Goal: Task Accomplishment & Management: Manage account settings

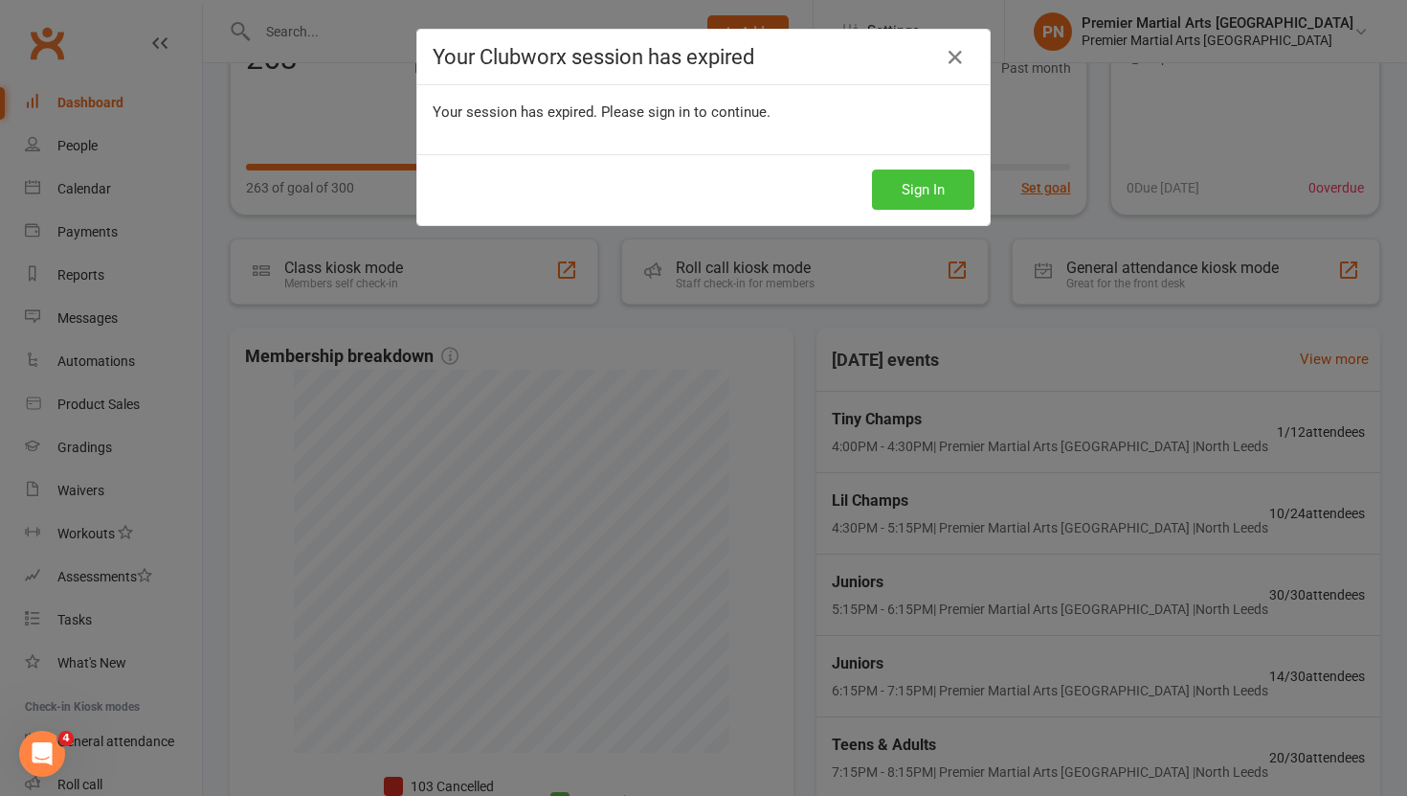
click at [939, 200] on button "Sign In" at bounding box center [923, 189] width 102 height 40
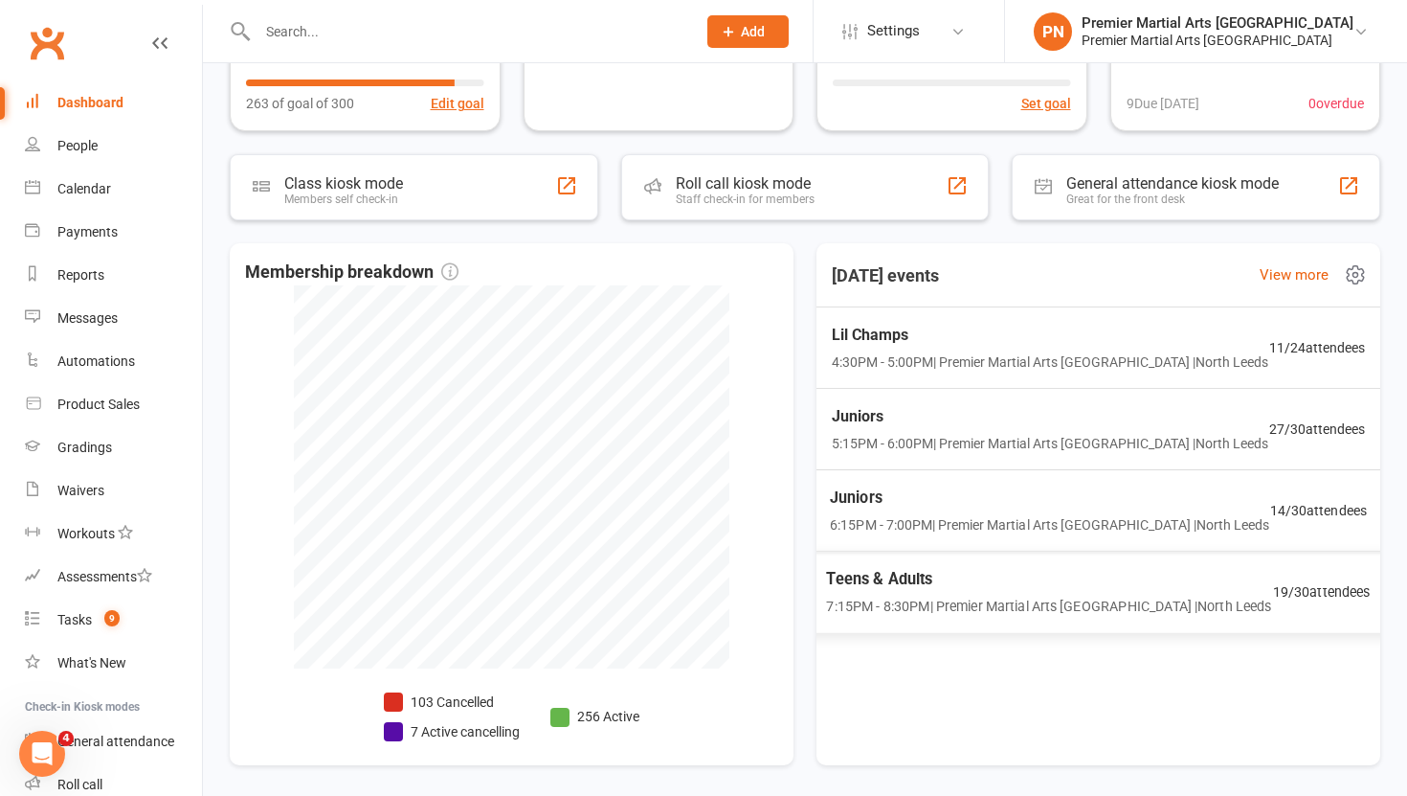
scroll to position [366, 0]
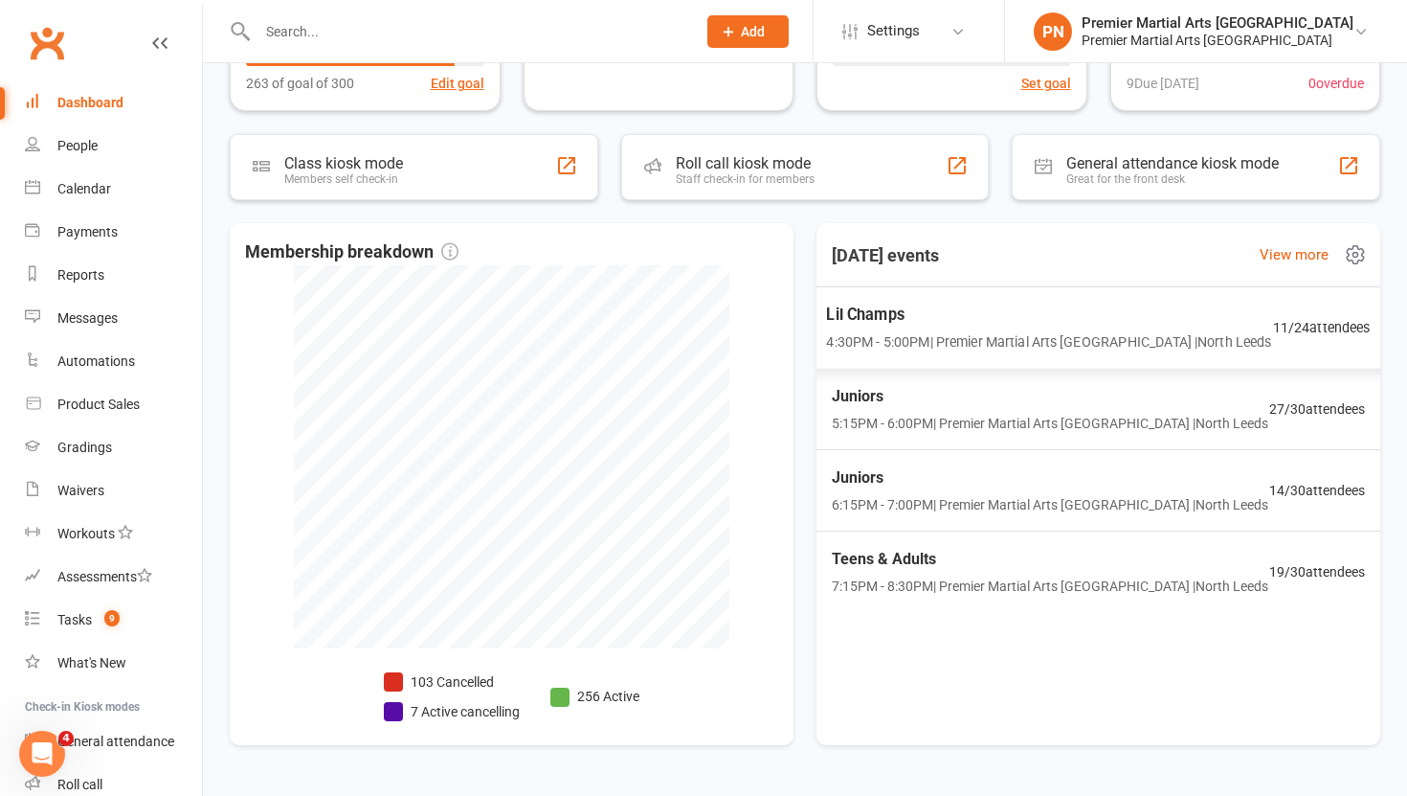
click at [932, 326] on span "Lil Champs" at bounding box center [1048, 315] width 445 height 25
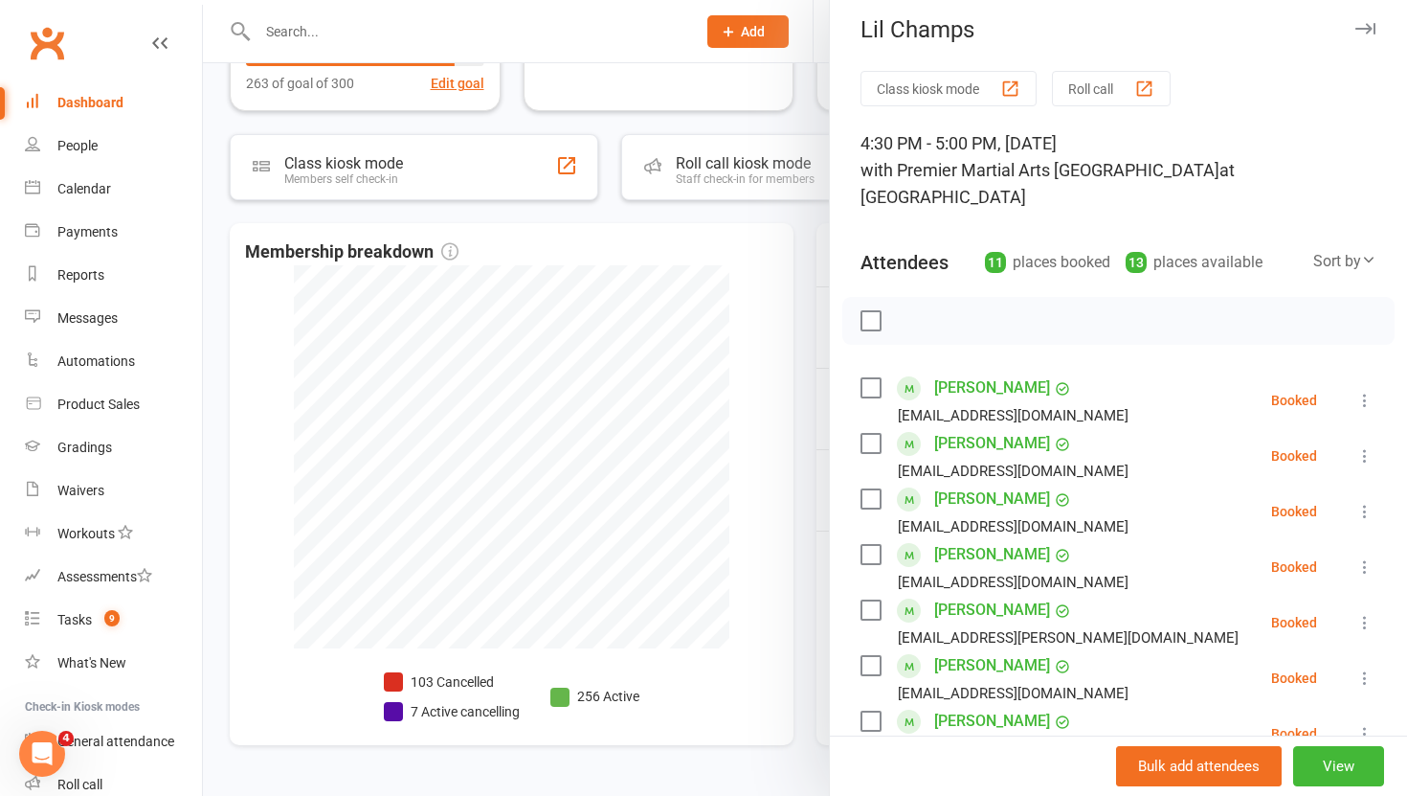
scroll to position [0, 0]
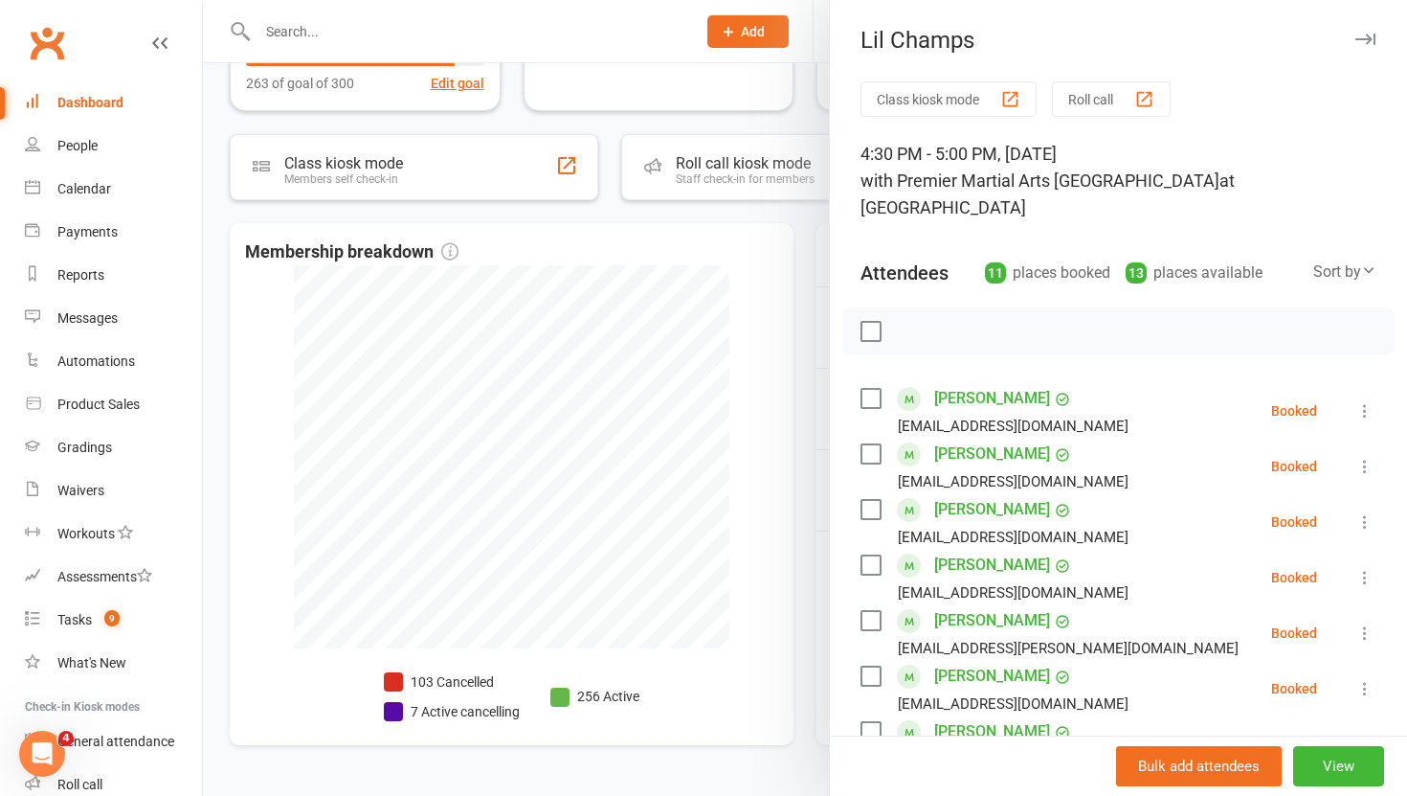
click at [794, 373] on div at bounding box center [805, 398] width 1204 height 796
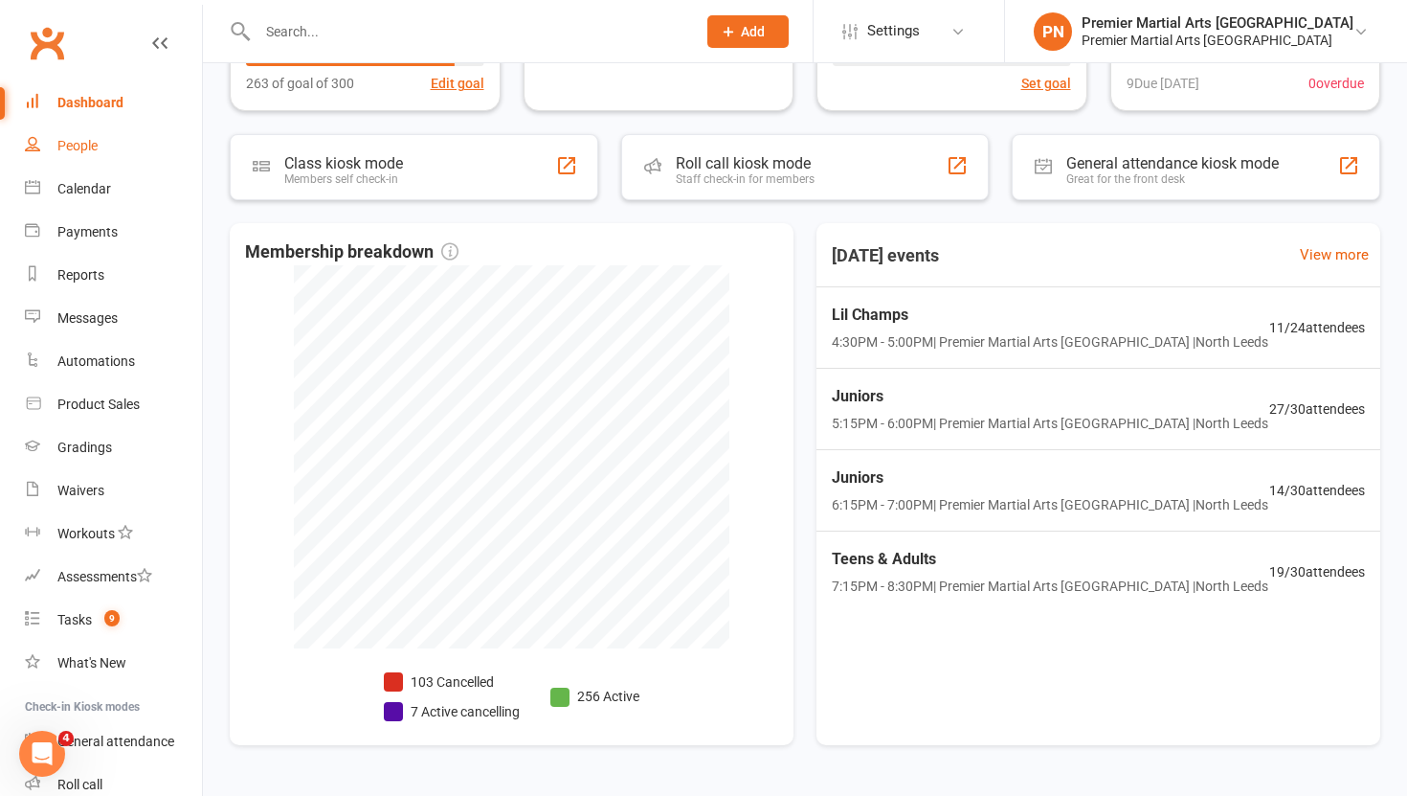
click at [60, 138] on div "People" at bounding box center [77, 145] width 40 height 15
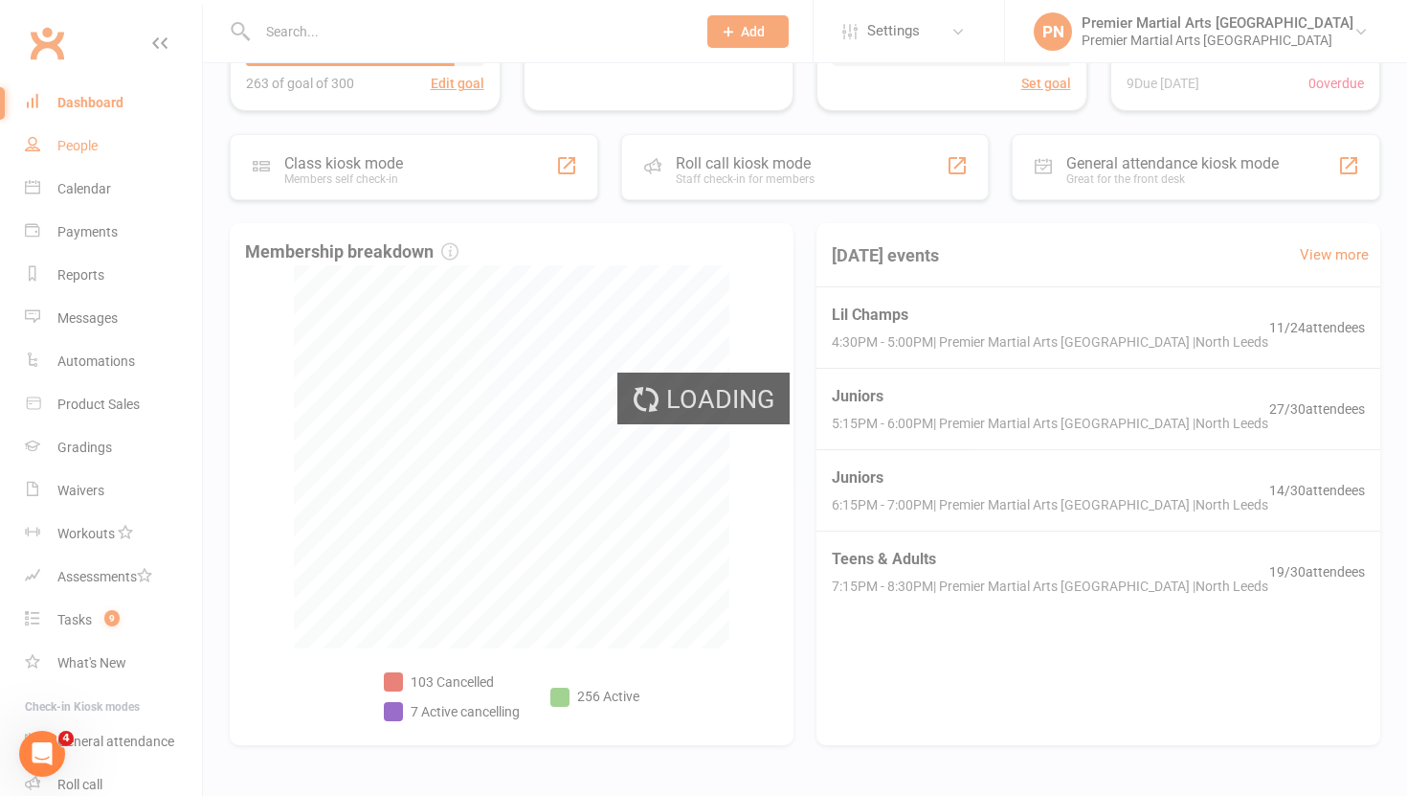
select select "100"
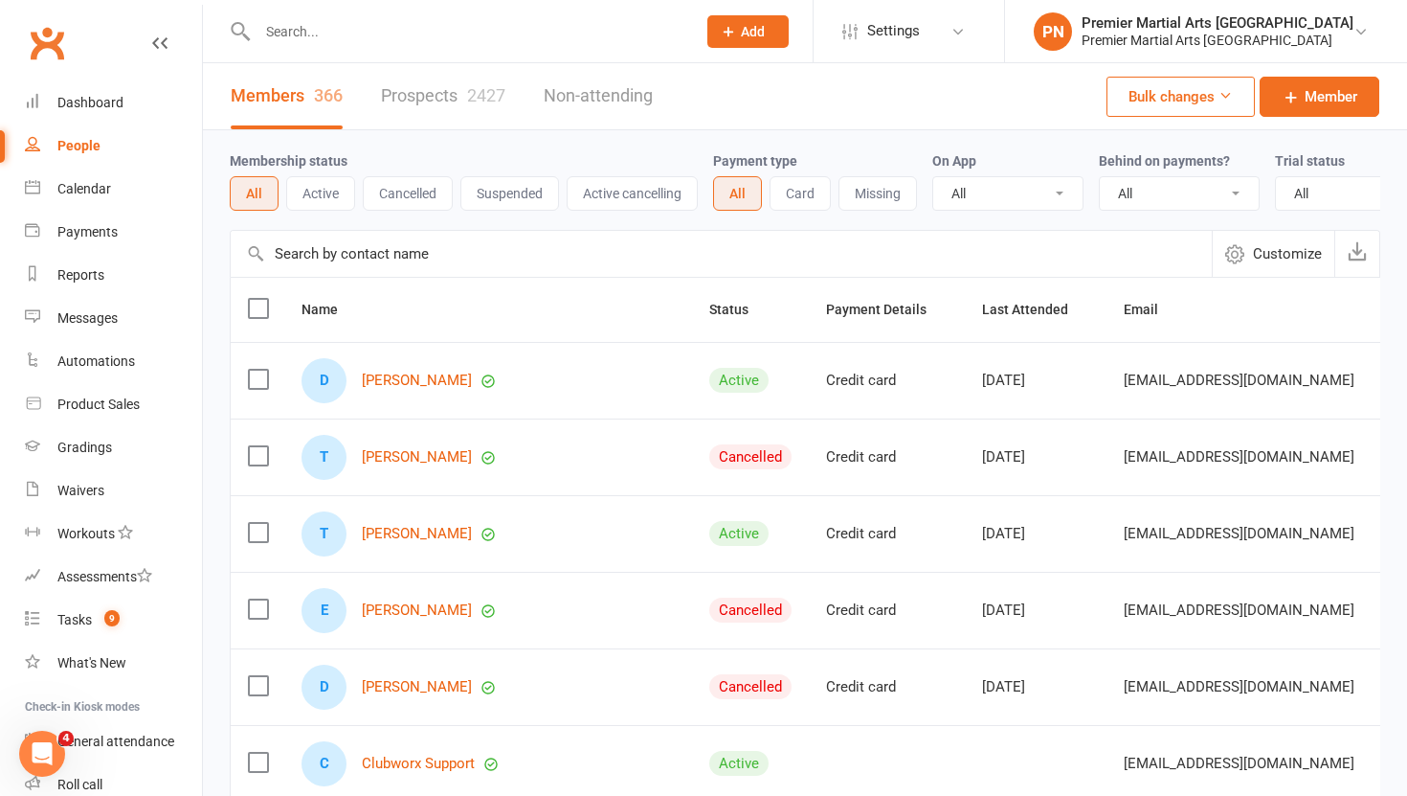
click at [422, 96] on link "Prospects 2427" at bounding box center [443, 96] width 124 height 66
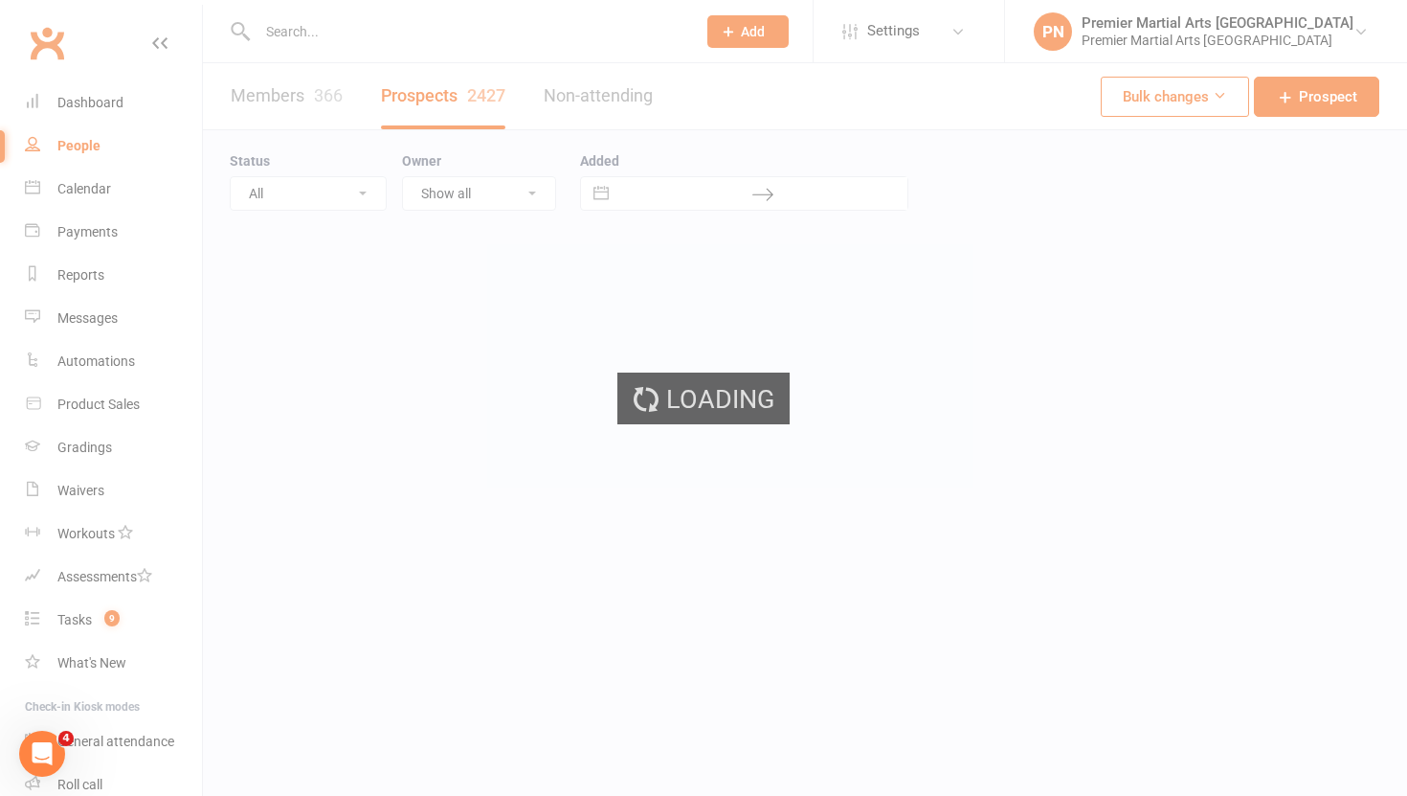
select select "100"
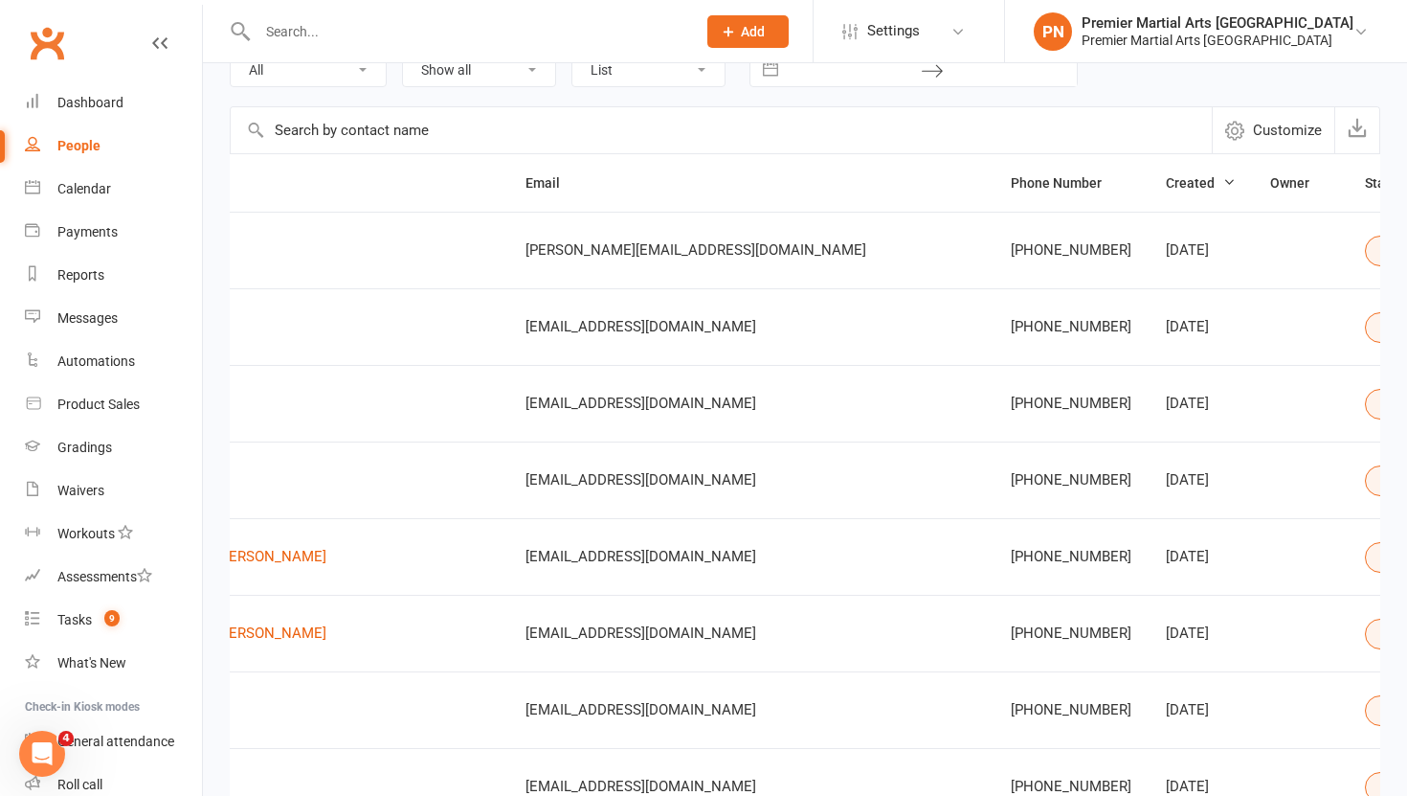
scroll to position [0, 280]
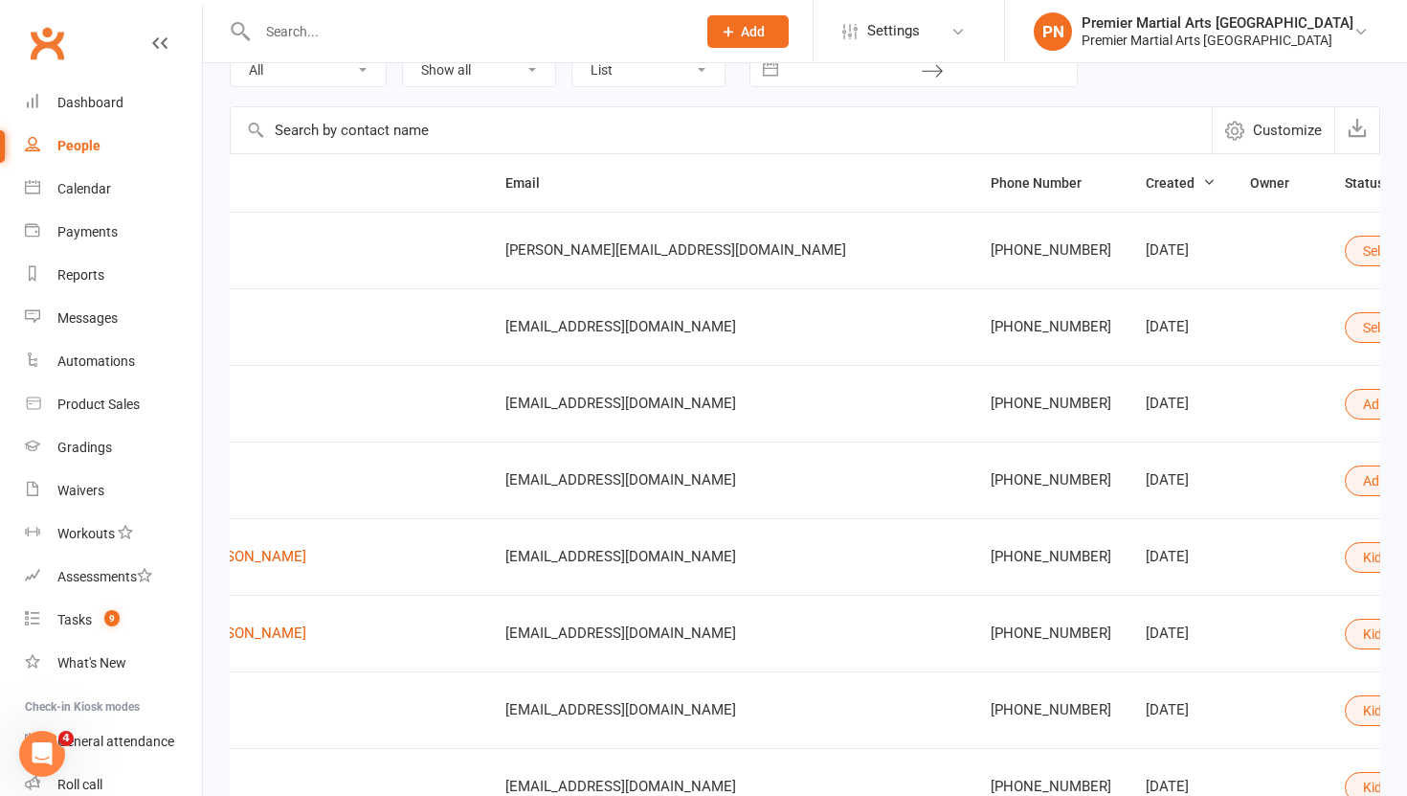
click at [1345, 324] on button "Select status" at bounding box center [1409, 327] width 129 height 31
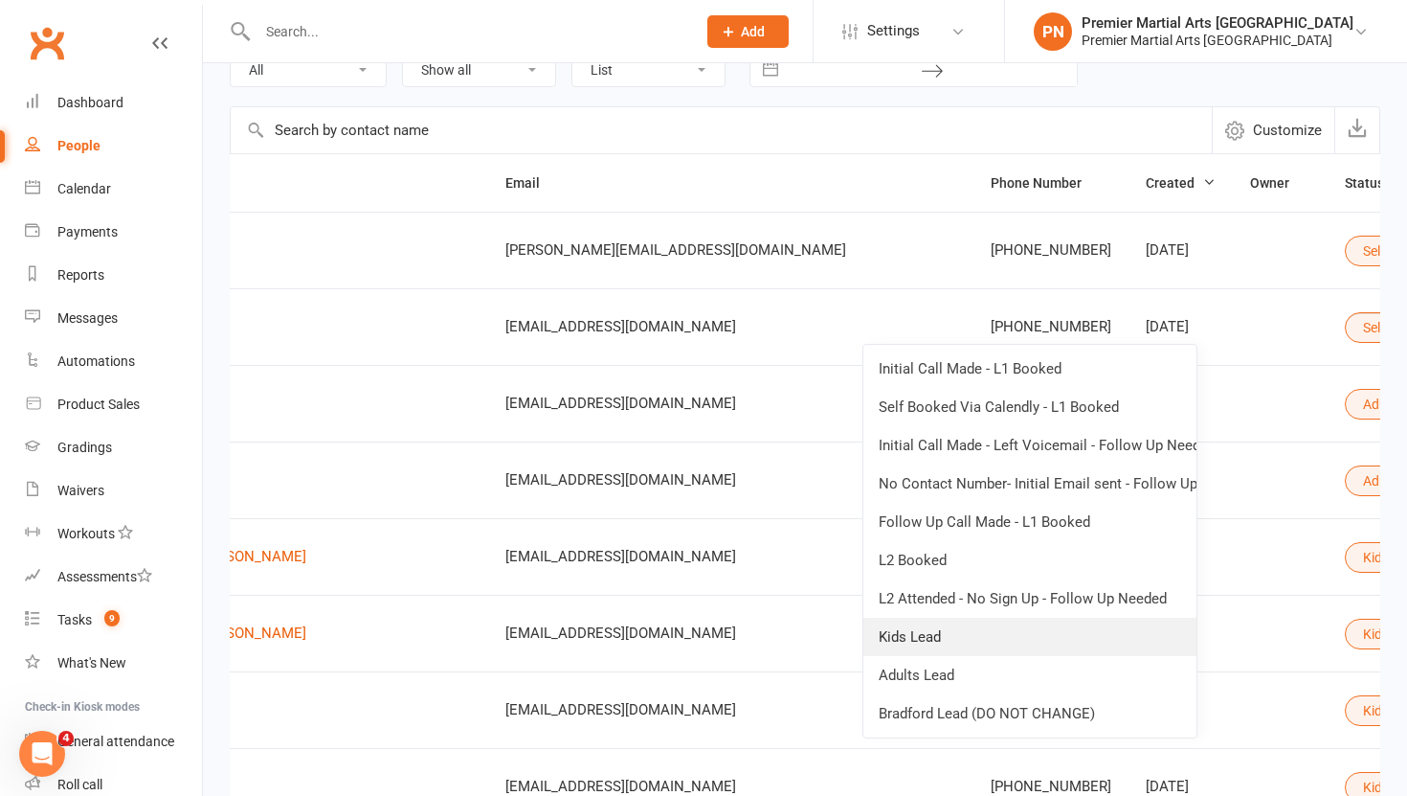
click at [973, 647] on link "Kids Lead" at bounding box center [1029, 636] width 333 height 38
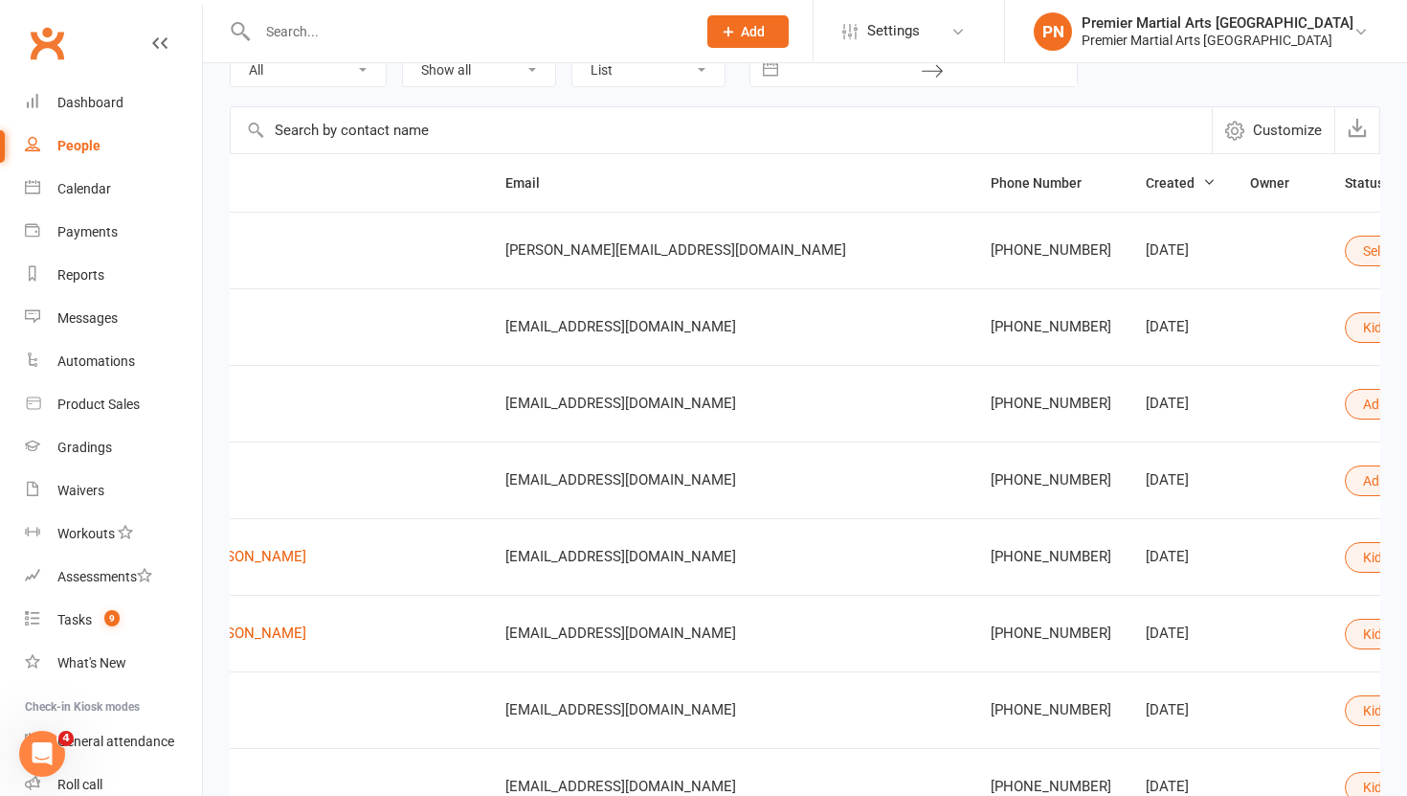
click at [1345, 249] on button "Select status" at bounding box center [1409, 250] width 129 height 31
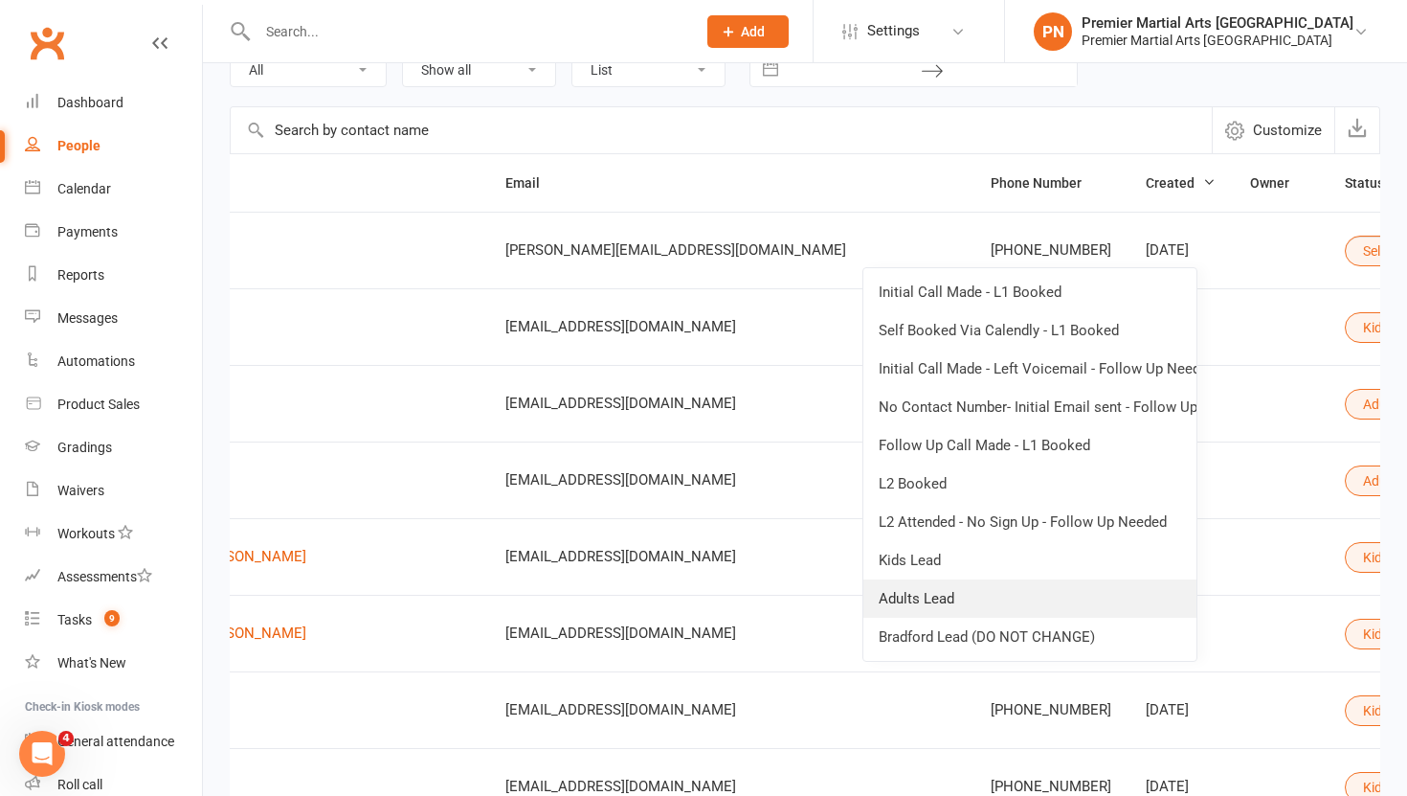
click at [940, 594] on link "Adults Lead" at bounding box center [1029, 598] width 333 height 38
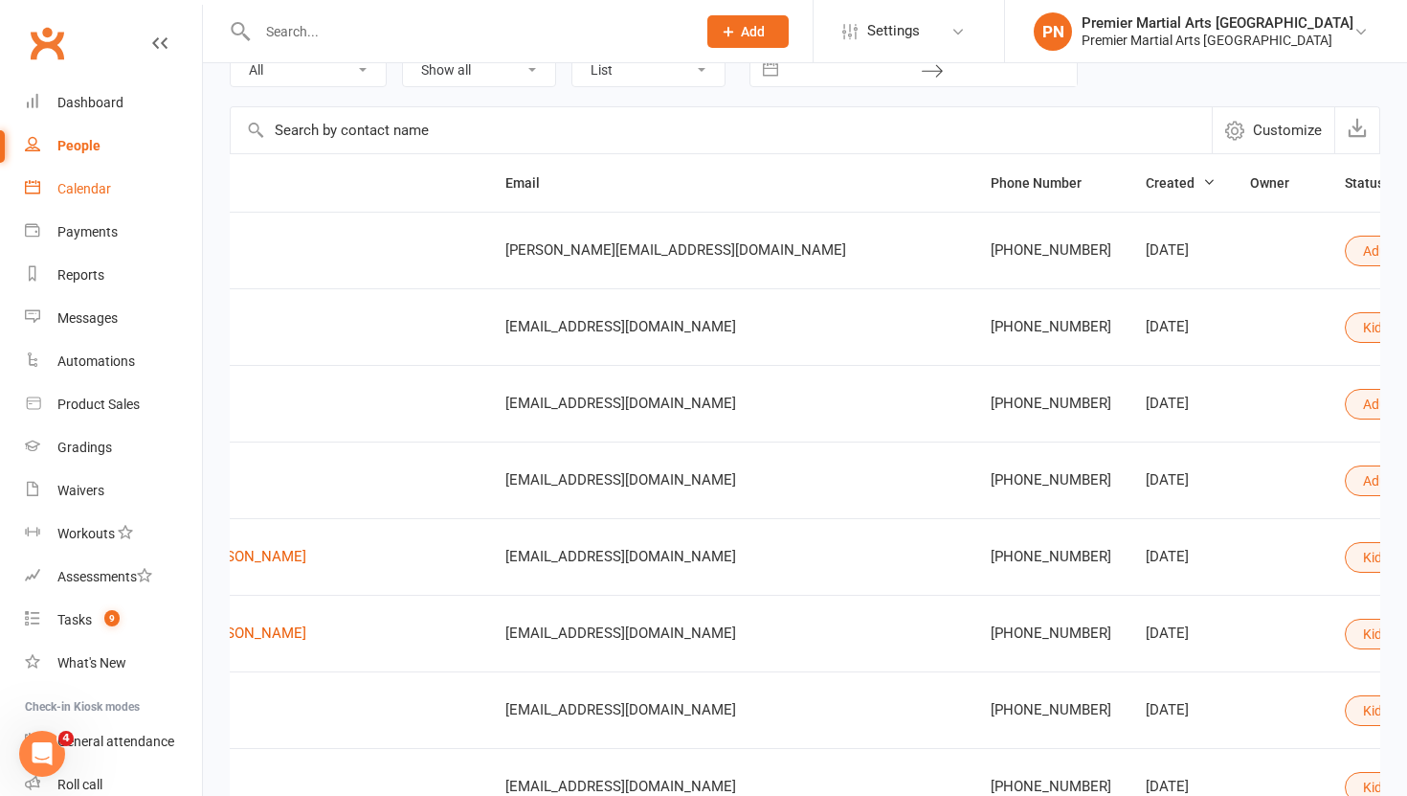
click at [79, 195] on div "Calendar" at bounding box center [84, 188] width 54 height 15
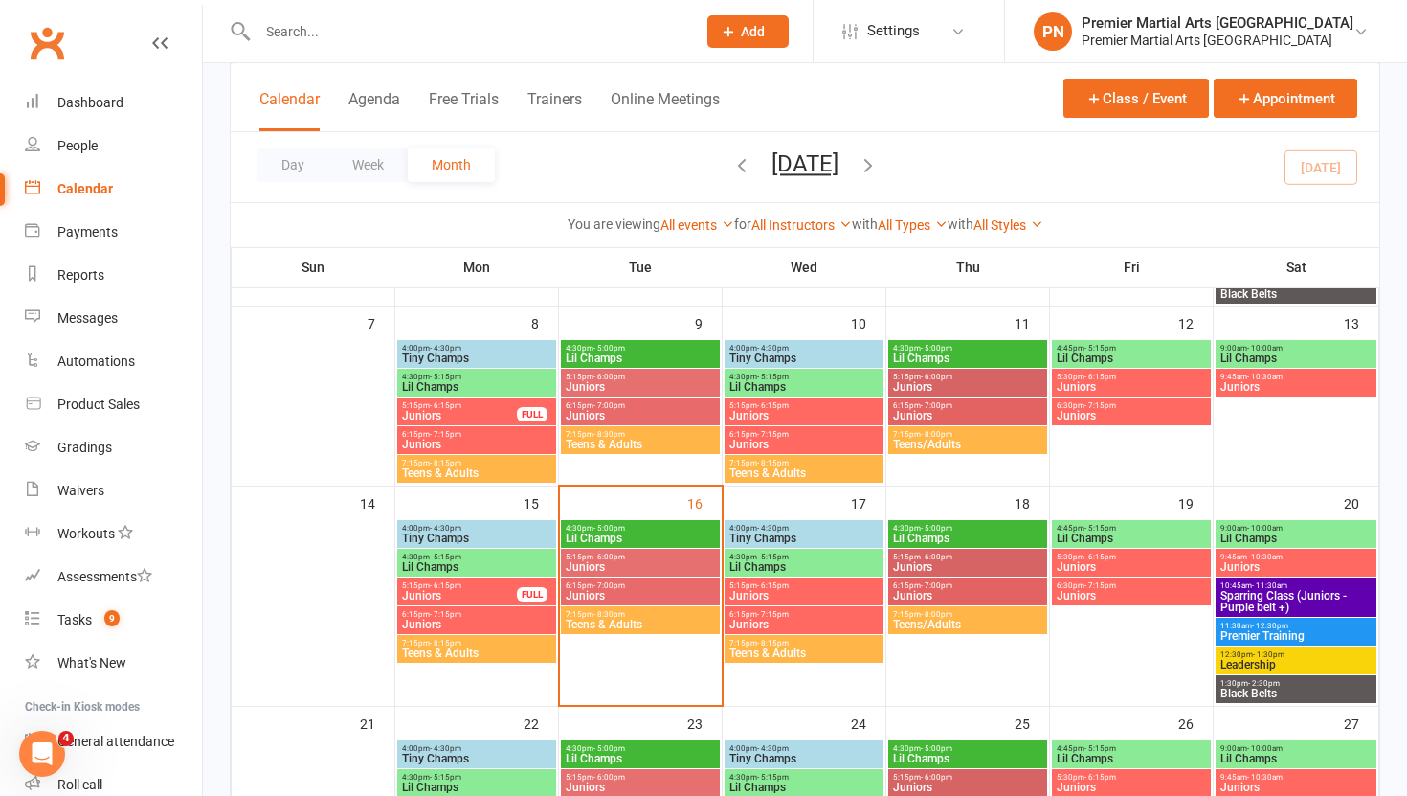
scroll to position [332, 0]
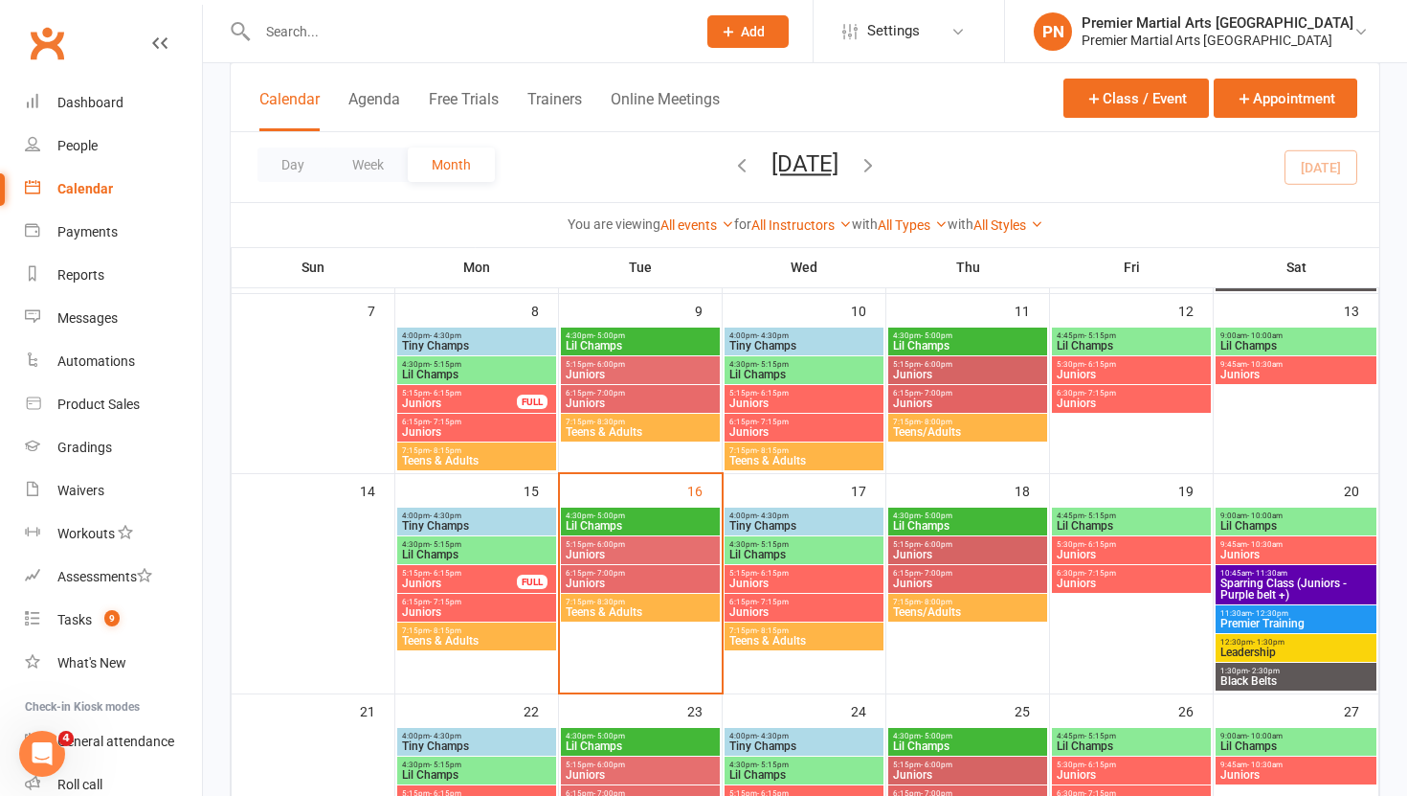
click at [647, 520] on span "Lil Champs" at bounding box center [640, 525] width 151 height 11
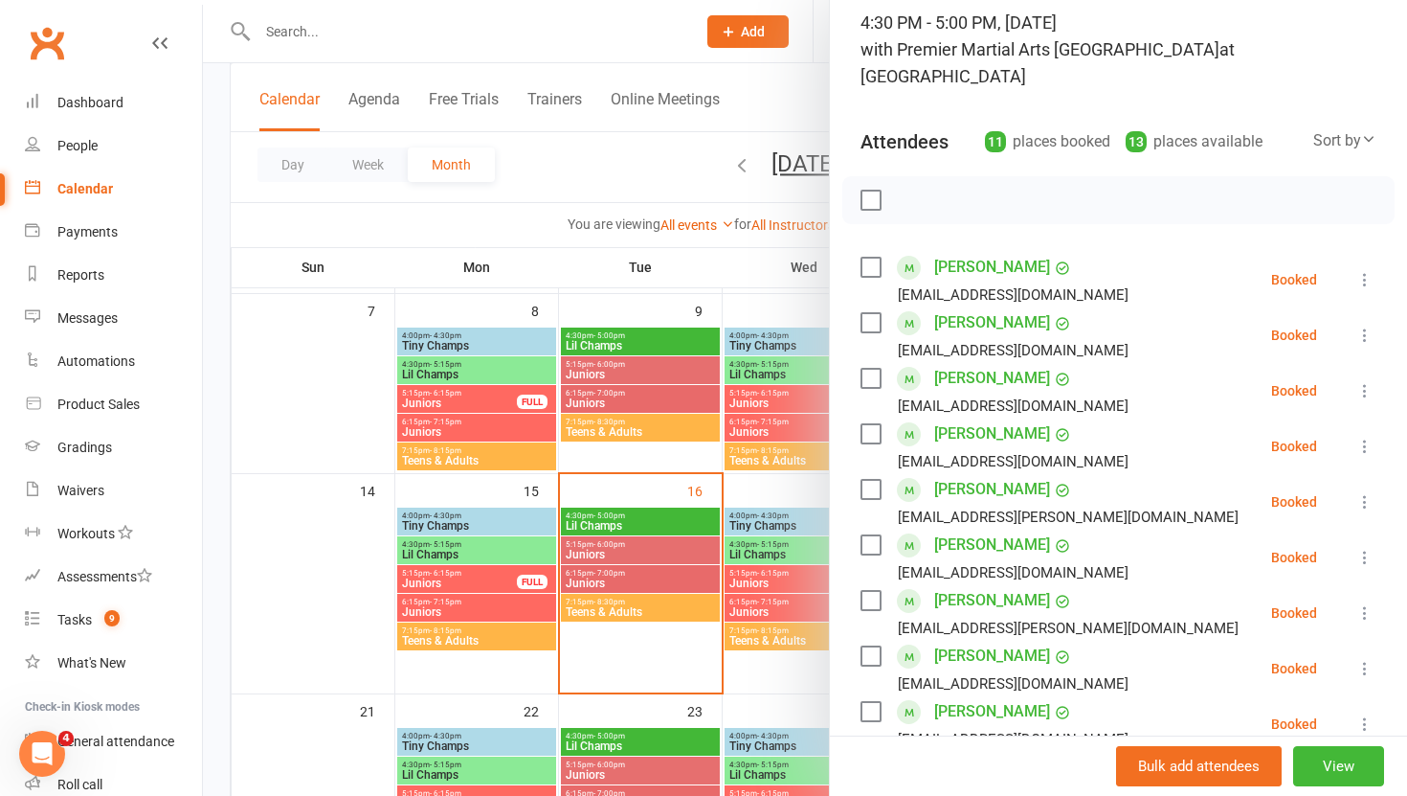
scroll to position [0, 0]
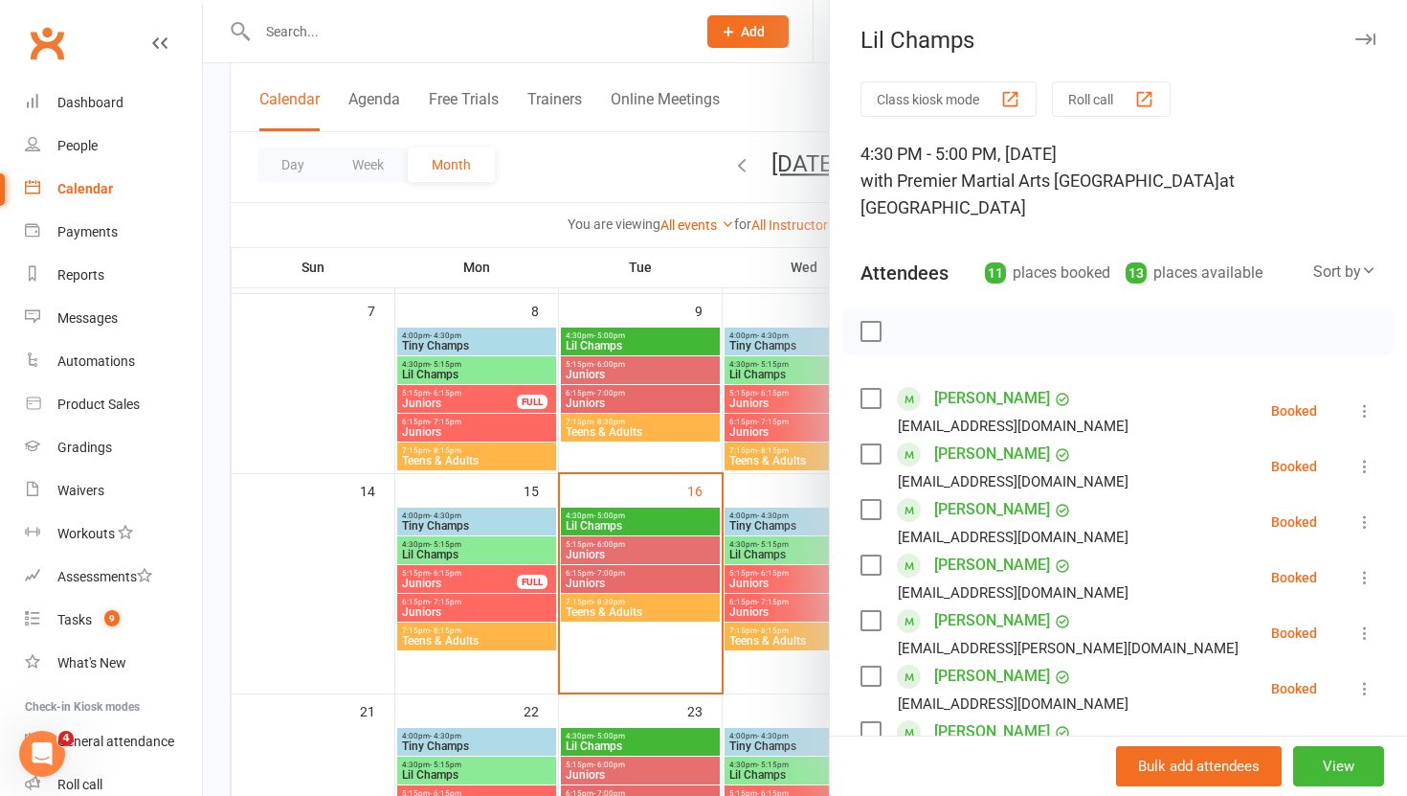
click at [728, 103] on div at bounding box center [805, 398] width 1204 height 796
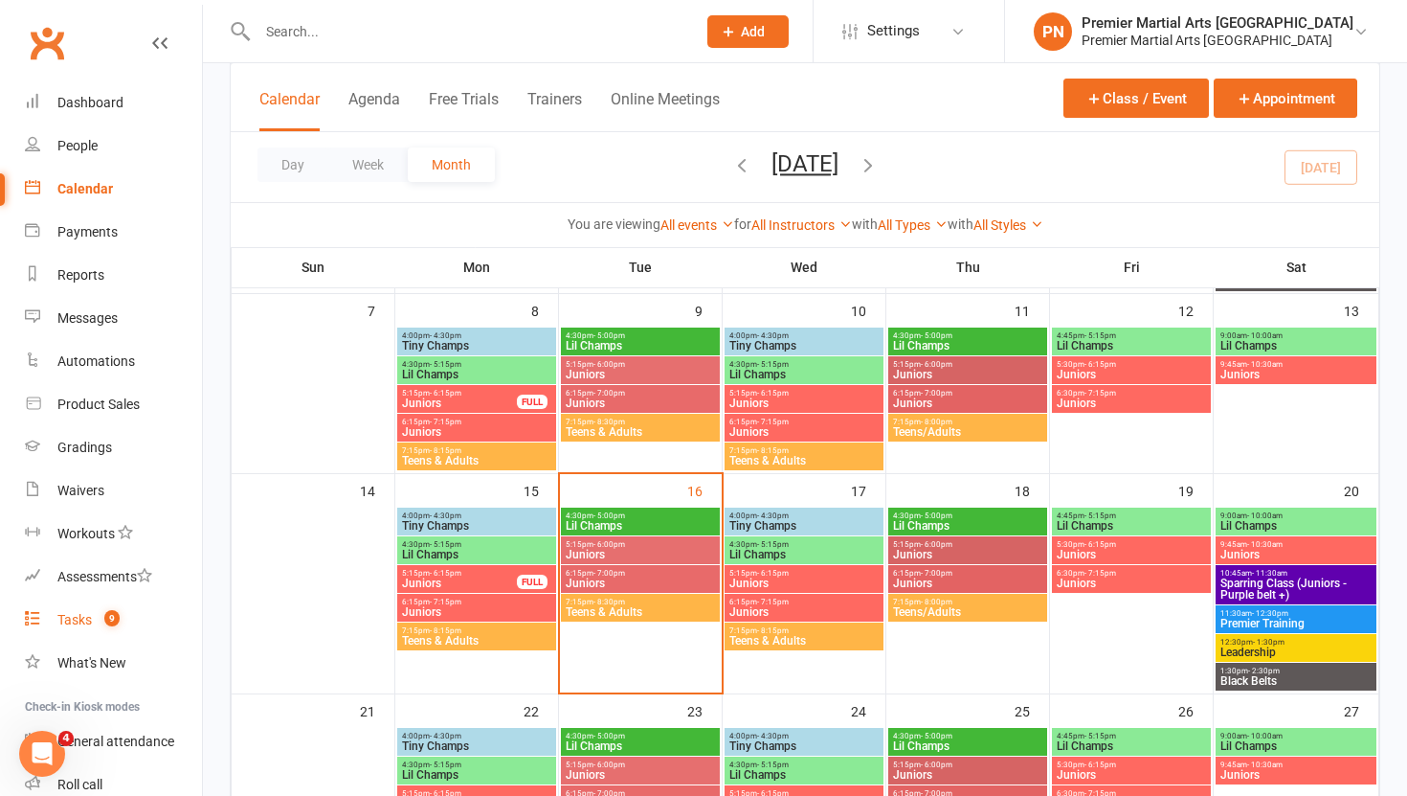
click at [83, 614] on div "Tasks" at bounding box center [74, 619] width 34 height 15
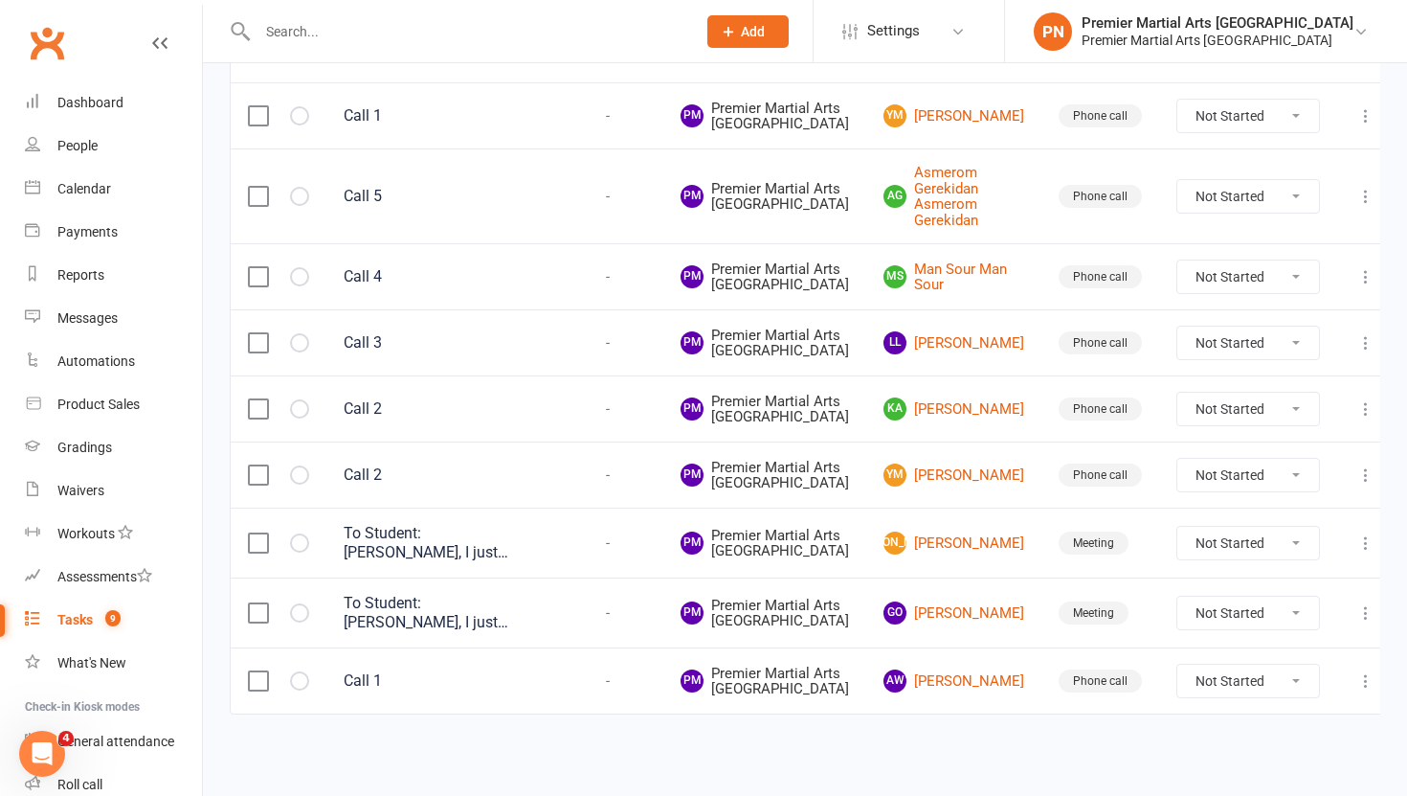
scroll to position [606, 0]
click at [1280, 527] on select "Not Started In Progress Waiting Complete" at bounding box center [1248, 543] width 142 height 33
click at [1177, 527] on select "Not Started In Progress Waiting Complete" at bounding box center [1248, 543] width 142 height 33
select select "unstarted"
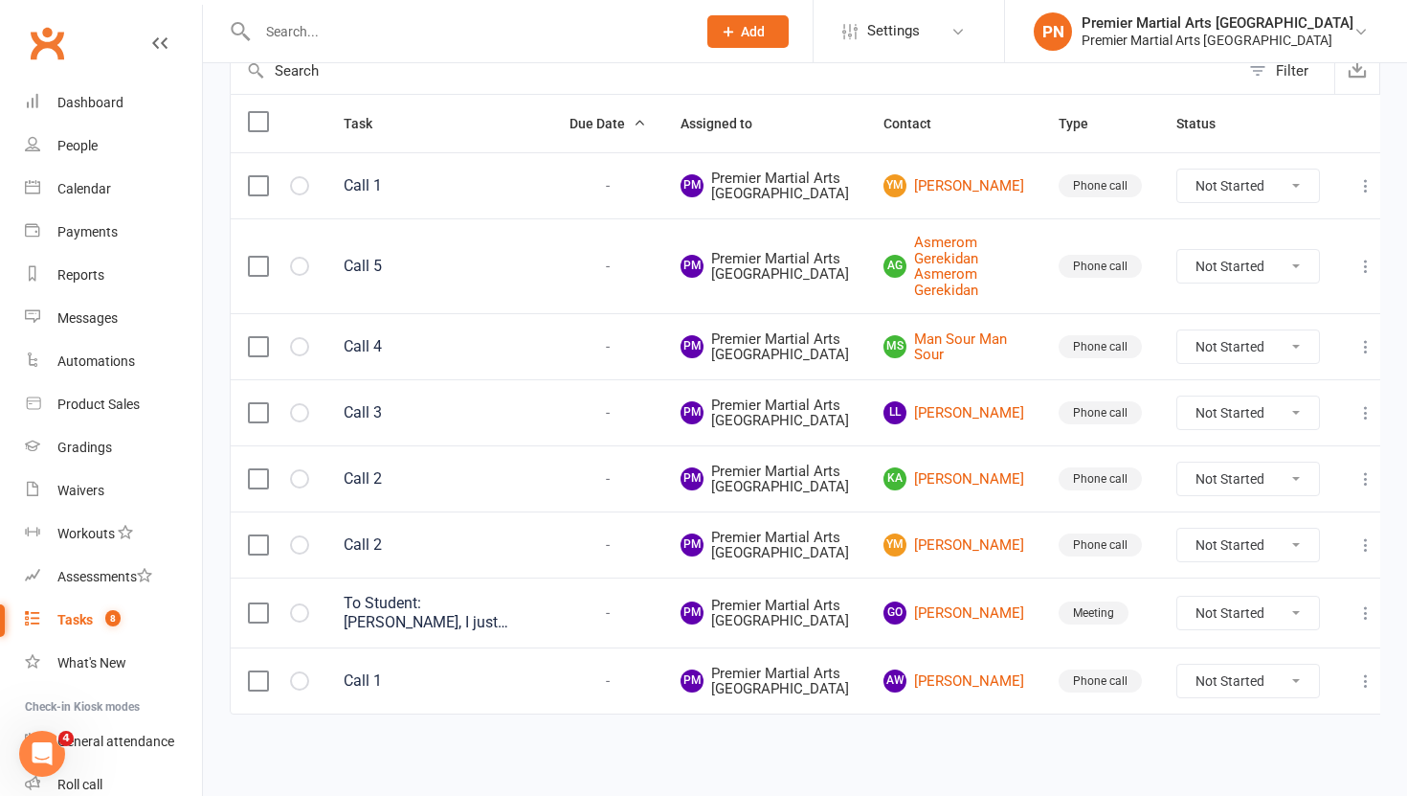
click at [1274, 596] on select "Not Started In Progress Waiting Complete" at bounding box center [1248, 612] width 142 height 33
click at [1177, 596] on select "Not Started In Progress Waiting Complete" at bounding box center [1248, 612] width 142 height 33
select select "unstarted"
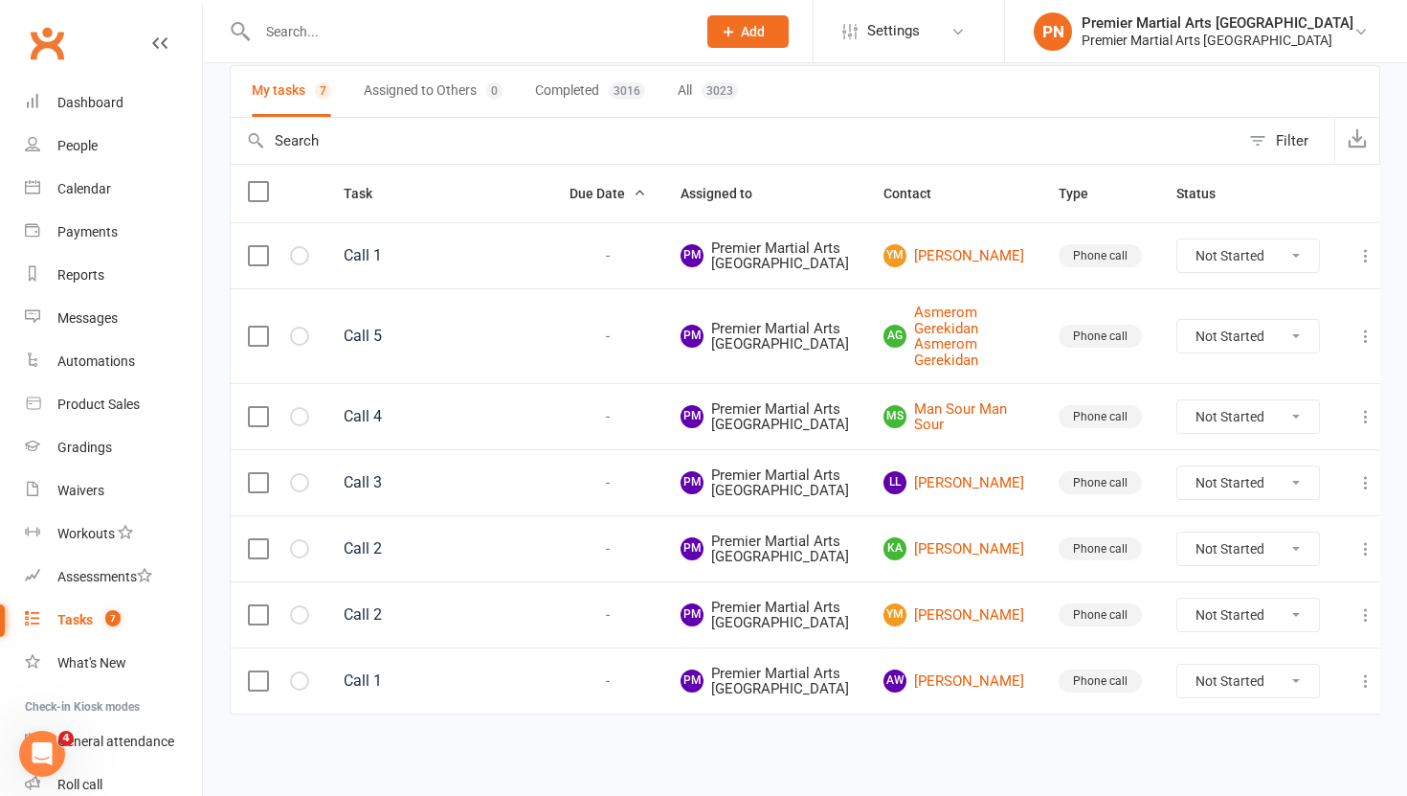
scroll to position [0, 0]
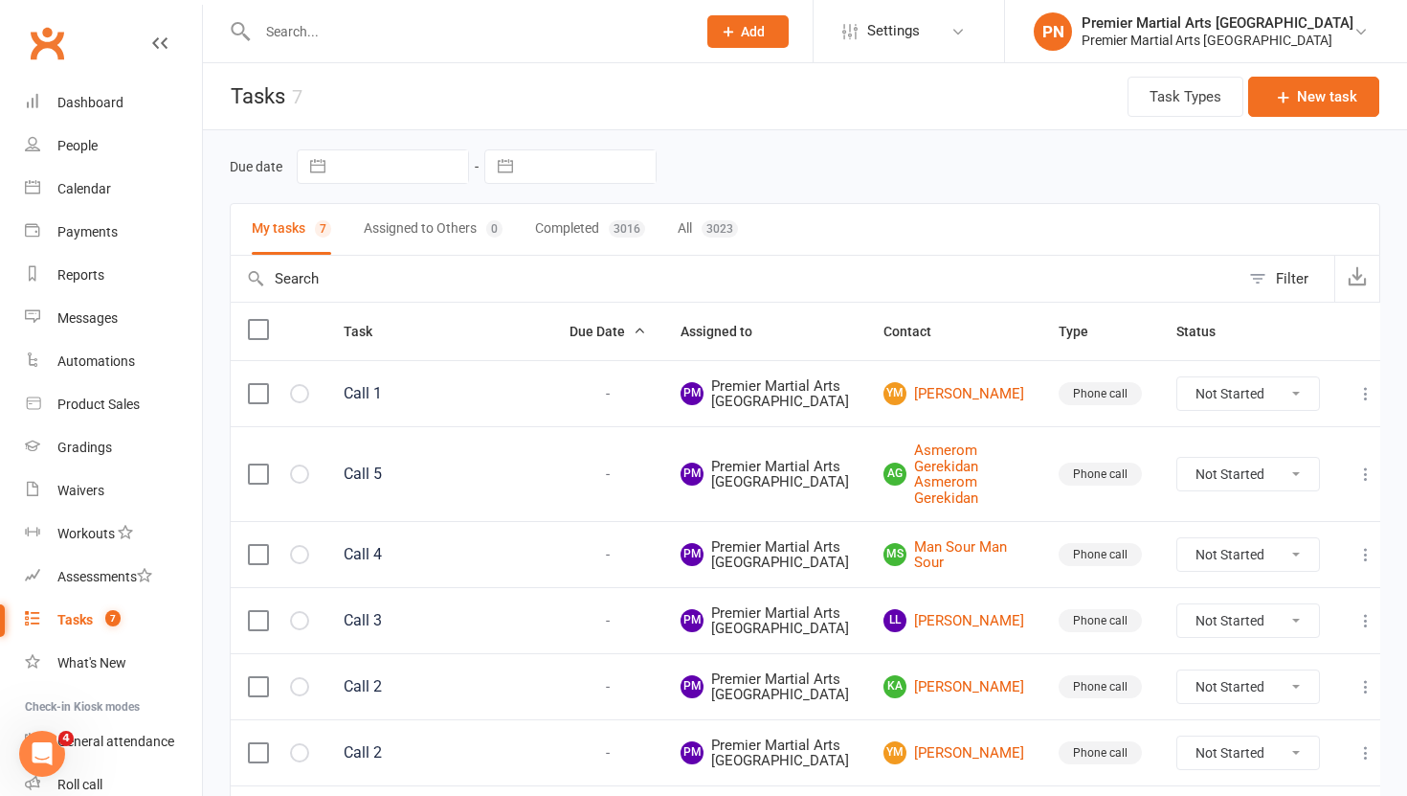
click at [417, 27] on input "text" at bounding box center [467, 31] width 431 height 27
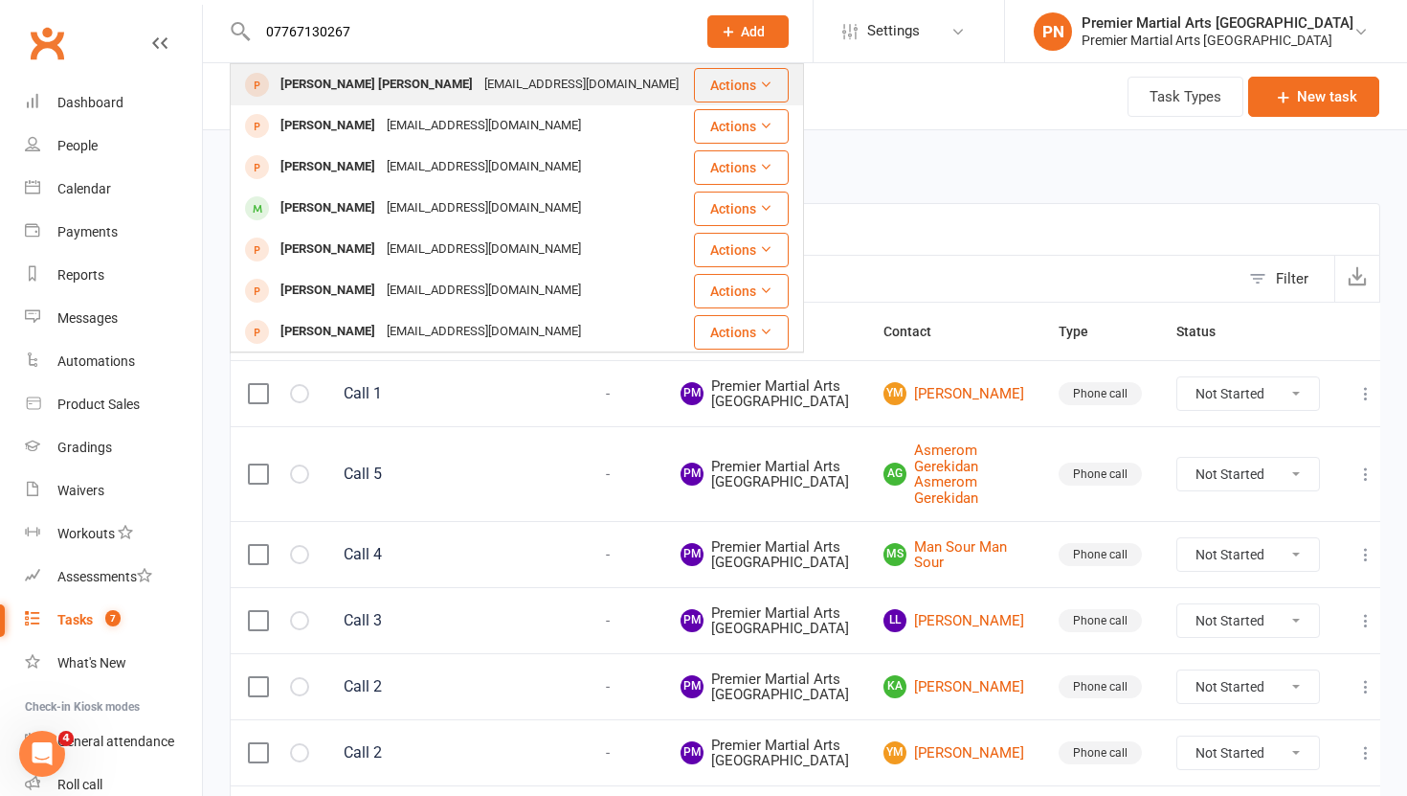
type input "07767130267"
click at [426, 81] on div "[PERSON_NAME] [PERSON_NAME]" at bounding box center [377, 85] width 204 height 28
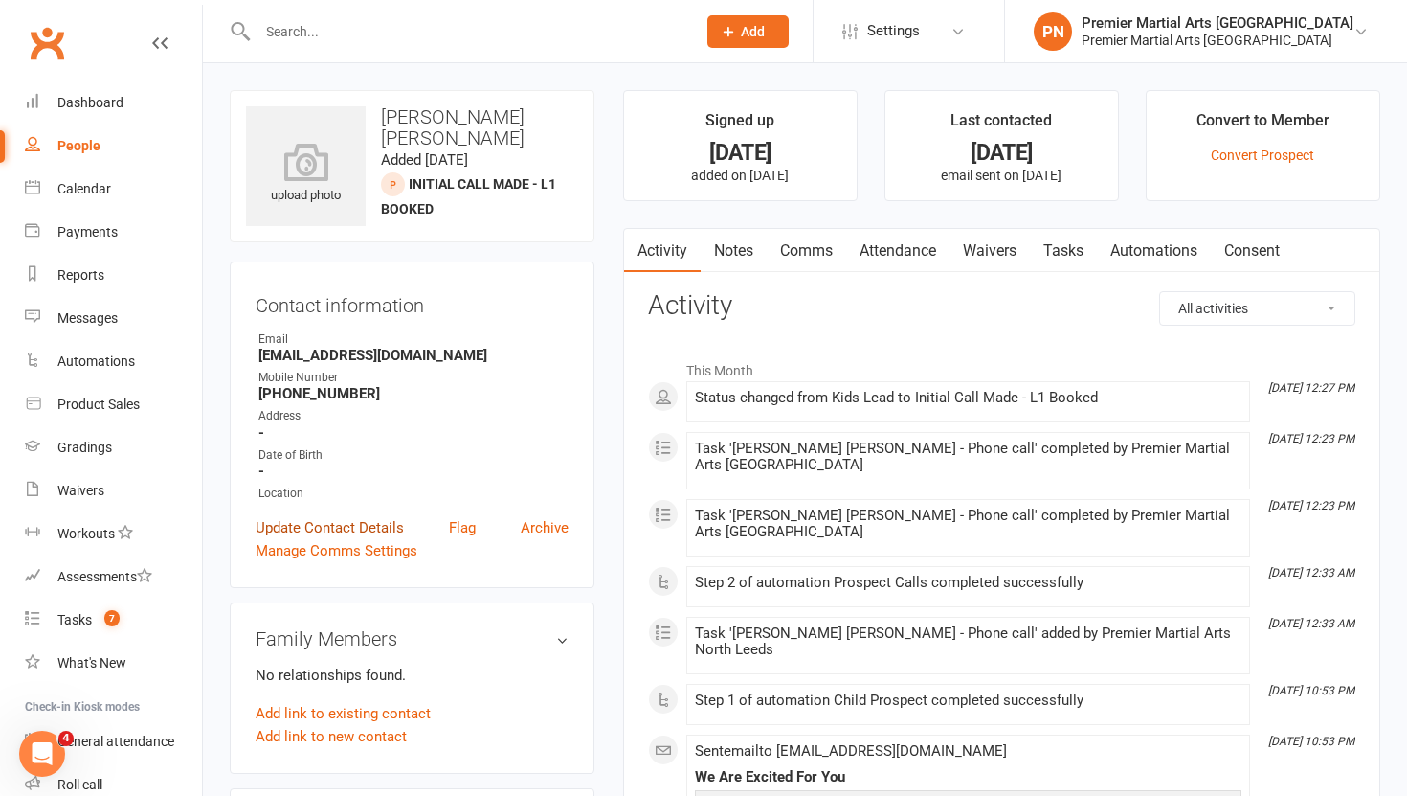
click at [339, 523] on link "Update Contact Details" at bounding box center [330, 527] width 148 height 23
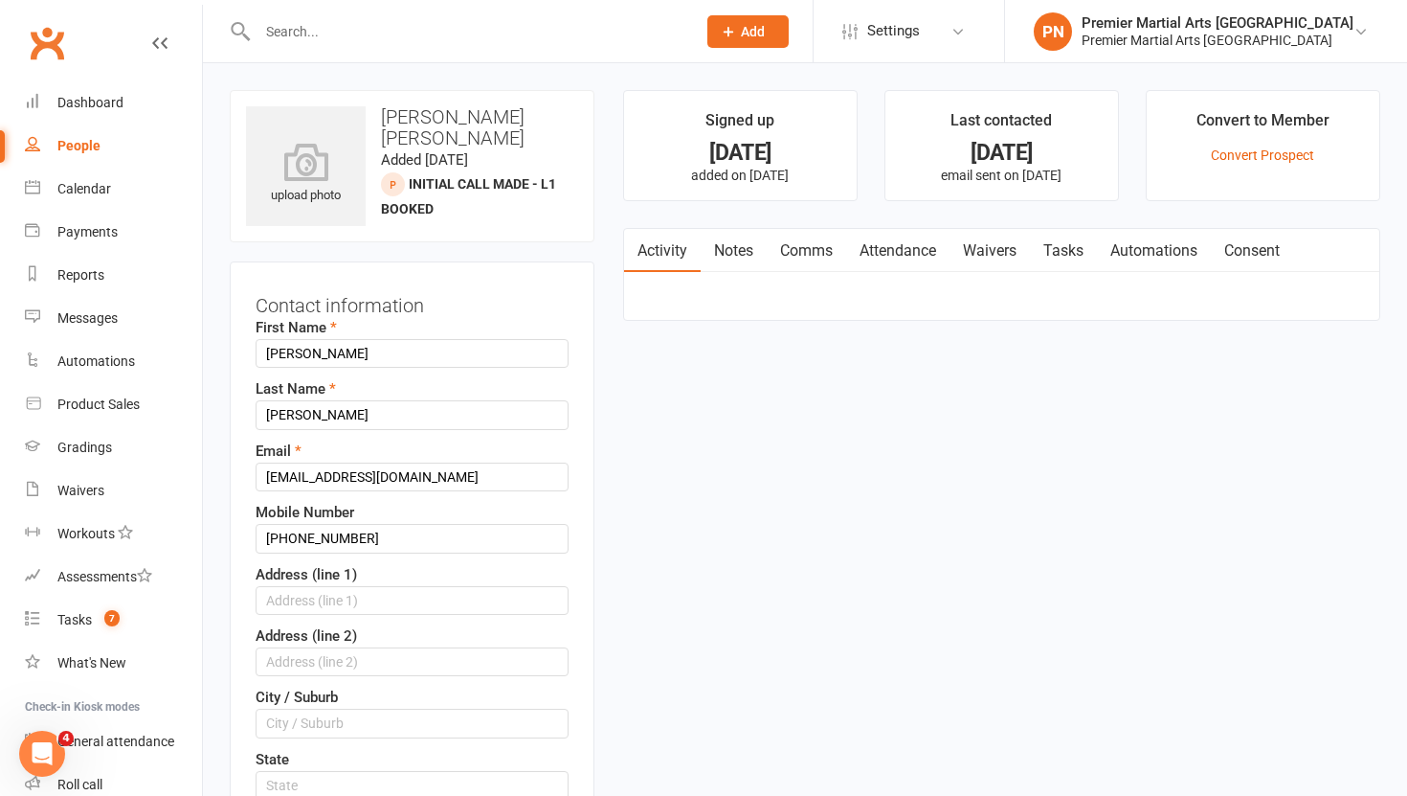
scroll to position [90, 0]
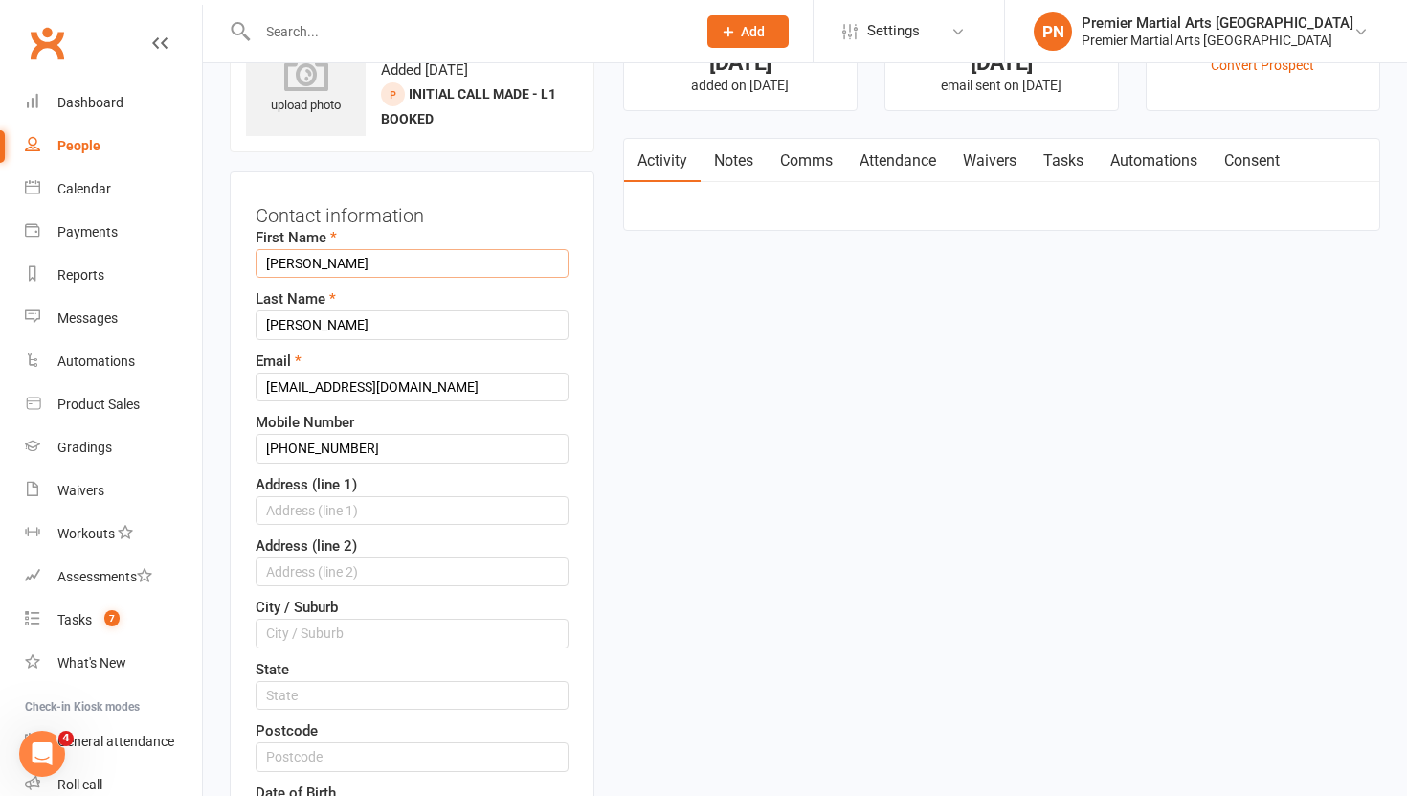
click at [393, 260] on input "[PERSON_NAME]" at bounding box center [412, 263] width 313 height 29
type input "F"
type input "Ibraheem"
click at [394, 337] on input "[PERSON_NAME]" at bounding box center [412, 324] width 313 height 29
type input "F"
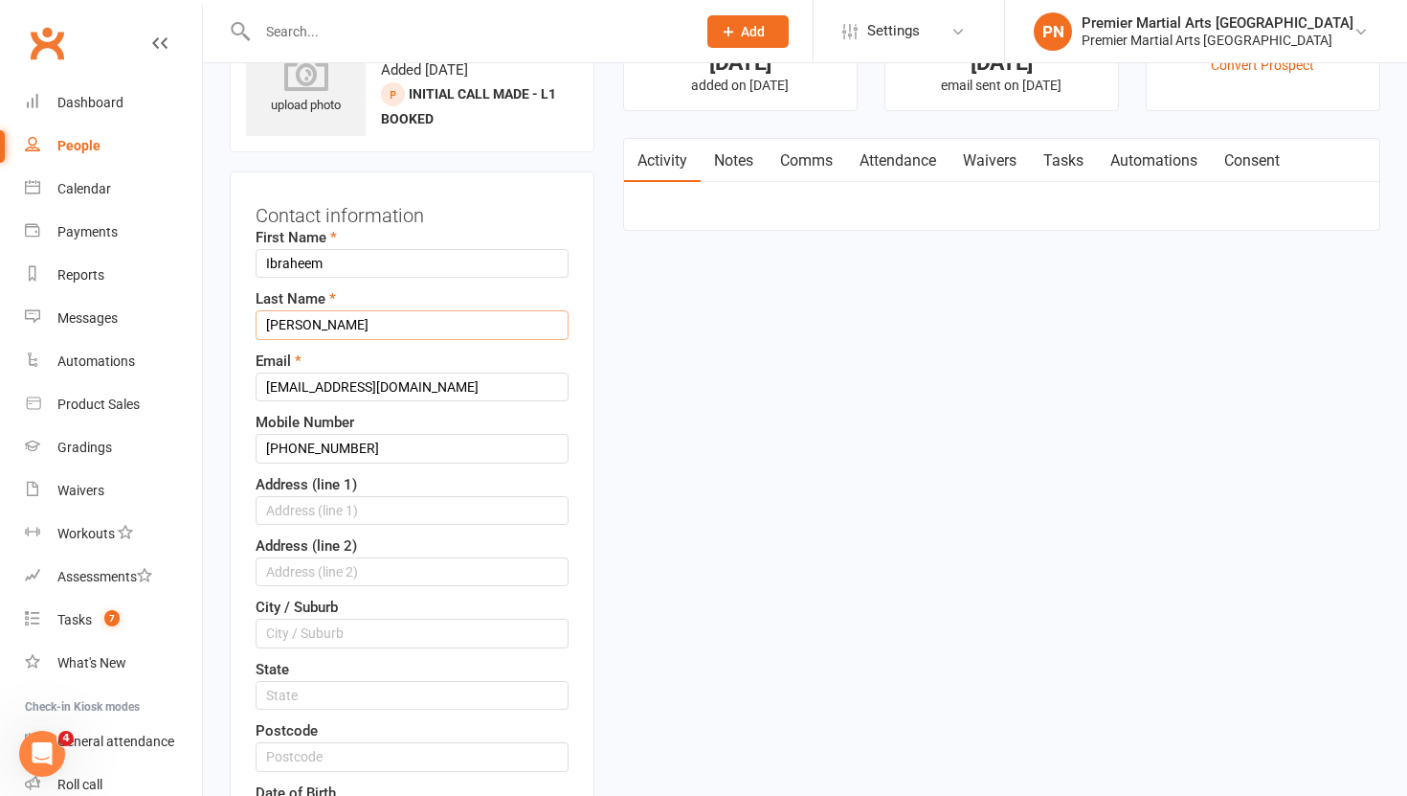
type input "[PERSON_NAME]"
click at [290, 446] on input "[PHONE_NUMBER]" at bounding box center [412, 448] width 313 height 29
type input "07767130267"
click at [280, 506] on input "text" at bounding box center [412, 510] width 313 height 29
type input "Rear of [STREET_ADDRESS]"
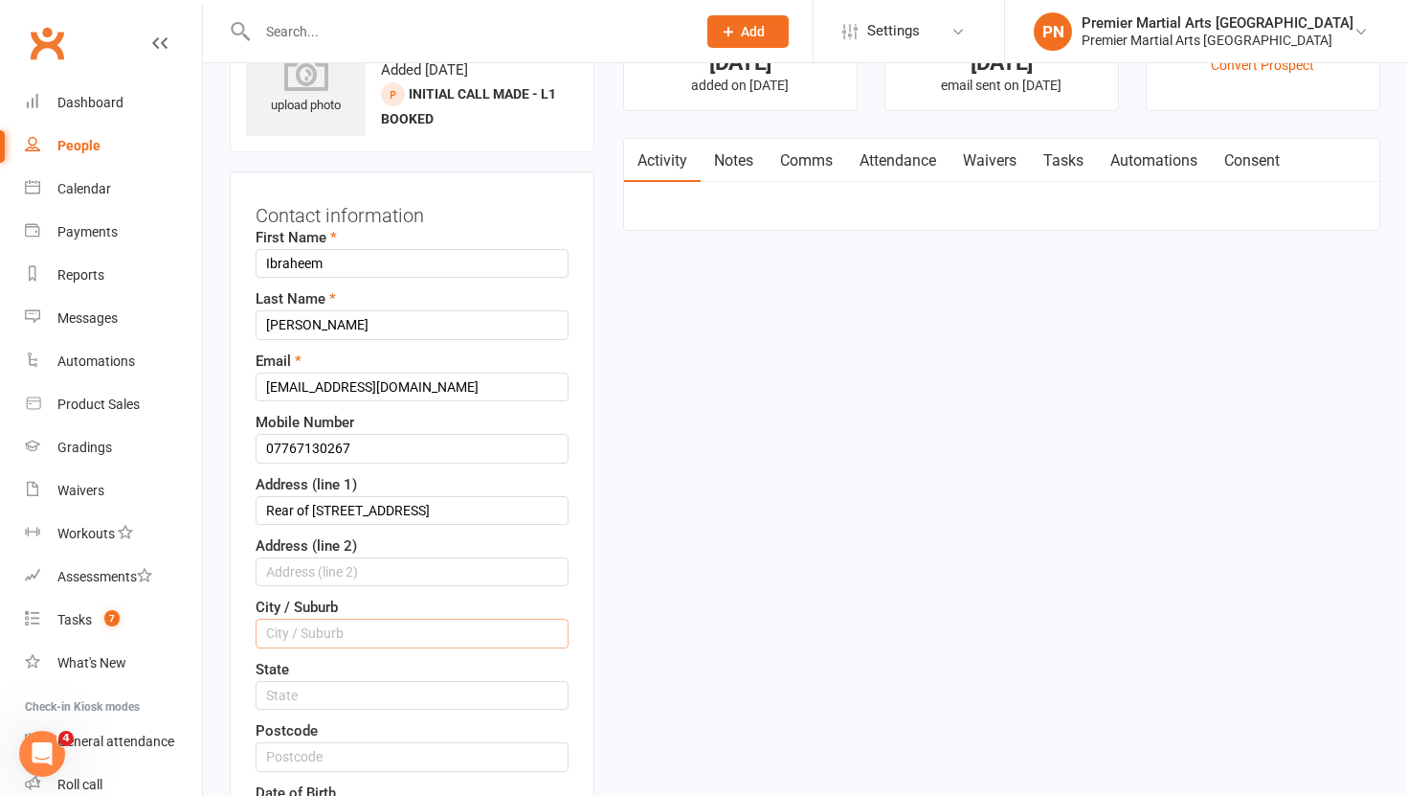
click at [313, 625] on input "text" at bounding box center [412, 632] width 313 height 29
type input "[GEOGRAPHIC_DATA]"
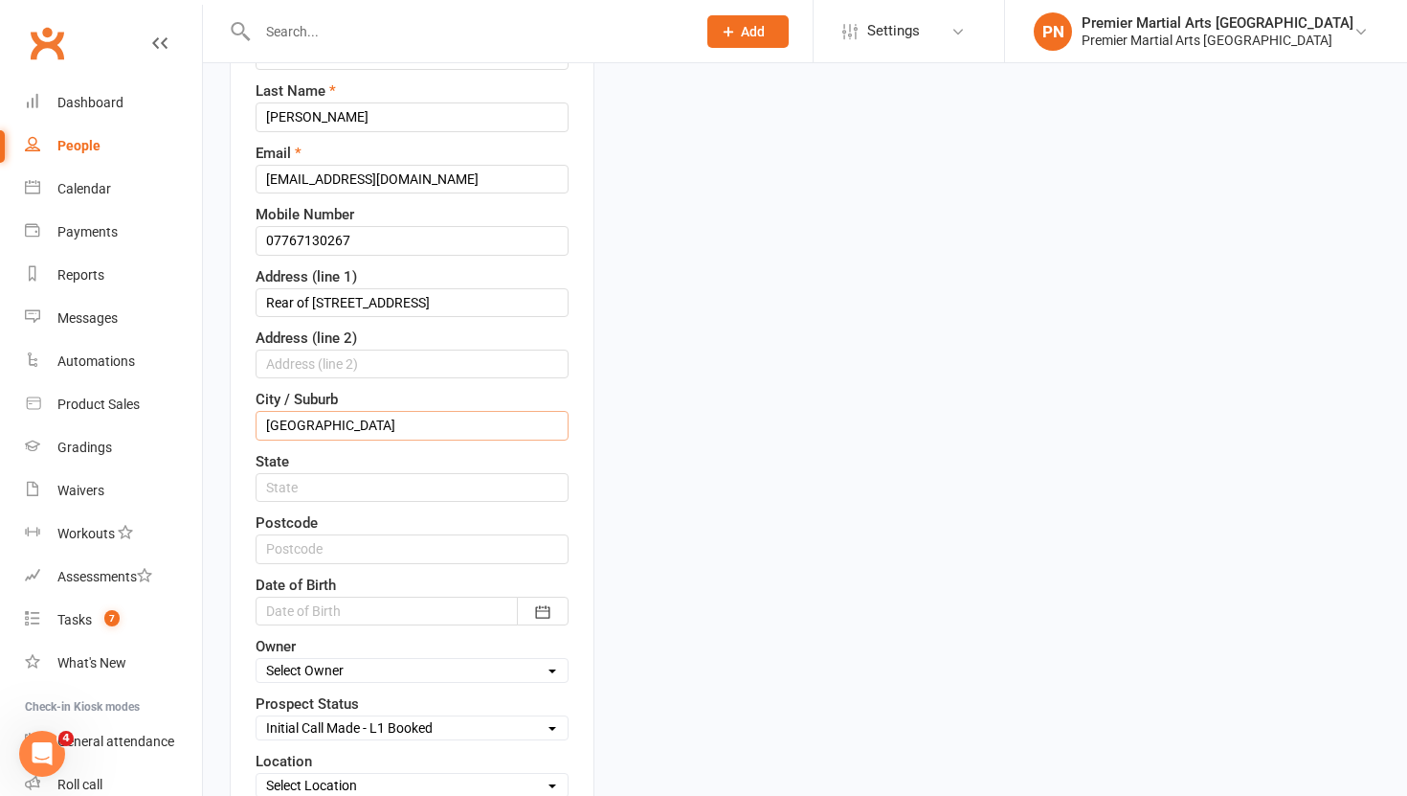
scroll to position [335, 0]
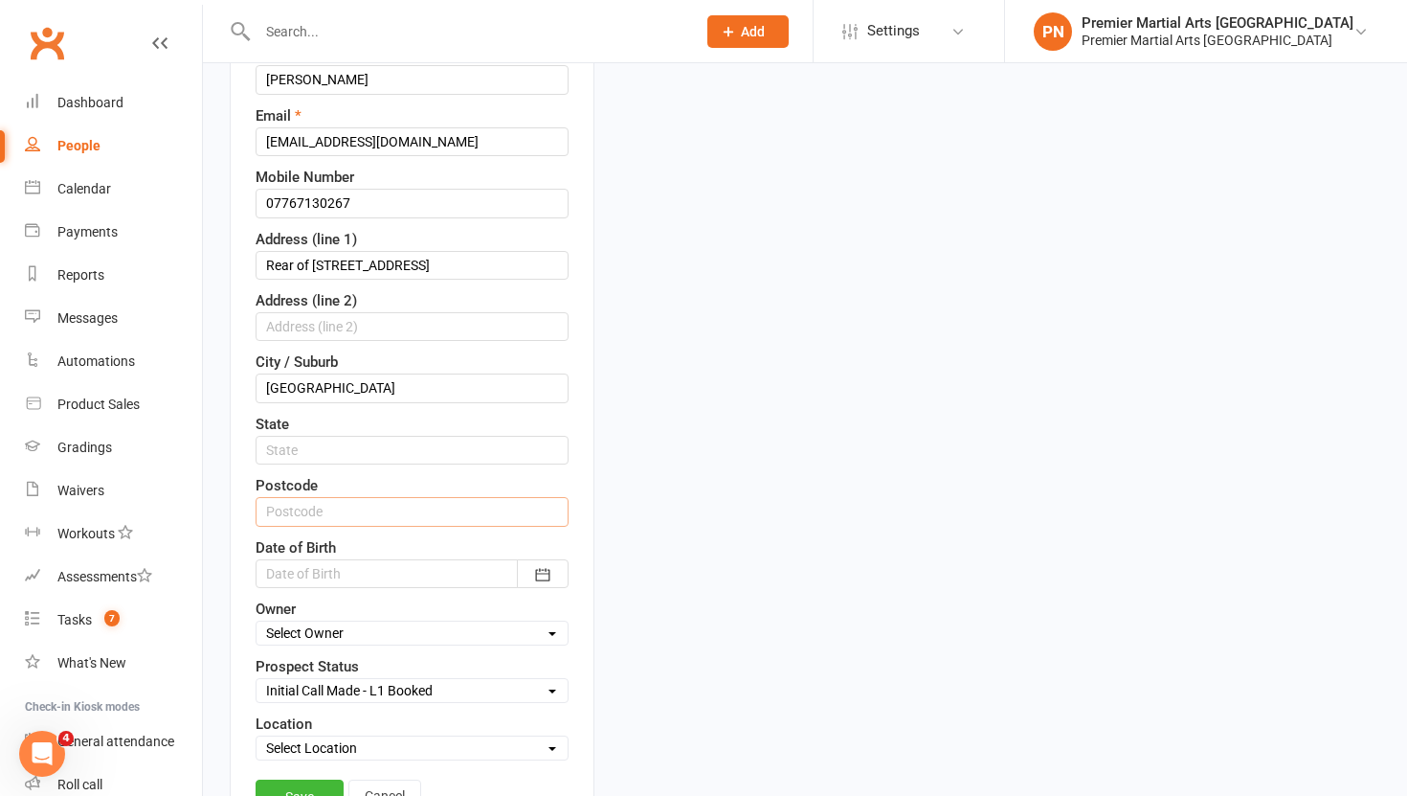
click at [358, 506] on input "text" at bounding box center [412, 511] width 313 height 29
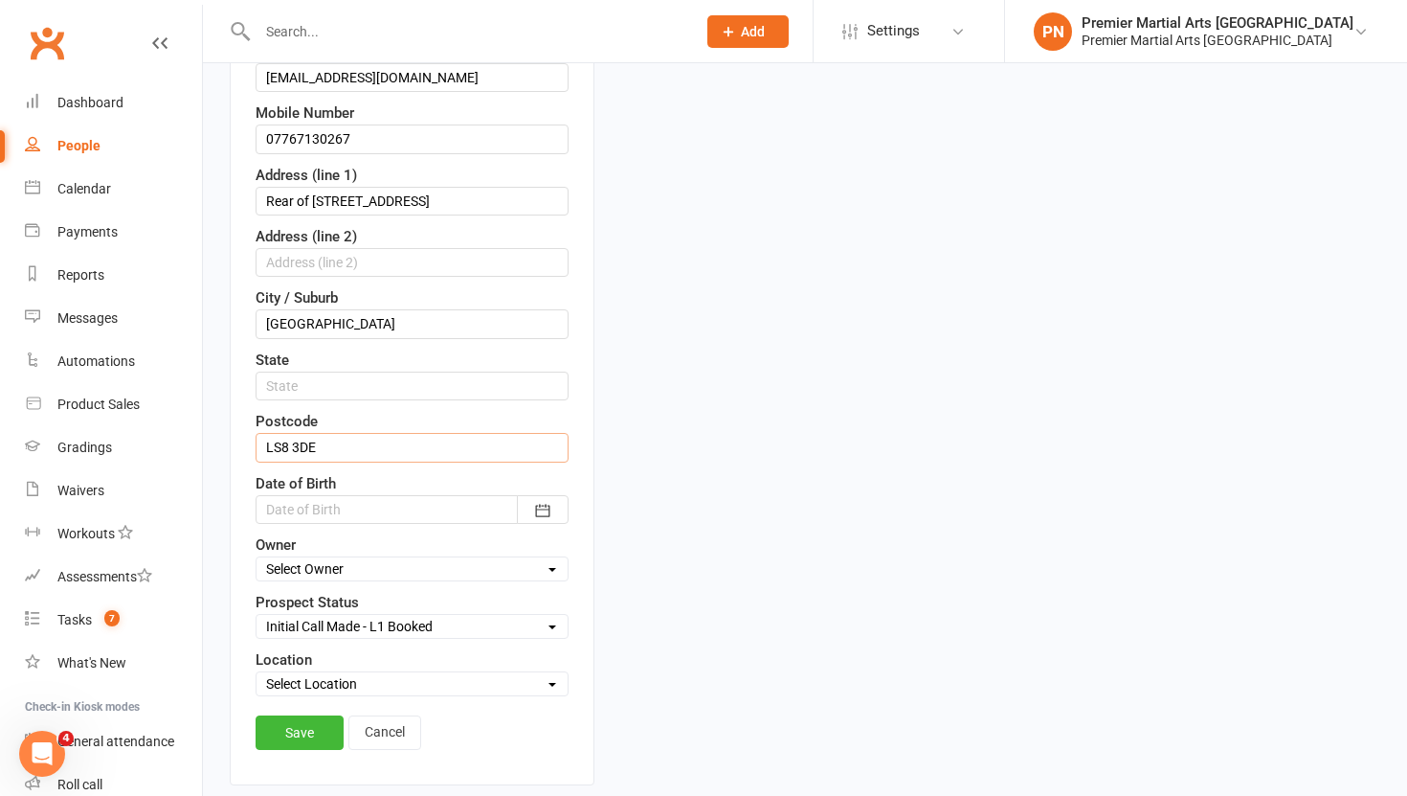
scroll to position [403, 0]
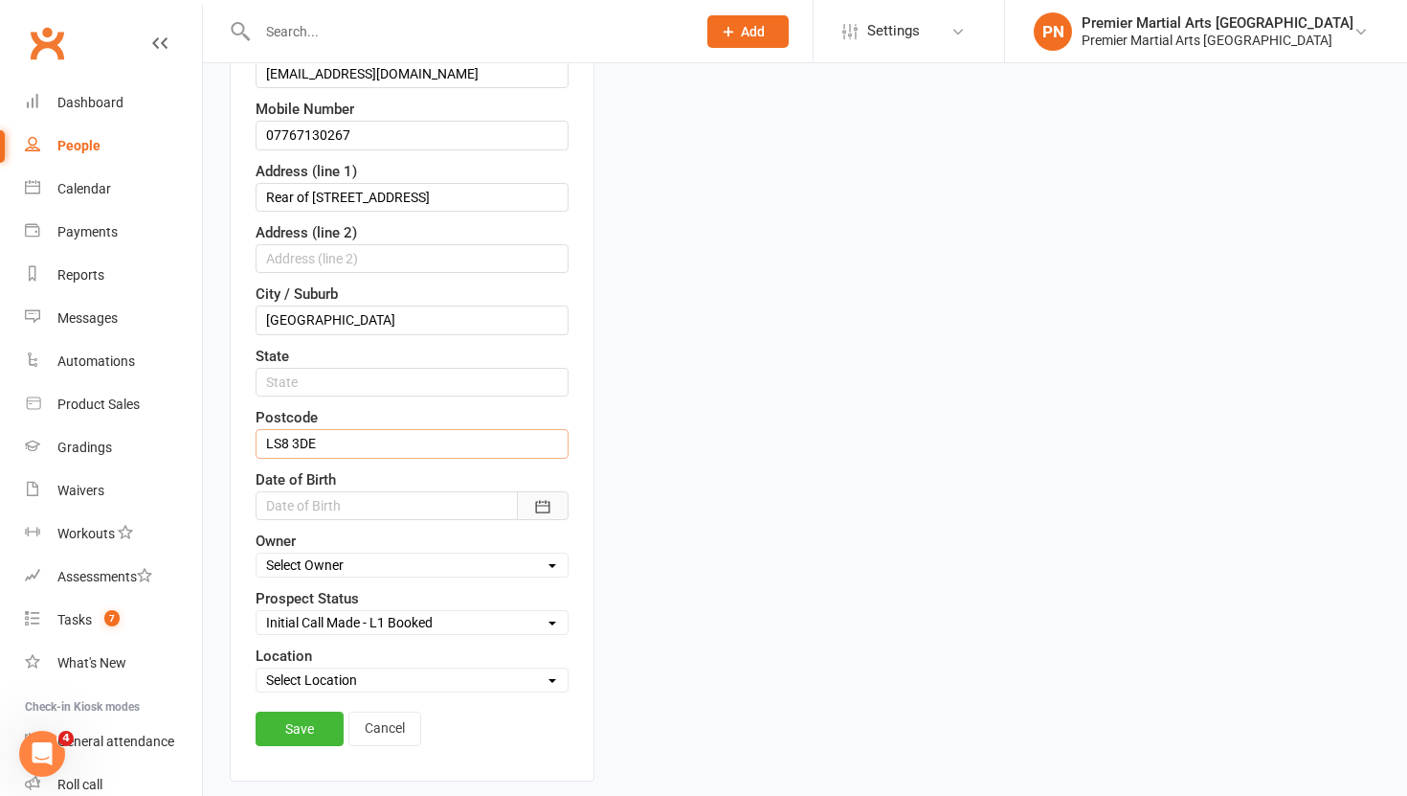
type input "LS8 3DE"
click at [535, 517] on button "button" at bounding box center [543, 505] width 52 height 29
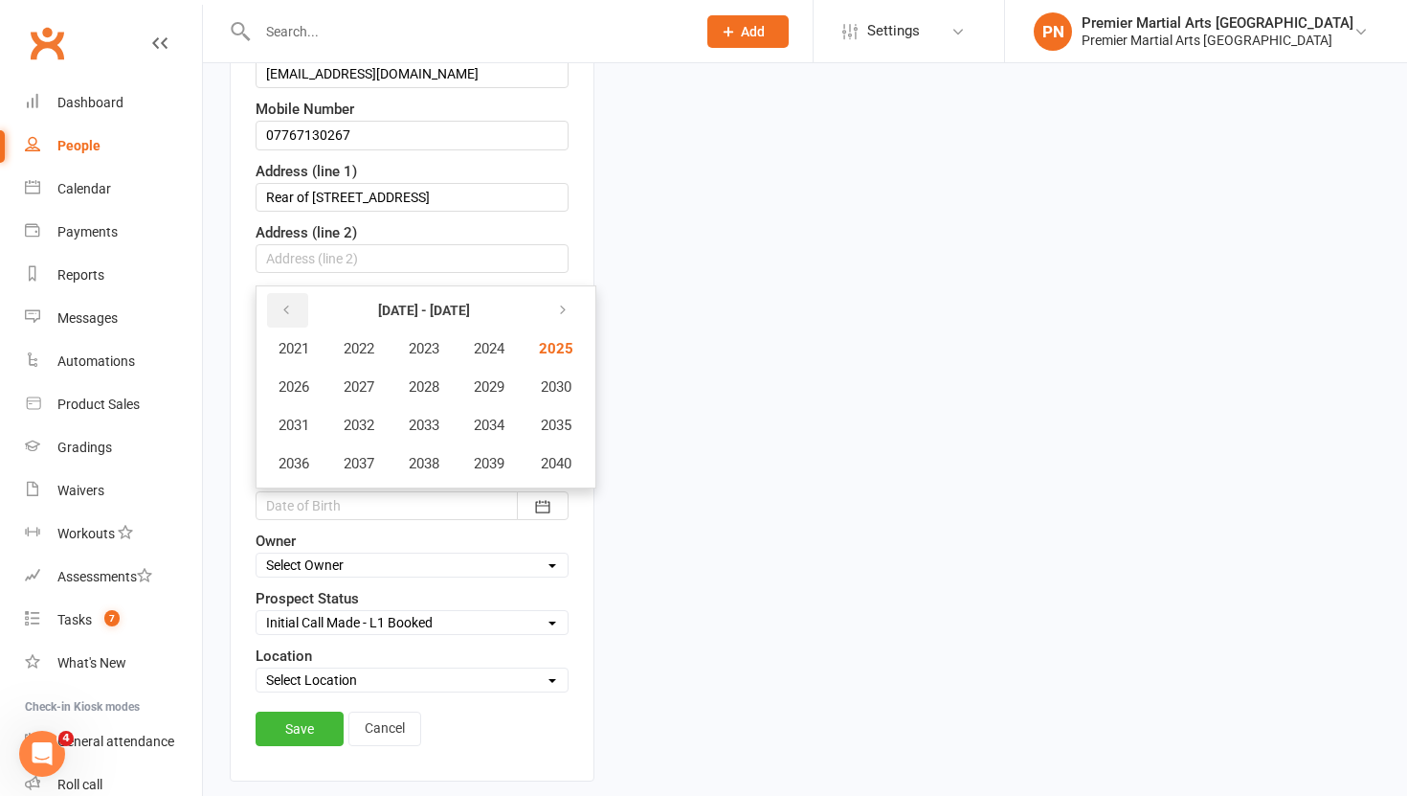
click at [282, 313] on icon "button" at bounding box center [286, 310] width 13 height 15
click at [503, 464] on span "2019" at bounding box center [489, 463] width 31 height 17
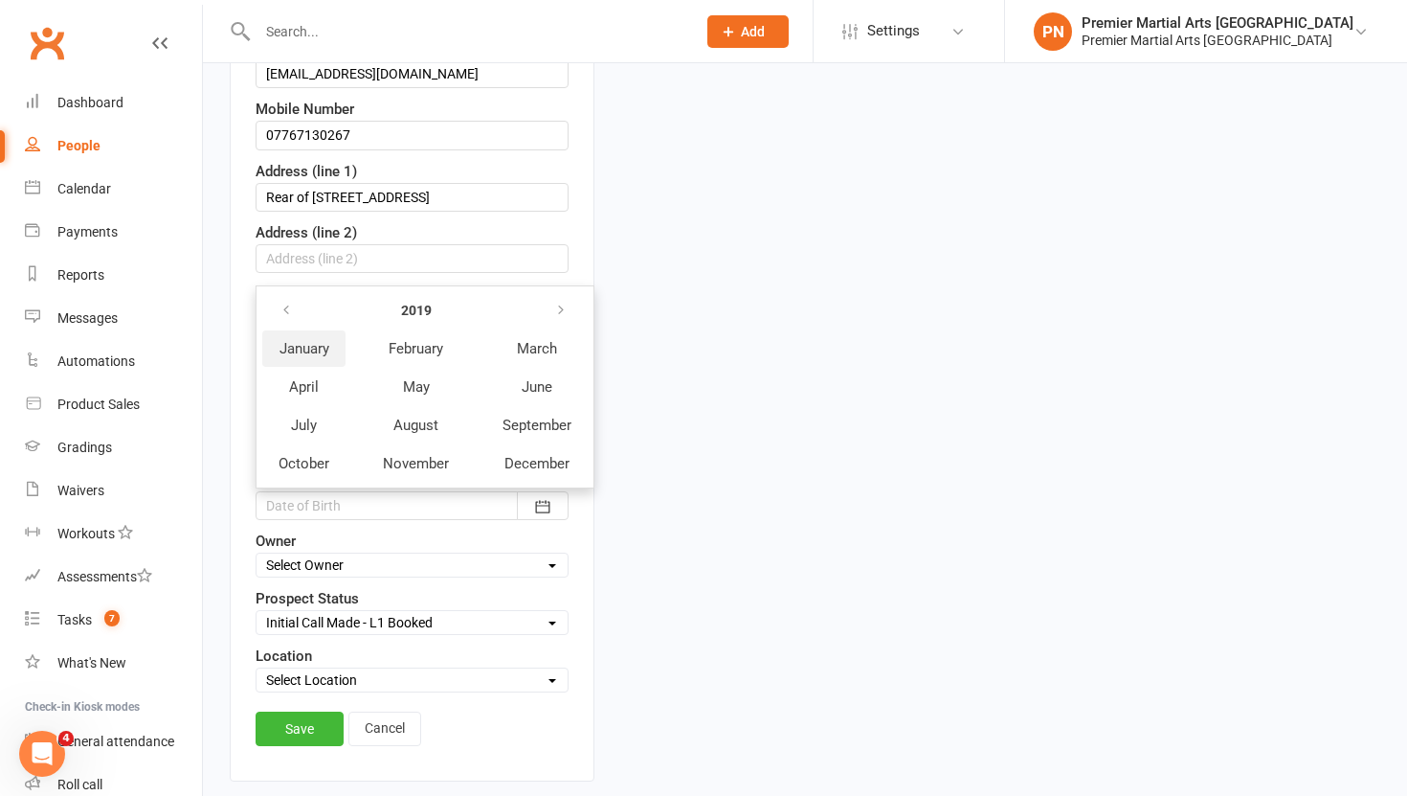
click at [288, 346] on span "January" at bounding box center [305, 348] width 50 height 17
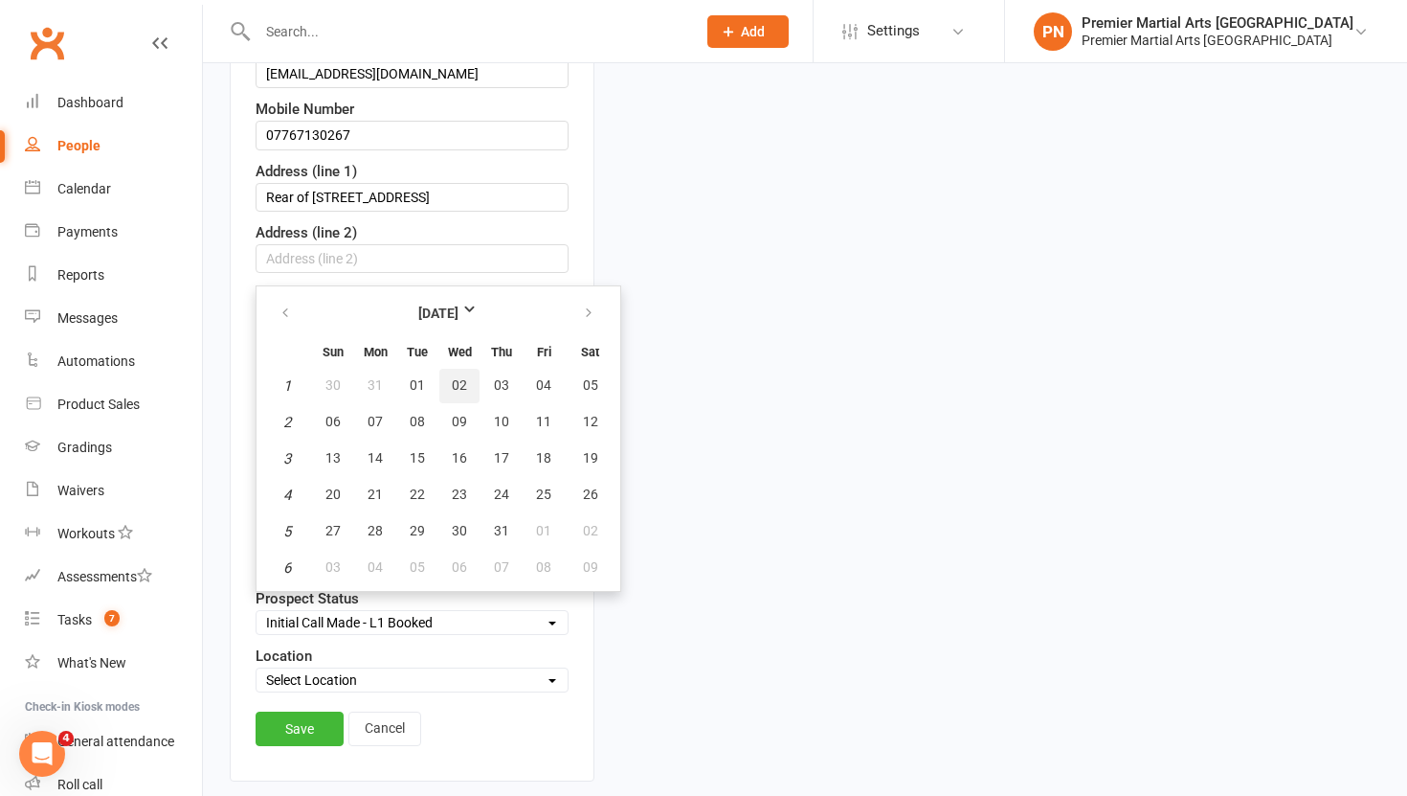
click at [470, 391] on button "02" at bounding box center [459, 386] width 40 height 34
type input "[DATE]"
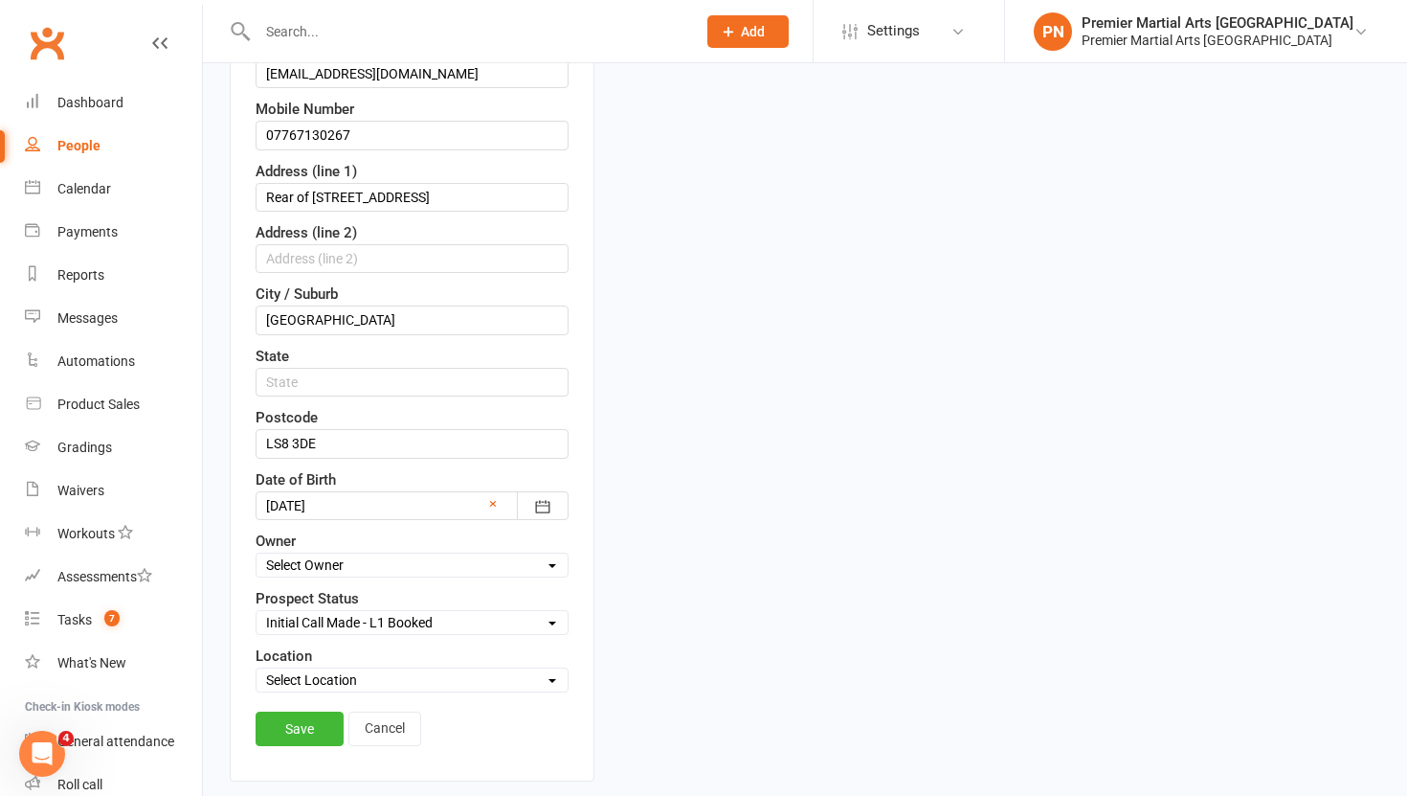
click at [543, 559] on select "Select Owner Premier Martial Arts North [PERSON_NAME] [PERSON_NAME] [PERSON_NAM…" at bounding box center [412, 564] width 311 height 21
select select "0"
click at [257, 554] on select "Select Owner Premier Martial Arts North [PERSON_NAME] [PERSON_NAME] [PERSON_NAM…" at bounding box center [412, 564] width 311 height 21
click at [555, 679] on select "Select Location [GEOGRAPHIC_DATA]" at bounding box center [412, 679] width 311 height 21
select select "0"
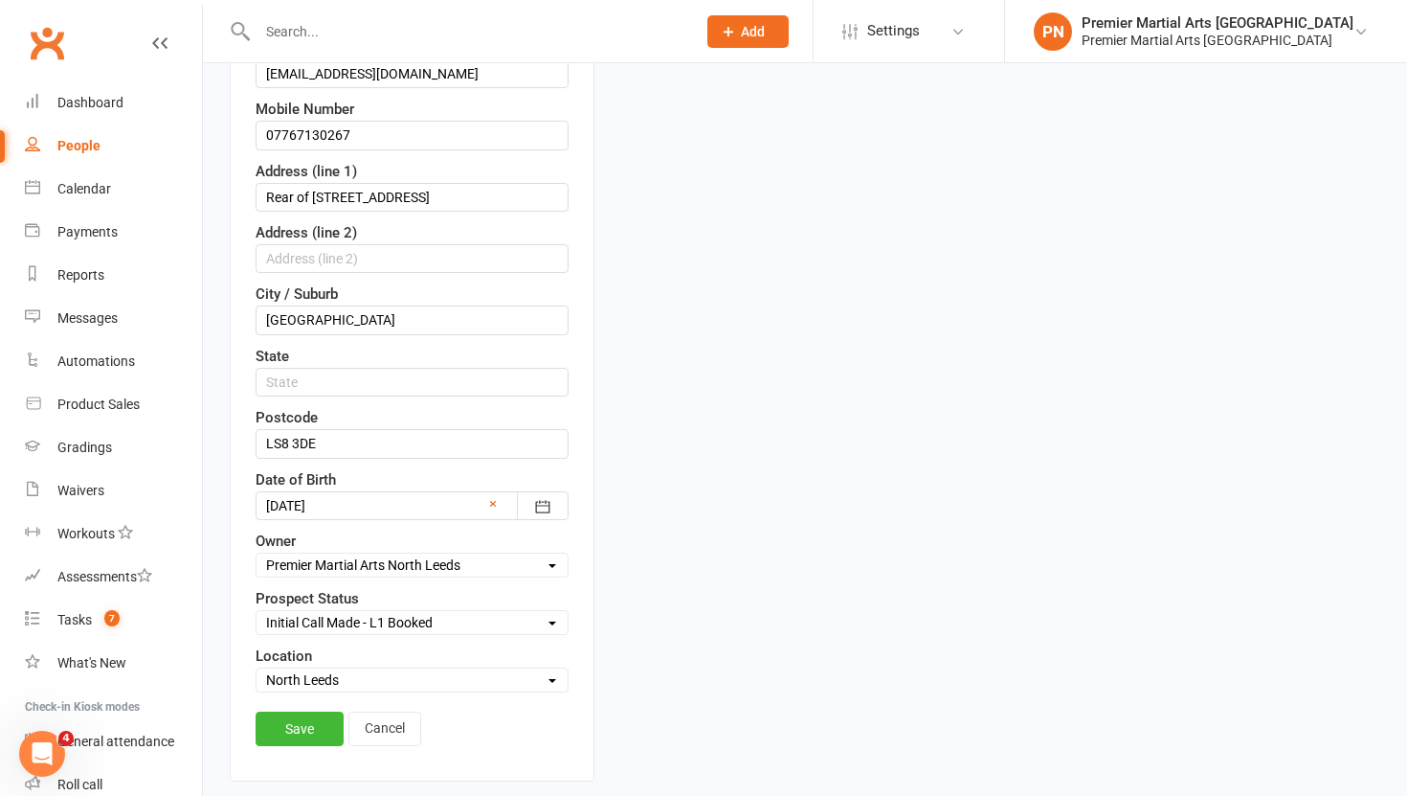
click at [257, 669] on select "Select Location [GEOGRAPHIC_DATA]" at bounding box center [412, 679] width 311 height 21
click at [298, 730] on link "Save" at bounding box center [300, 728] width 88 height 34
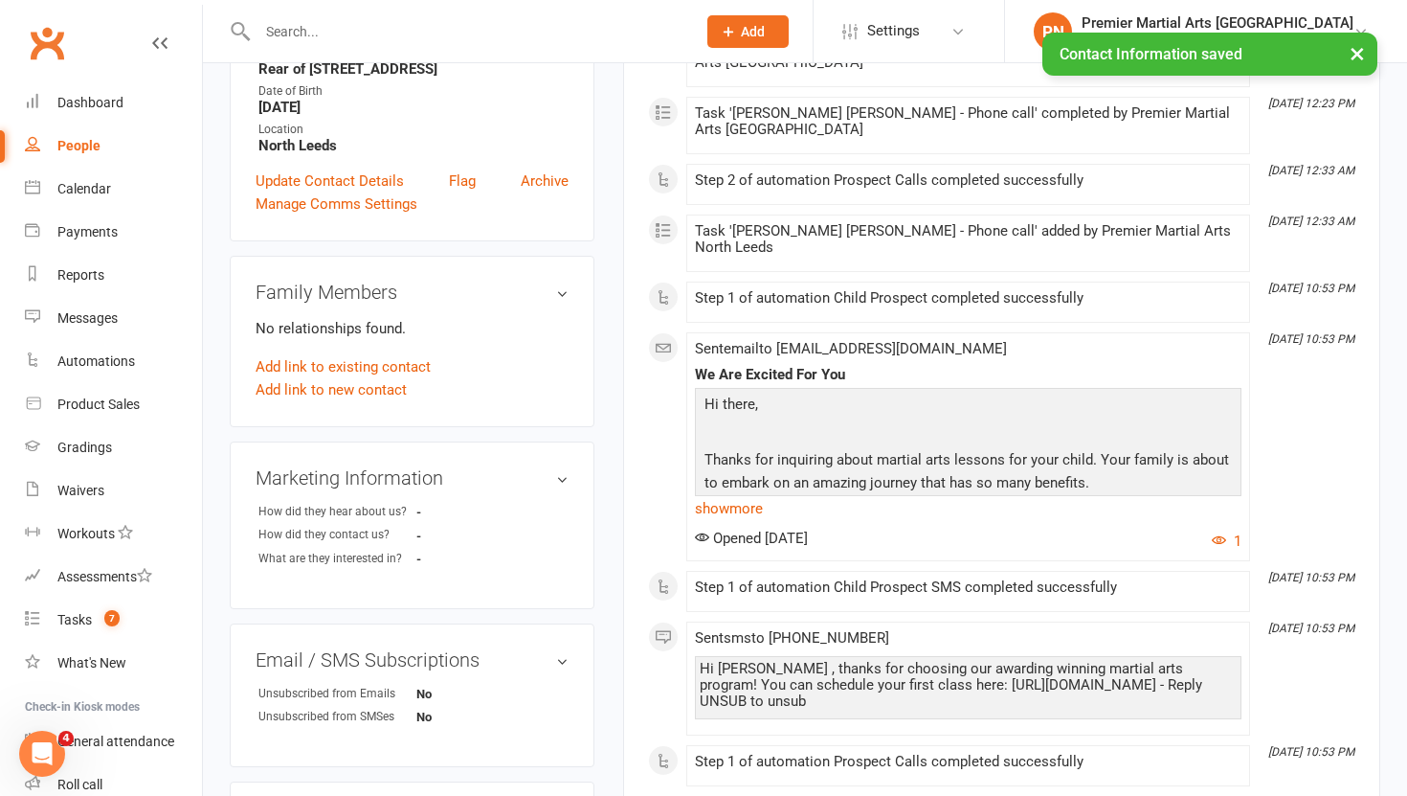
scroll to position [0, 0]
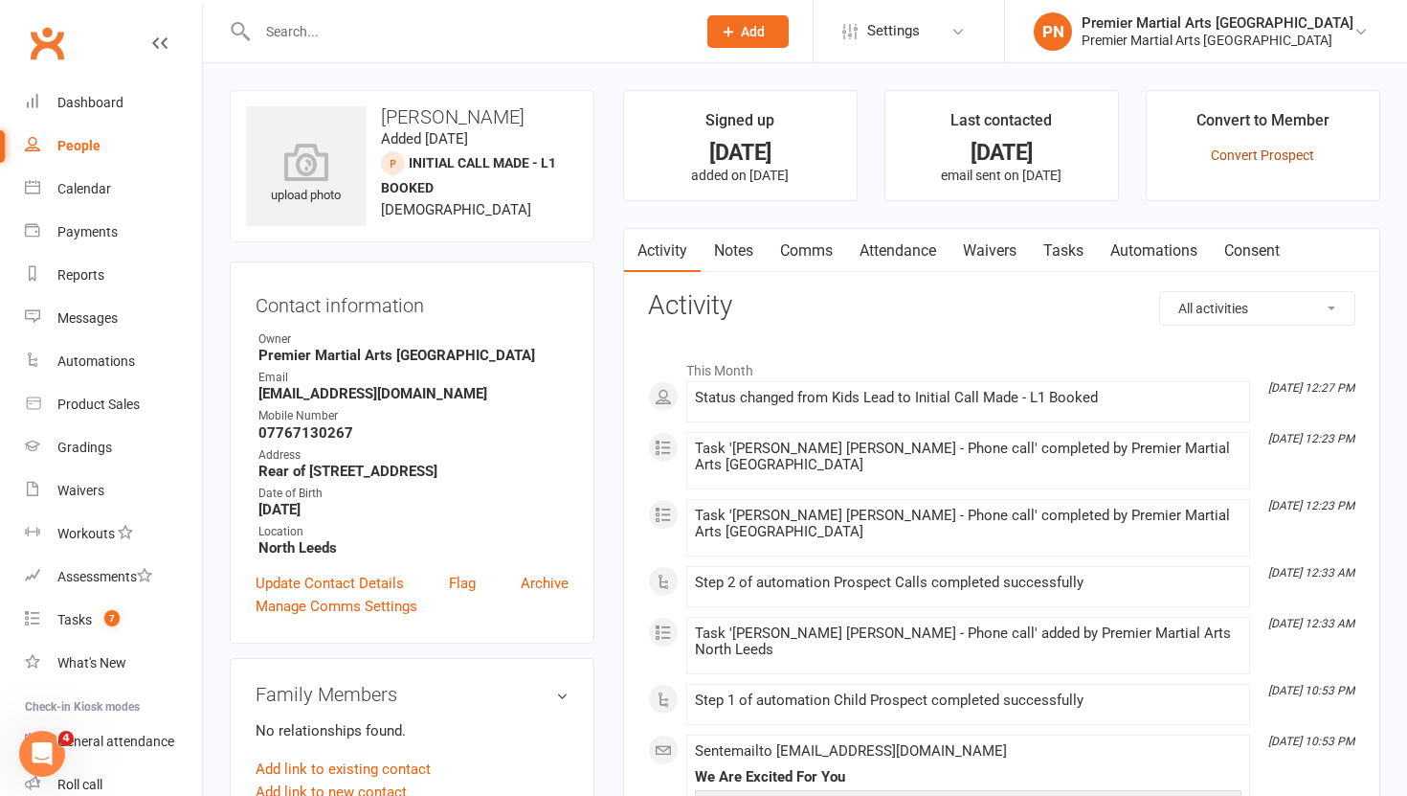
click at [1266, 153] on link "Convert Prospect" at bounding box center [1262, 154] width 103 height 15
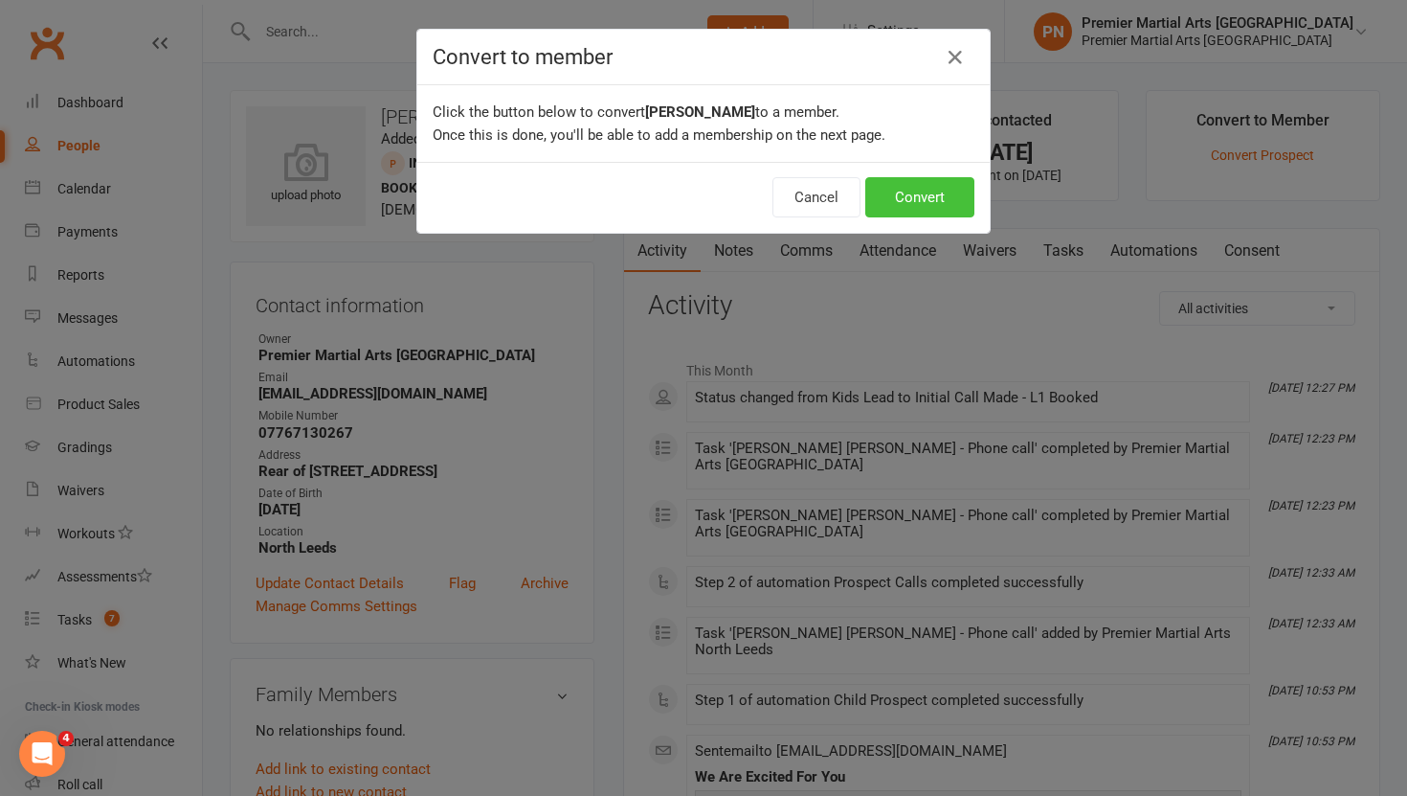
click at [909, 210] on button "Convert" at bounding box center [919, 197] width 109 height 40
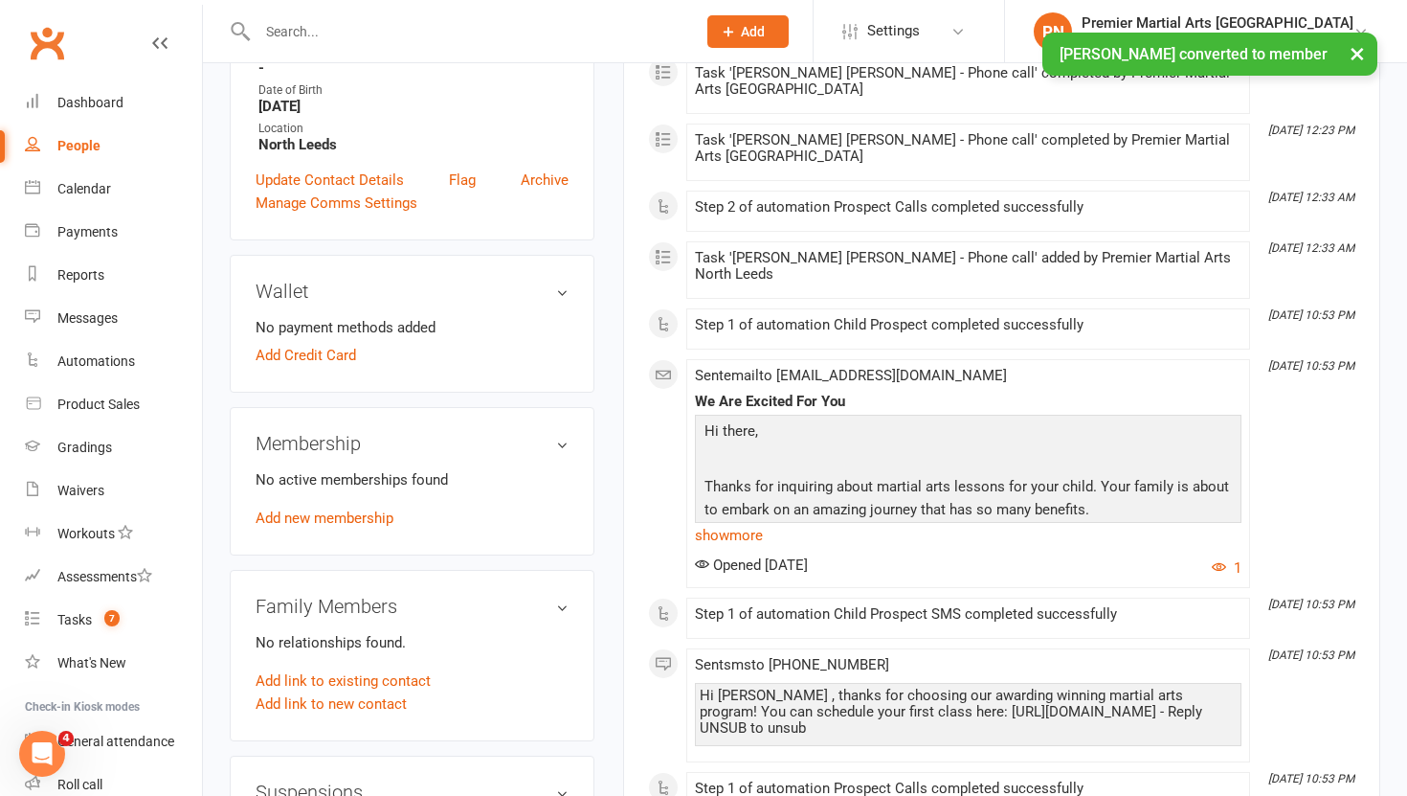
scroll to position [439, 0]
click at [302, 520] on link "Add new membership" at bounding box center [325, 519] width 138 height 17
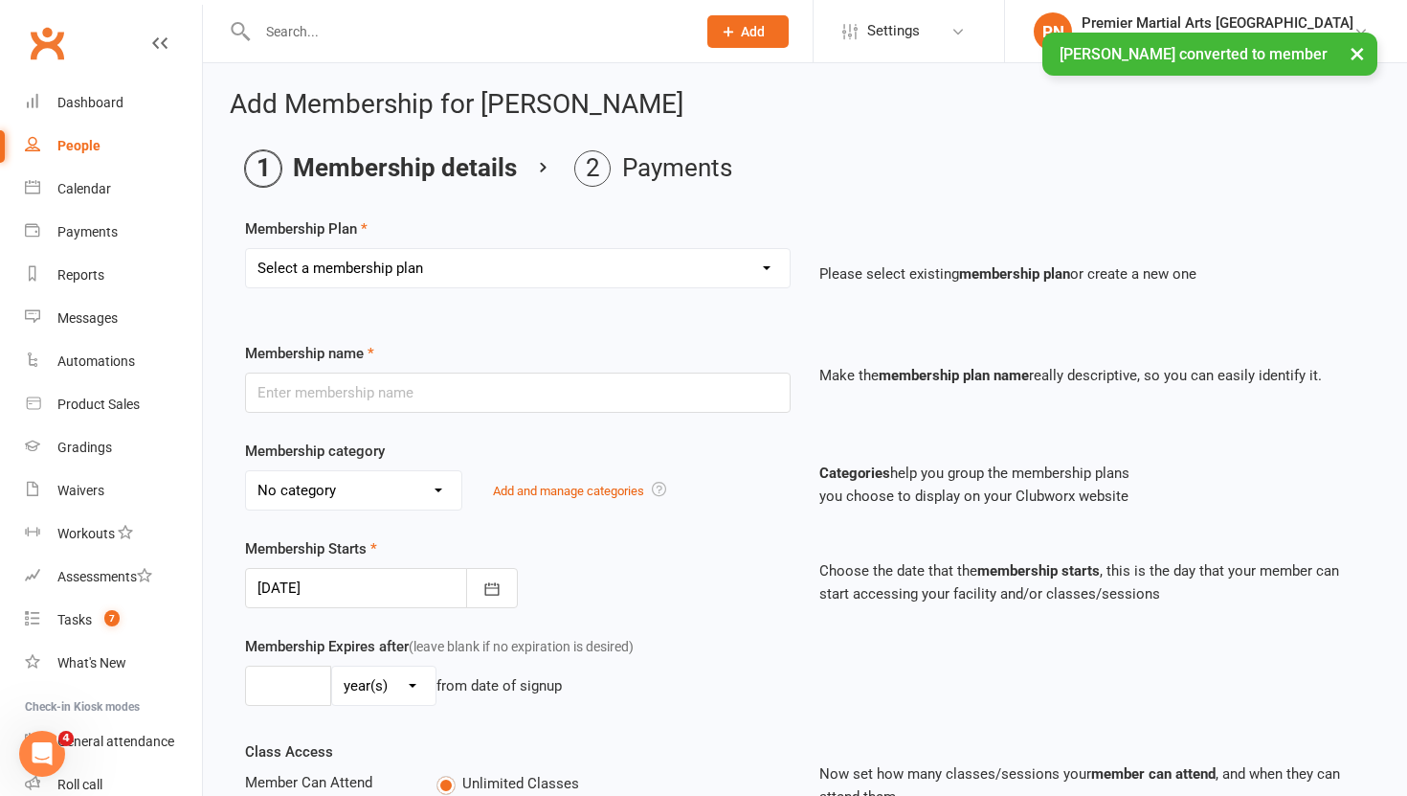
click at [765, 265] on select "Select a membership plan Create new Membership Plan LC Basic Monthly - [GEOGRAP…" at bounding box center [518, 268] width 544 height 38
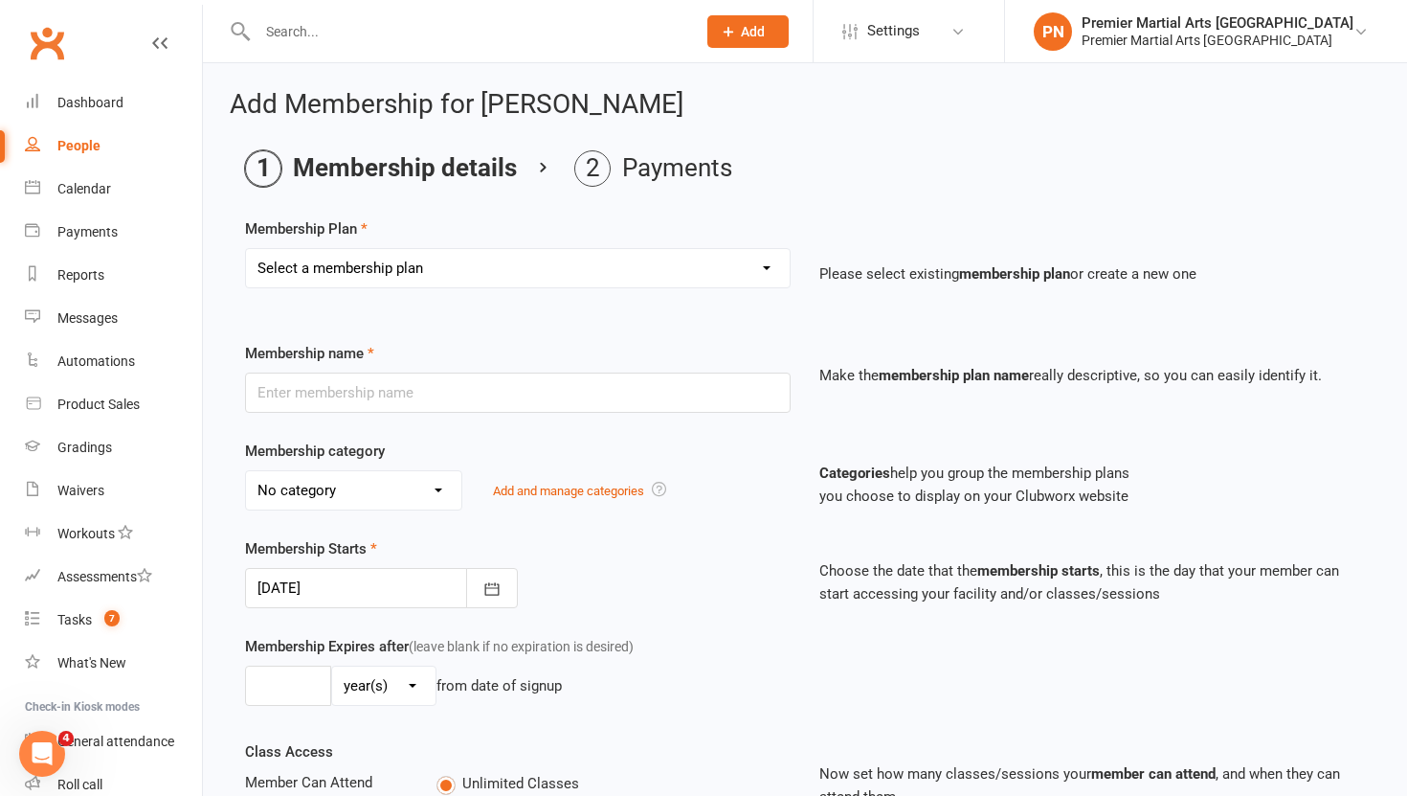
select select "1"
click at [246, 249] on select "Select a membership plan Create new Membership Plan LC Basic Monthly - [GEOGRAP…" at bounding box center [518, 268] width 544 height 38
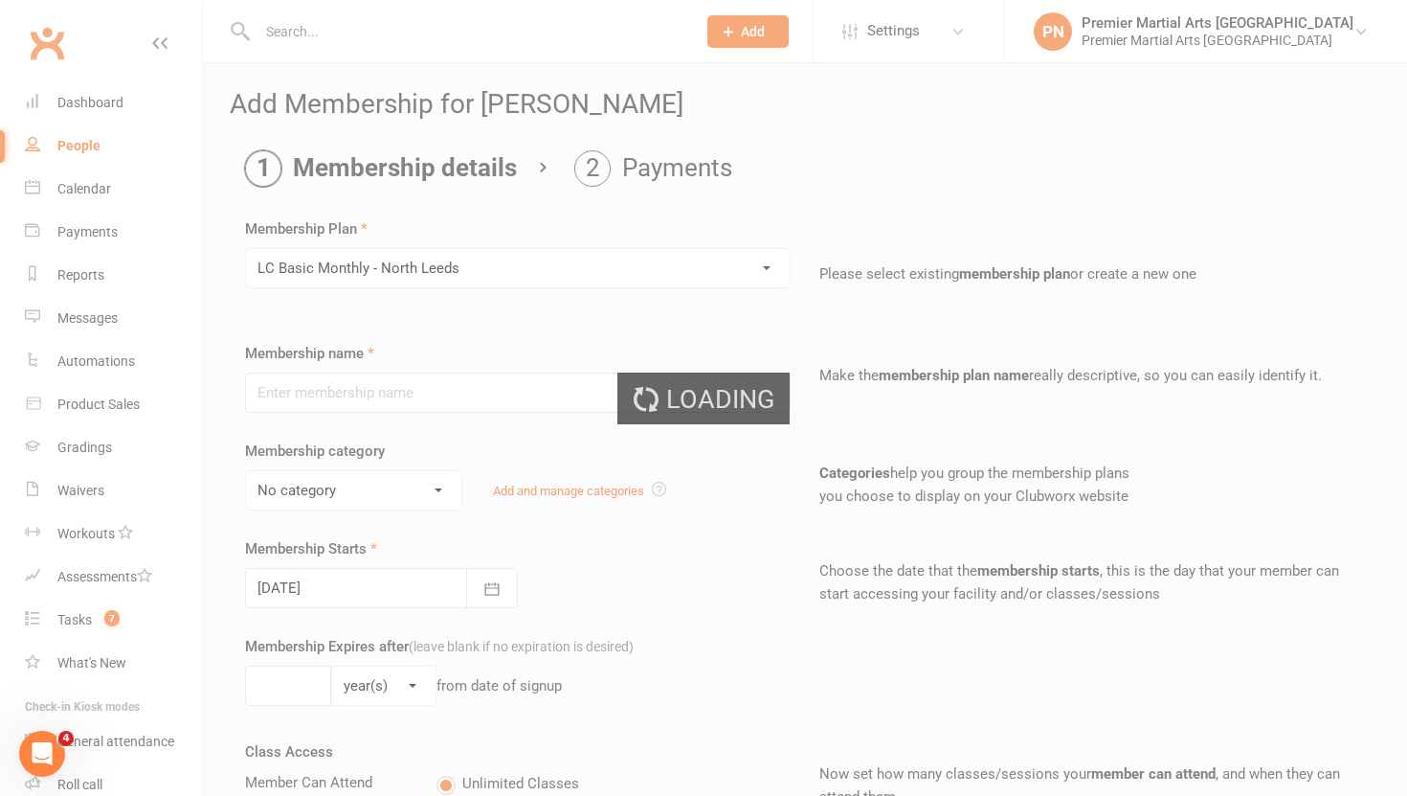
type input "LC Basic Monthly - [GEOGRAPHIC_DATA]"
select select "2"
type input "0"
type input "2"
select select "?"
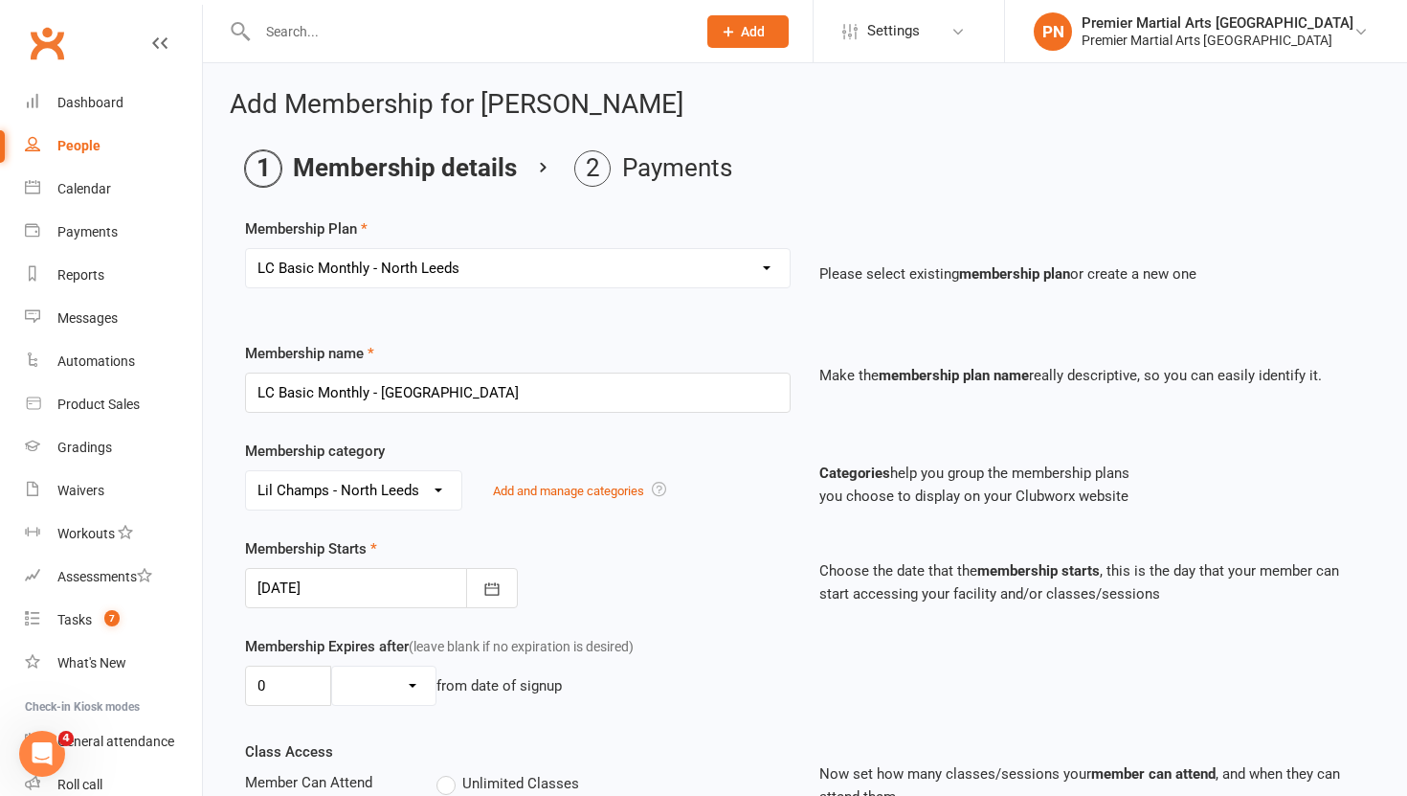
click at [715, 466] on div "Membership category No category General Juniors - [GEOGRAPHIC_DATA] Lil Champs …" at bounding box center [518, 474] width 574 height 71
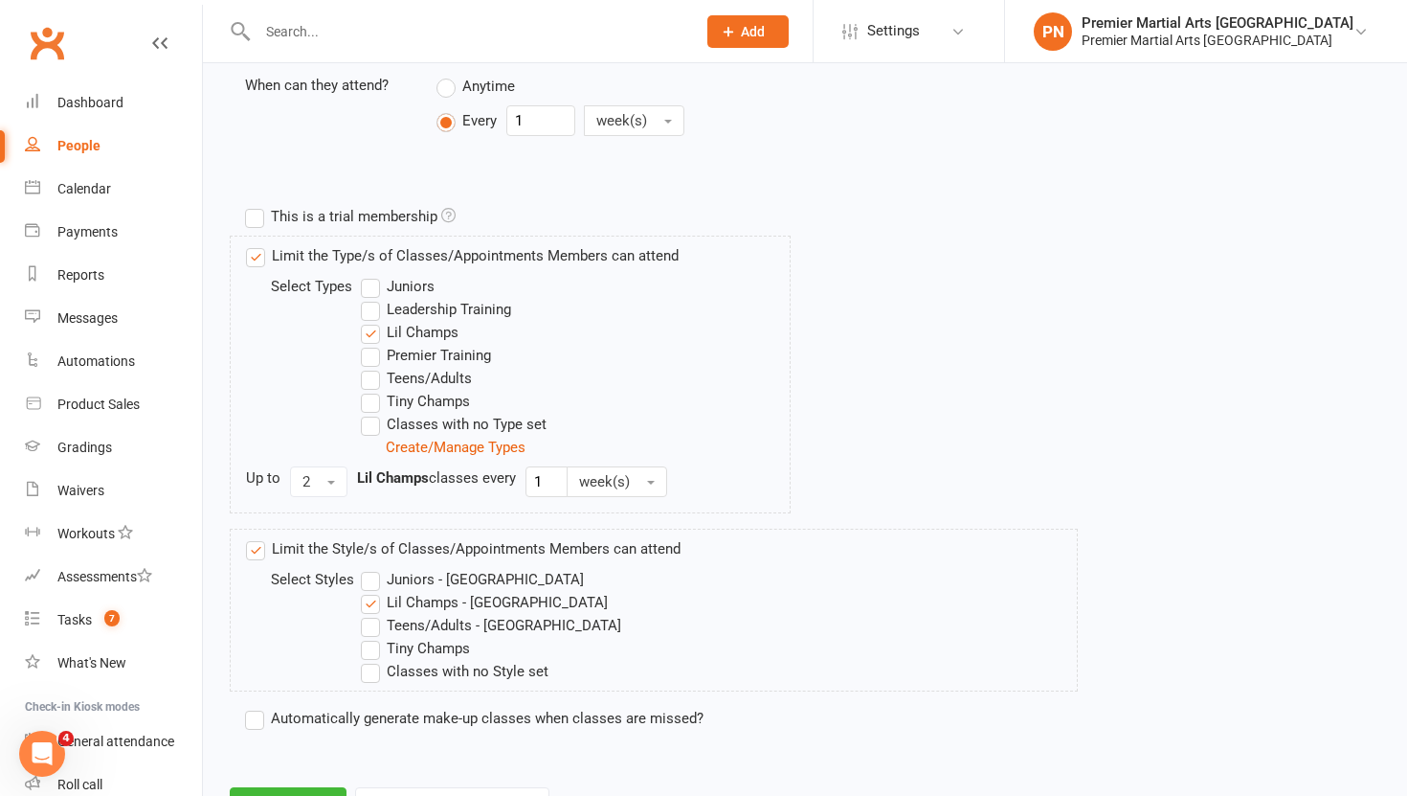
scroll to position [880, 0]
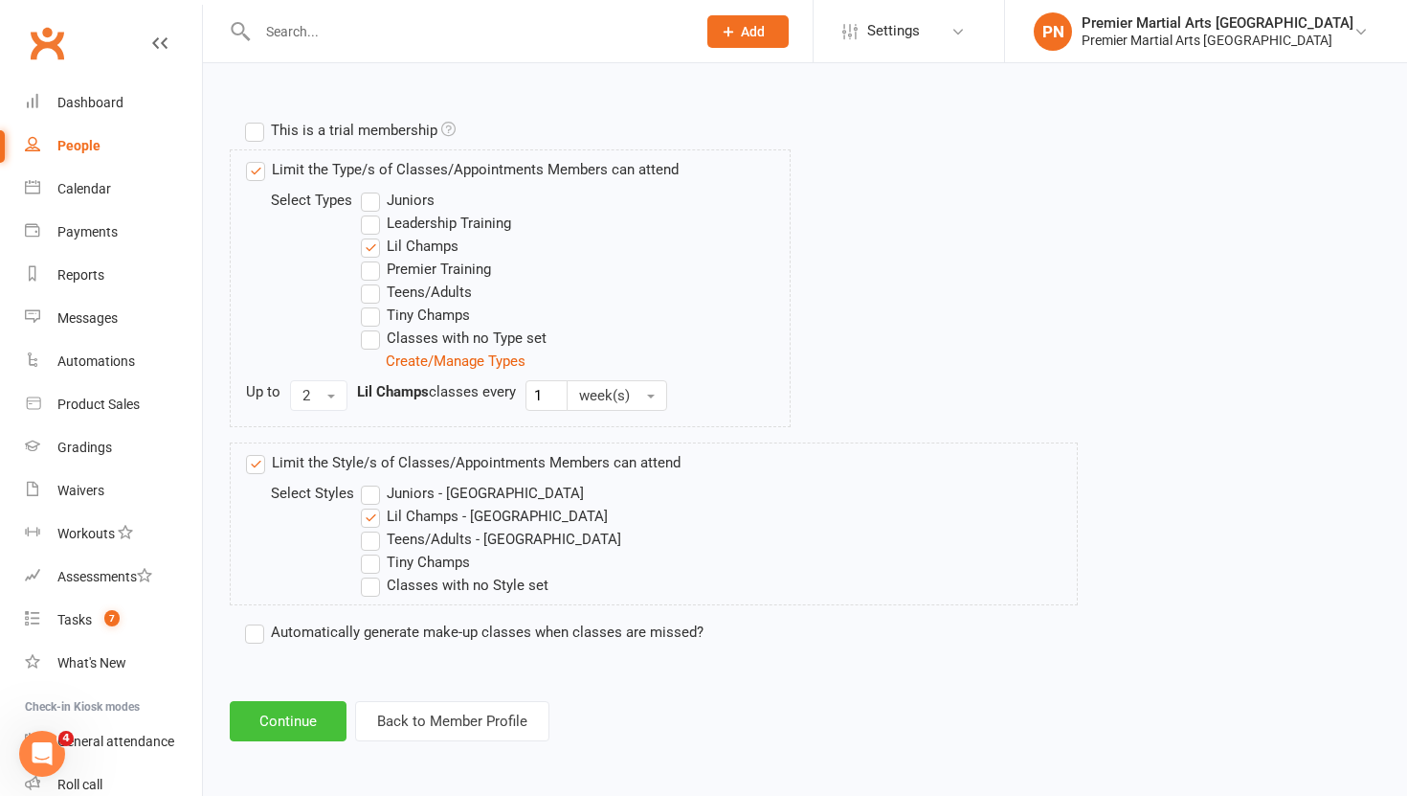
click at [284, 721] on button "Continue" at bounding box center [288, 721] width 117 height 40
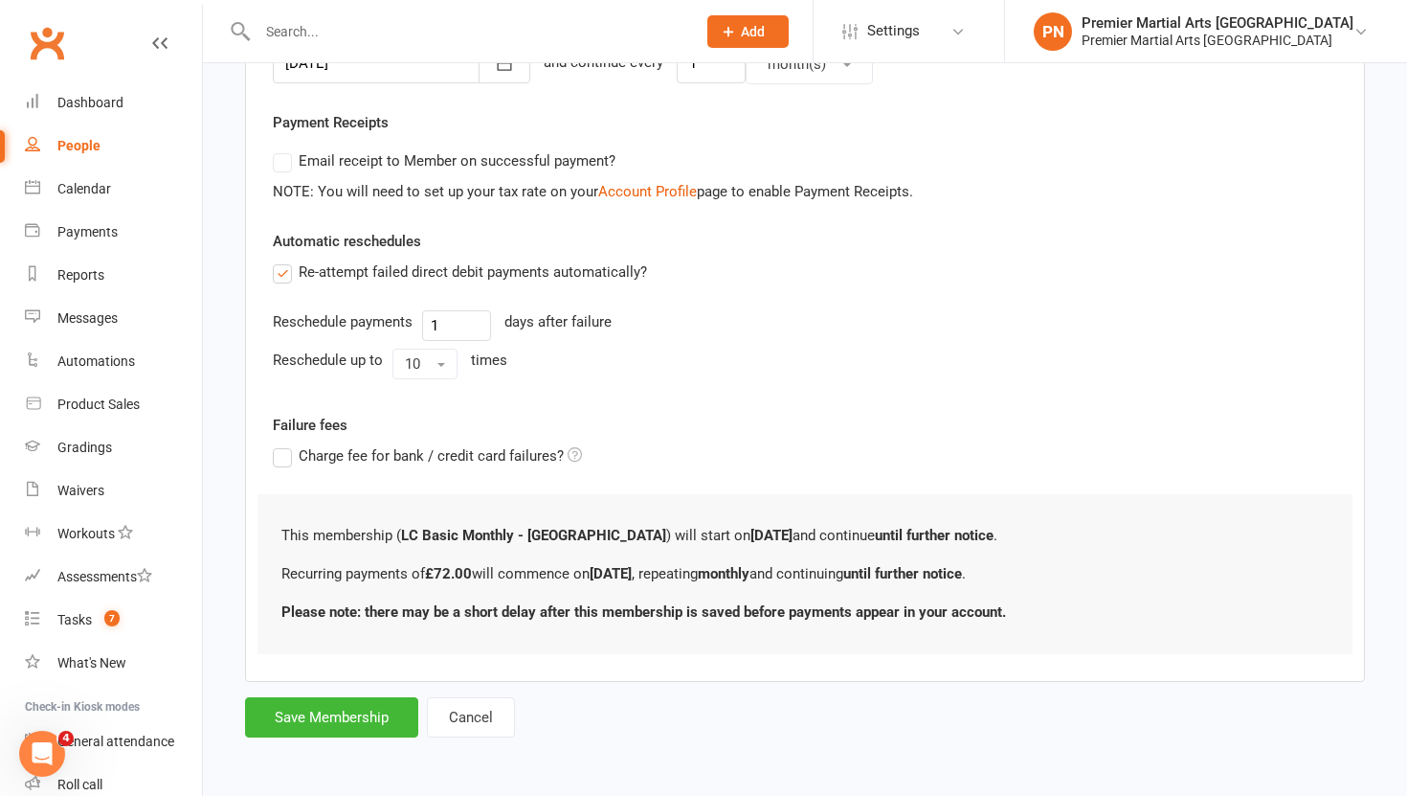
scroll to position [0, 0]
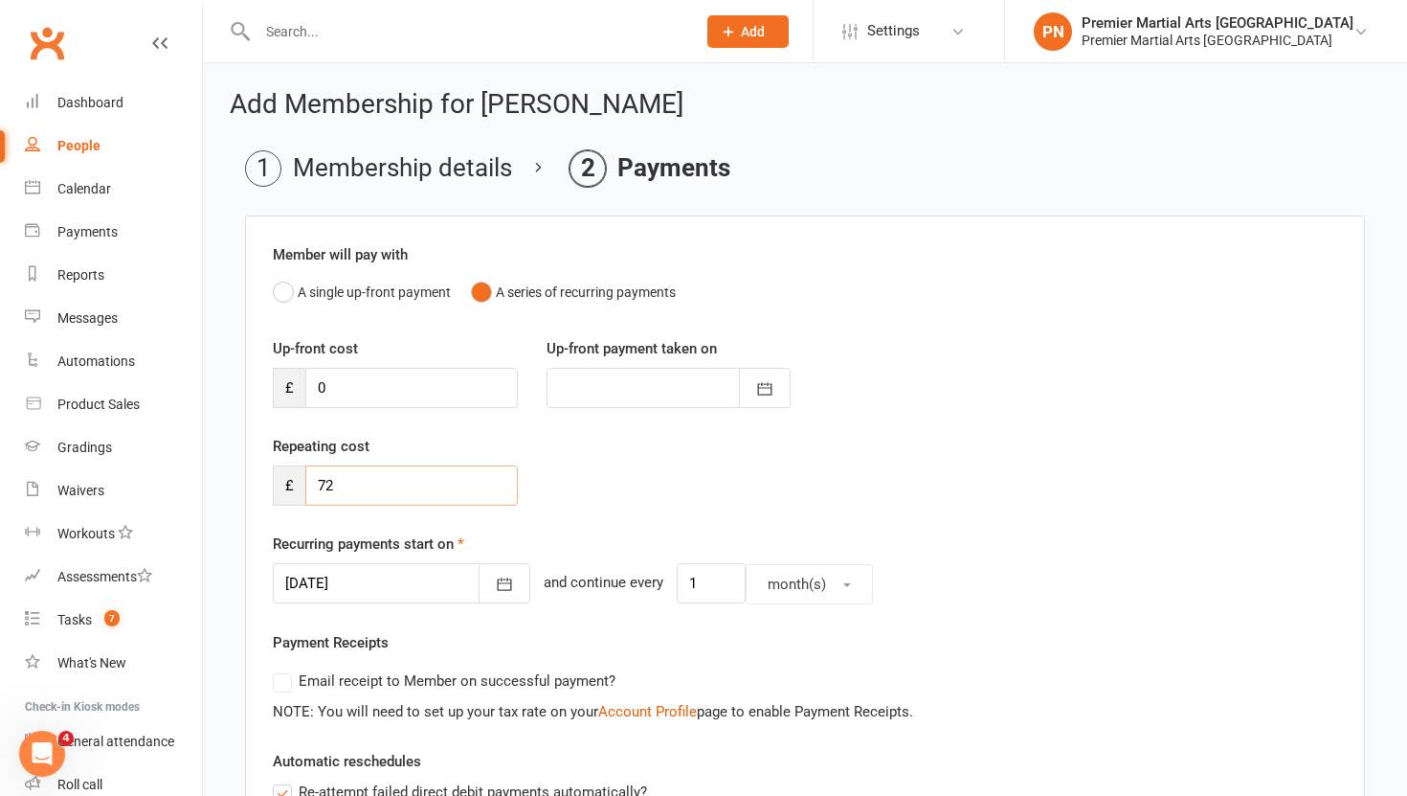
click at [360, 497] on input "72" at bounding box center [411, 485] width 213 height 40
type input "7"
type input "88"
click at [627, 478] on div "Repeating cost £ 88" at bounding box center [804, 484] width 1093 height 98
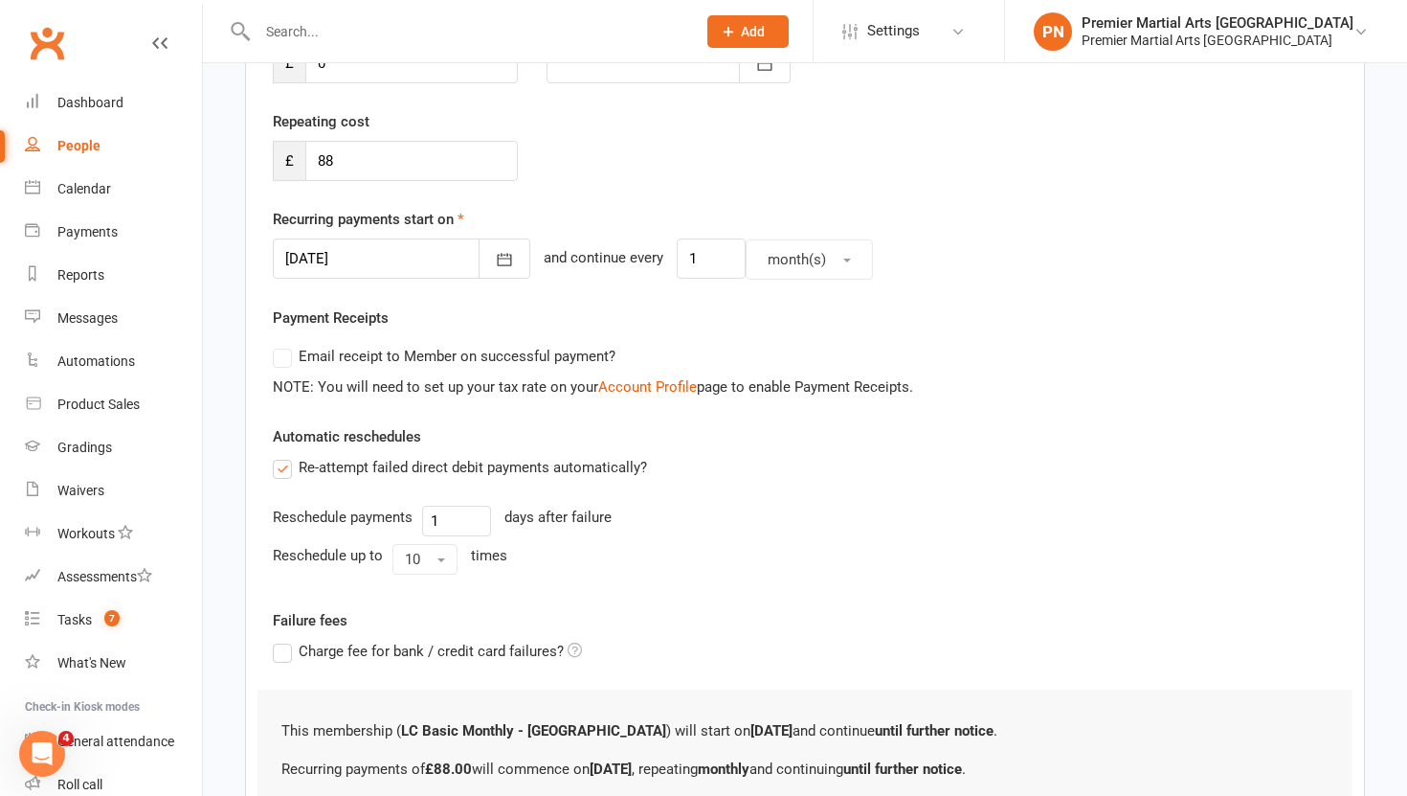
scroll to position [520, 0]
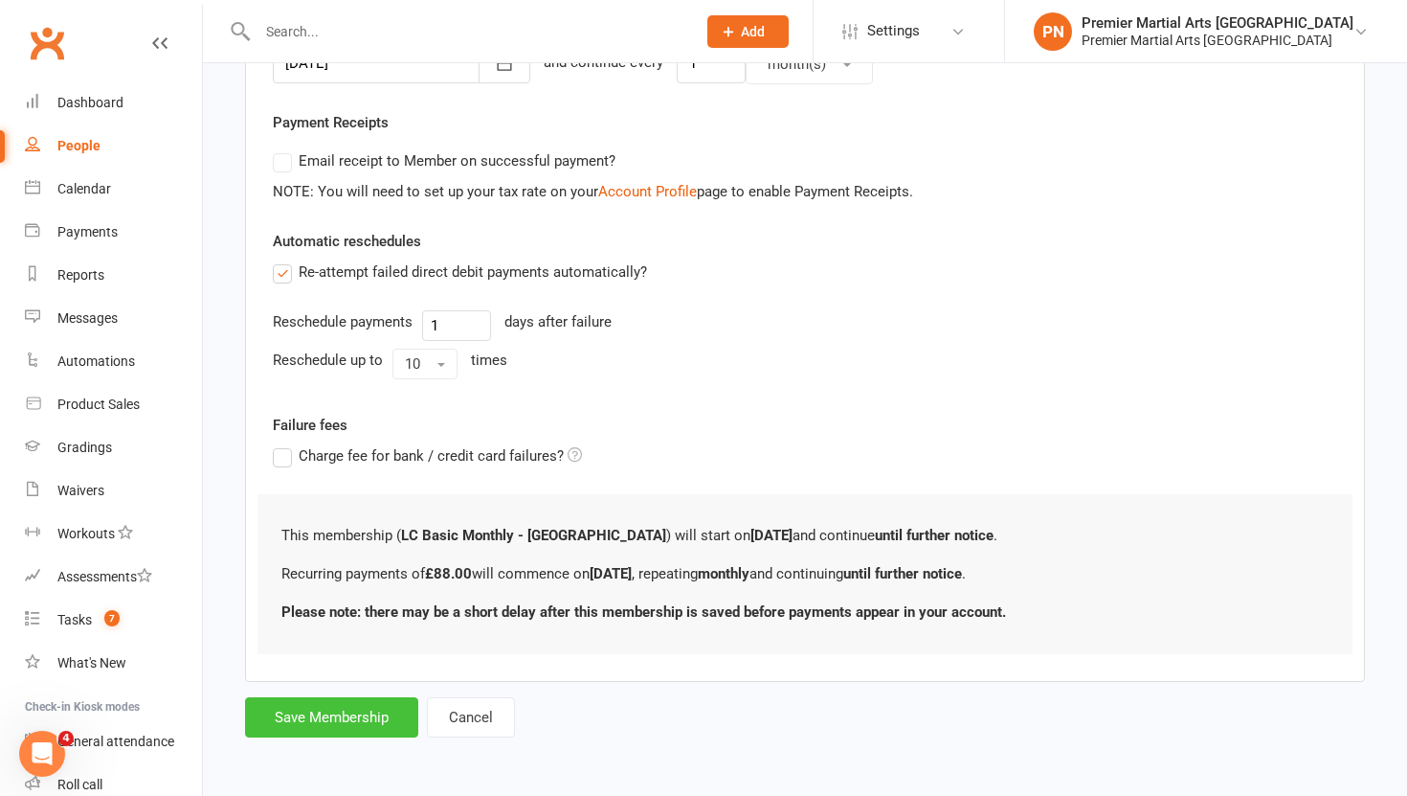
click at [343, 728] on button "Save Membership" at bounding box center [331, 717] width 173 height 40
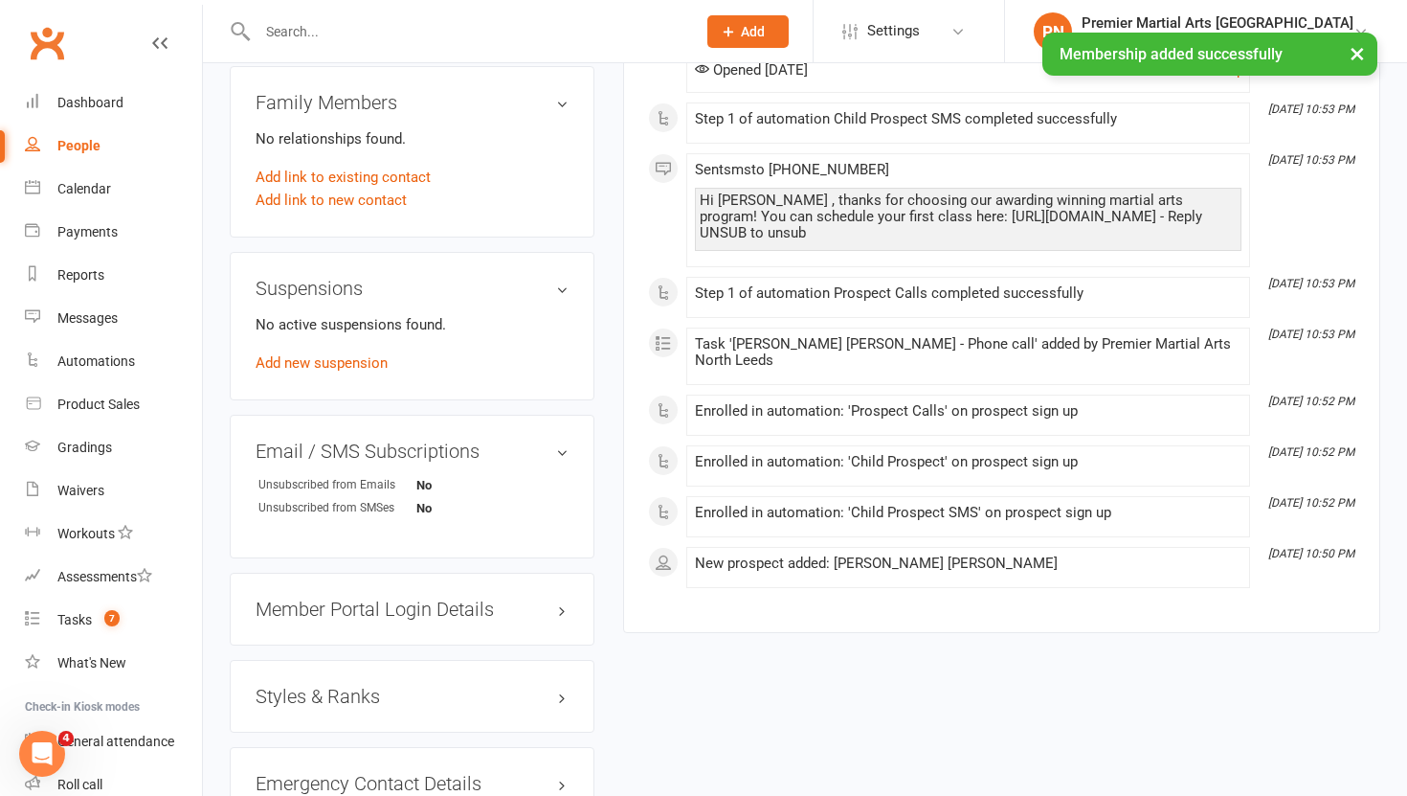
scroll to position [1004, 0]
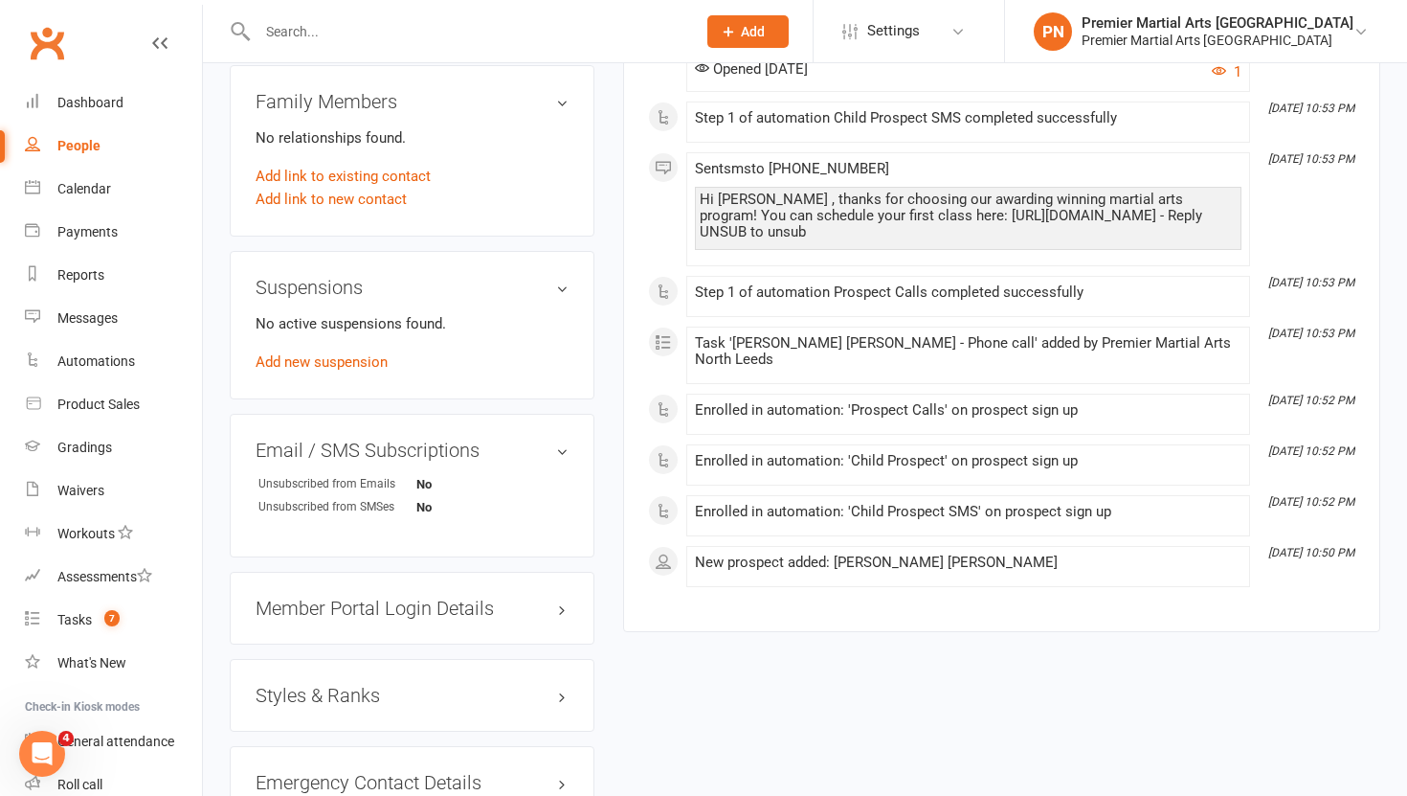
click at [426, 597] on h3 "Member Portal Login Details" at bounding box center [412, 607] width 313 height 21
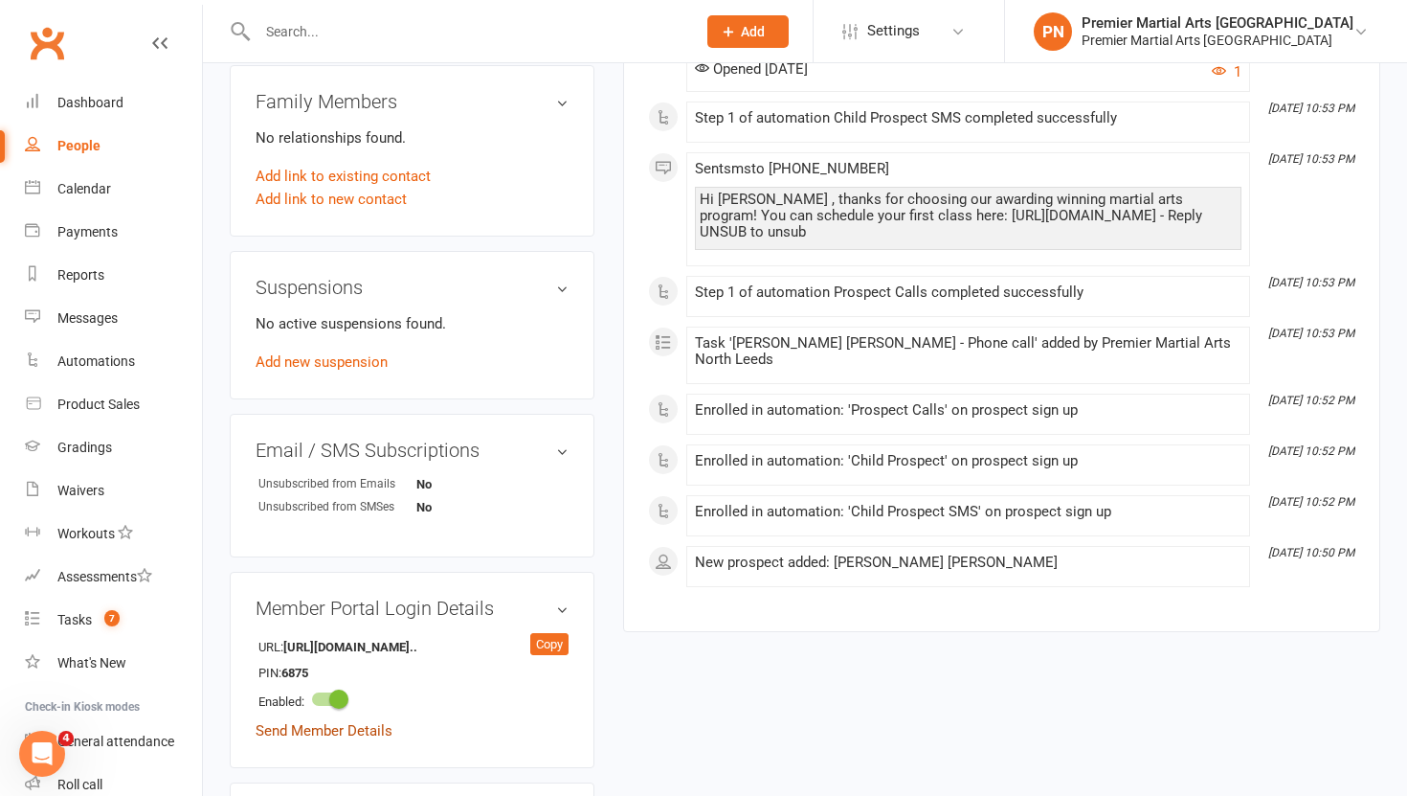
click at [328, 728] on link "Send Member Details" at bounding box center [324, 730] width 137 height 17
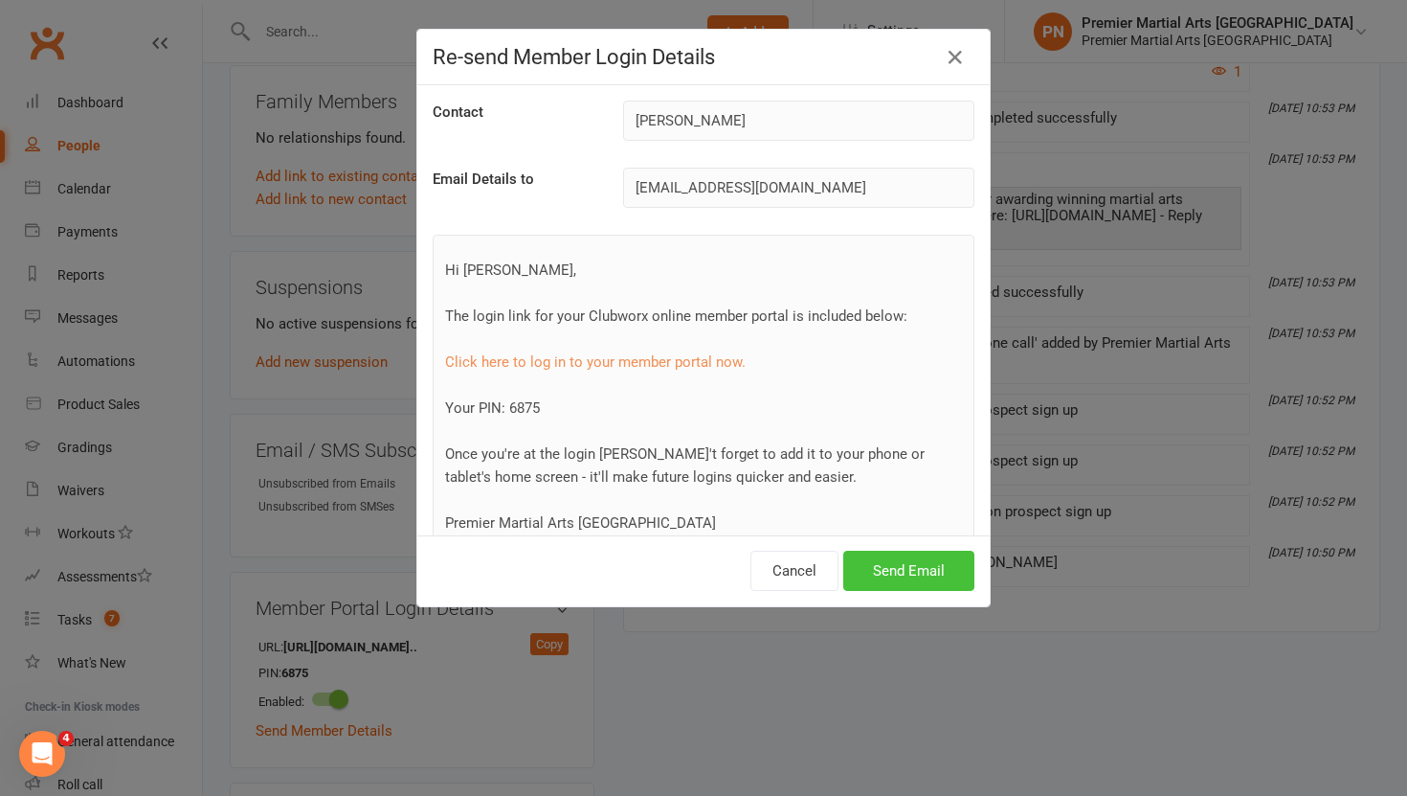
click at [918, 565] on button "Send Email" at bounding box center [908, 570] width 131 height 40
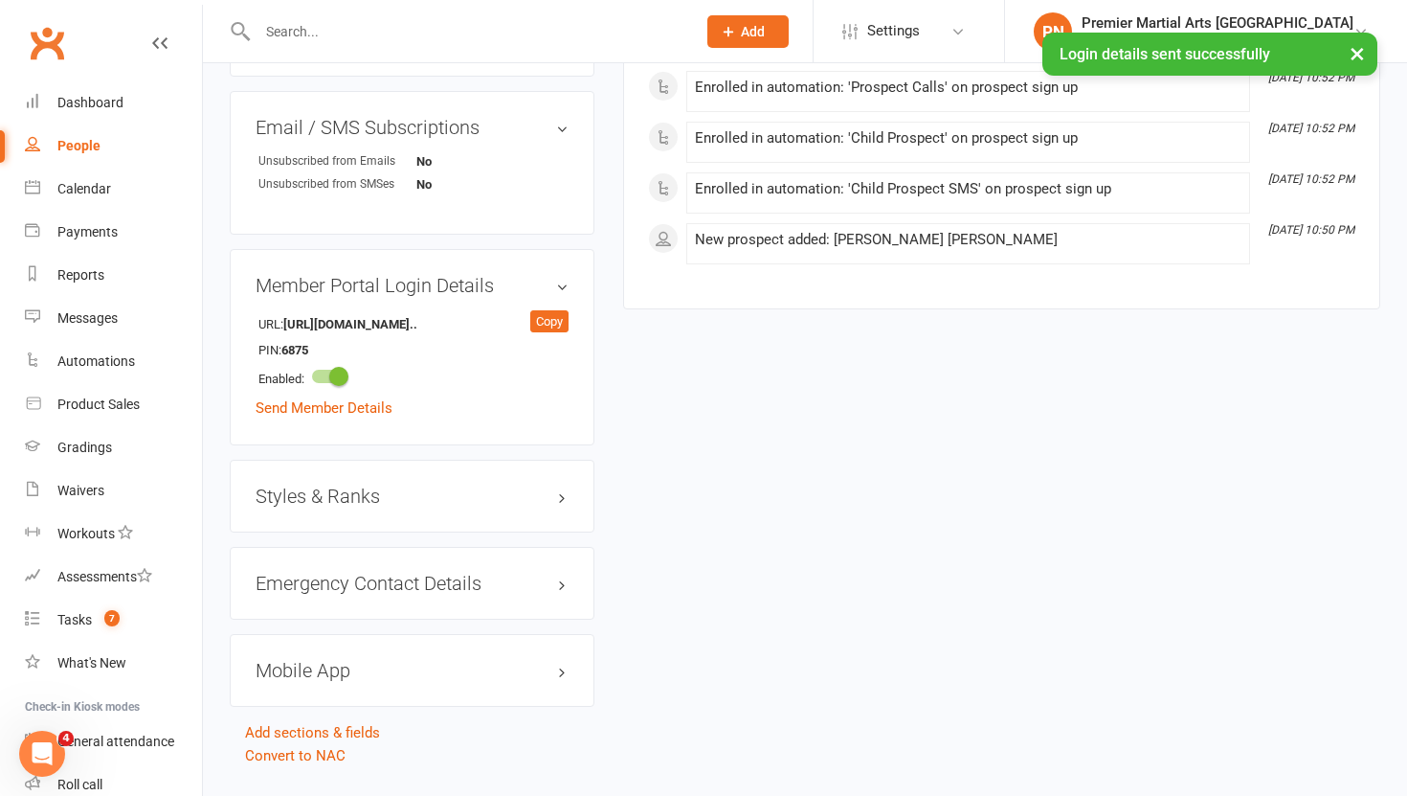
scroll to position [1342, 0]
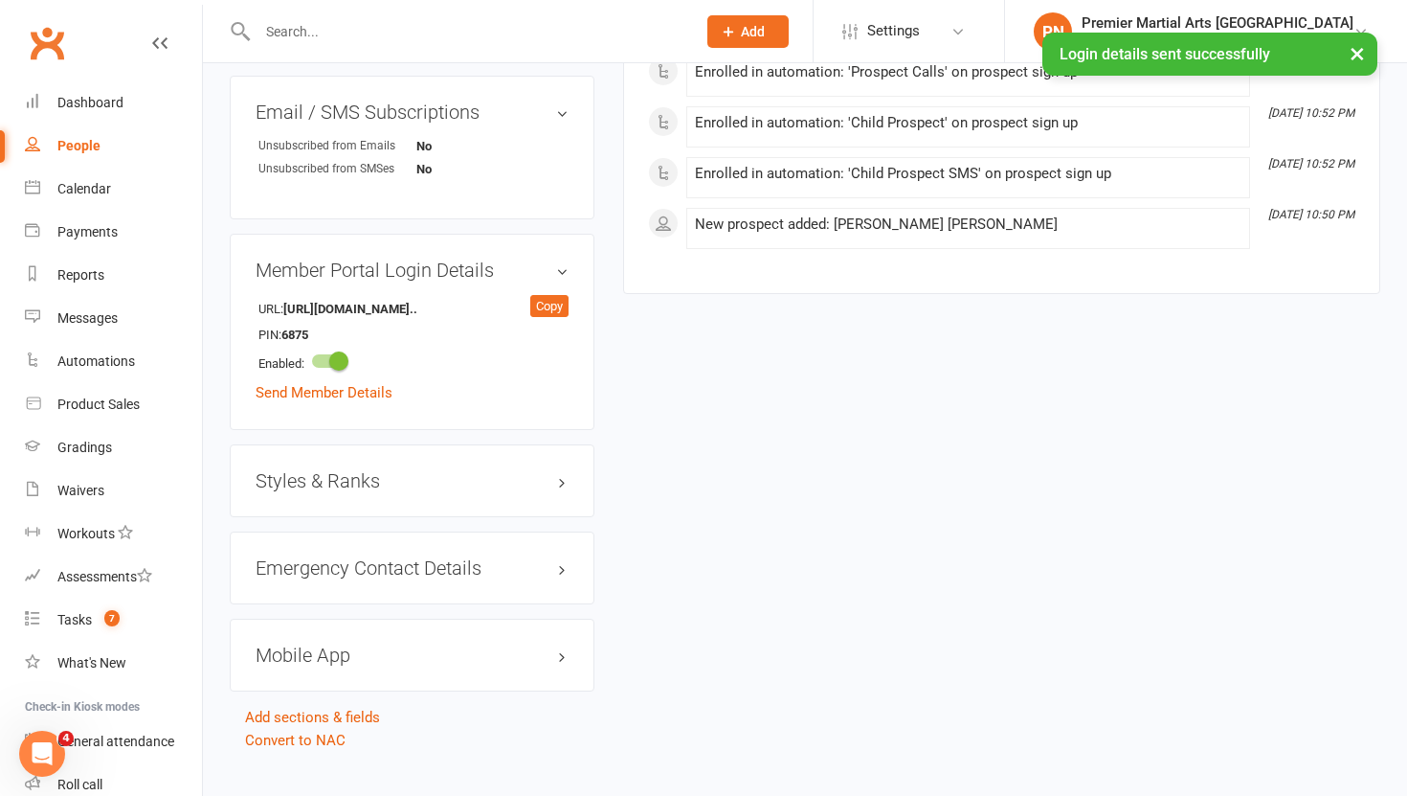
click at [336, 478] on h3 "Styles & Ranks" at bounding box center [412, 480] width 313 height 21
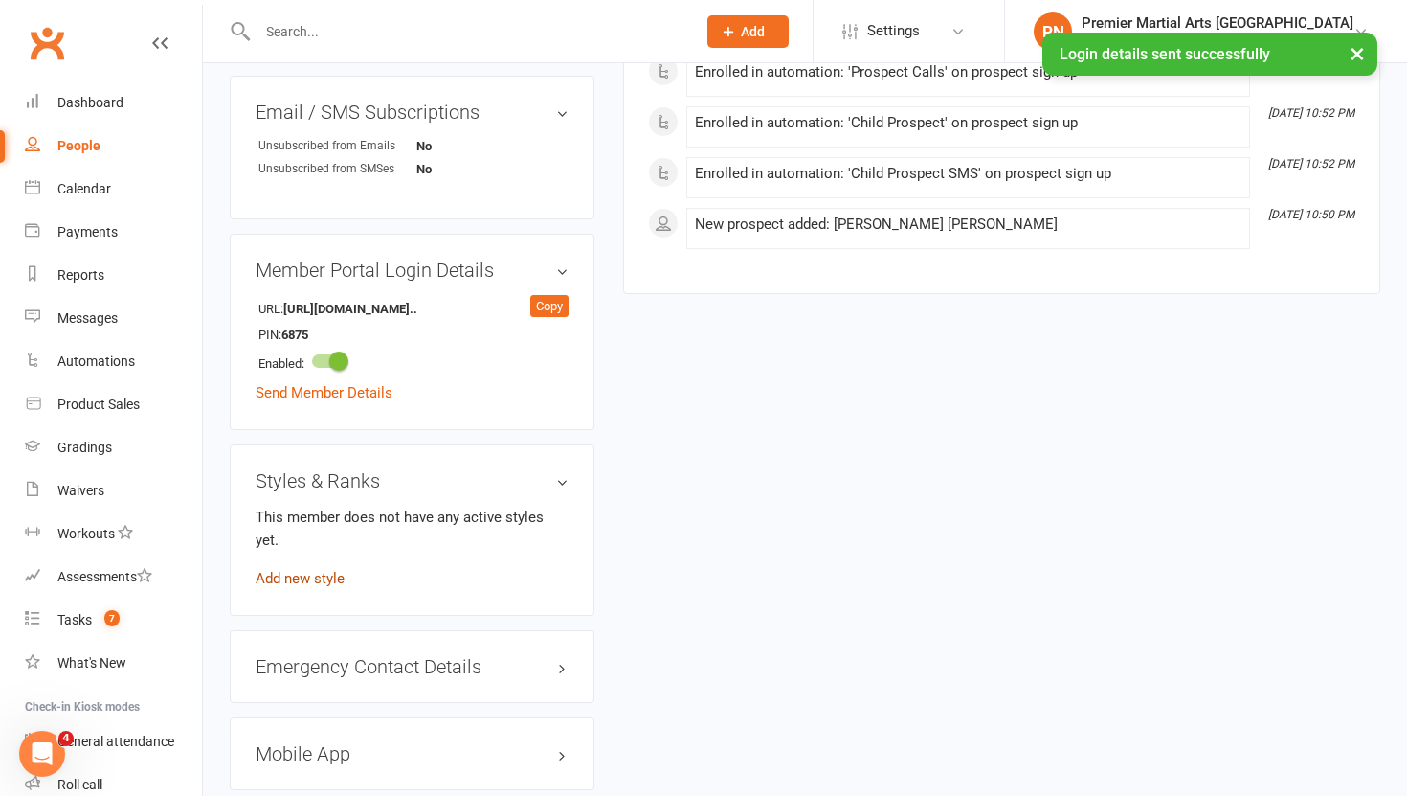
click at [298, 570] on link "Add new style" at bounding box center [300, 578] width 89 height 17
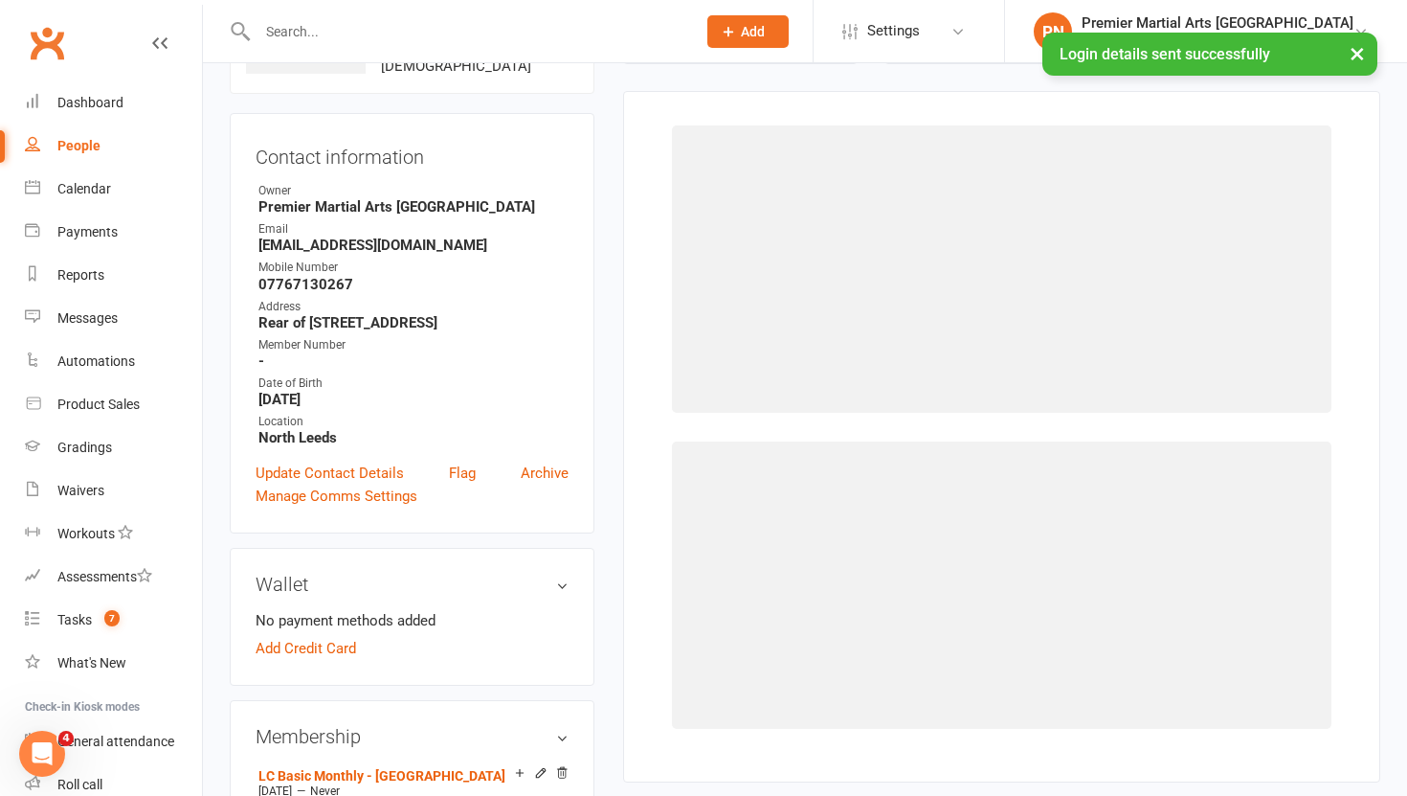
scroll to position [146, 0]
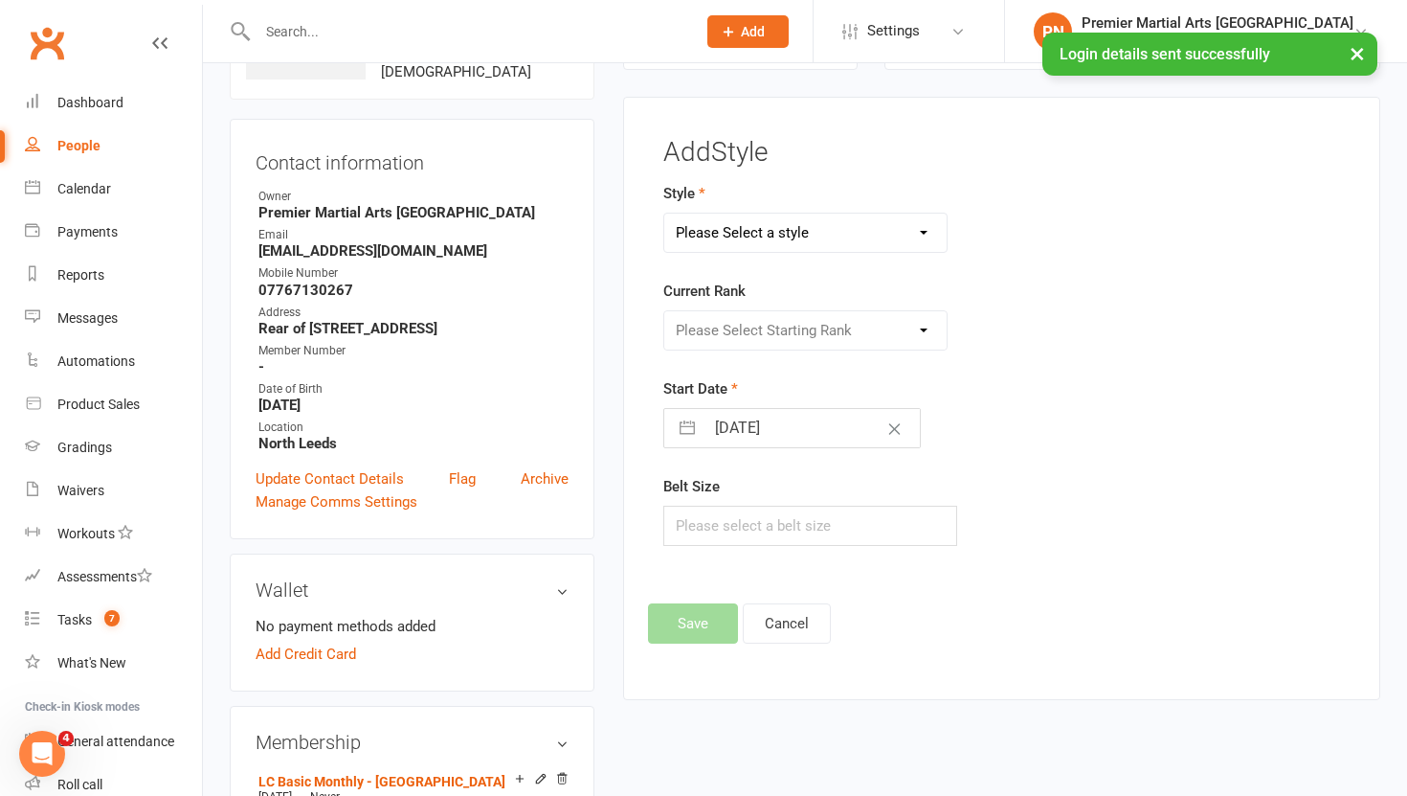
click at [929, 230] on select "Please Select a style Juniors - [GEOGRAPHIC_DATA] Lil Champs - [GEOGRAPHIC_DATA…" at bounding box center [805, 232] width 283 height 38
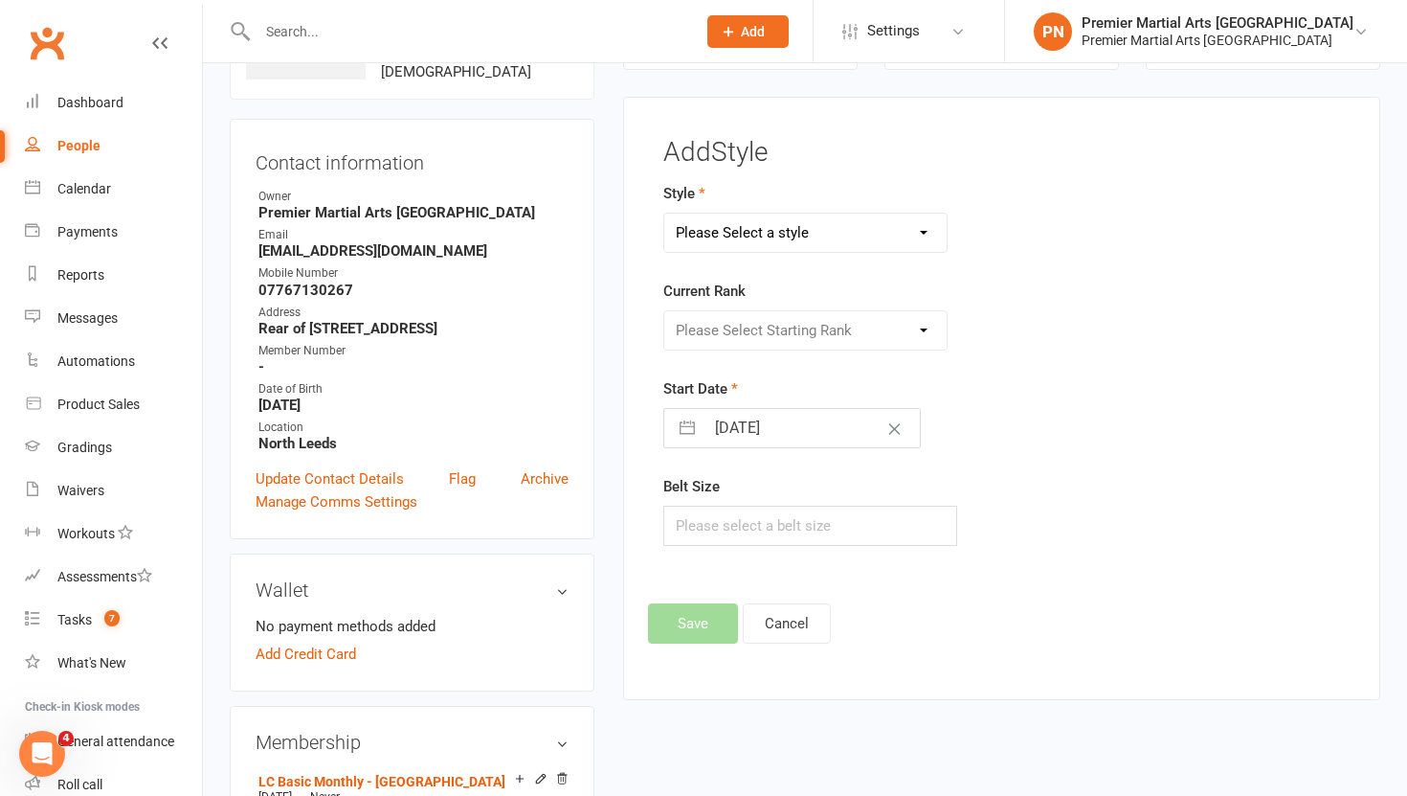
select select "2287"
click at [664, 213] on select "Please Select a style Juniors - [GEOGRAPHIC_DATA] Lil Champs - [GEOGRAPHIC_DATA…" at bounding box center [805, 232] width 283 height 38
click at [917, 325] on select "Please Select Starting Rank White White - Yellow Stripe Half White Half Yellow …" at bounding box center [805, 330] width 283 height 38
select select "22421"
click at [664, 311] on select "Please Select Starting Rank White White - Yellow Stripe Half White Half Yellow …" at bounding box center [805, 330] width 283 height 38
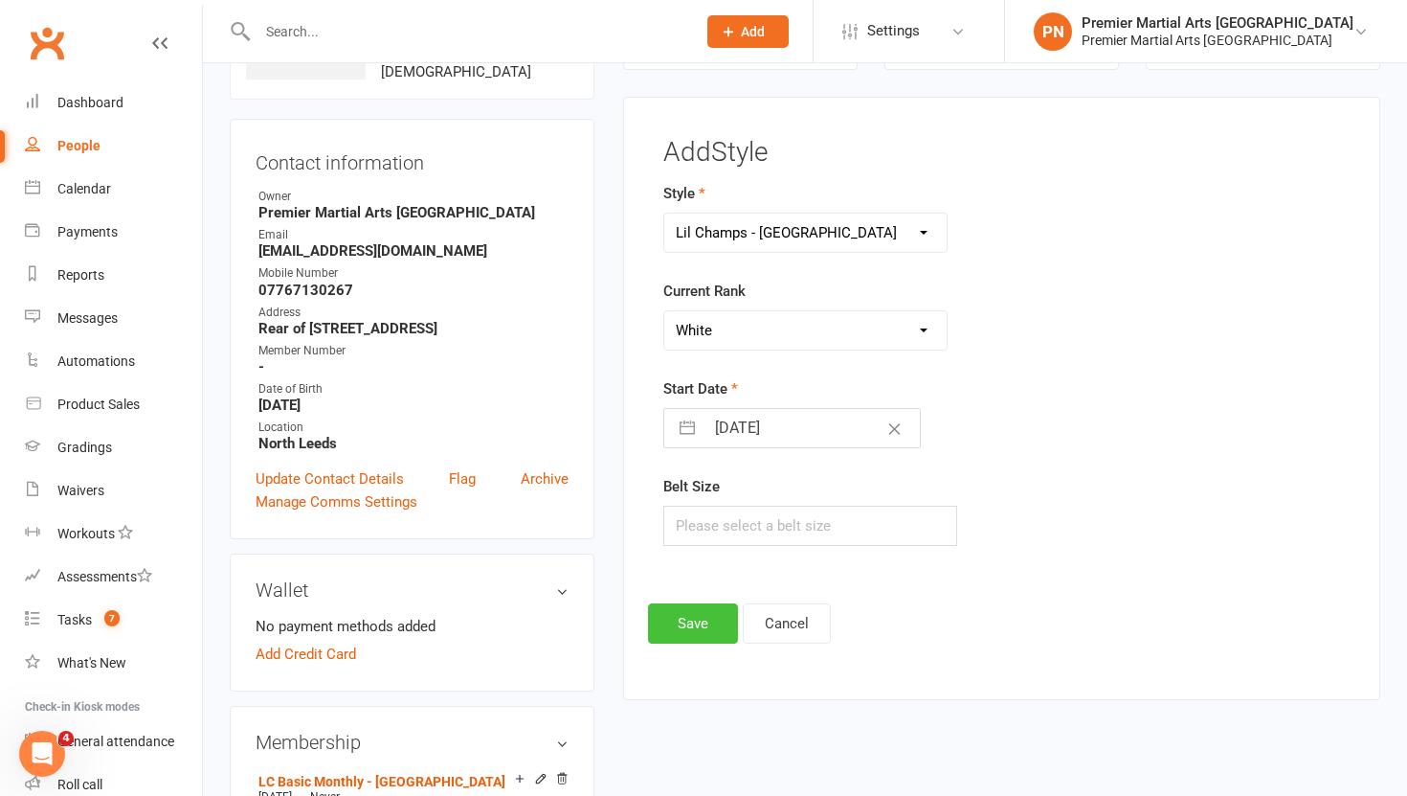
click at [703, 620] on button "Save" at bounding box center [693, 623] width 90 height 40
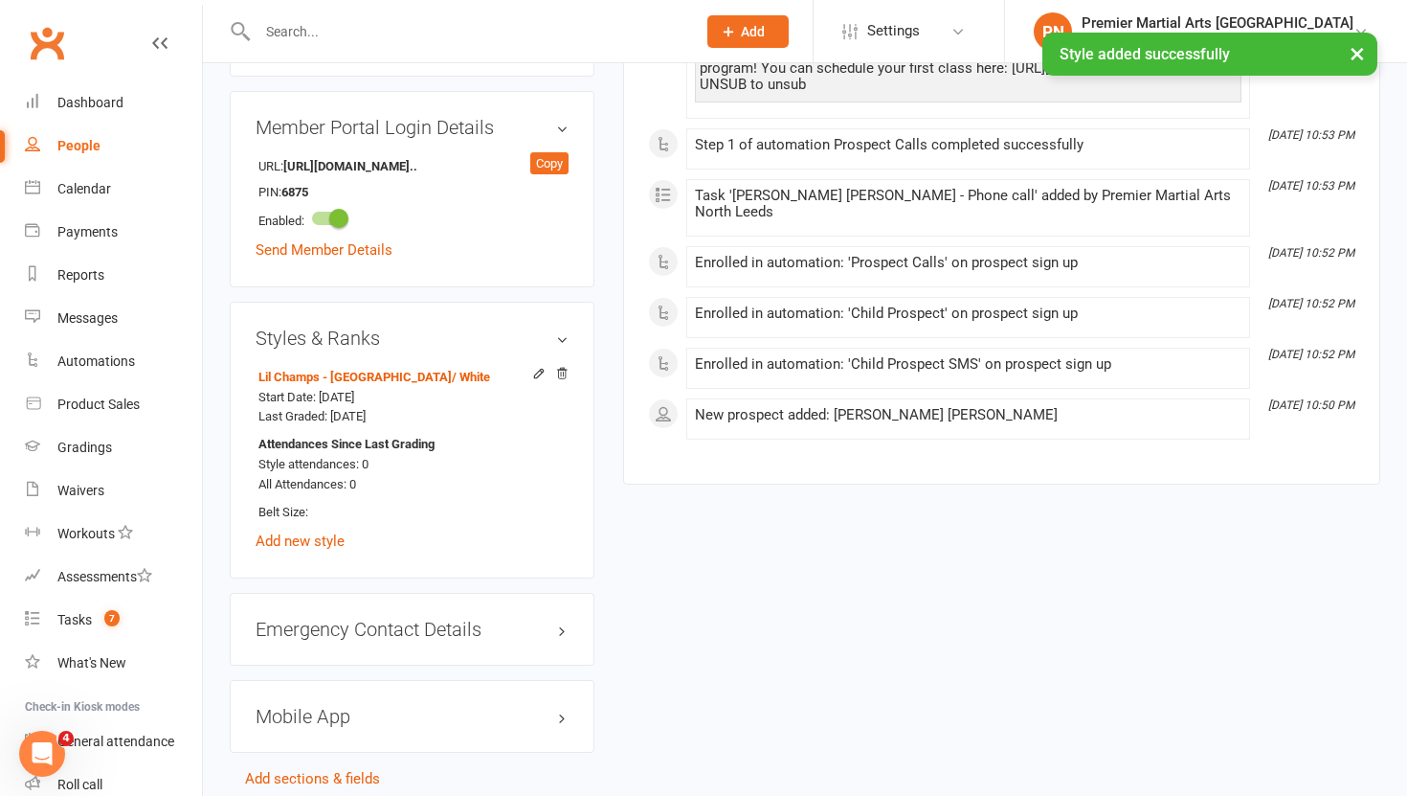
scroll to position [1575, 0]
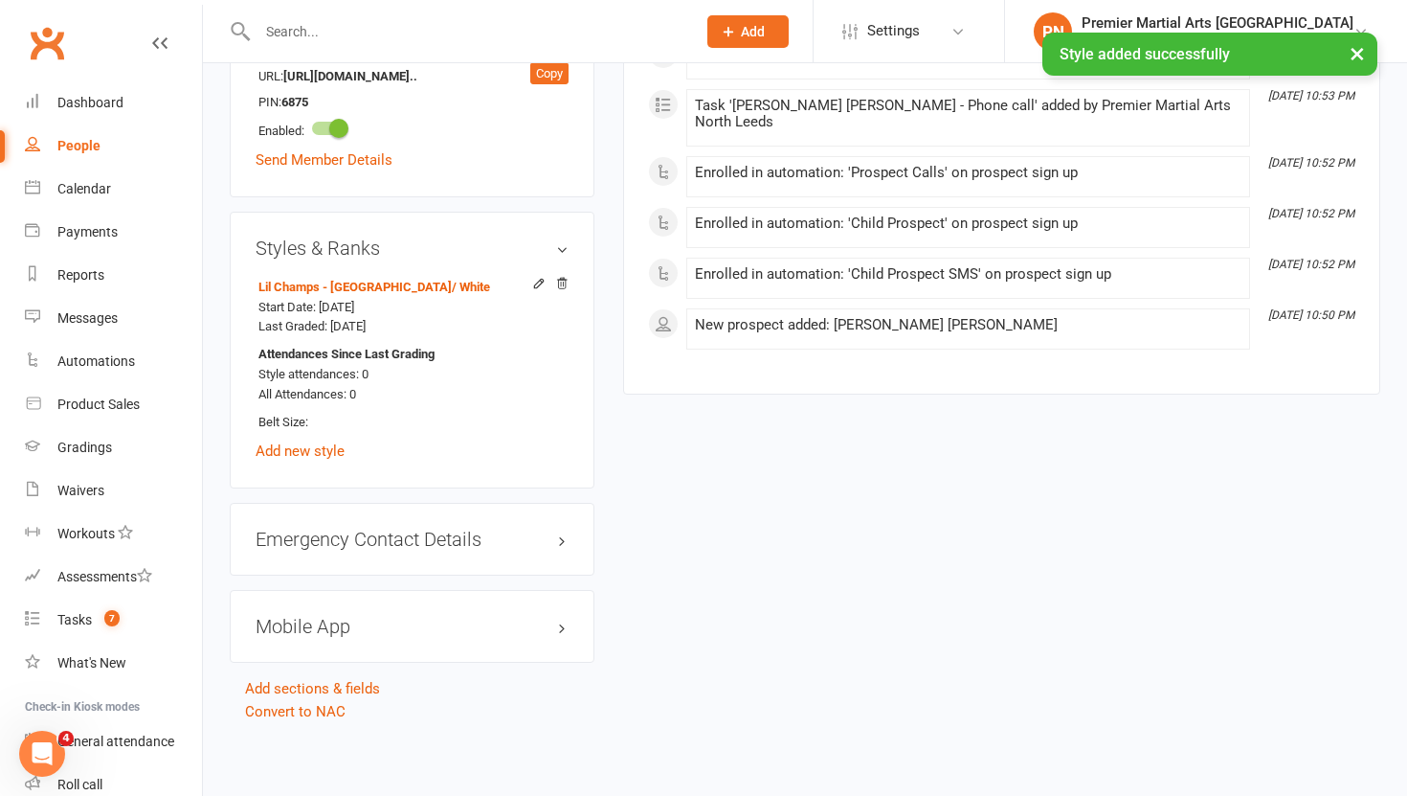
click at [381, 622] on h3 "Mobile App" at bounding box center [412, 626] width 313 height 21
click at [325, 662] on span at bounding box center [318, 665] width 19 height 19
click at [312, 662] on input "checkbox" at bounding box center [312, 662] width 0 height 0
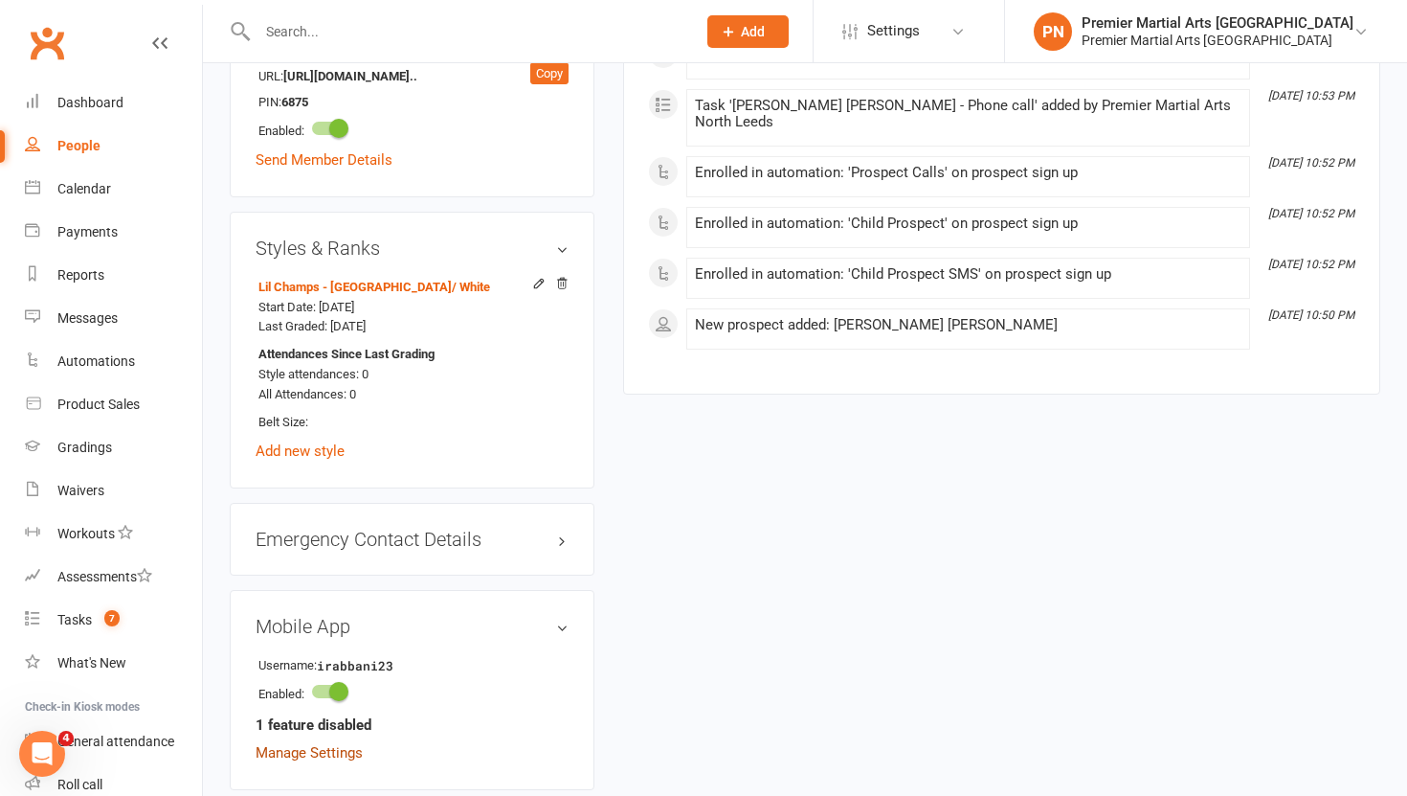
click at [294, 750] on link "Manage Settings" at bounding box center [309, 752] width 107 height 17
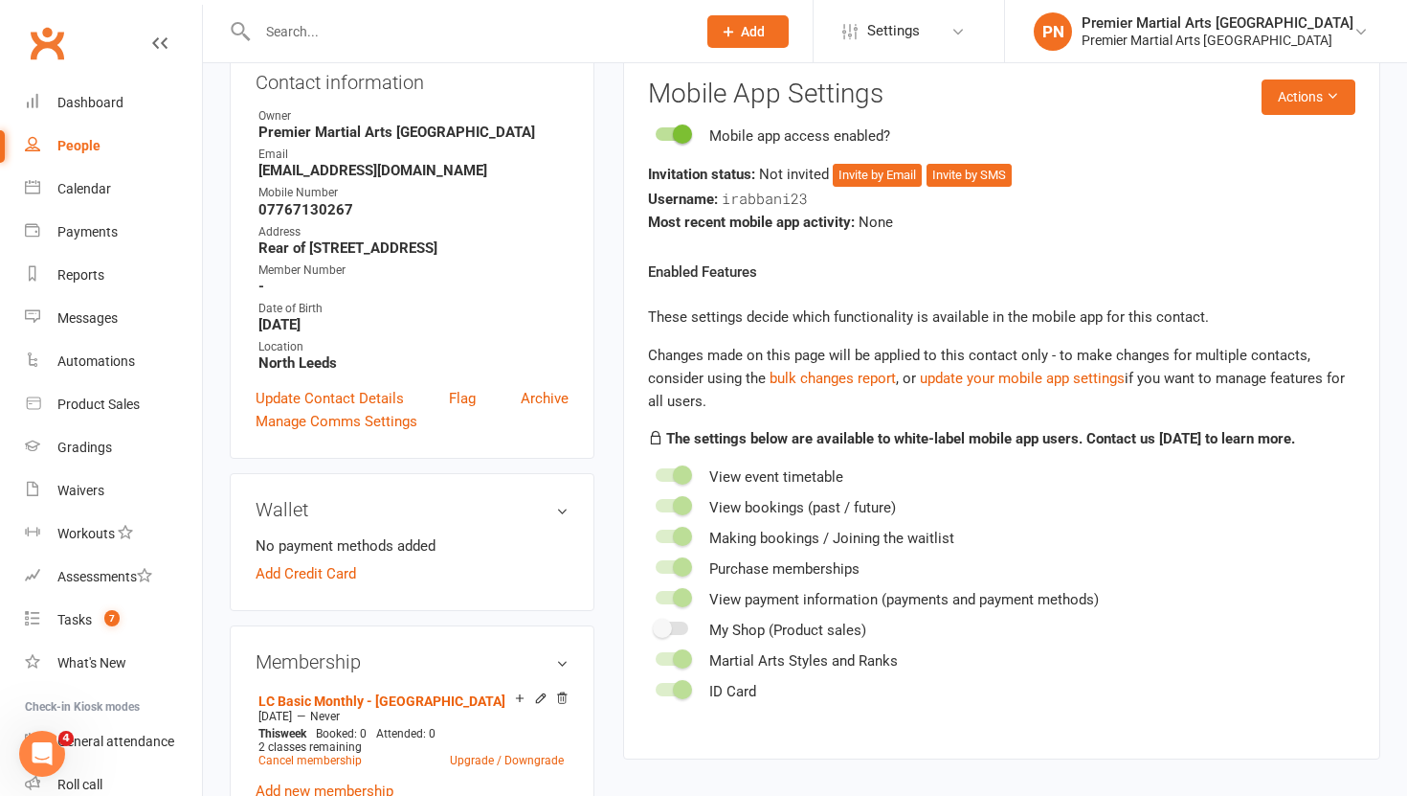
scroll to position [146, 0]
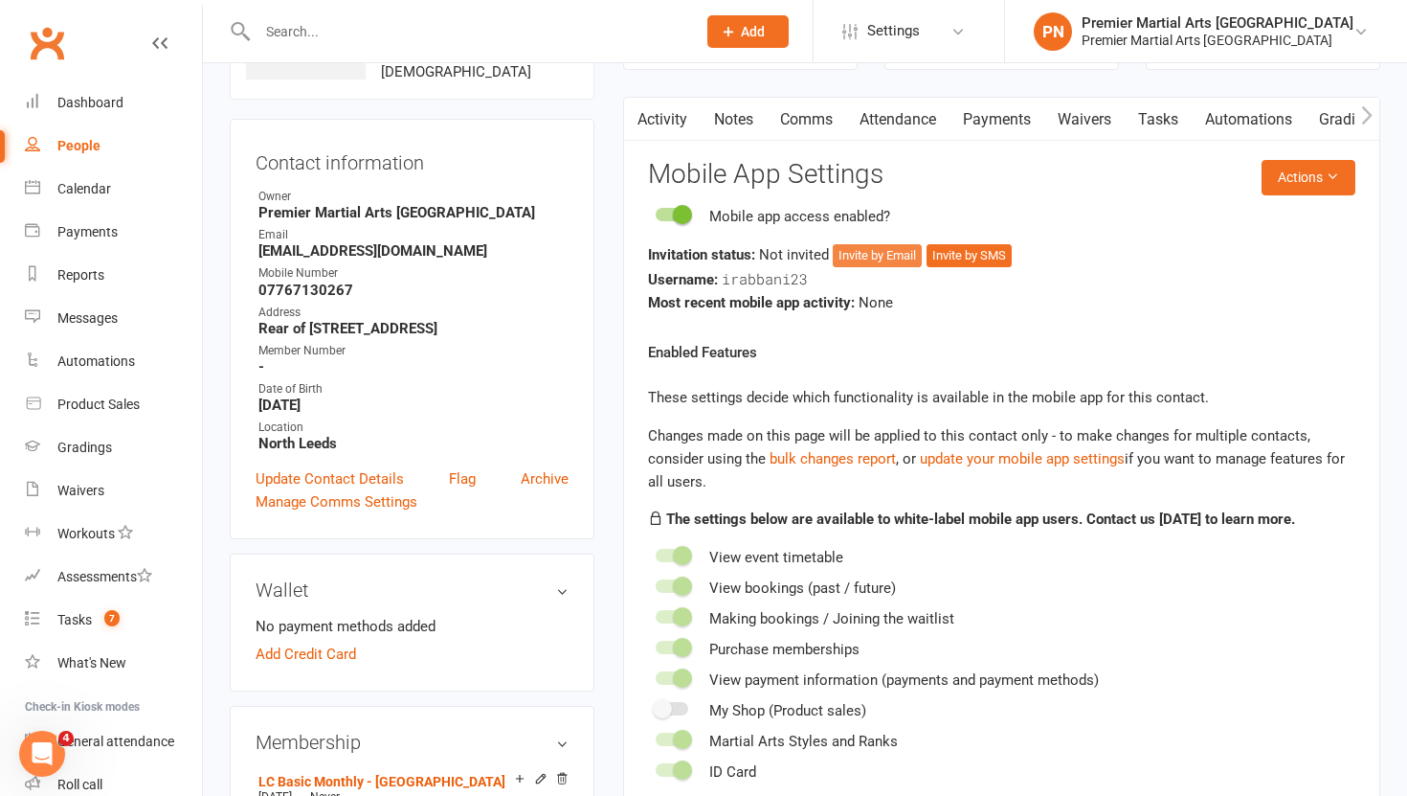
click at [871, 255] on button "Invite by Email" at bounding box center [877, 255] width 89 height 23
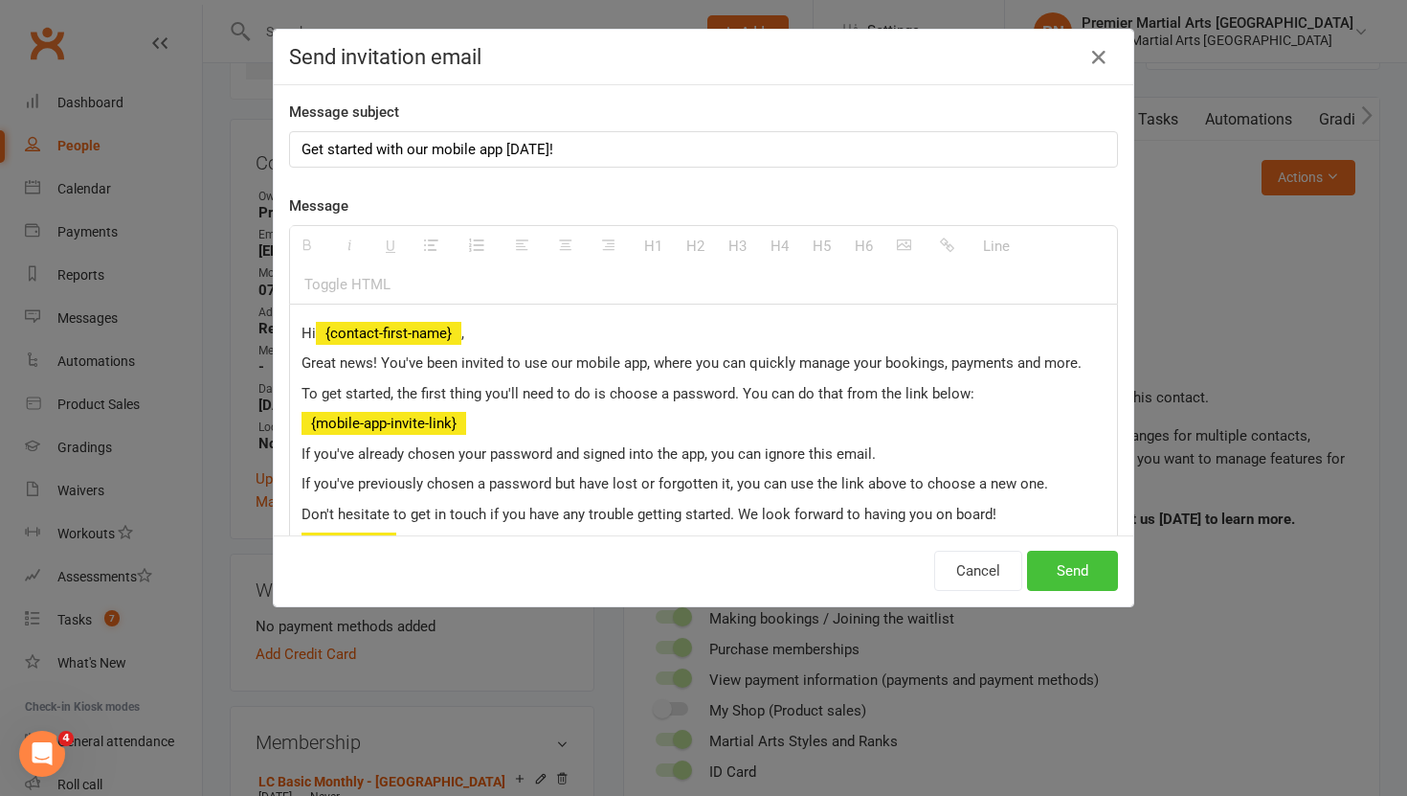
click at [1083, 581] on button "Send" at bounding box center [1072, 570] width 91 height 40
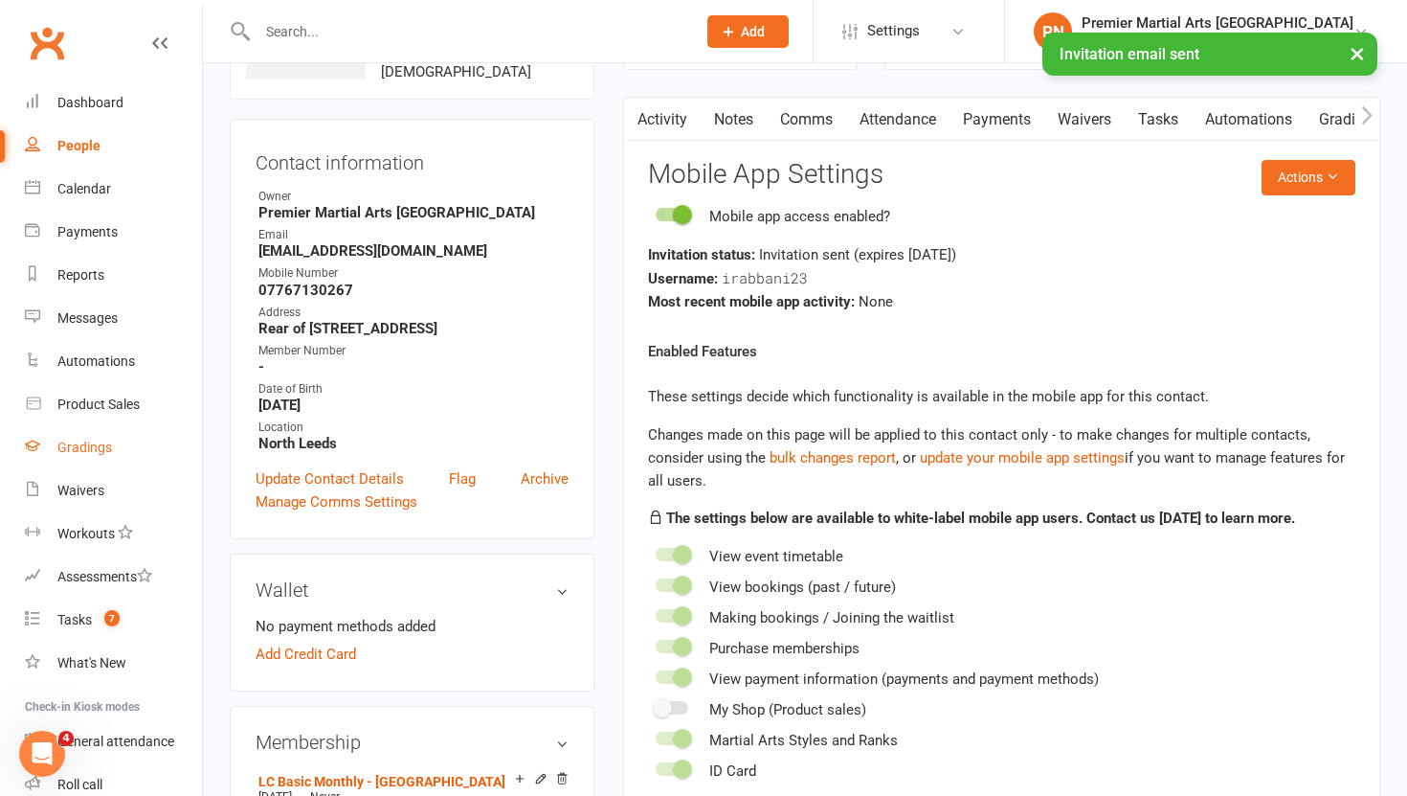
click at [74, 455] on div "Gradings" at bounding box center [84, 446] width 55 height 15
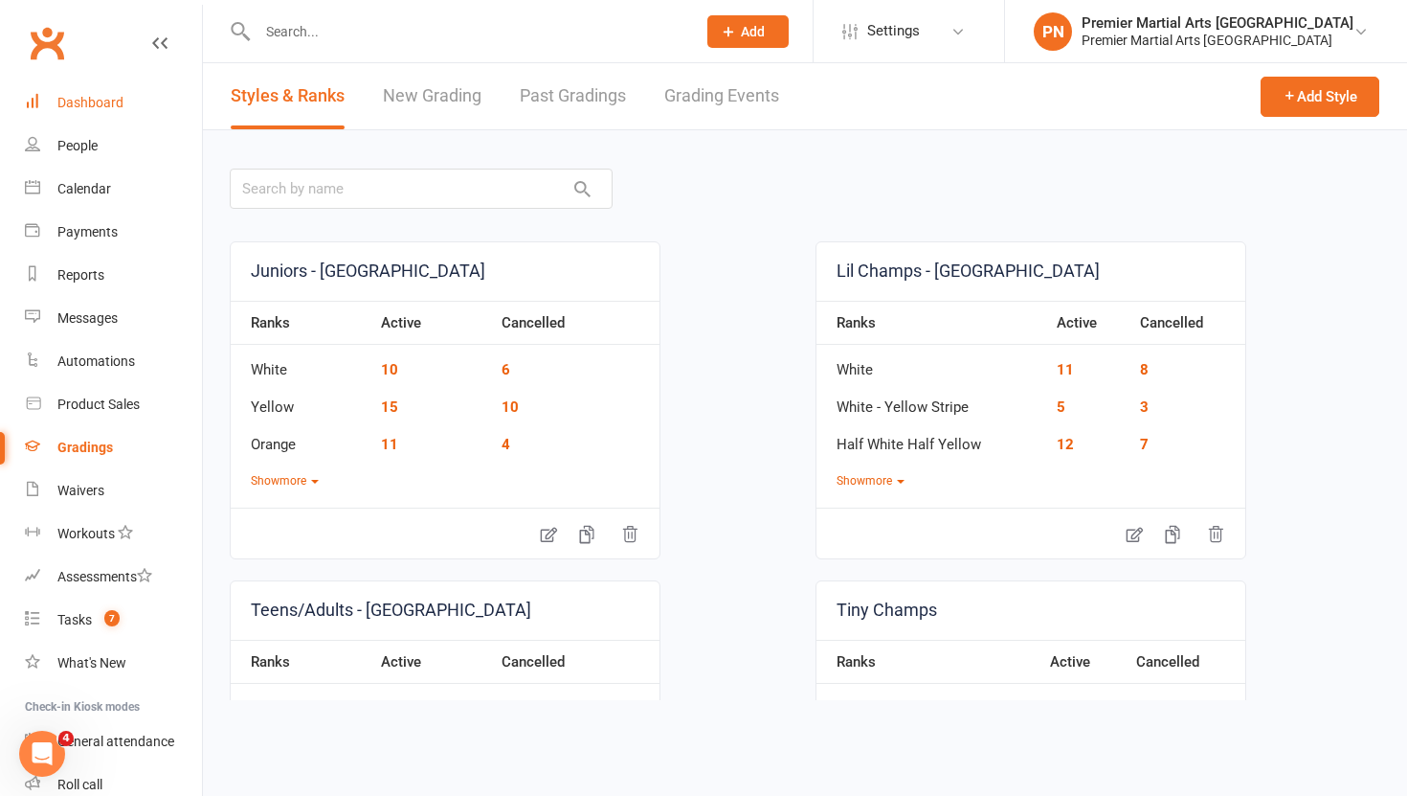
click at [100, 100] on div "Dashboard" at bounding box center [90, 102] width 66 height 15
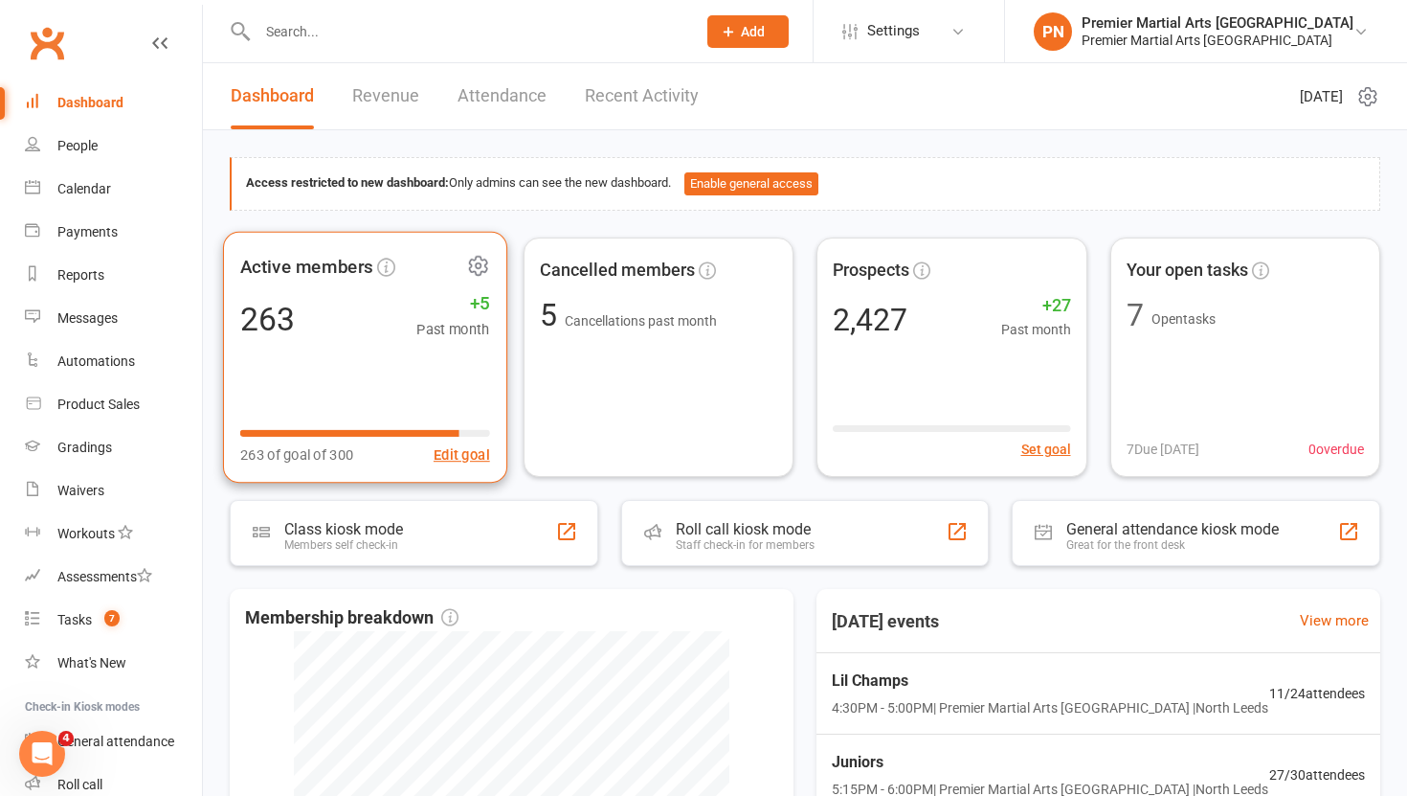
click at [477, 269] on icon at bounding box center [478, 265] width 24 height 24
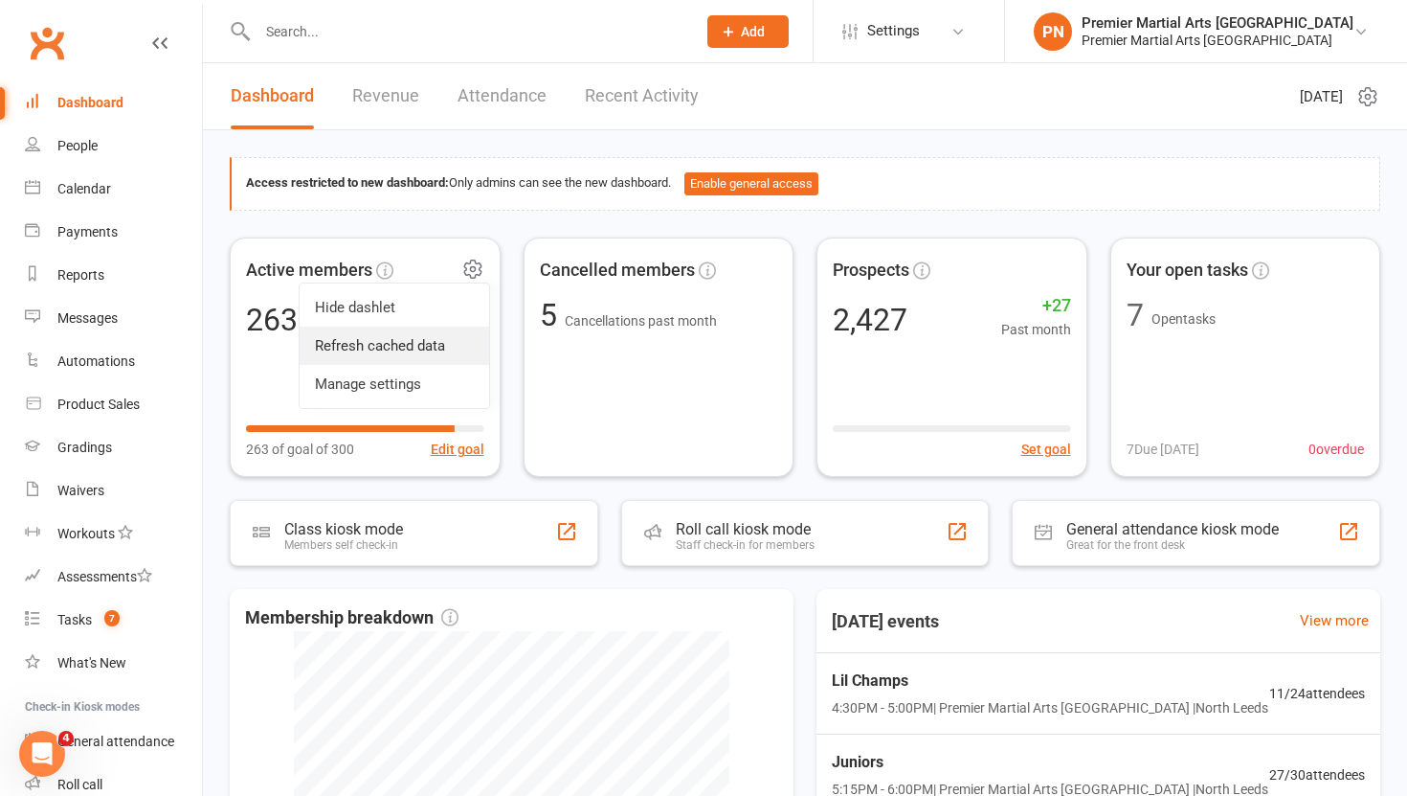
click at [420, 350] on link "Refresh cached data" at bounding box center [395, 345] width 190 height 38
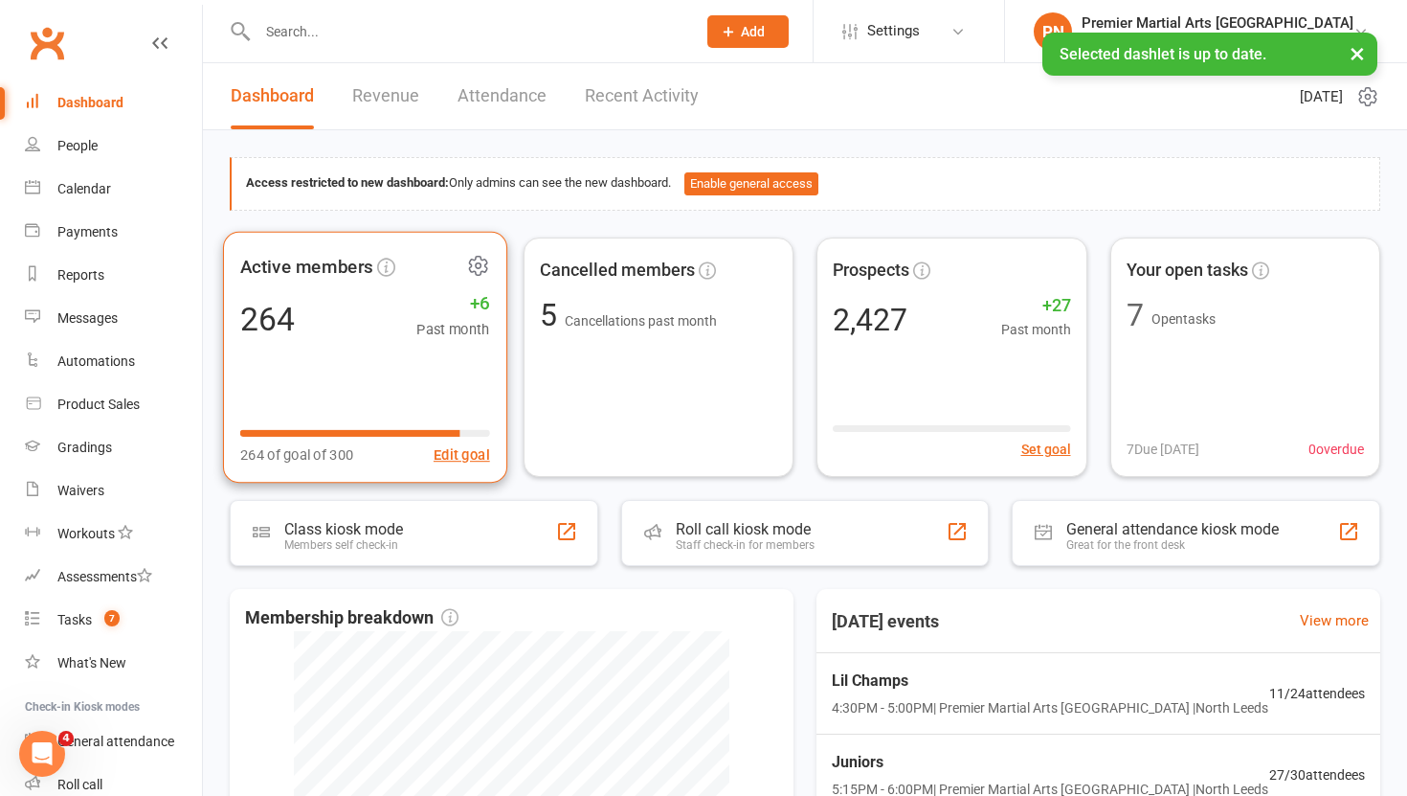
click at [378, 358] on div "Active members 264 +6 Past month 264 of goal of 300 Edit goal" at bounding box center [365, 357] width 284 height 252
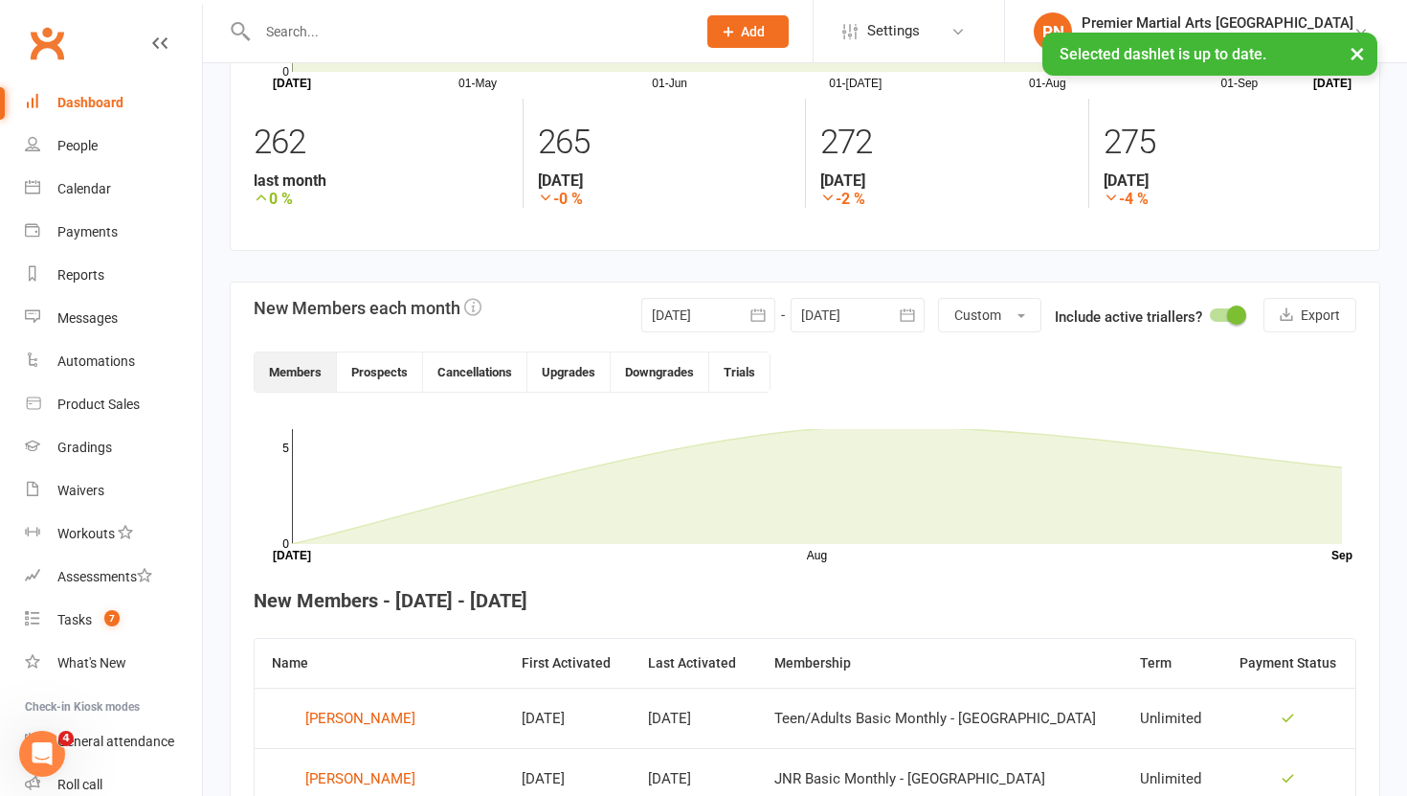
scroll to position [243, 0]
click at [758, 316] on icon "button" at bounding box center [758, 312] width 19 height 19
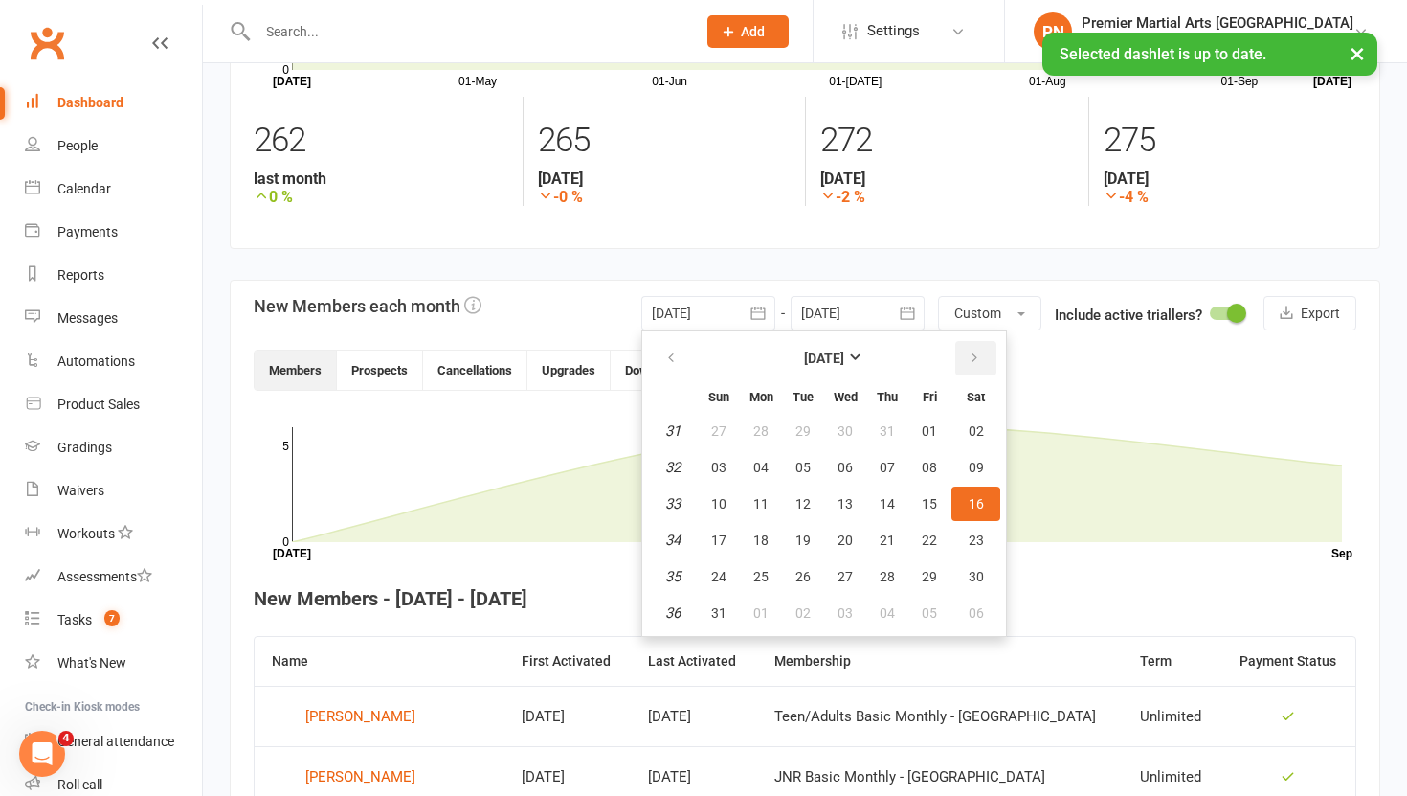
click at [964, 355] on button "button" at bounding box center [975, 358] width 41 height 34
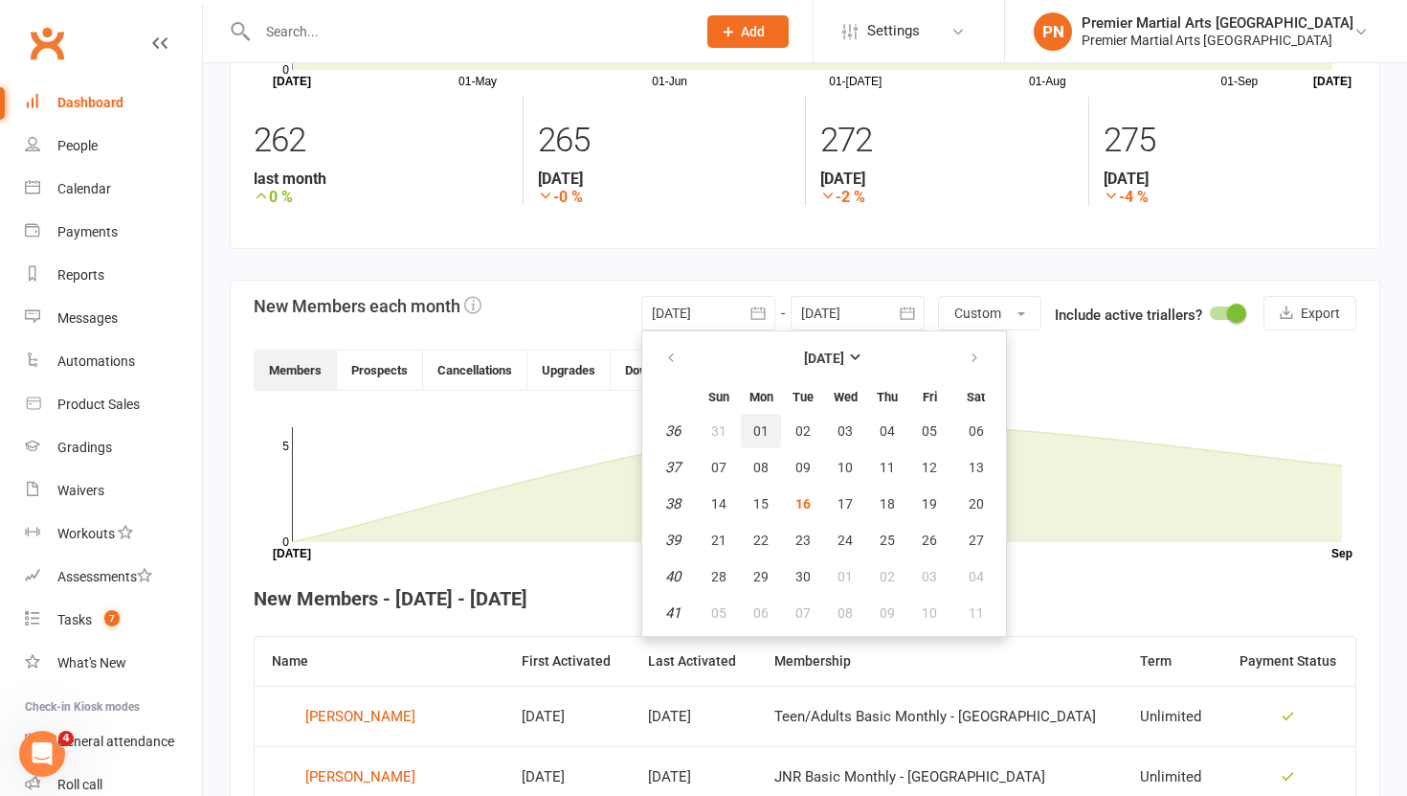
click at [758, 433] on span "01" at bounding box center [760, 430] width 15 height 15
type input "[DATE]"
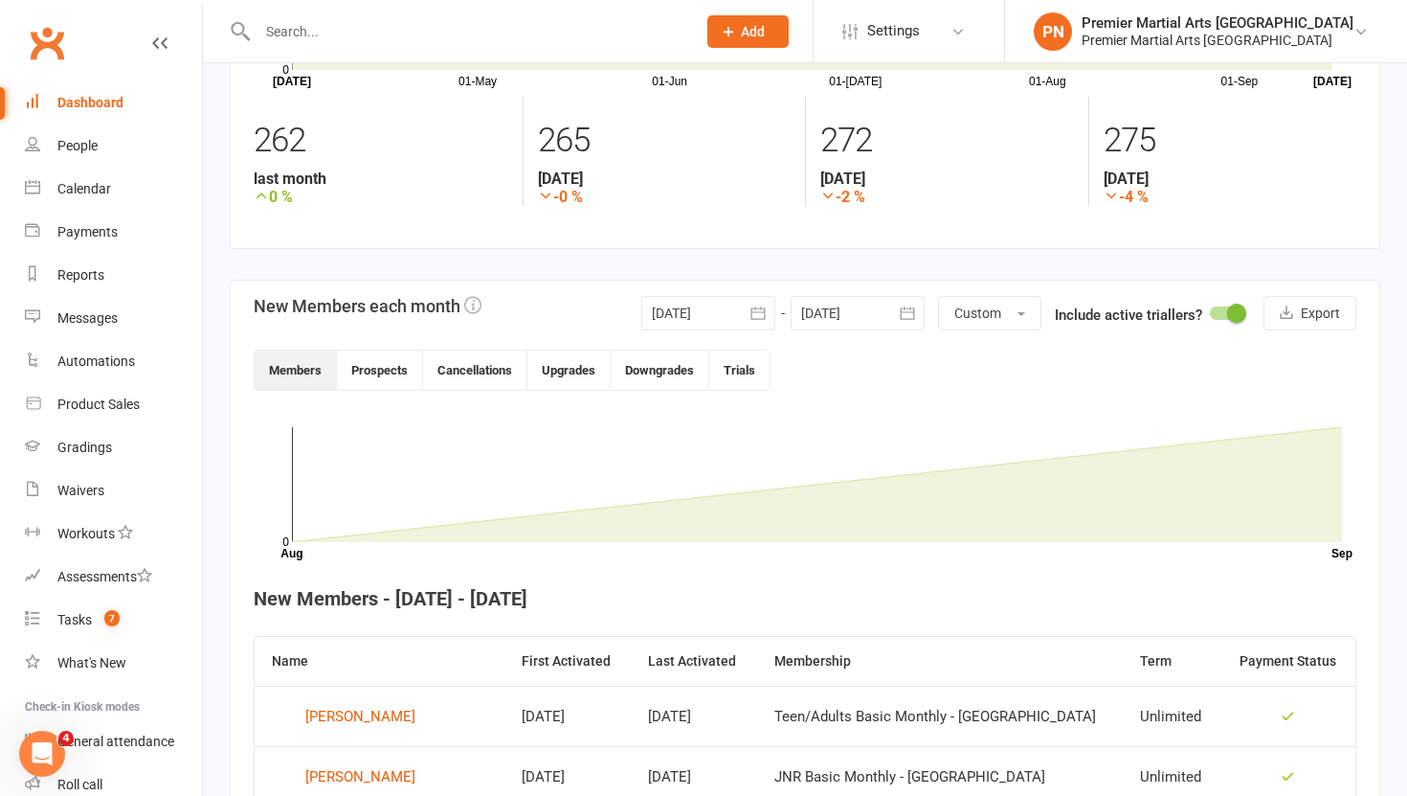
click at [909, 307] on icon "button" at bounding box center [907, 312] width 19 height 19
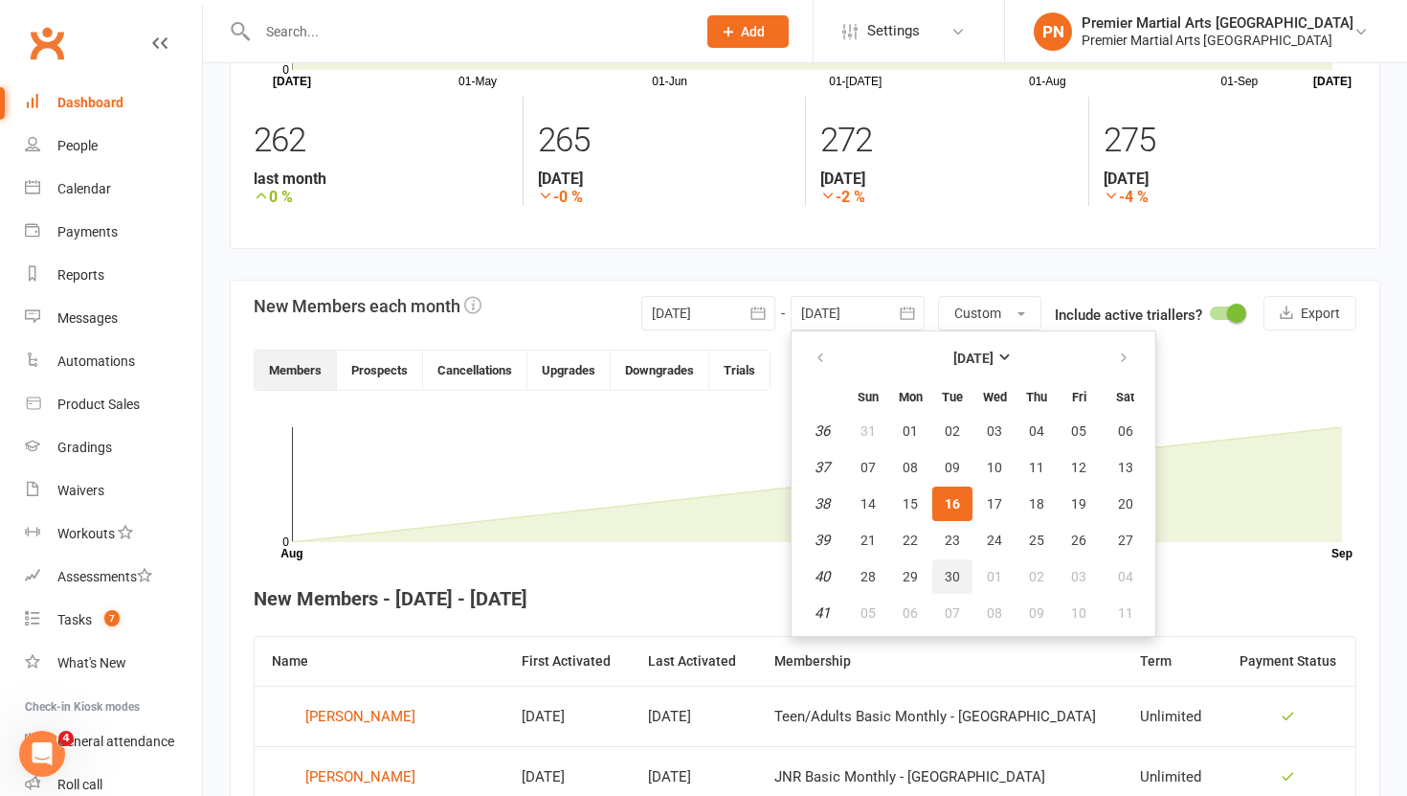
click at [946, 574] on span "30" at bounding box center [952, 576] width 15 height 15
type input "[DATE]"
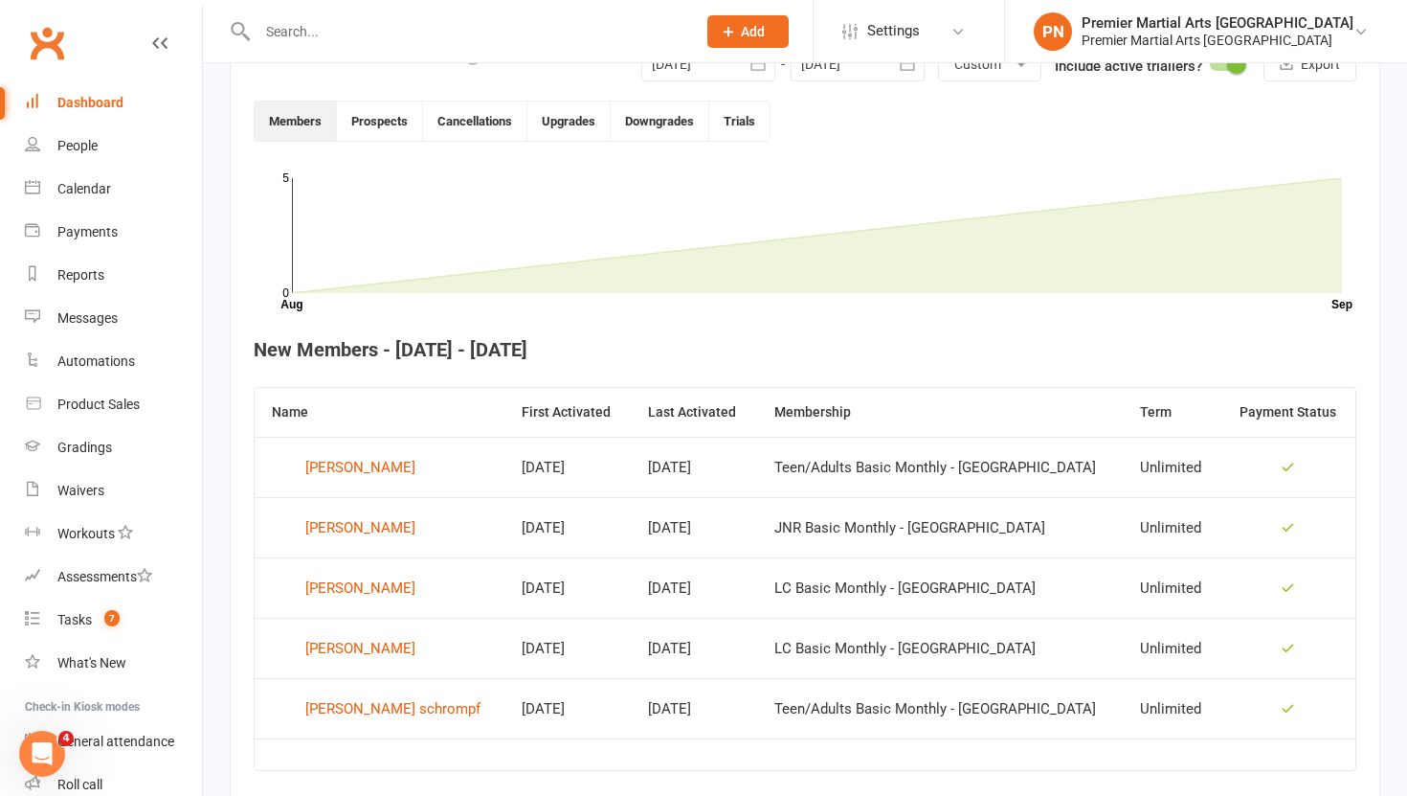
scroll to position [495, 0]
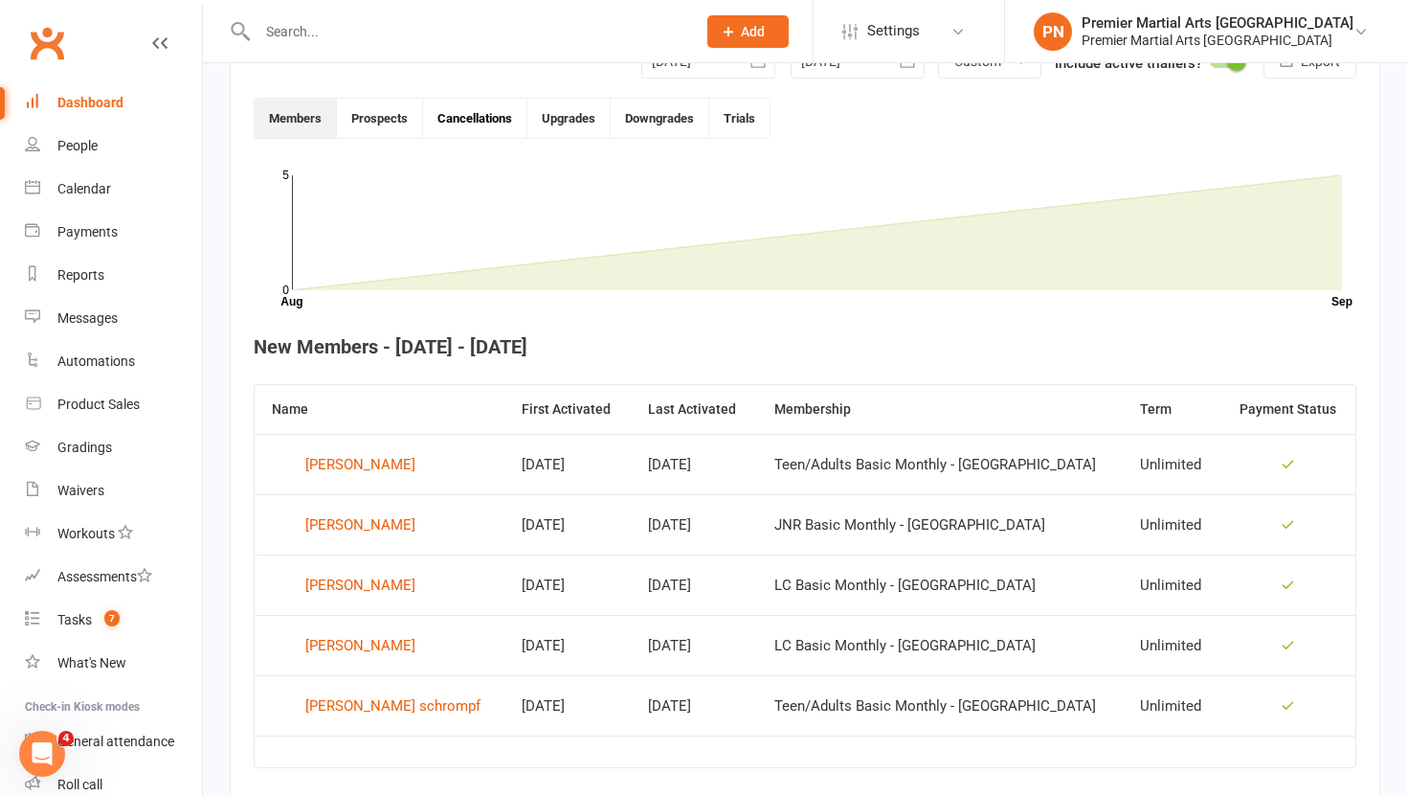
click at [479, 107] on button "Cancellations" at bounding box center [475, 118] width 104 height 39
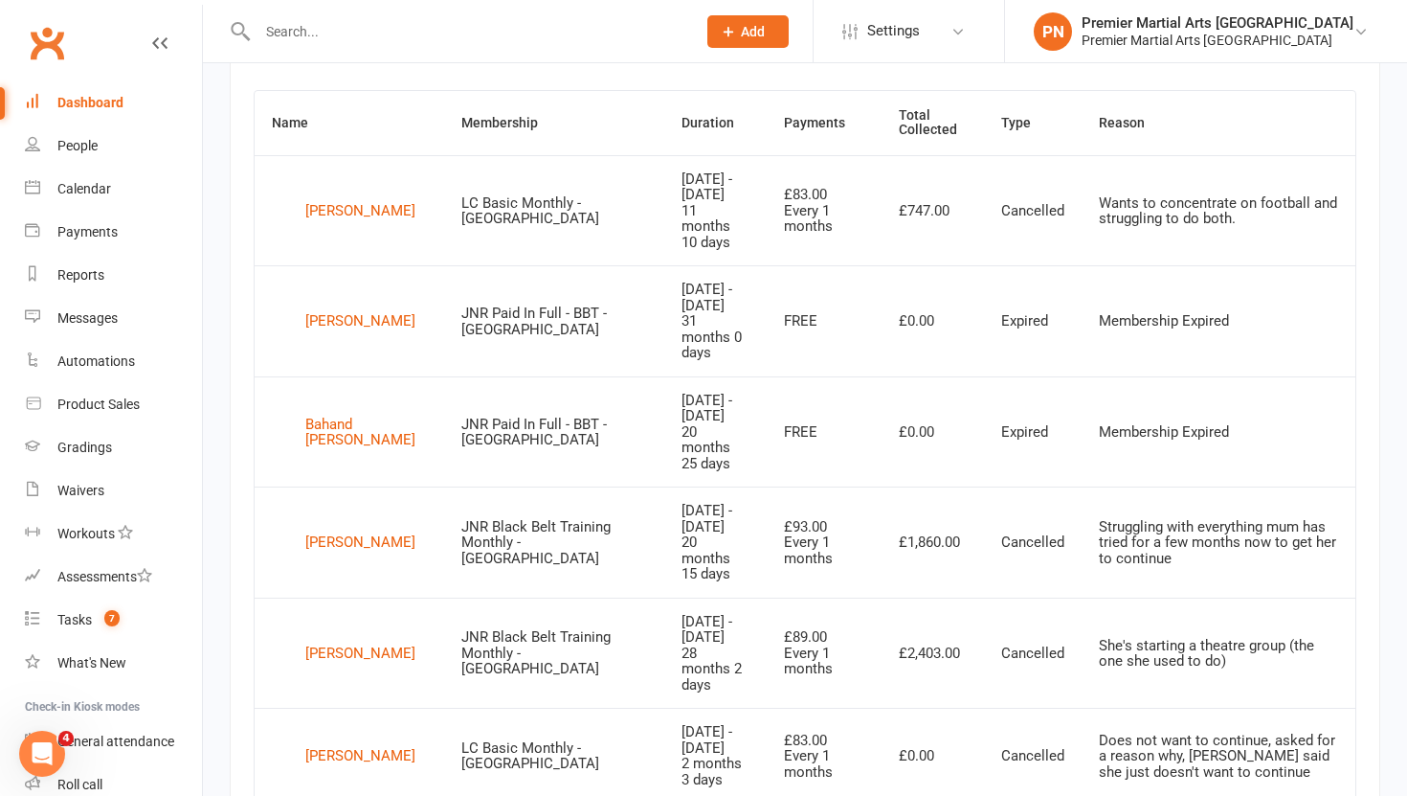
scroll to position [783, 0]
click at [84, 619] on div "Tasks" at bounding box center [74, 619] width 34 height 15
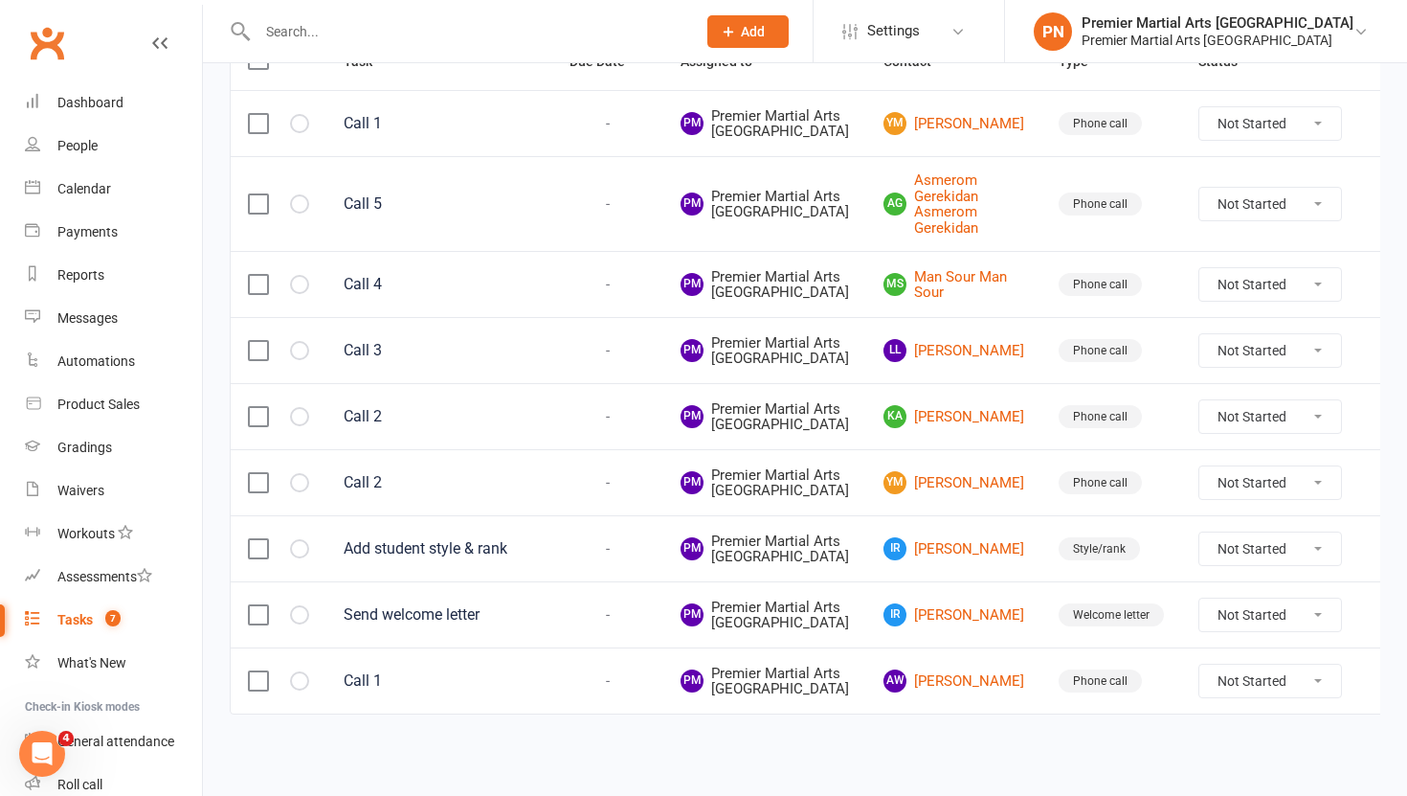
scroll to position [641, 0]
click at [954, 537] on link "IR [PERSON_NAME]" at bounding box center [954, 548] width 141 height 23
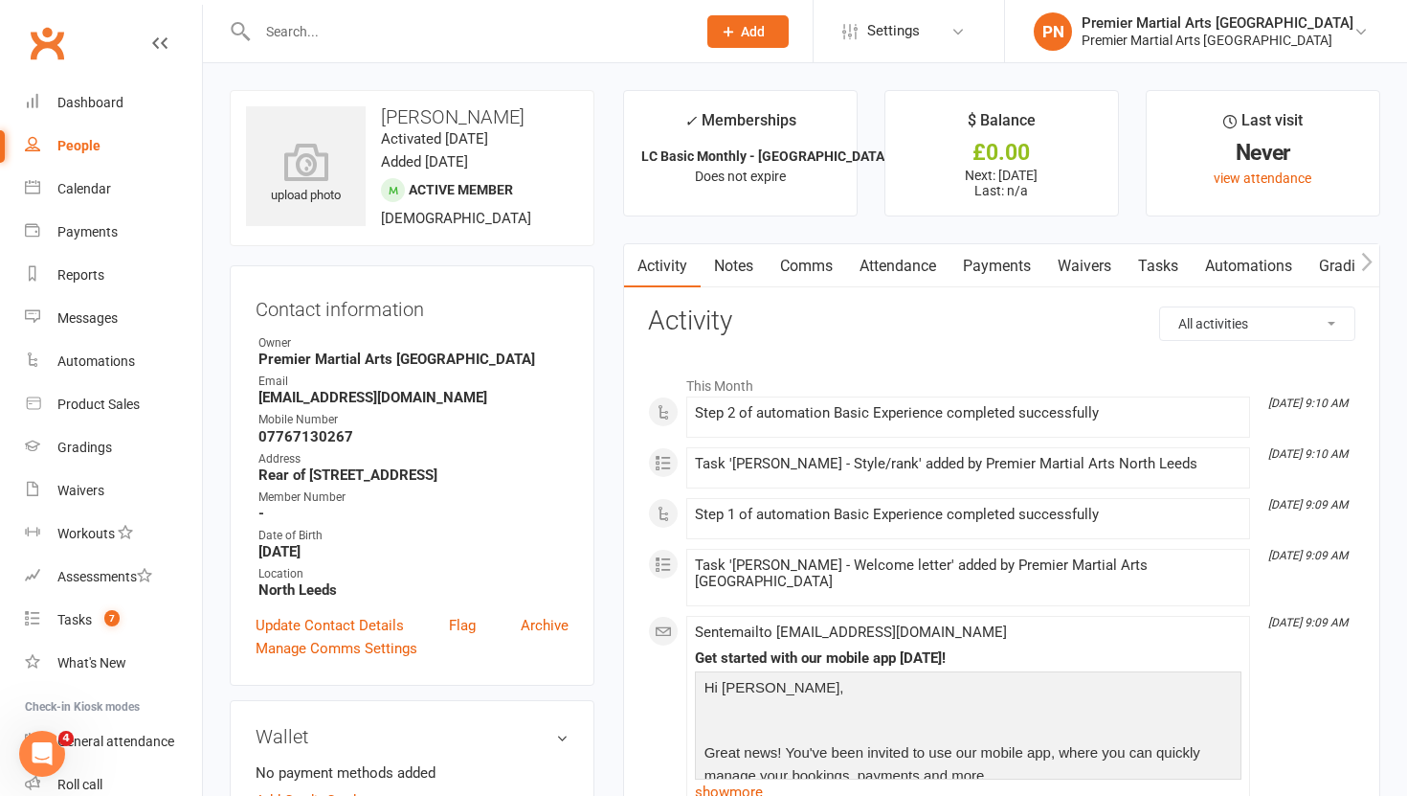
click at [797, 260] on link "Comms" at bounding box center [806, 266] width 79 height 44
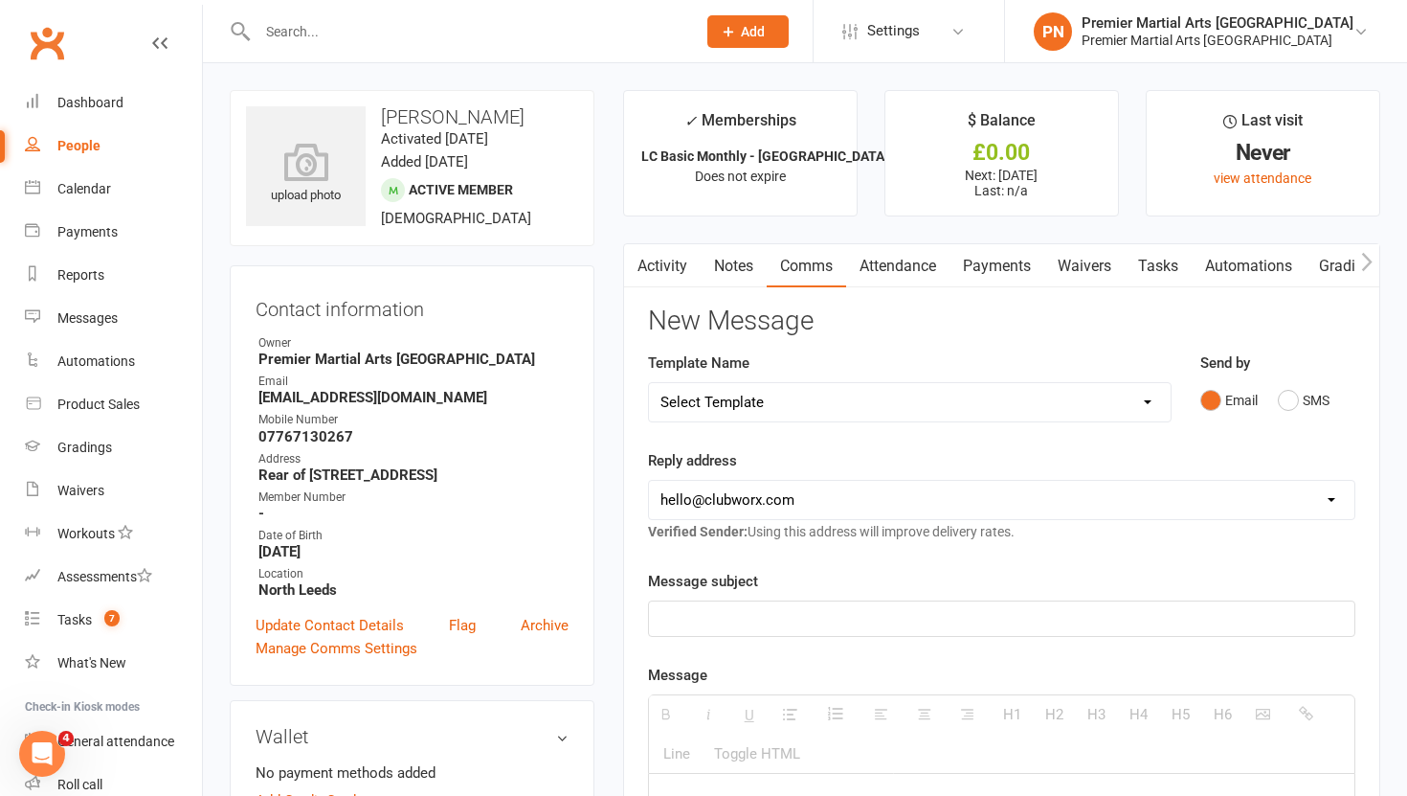
click at [1147, 404] on select "Select Template [Email] Bring a Buddy [Email] [DATE] Bank Holiday [Email] Faceb…" at bounding box center [910, 402] width 522 height 38
select select "23"
click at [649, 383] on select "Select Template [Email] Bring a Buddy [Email] [DATE] Bank Holiday [Email] Faceb…" at bounding box center [910, 402] width 522 height 38
click at [1003, 494] on select "[EMAIL_ADDRESS][DOMAIN_NAME] [EMAIL_ADDRESS][DOMAIN_NAME] [EMAIL_ADDRESS][DOMAI…" at bounding box center [1002, 500] width 706 height 38
select select "1"
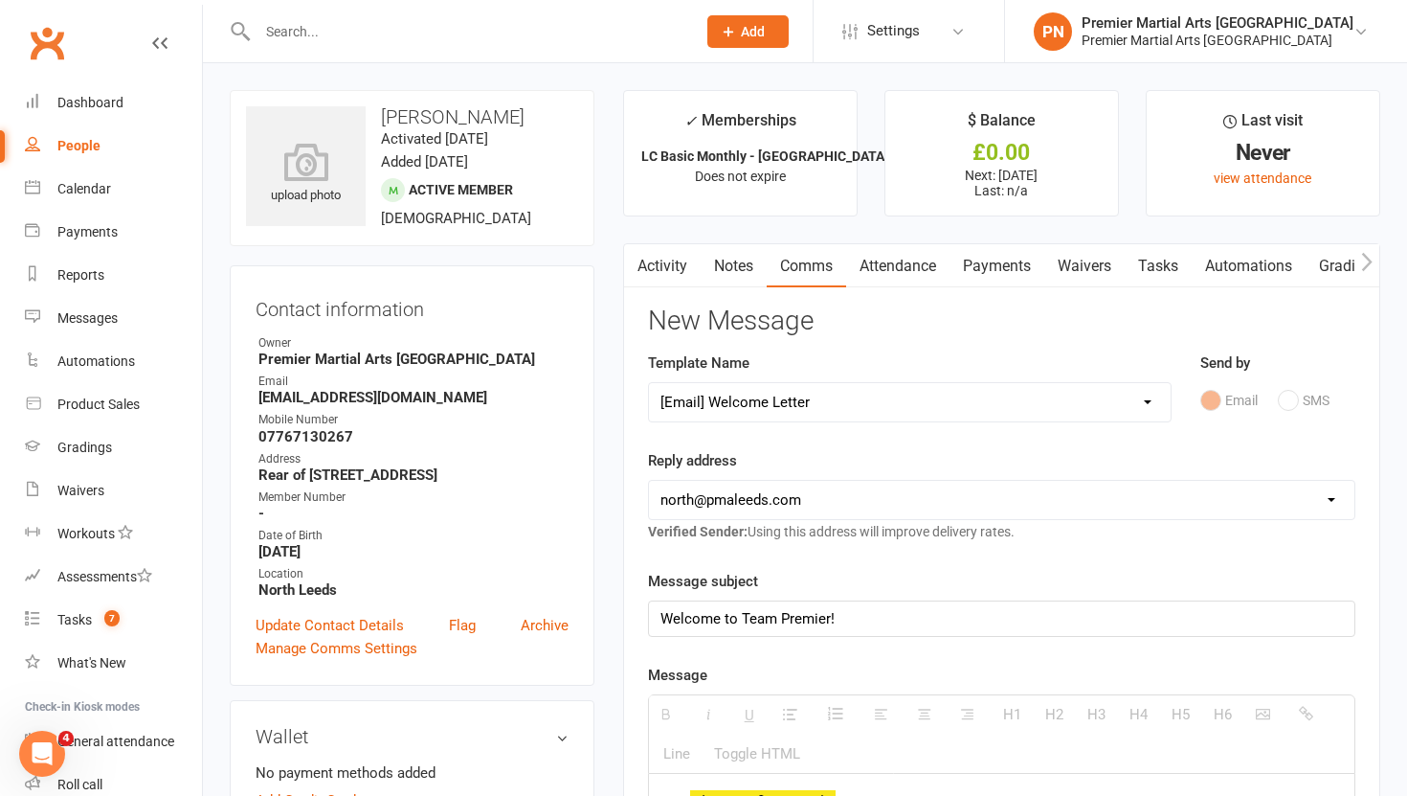
click at [649, 481] on select "[EMAIL_ADDRESS][DOMAIN_NAME] [EMAIL_ADDRESS][DOMAIN_NAME] [EMAIL_ADDRESS][DOMAI…" at bounding box center [1002, 500] width 706 height 38
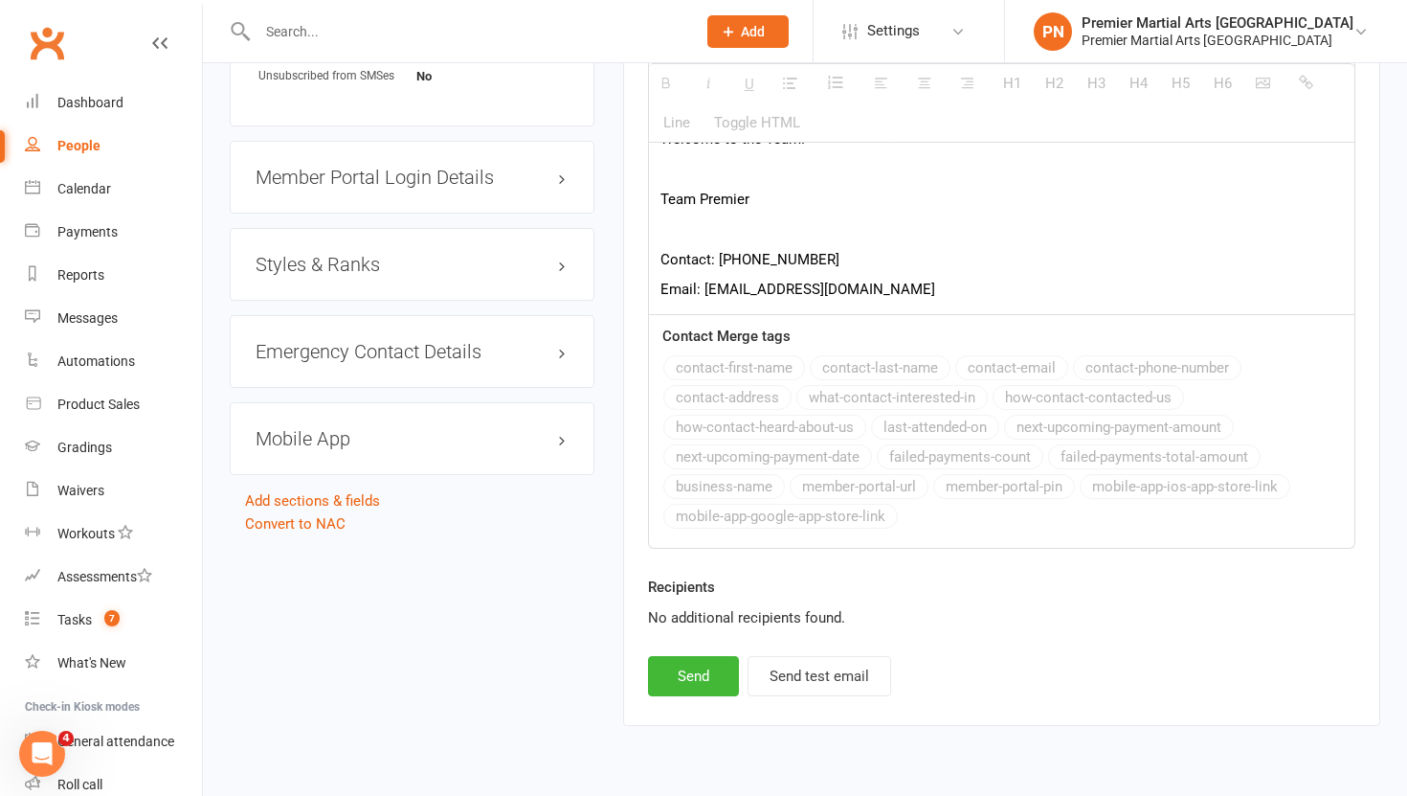
scroll to position [1487, 0]
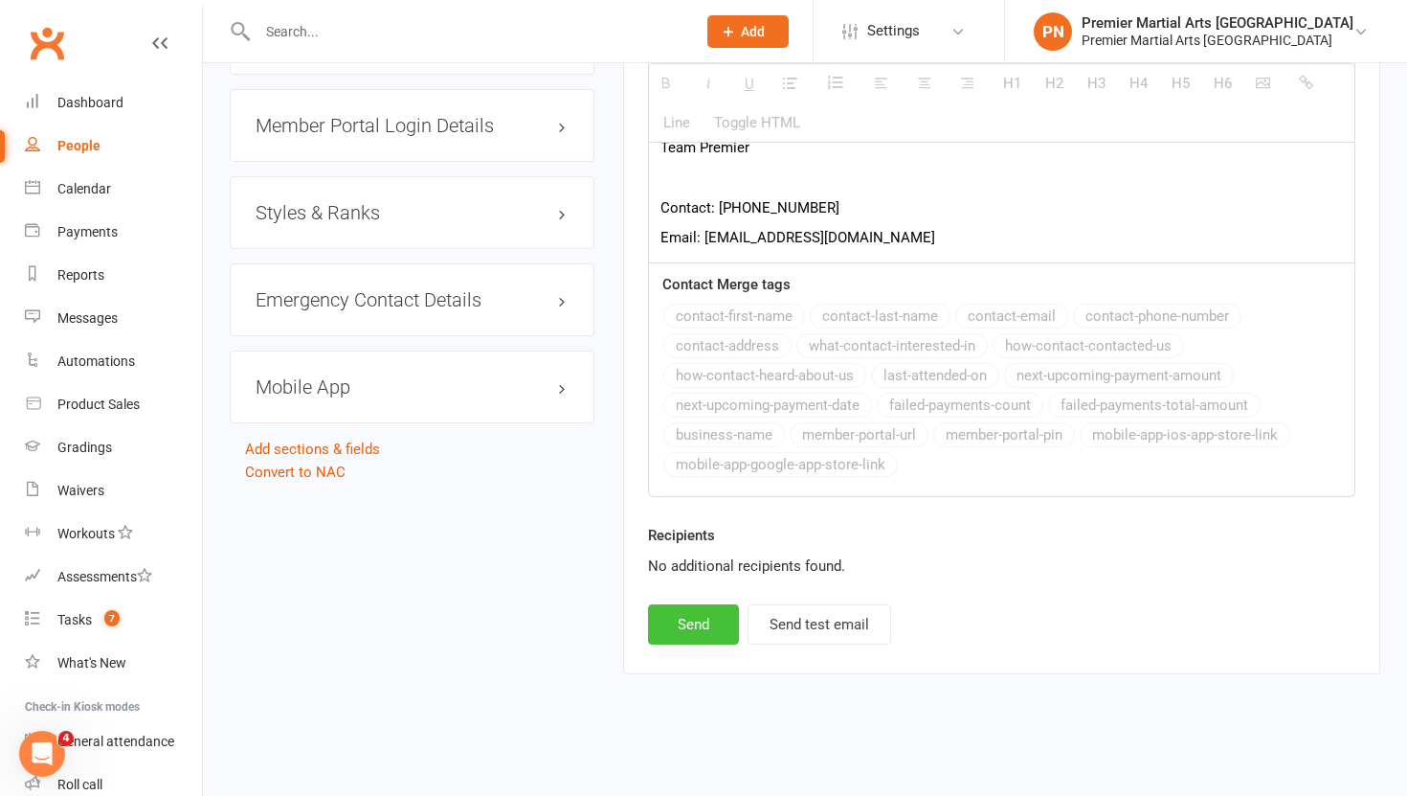
click at [670, 623] on button "Send" at bounding box center [693, 624] width 91 height 40
select select
select select "0"
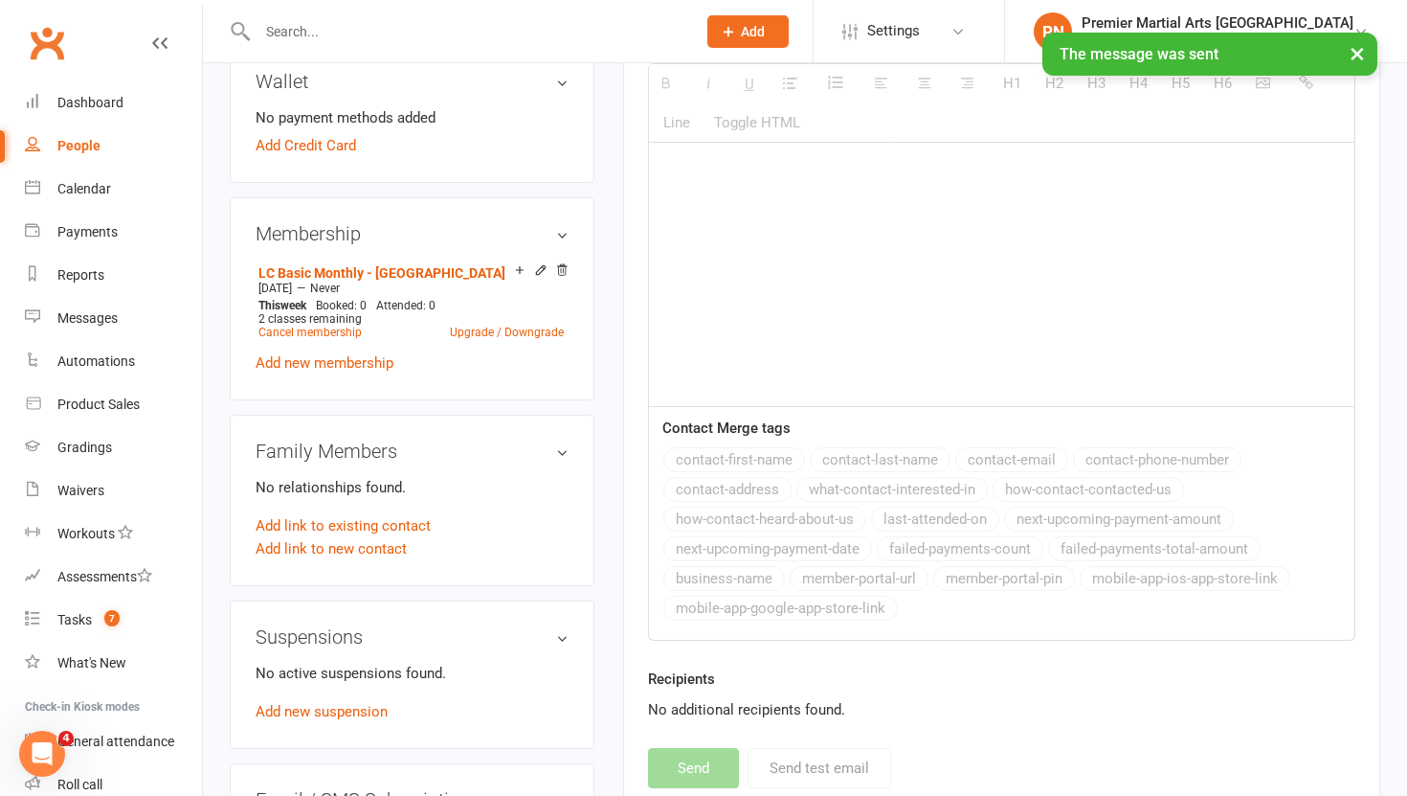
scroll to position [0, 0]
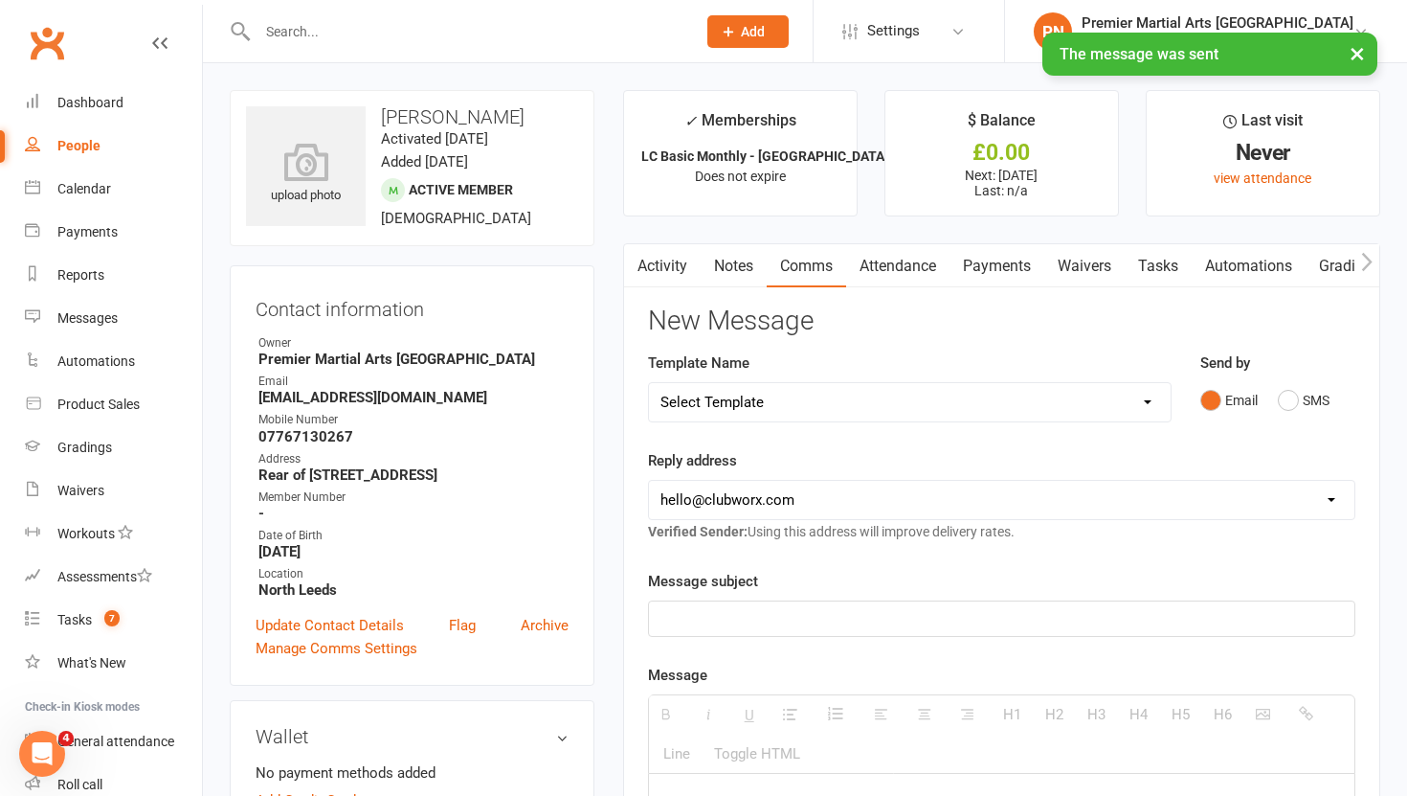
click at [1162, 261] on link "Tasks" at bounding box center [1158, 266] width 67 height 44
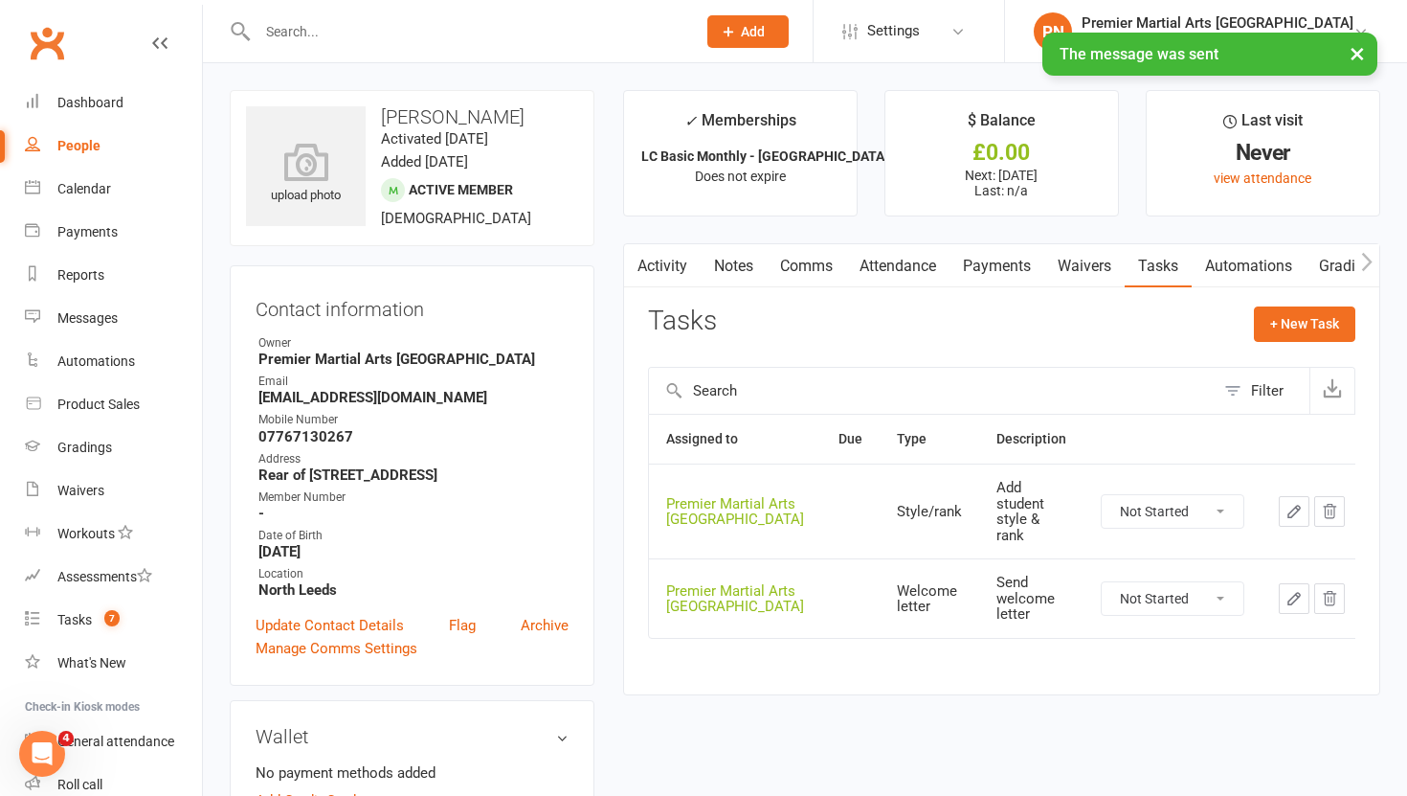
click at [1211, 510] on select "Not Started In Progress Waiting Complete" at bounding box center [1173, 511] width 142 height 33
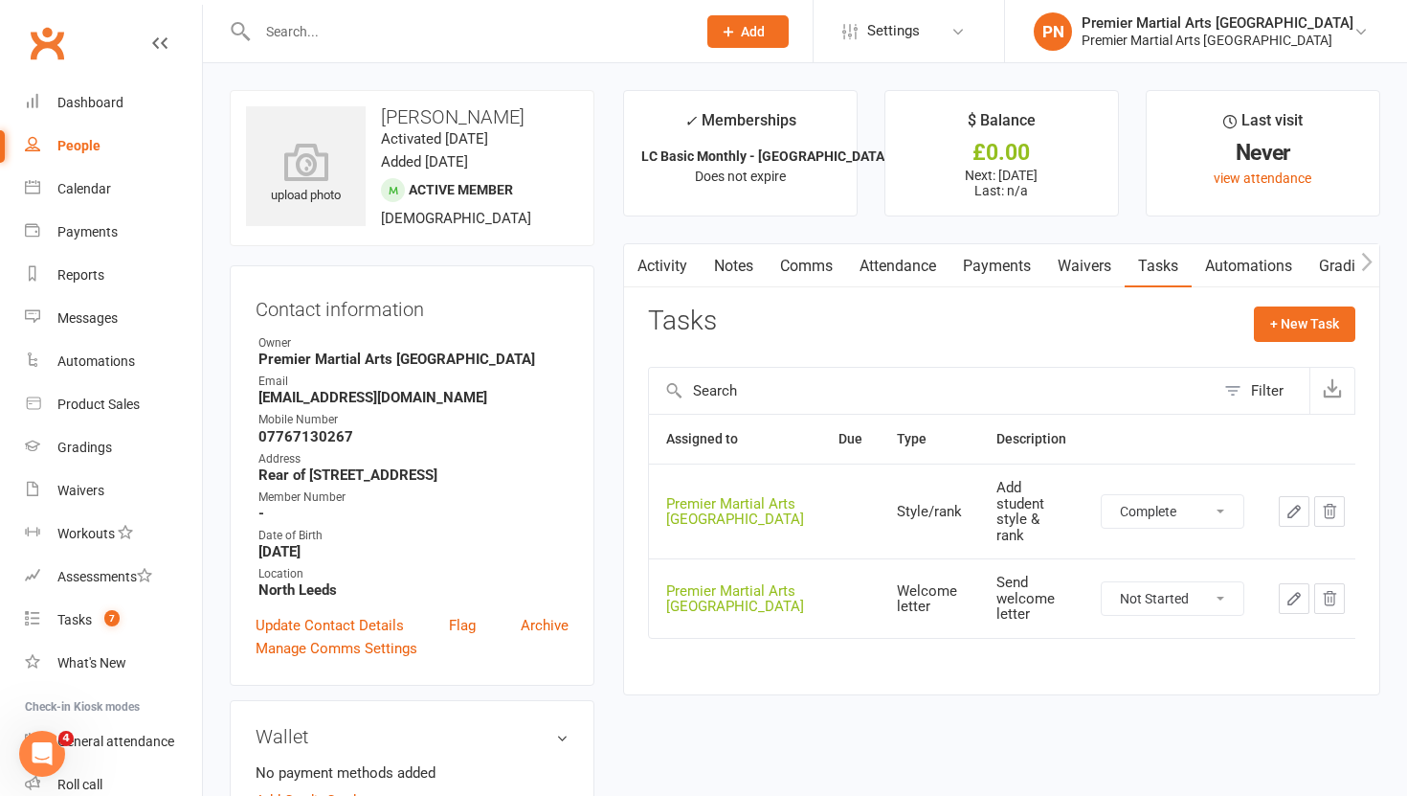
click at [1102, 495] on select "Not Started In Progress Waiting Complete" at bounding box center [1173, 511] width 142 height 33
select select "unstarted"
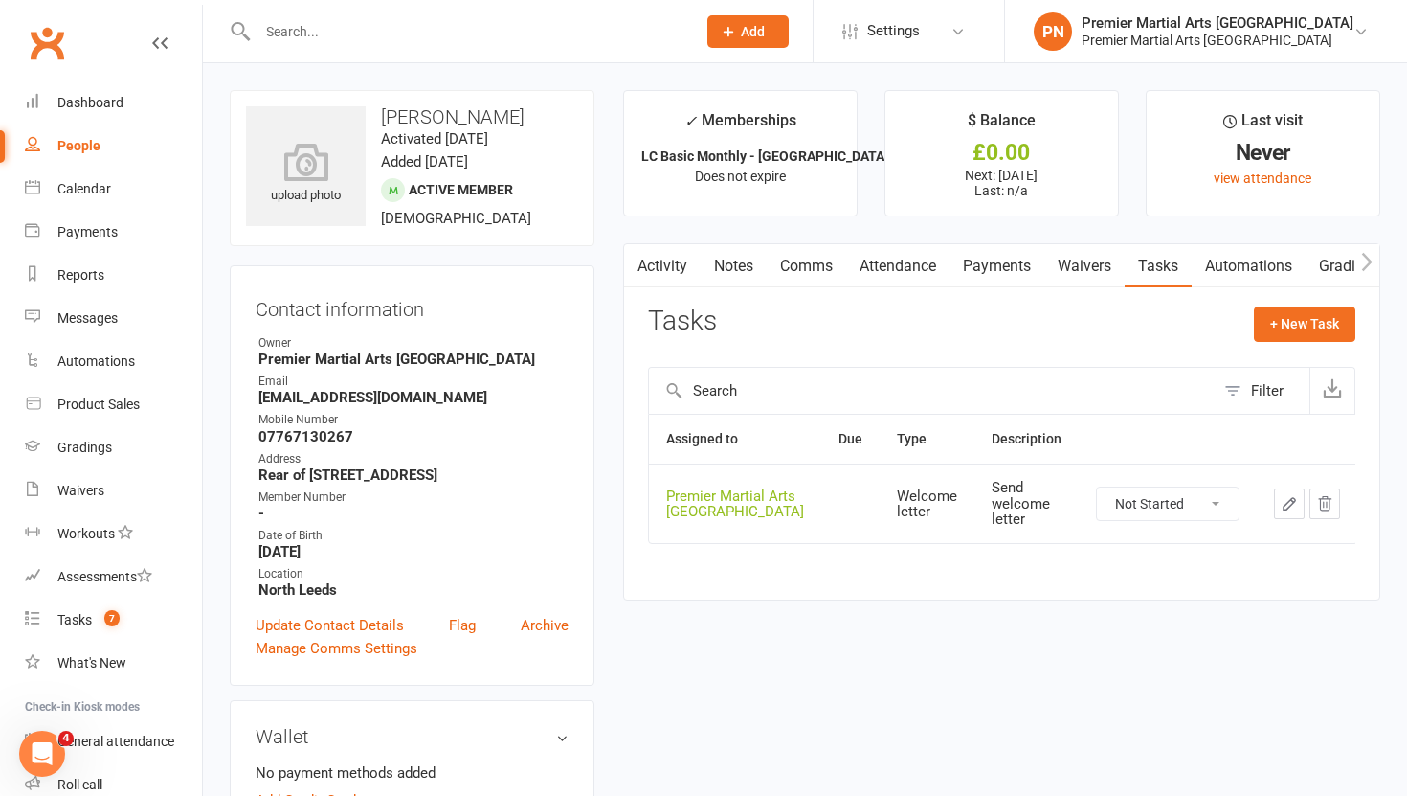
click at [1213, 504] on select "Not Started In Progress Waiting Complete" at bounding box center [1168, 503] width 142 height 33
click at [1097, 487] on select "Not Started In Progress Waiting Complete" at bounding box center [1168, 503] width 142 height 33
select select "unstarted"
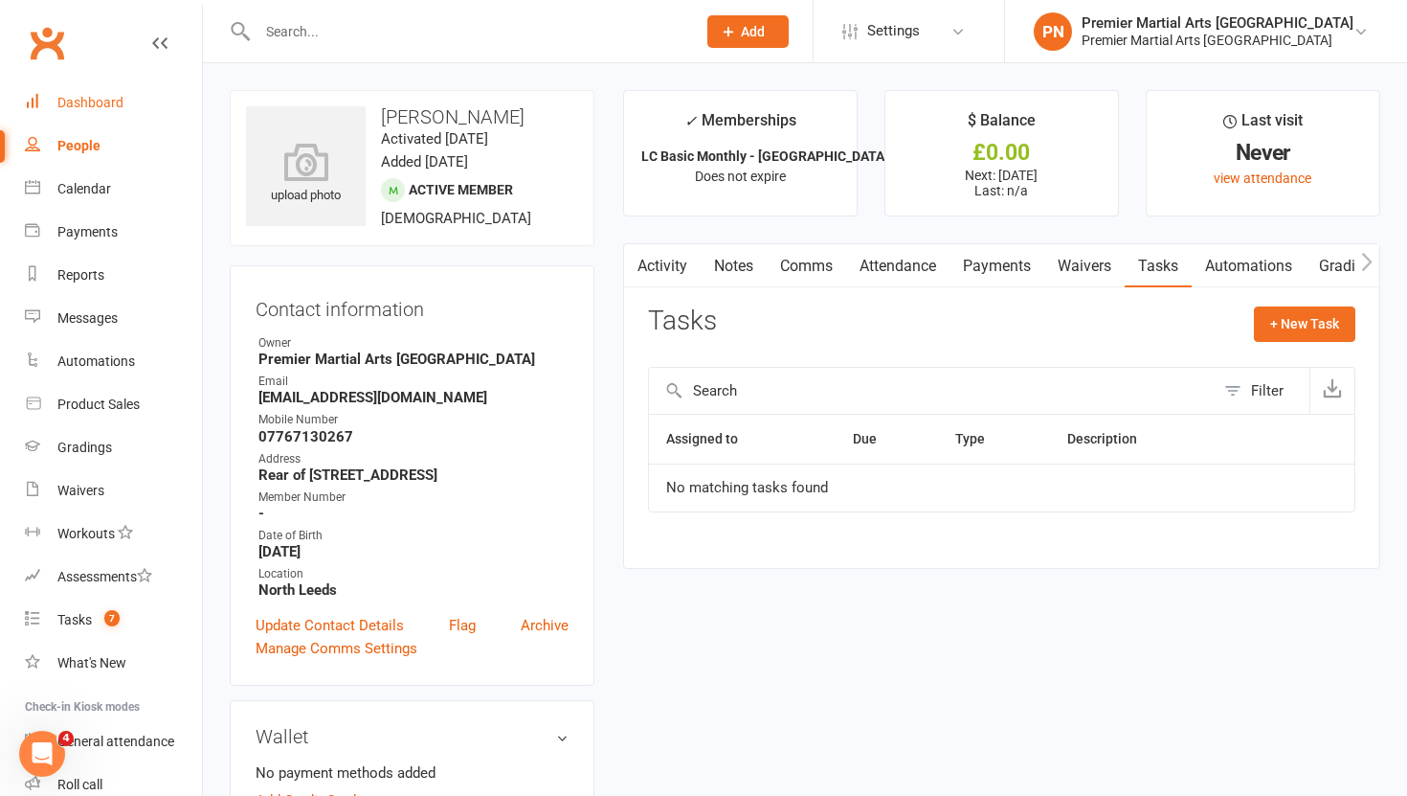
click at [83, 101] on div "Dashboard" at bounding box center [90, 102] width 66 height 15
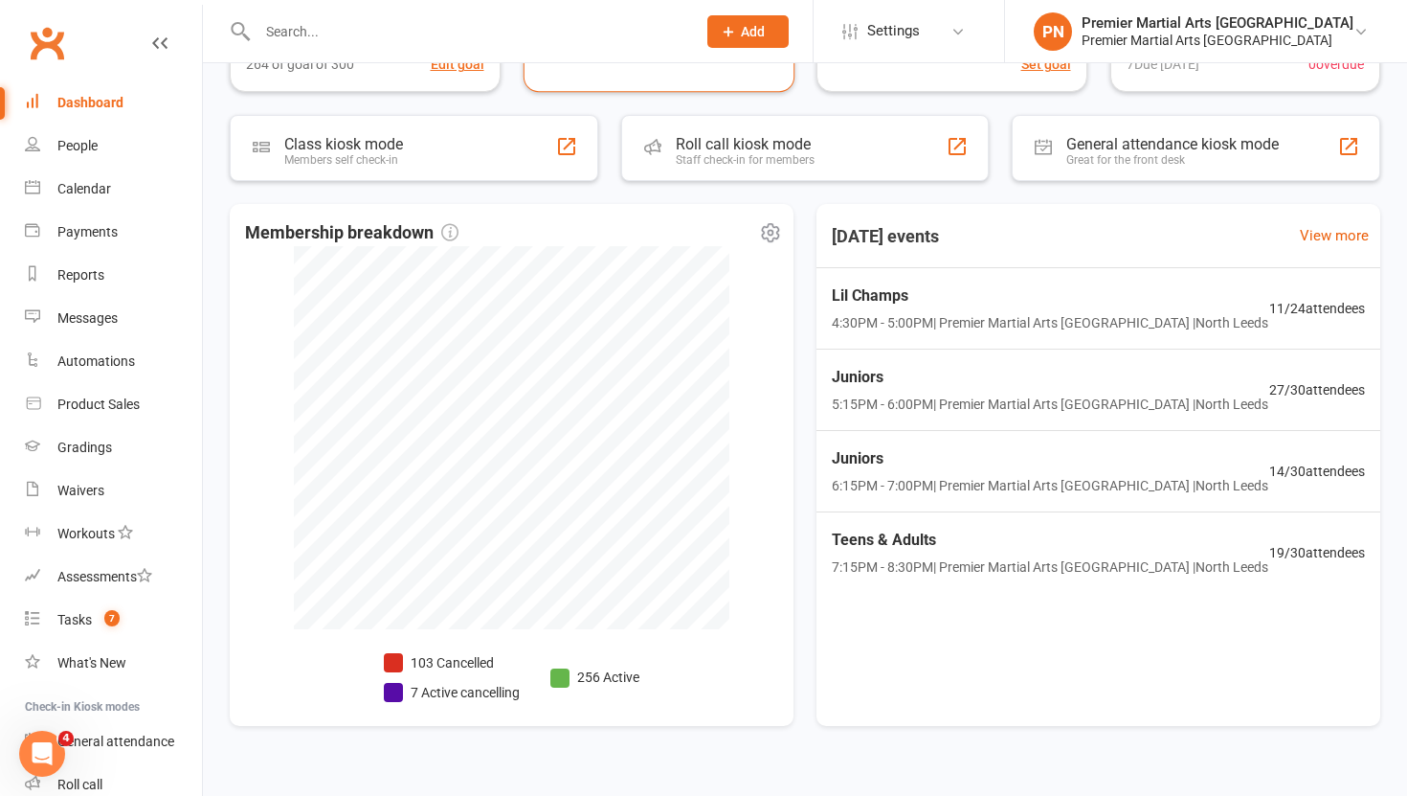
scroll to position [415, 0]
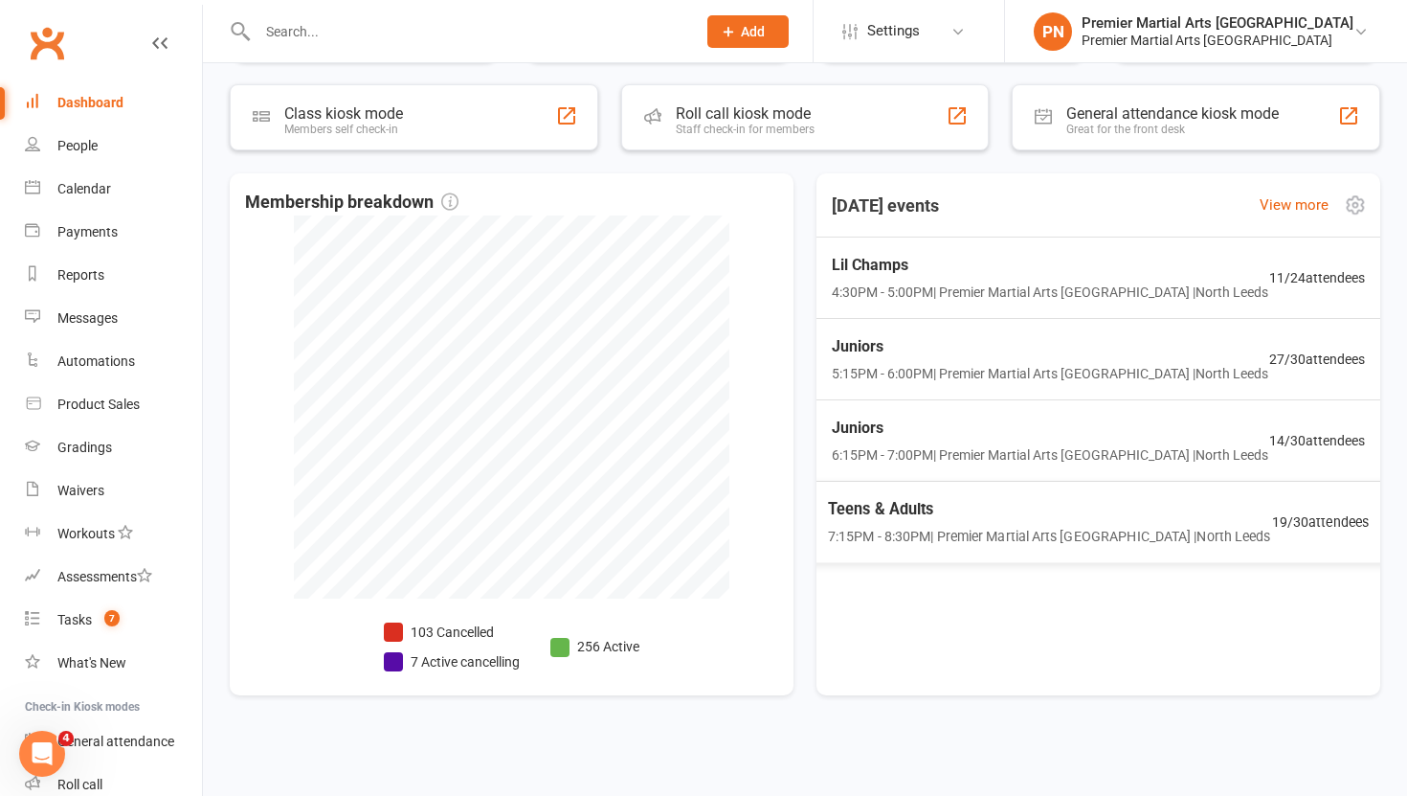
click at [1012, 519] on span "Teens & Adults" at bounding box center [1049, 509] width 443 height 25
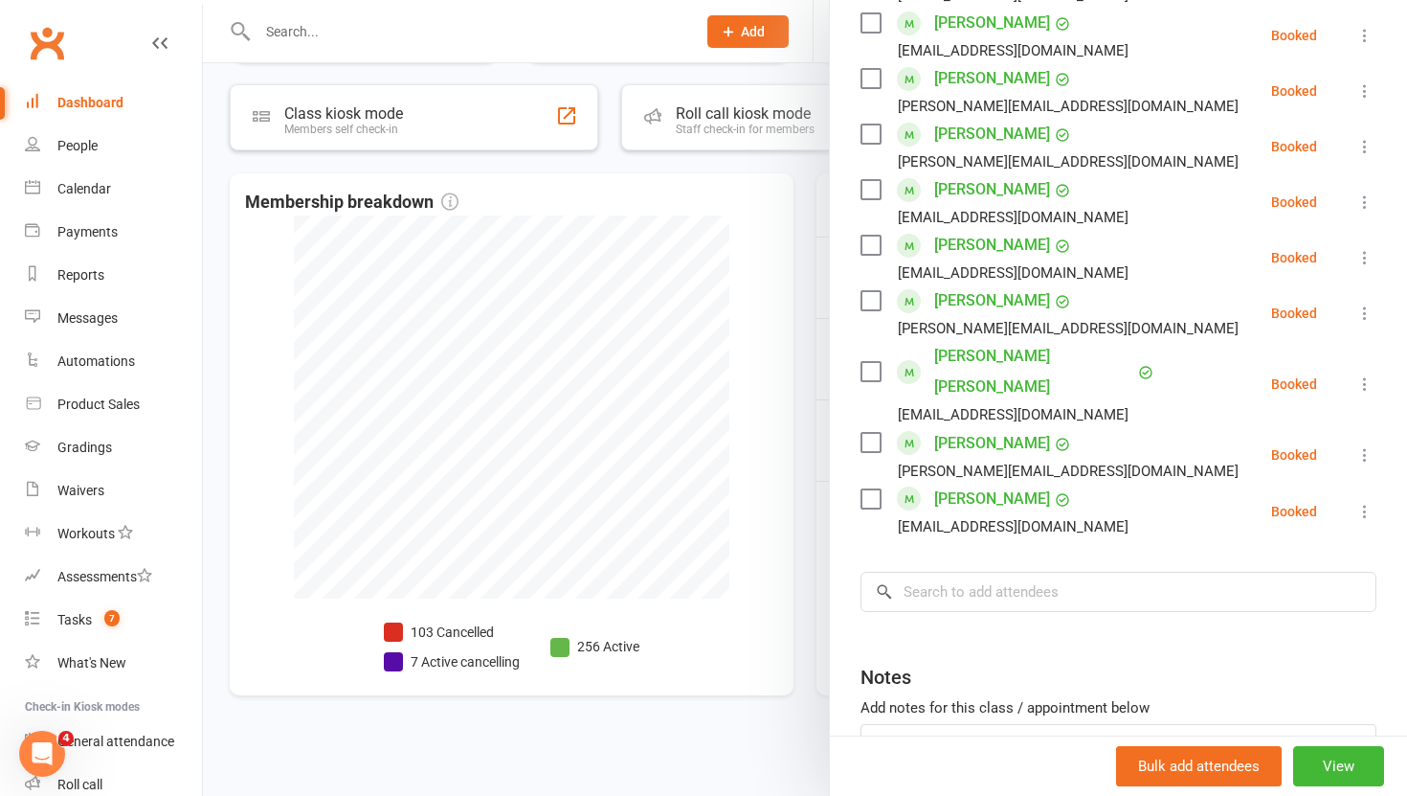
scroll to position [0, 0]
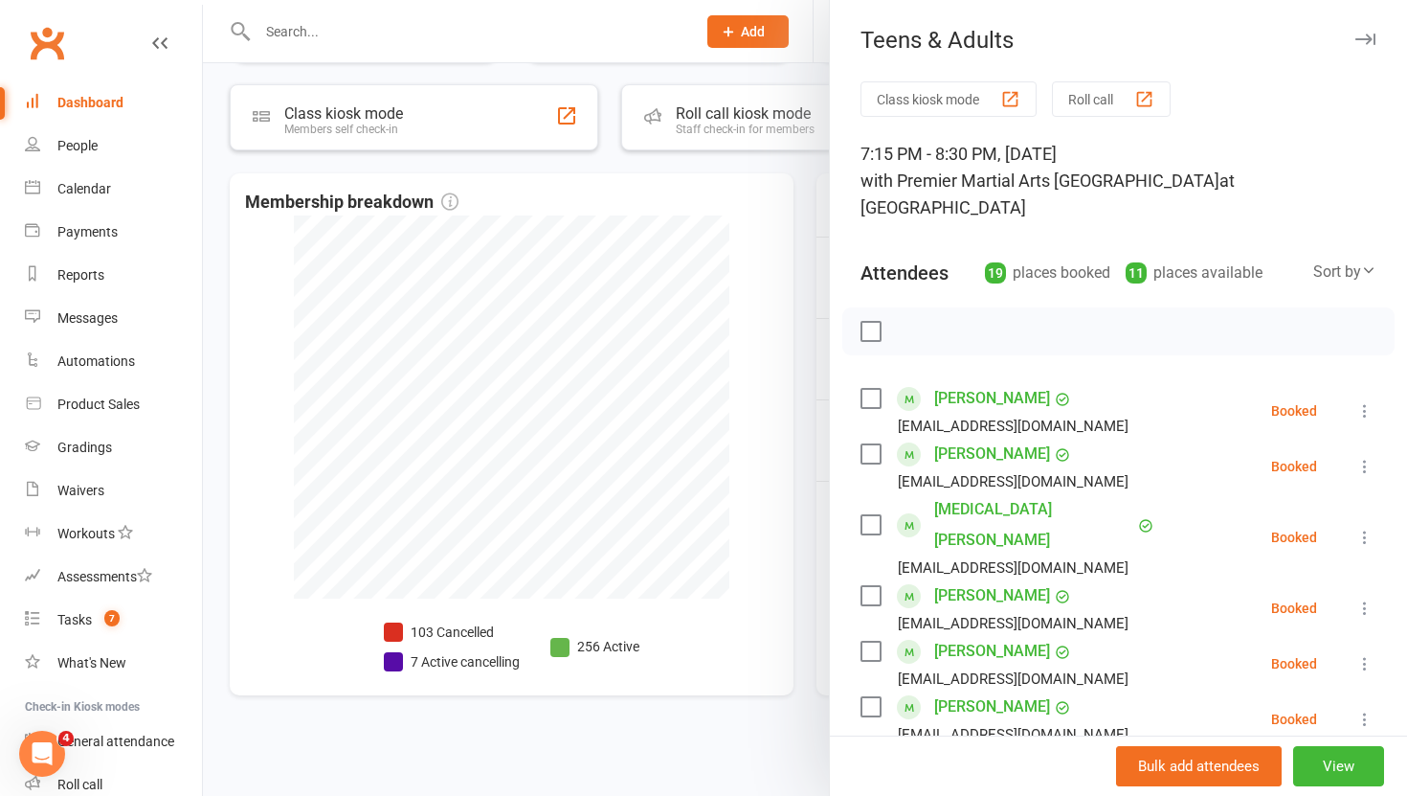
click at [801, 389] on div at bounding box center [805, 398] width 1204 height 796
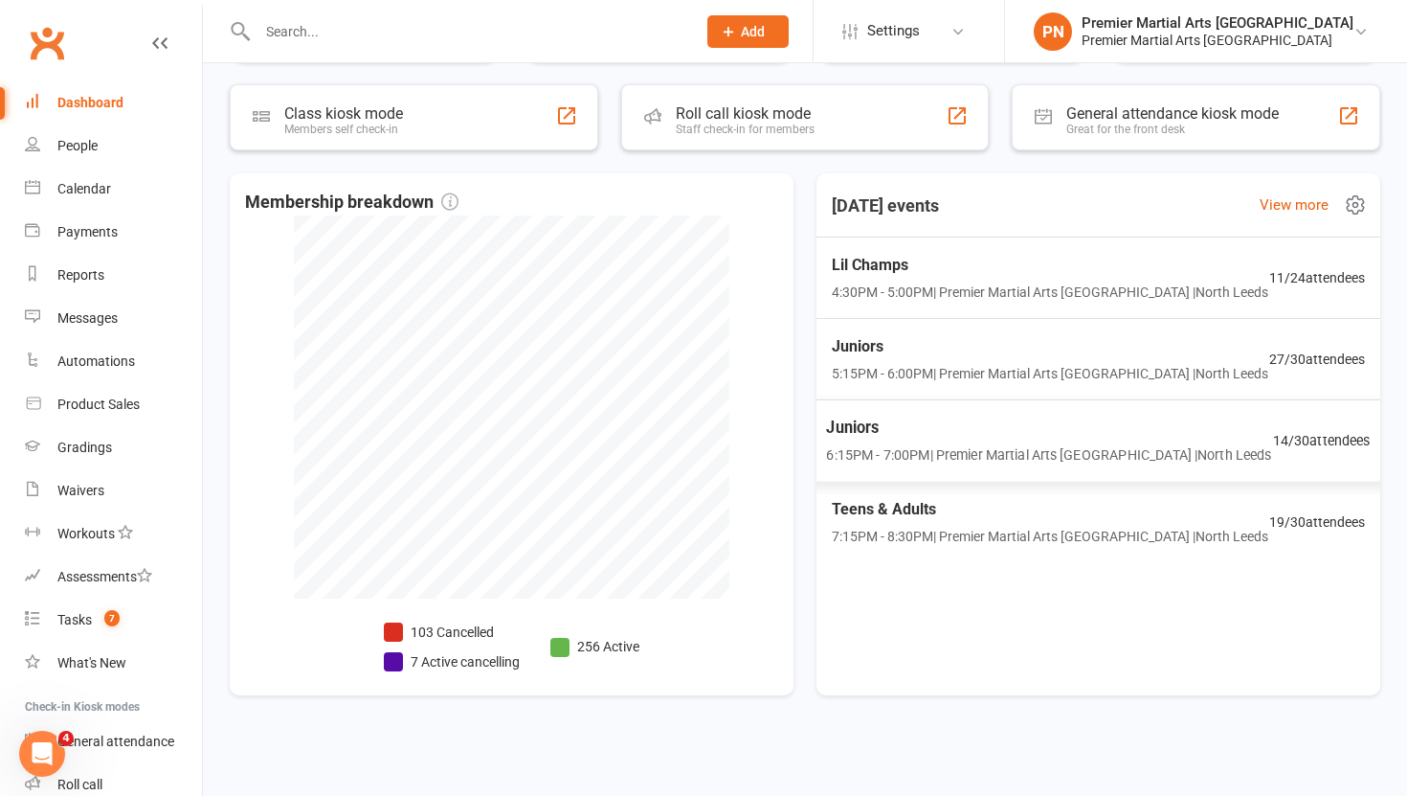
click at [925, 429] on span "Juniors" at bounding box center [1048, 427] width 445 height 25
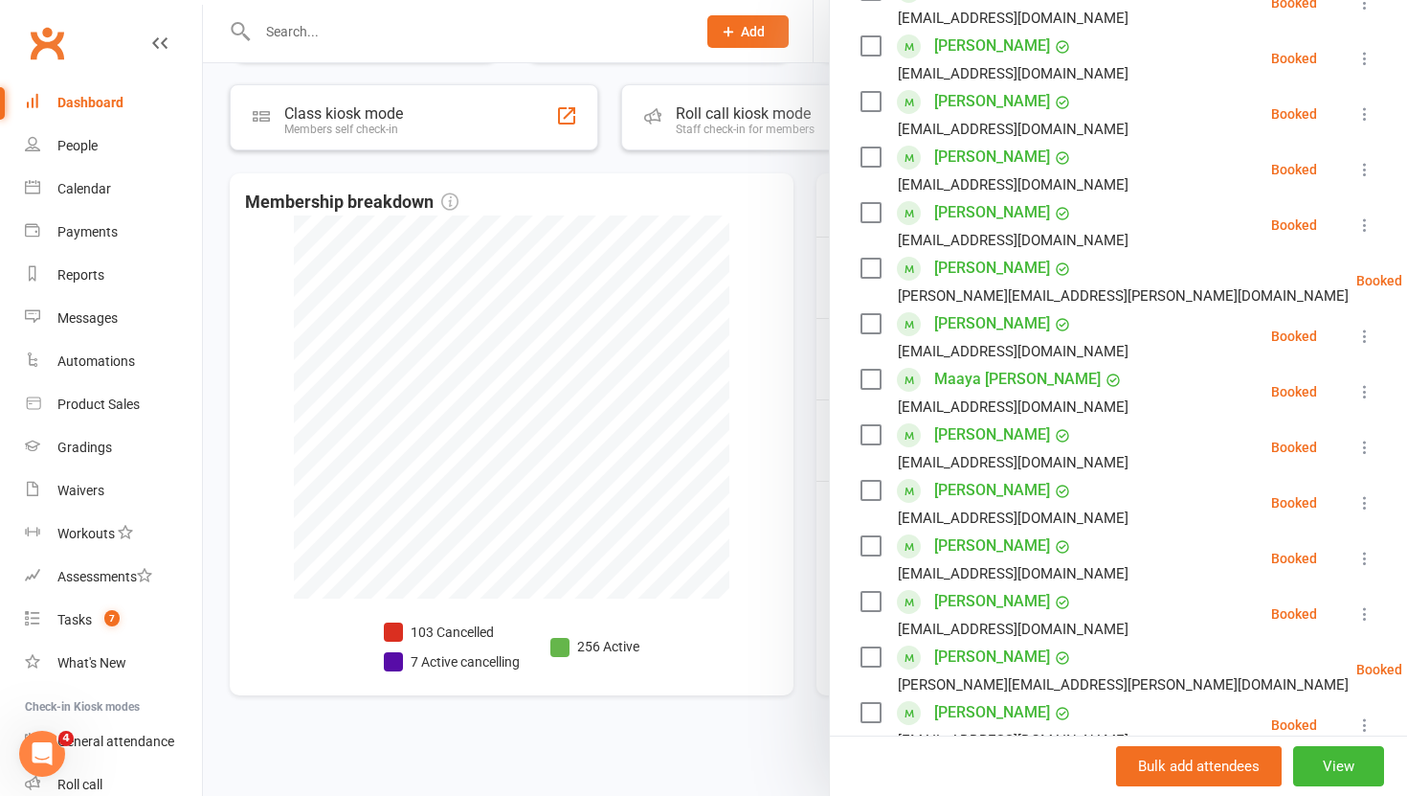
scroll to position [407, 0]
click at [1366, 383] on icon at bounding box center [1365, 392] width 19 height 19
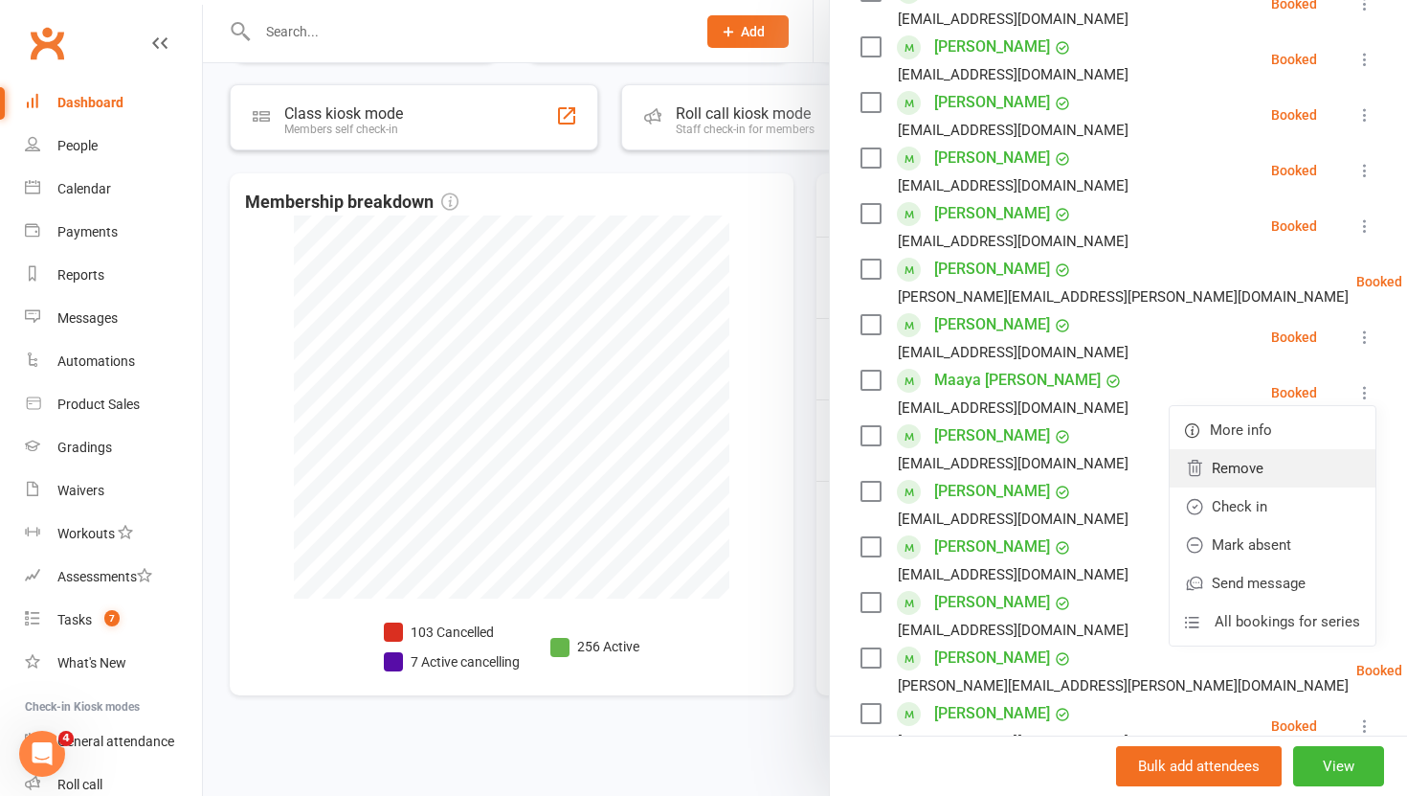
click at [1269, 449] on link "Remove" at bounding box center [1273, 468] width 206 height 38
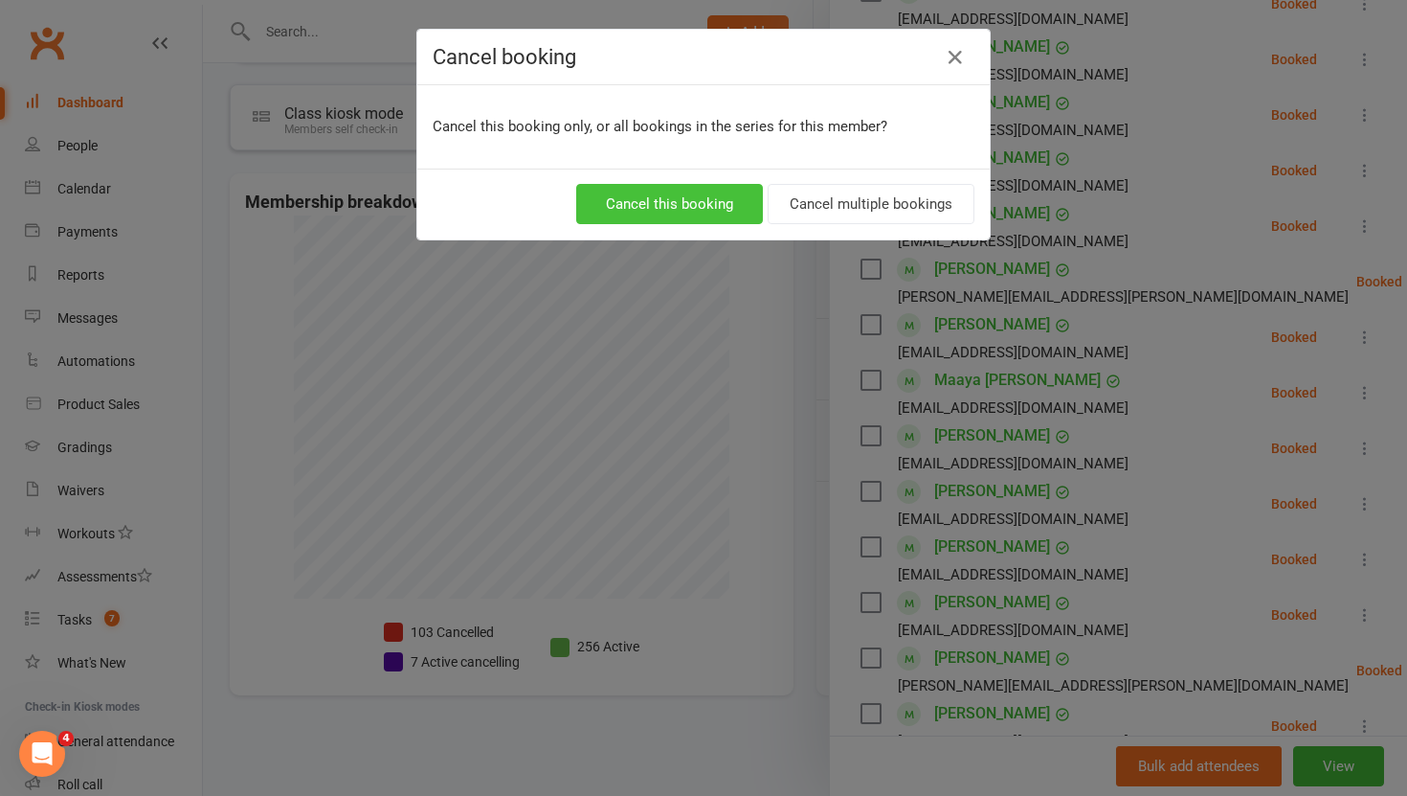
click at [690, 204] on button "Cancel this booking" at bounding box center [669, 204] width 187 height 40
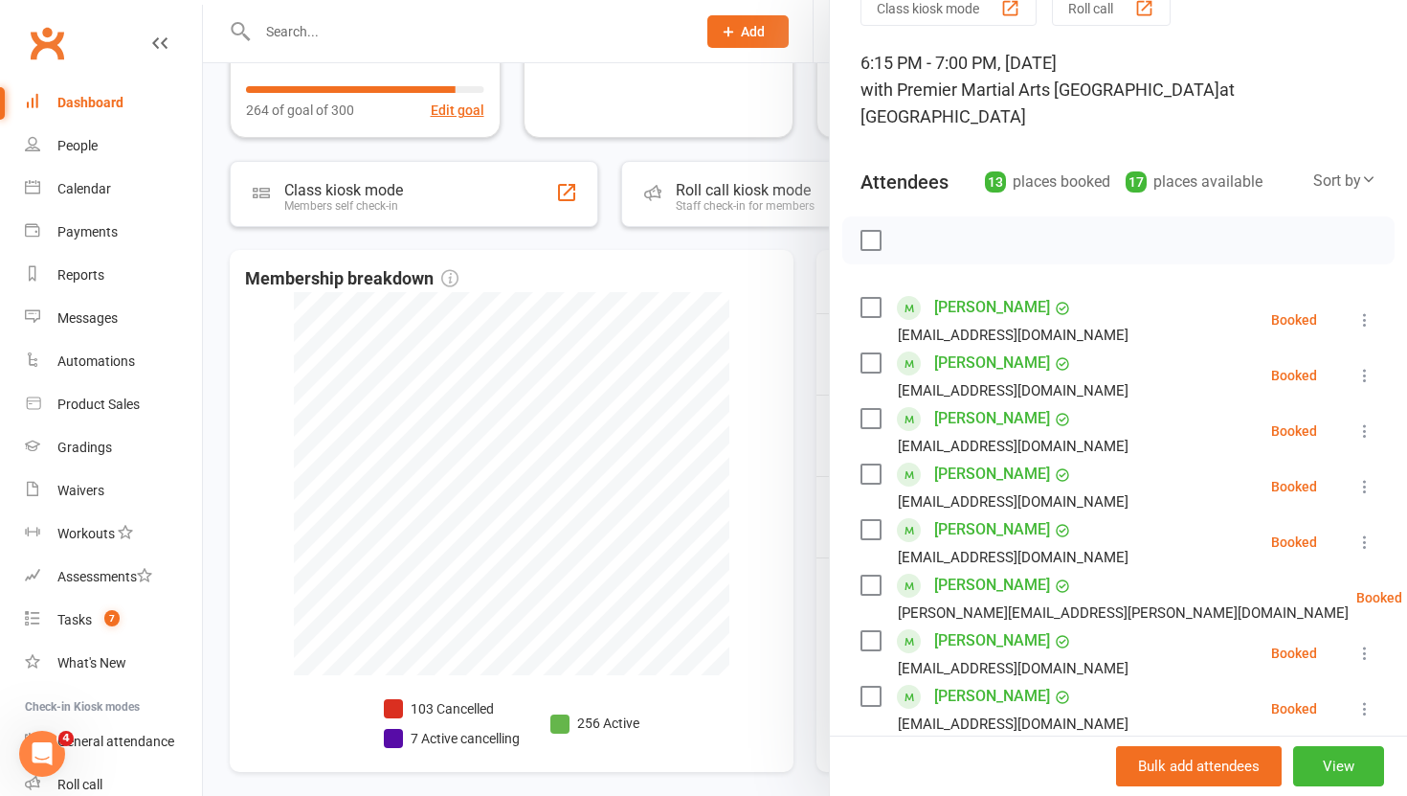
scroll to position [61, 0]
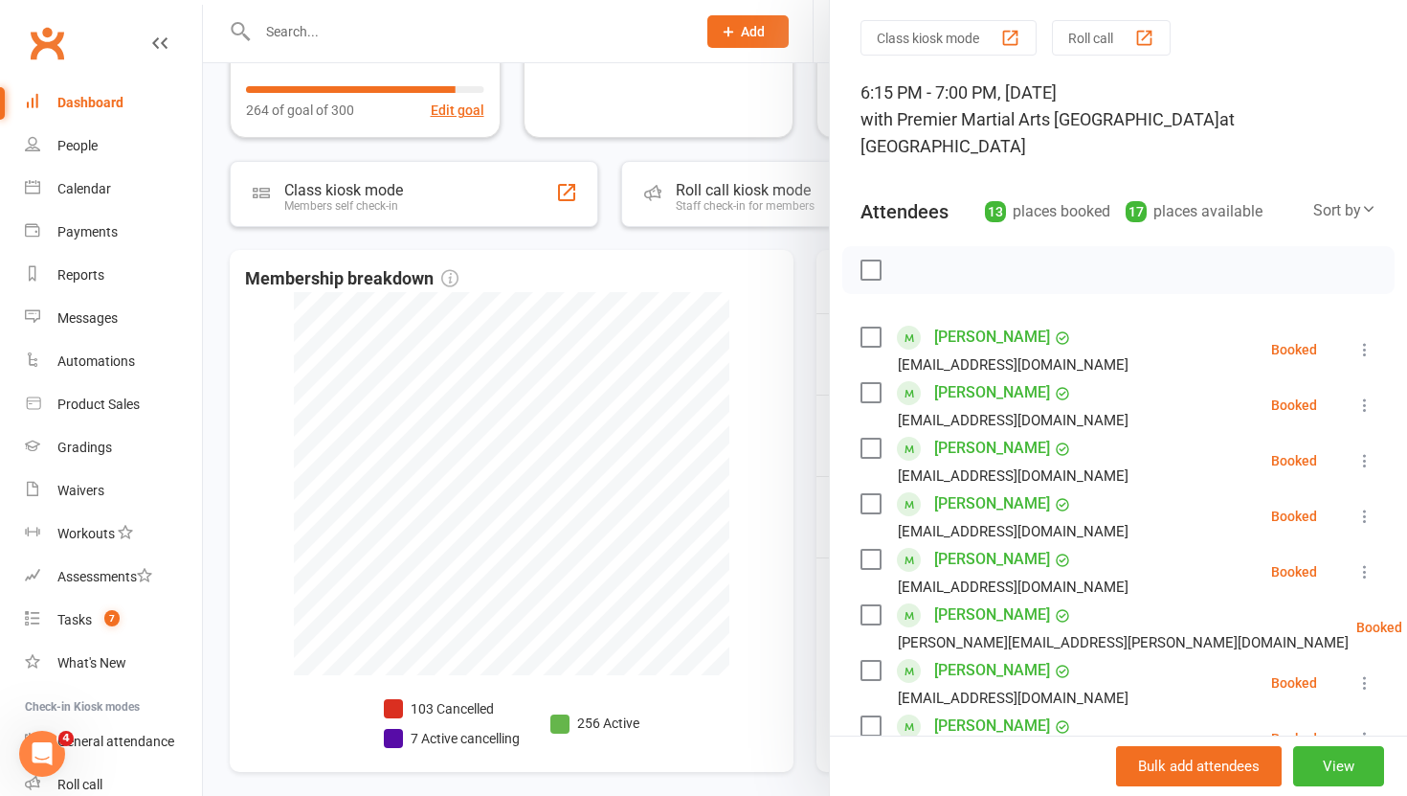
click at [792, 331] on div at bounding box center [805, 398] width 1204 height 796
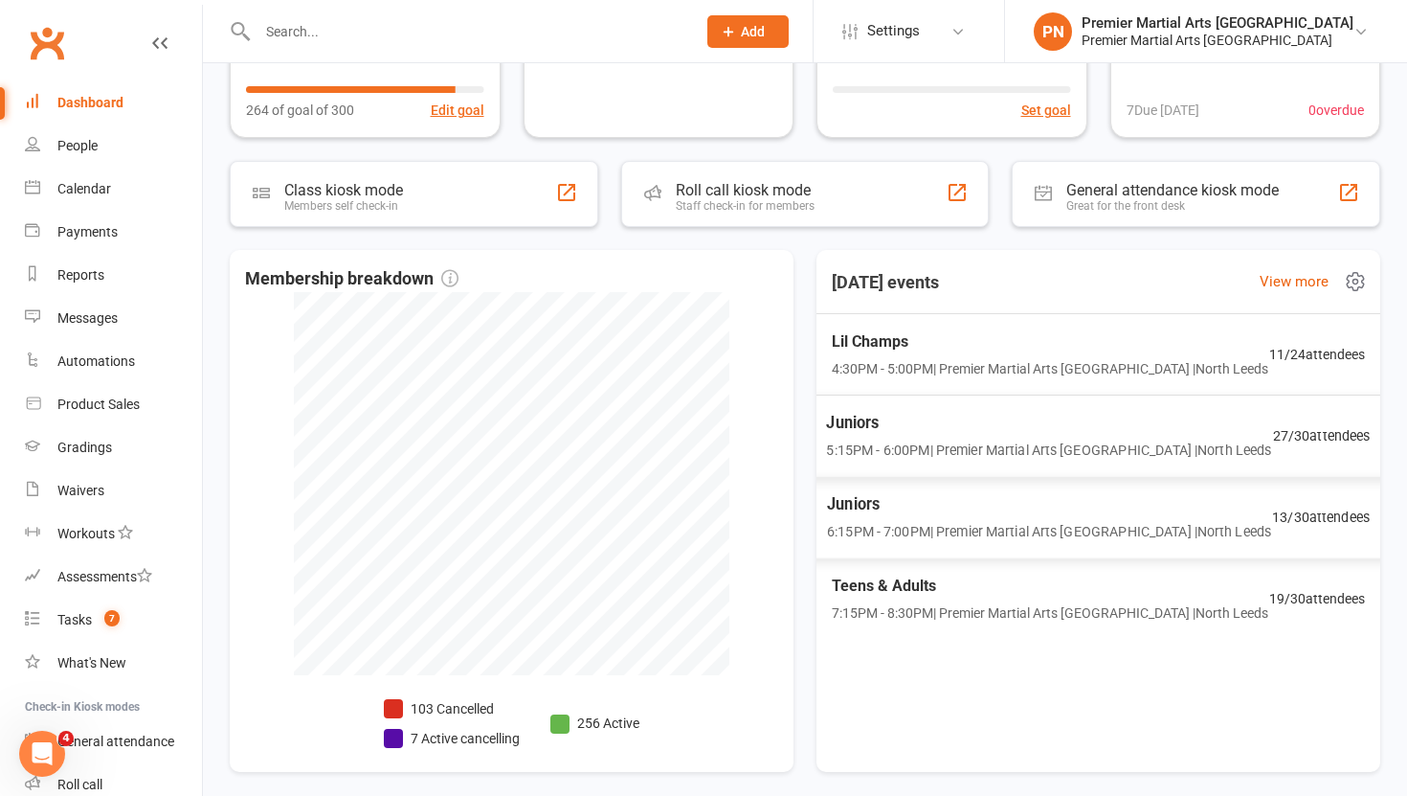
click at [939, 450] on span "5:15PM - 6:00PM | Premier Martial Arts [GEOGRAPHIC_DATA] | [GEOGRAPHIC_DATA]" at bounding box center [1048, 450] width 445 height 22
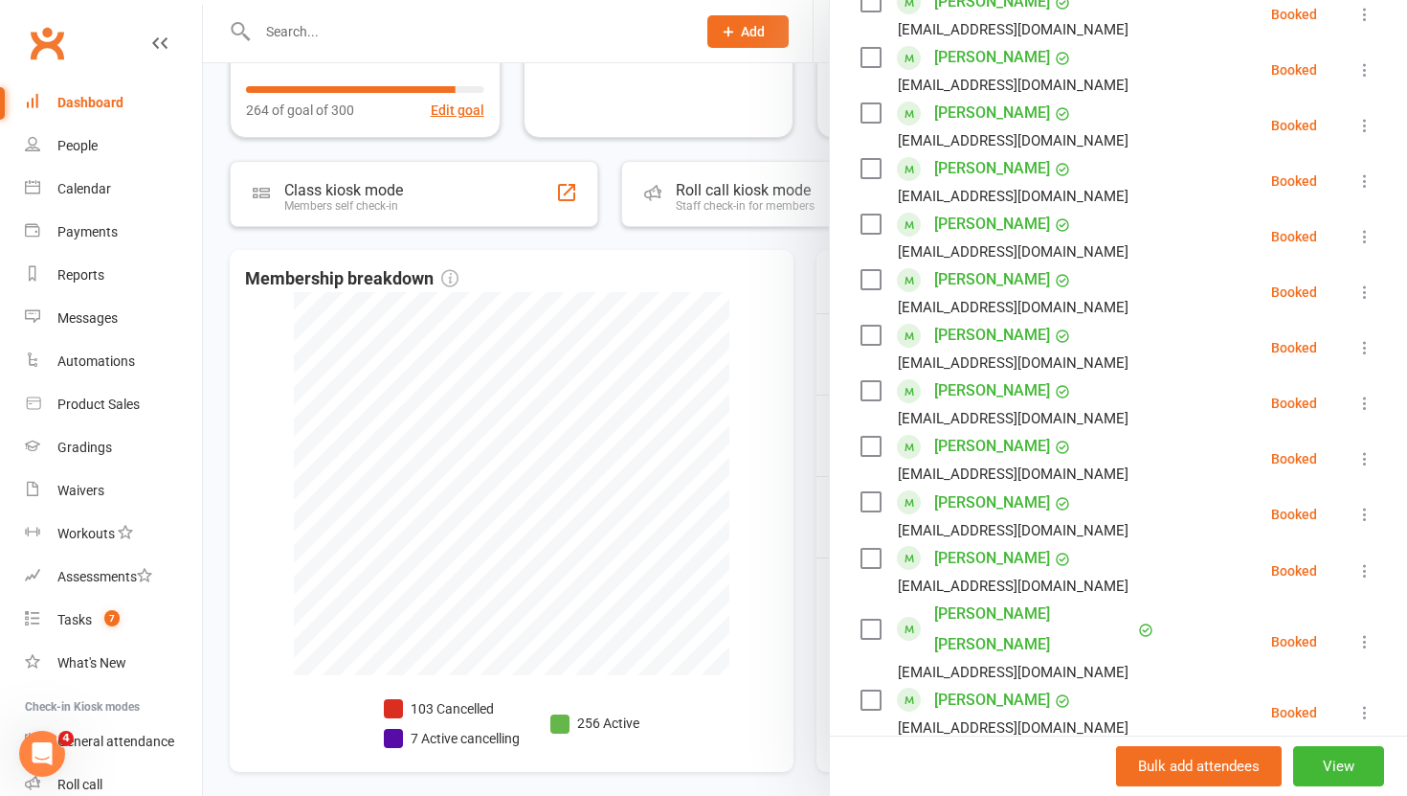
scroll to position [724, 0]
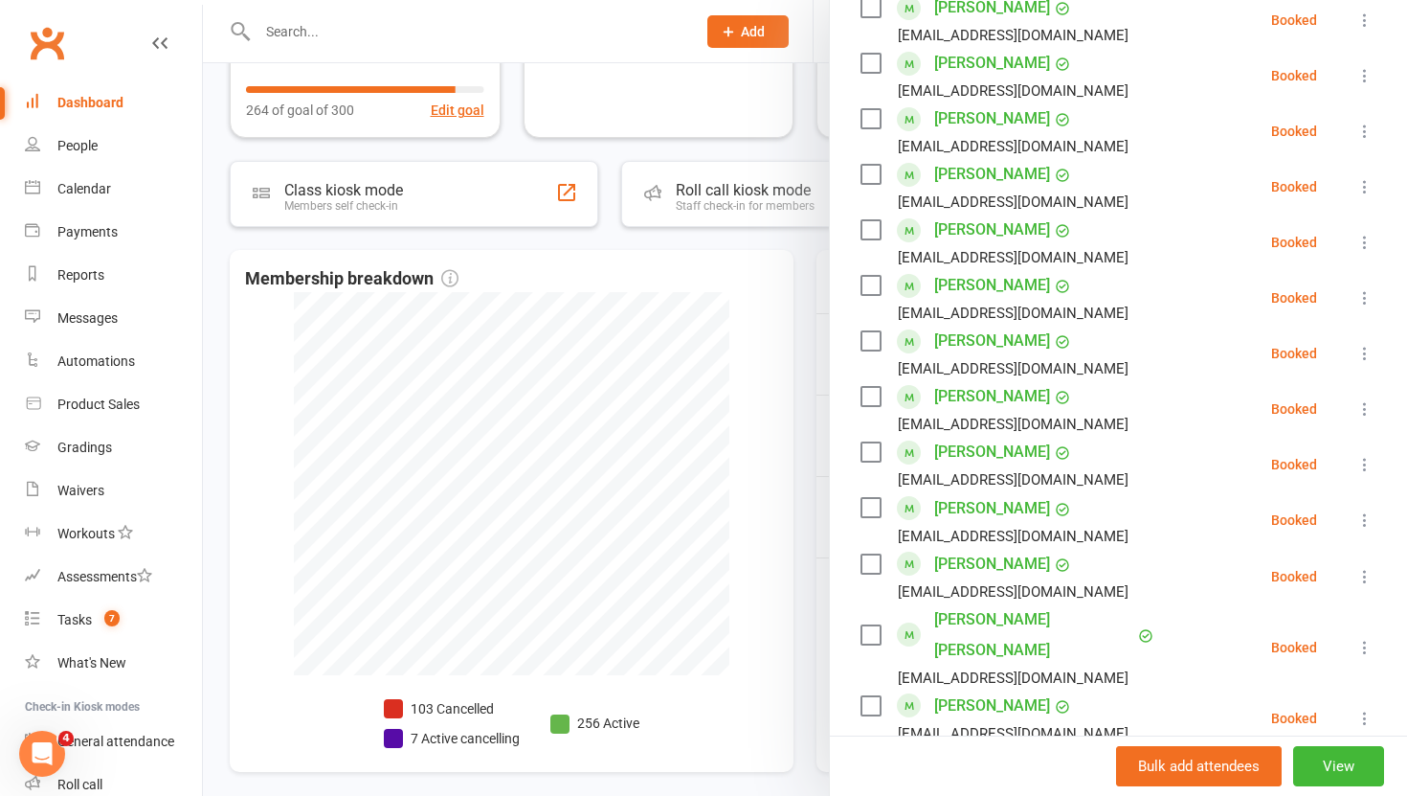
click at [1364, 399] on icon at bounding box center [1365, 408] width 19 height 19
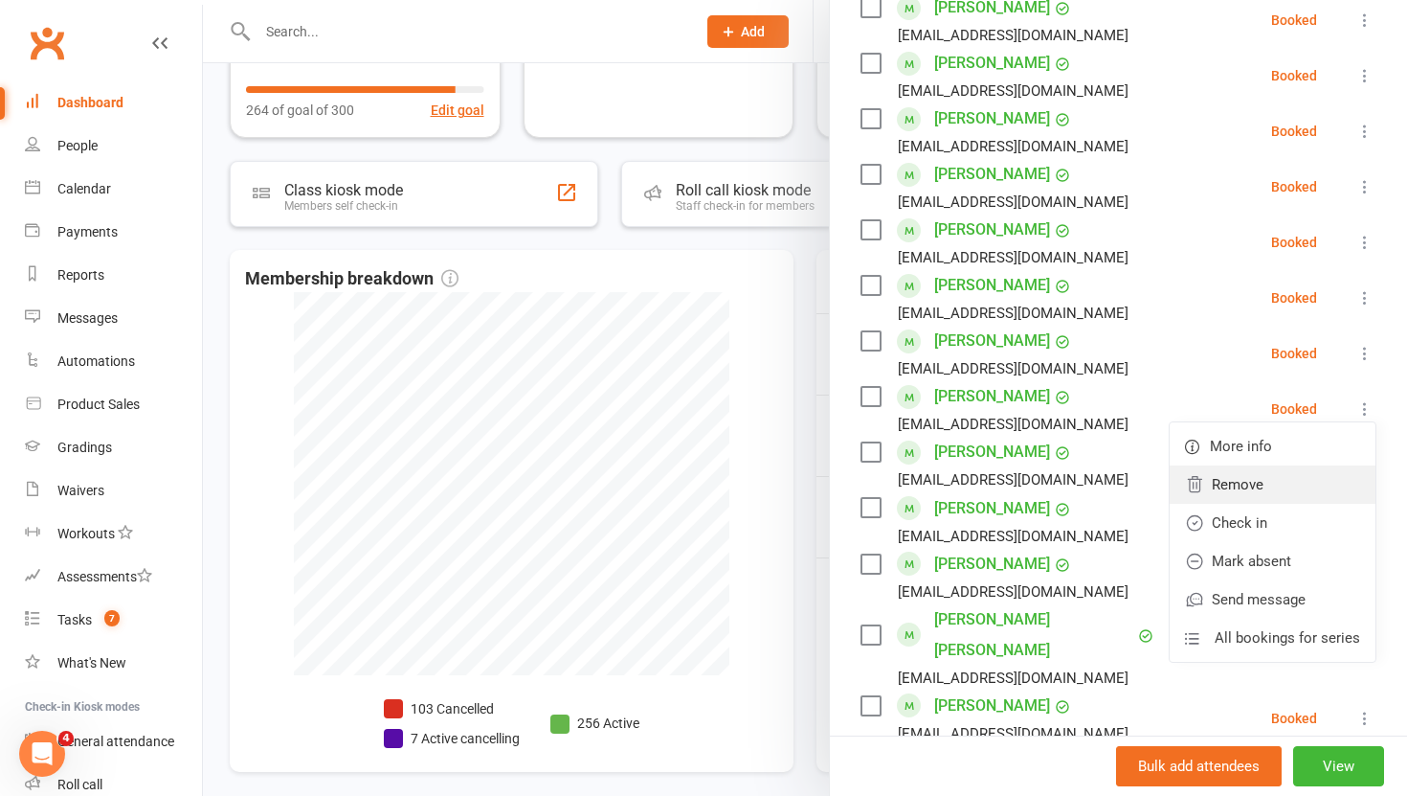
click at [1270, 465] on link "Remove" at bounding box center [1273, 484] width 206 height 38
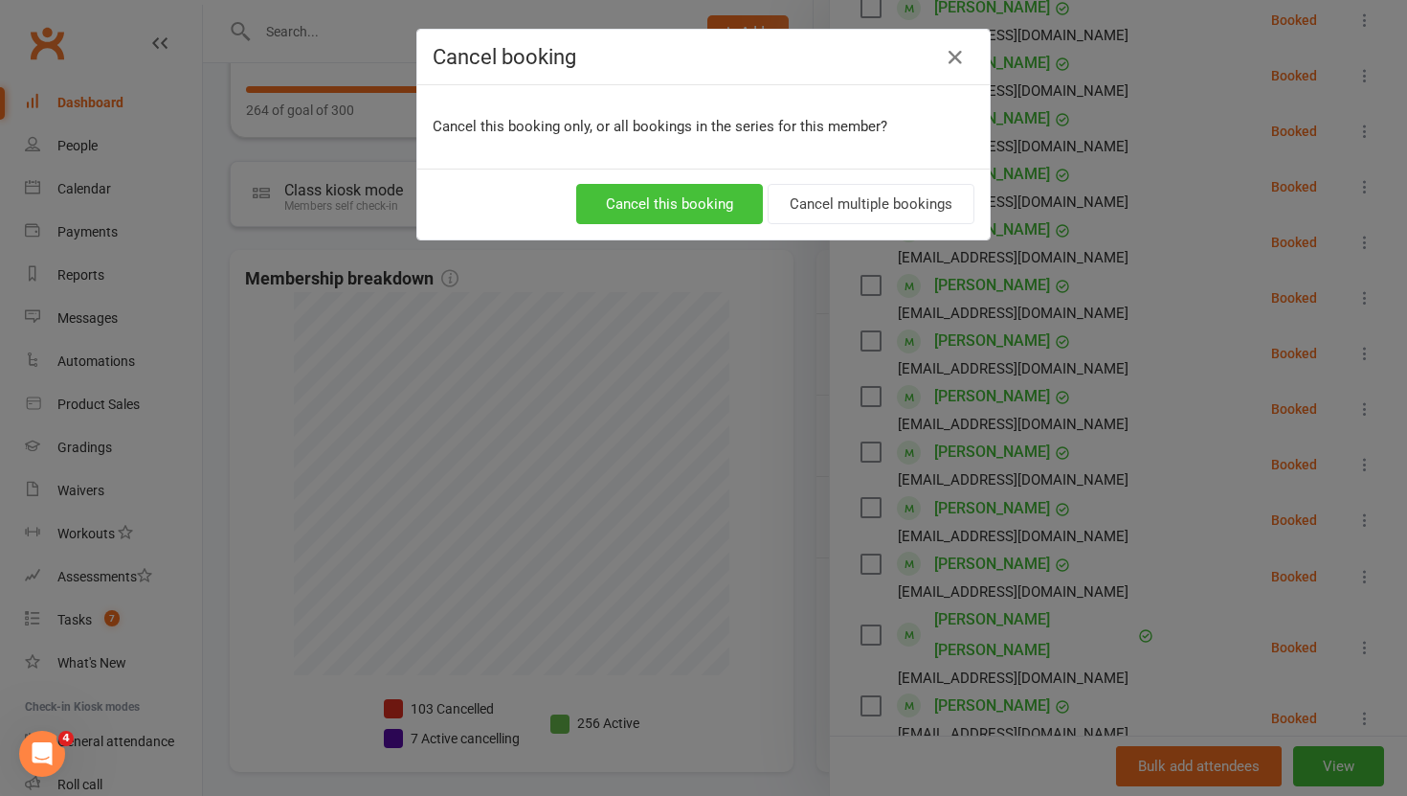
click at [684, 195] on button "Cancel this booking" at bounding box center [669, 204] width 187 height 40
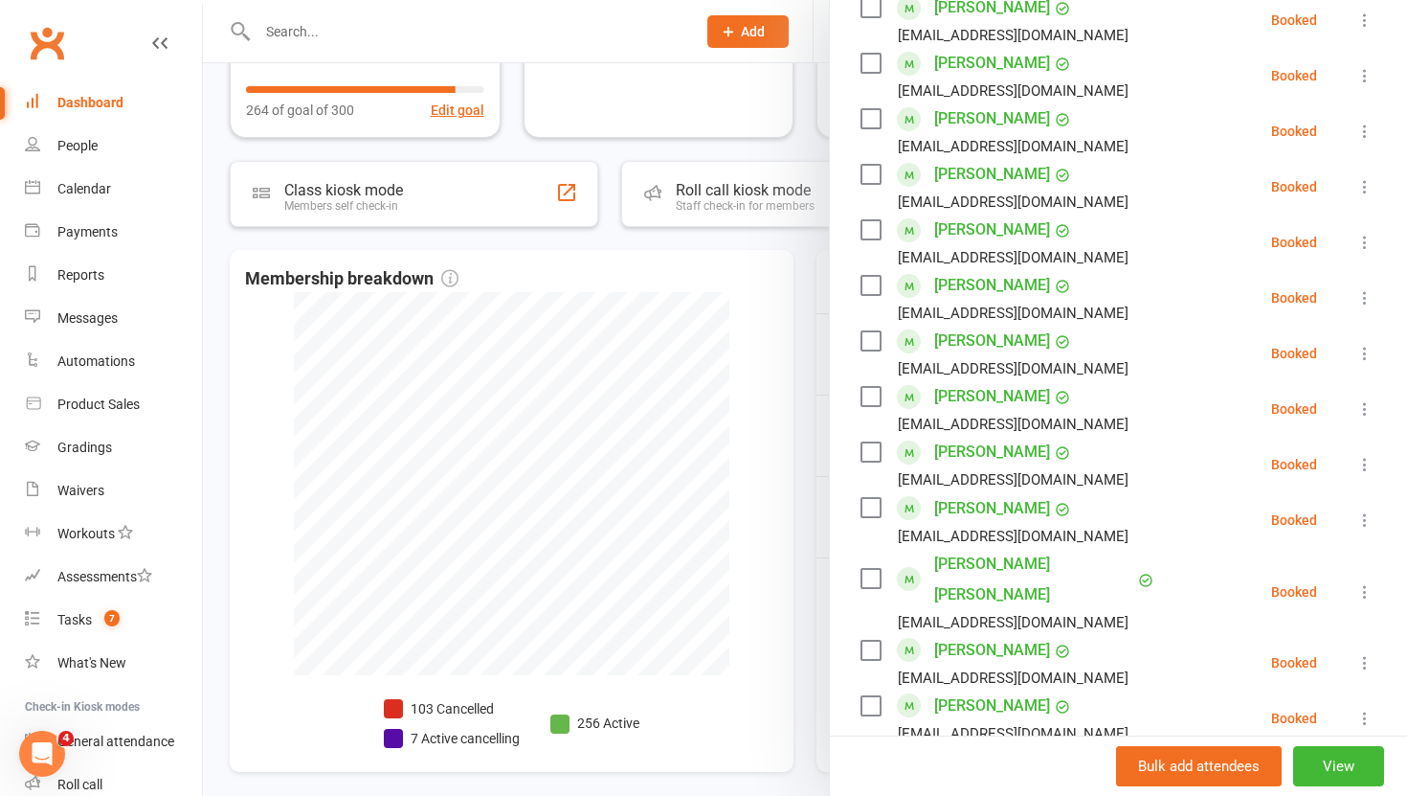
click at [1362, 399] on icon at bounding box center [1365, 408] width 19 height 19
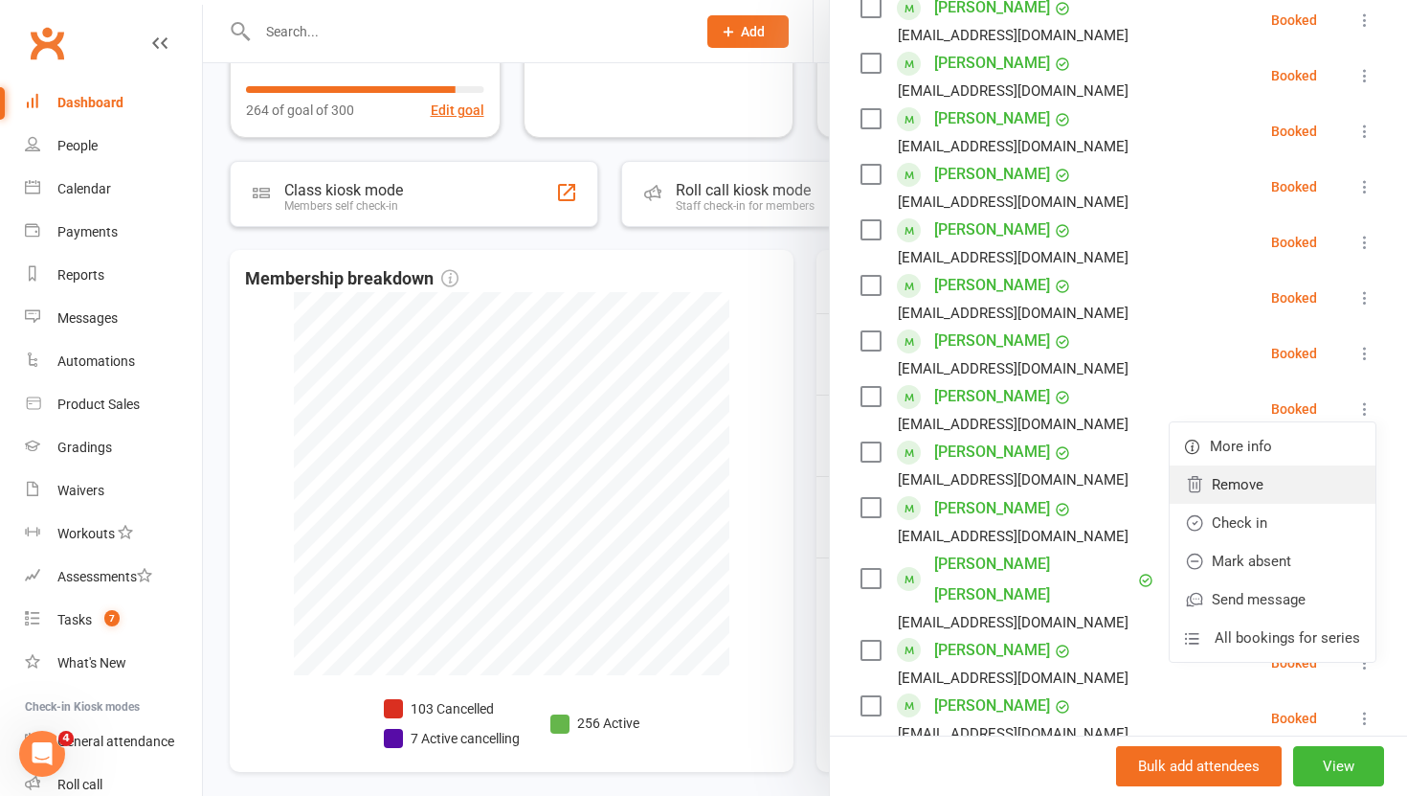
click at [1256, 465] on link "Remove" at bounding box center [1273, 484] width 206 height 38
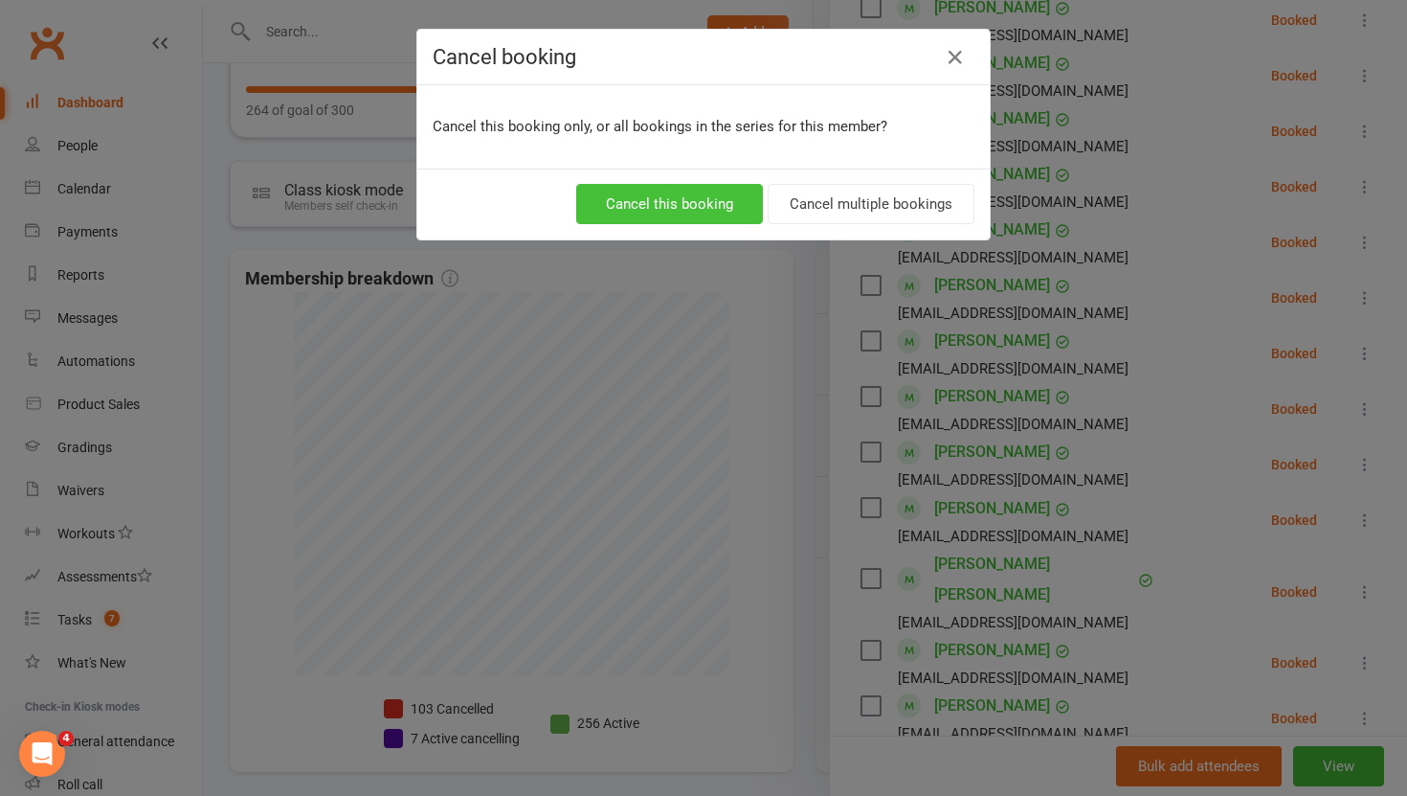
click at [701, 208] on button "Cancel this booking" at bounding box center [669, 204] width 187 height 40
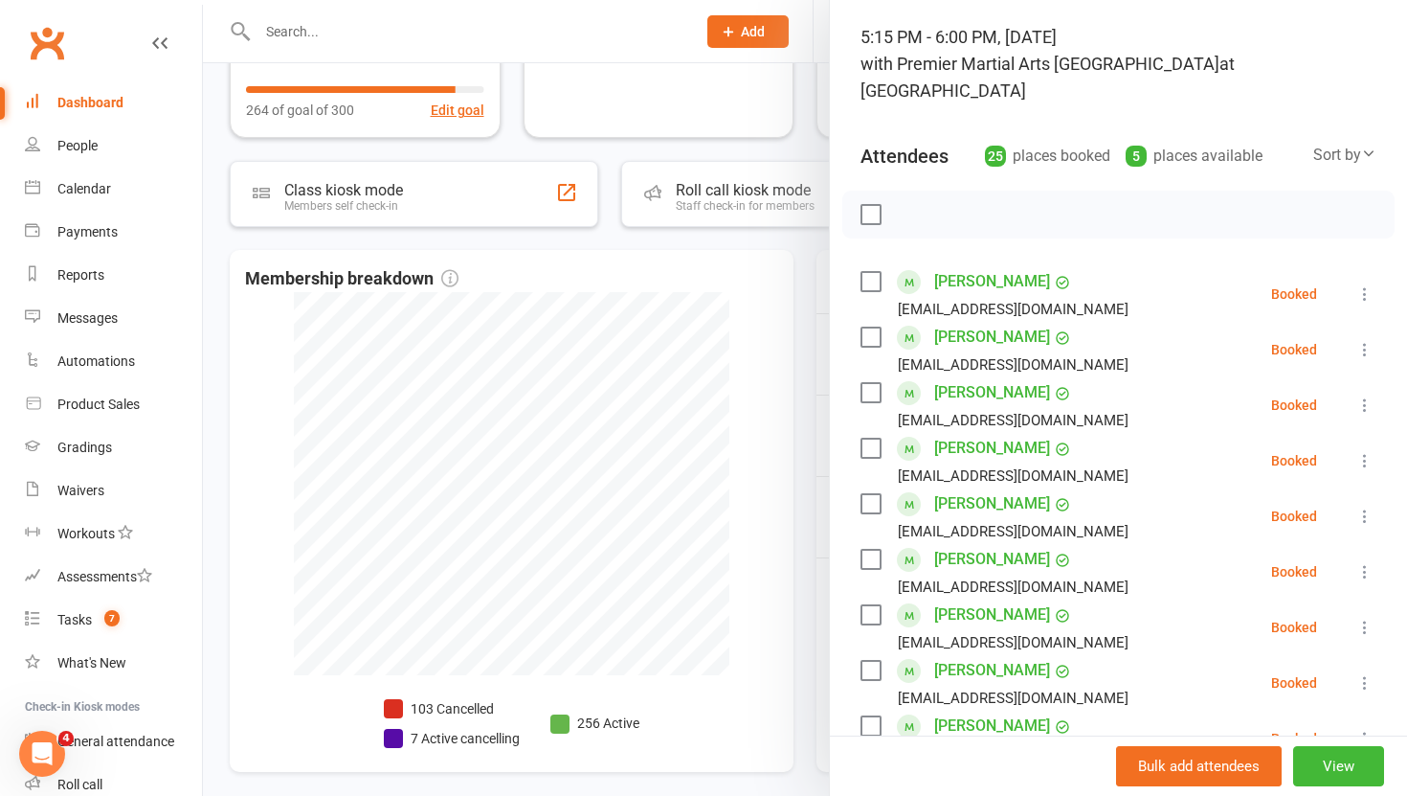
scroll to position [111, 0]
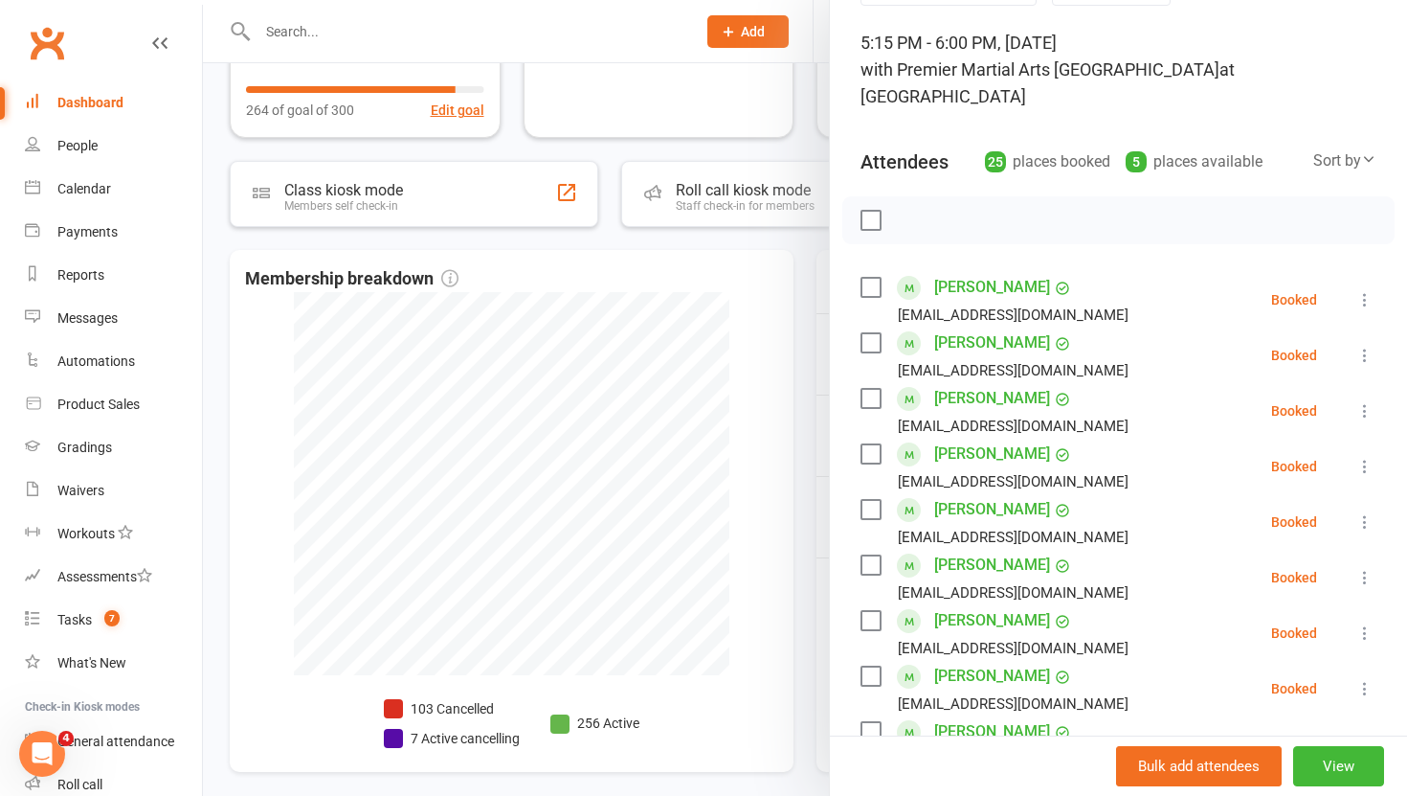
click at [804, 310] on div at bounding box center [805, 398] width 1204 height 796
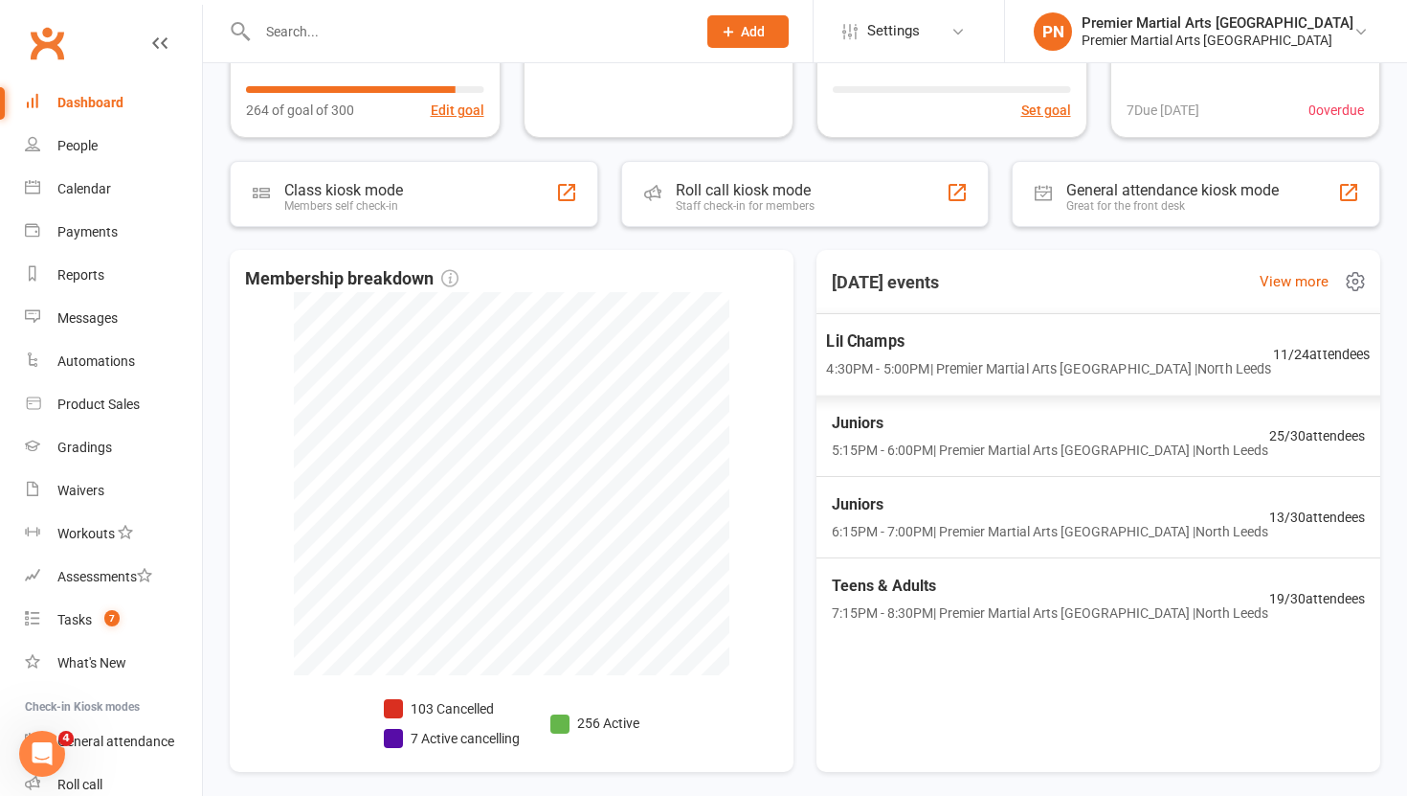
scroll to position [0, 0]
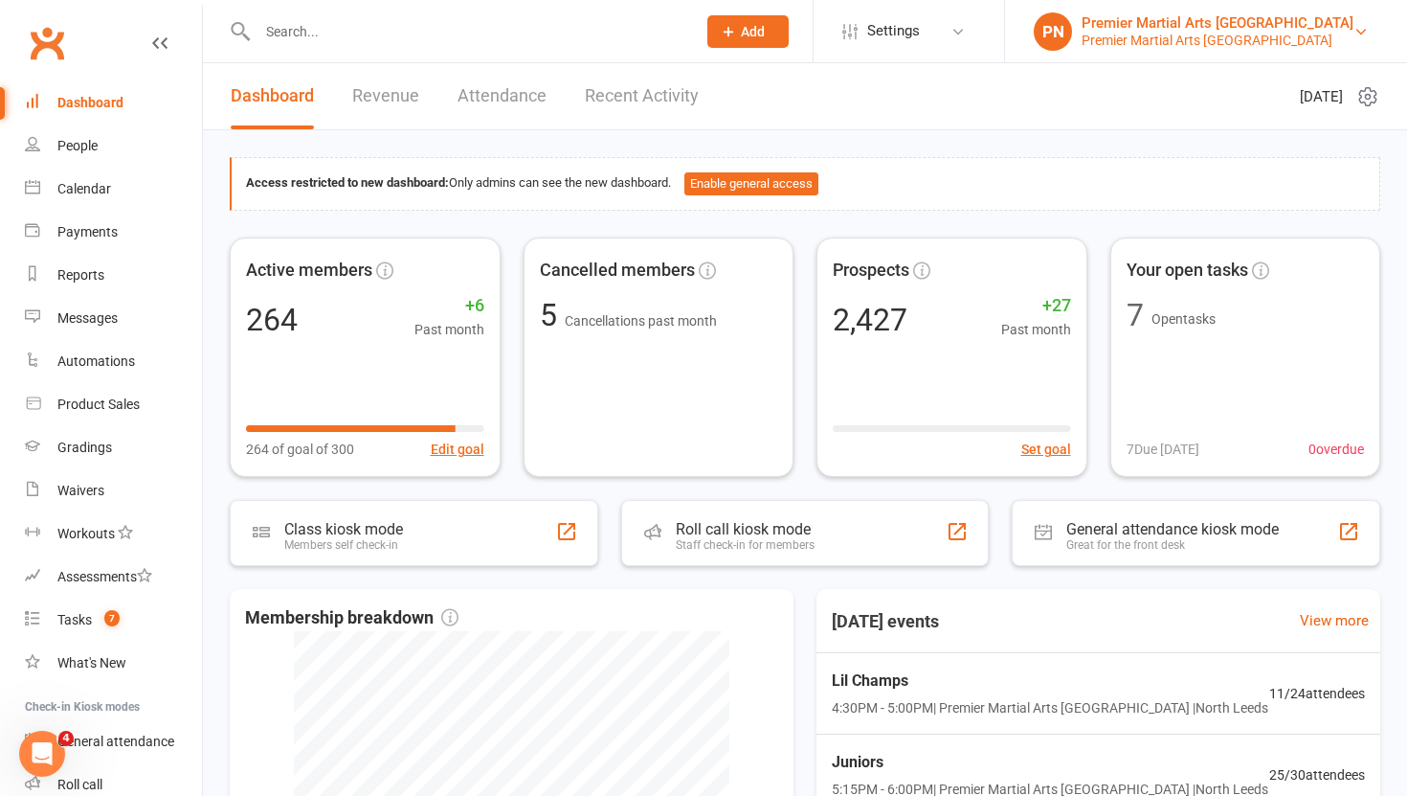
click at [1251, 37] on div "Premier Martial Arts [GEOGRAPHIC_DATA]" at bounding box center [1218, 40] width 272 height 17
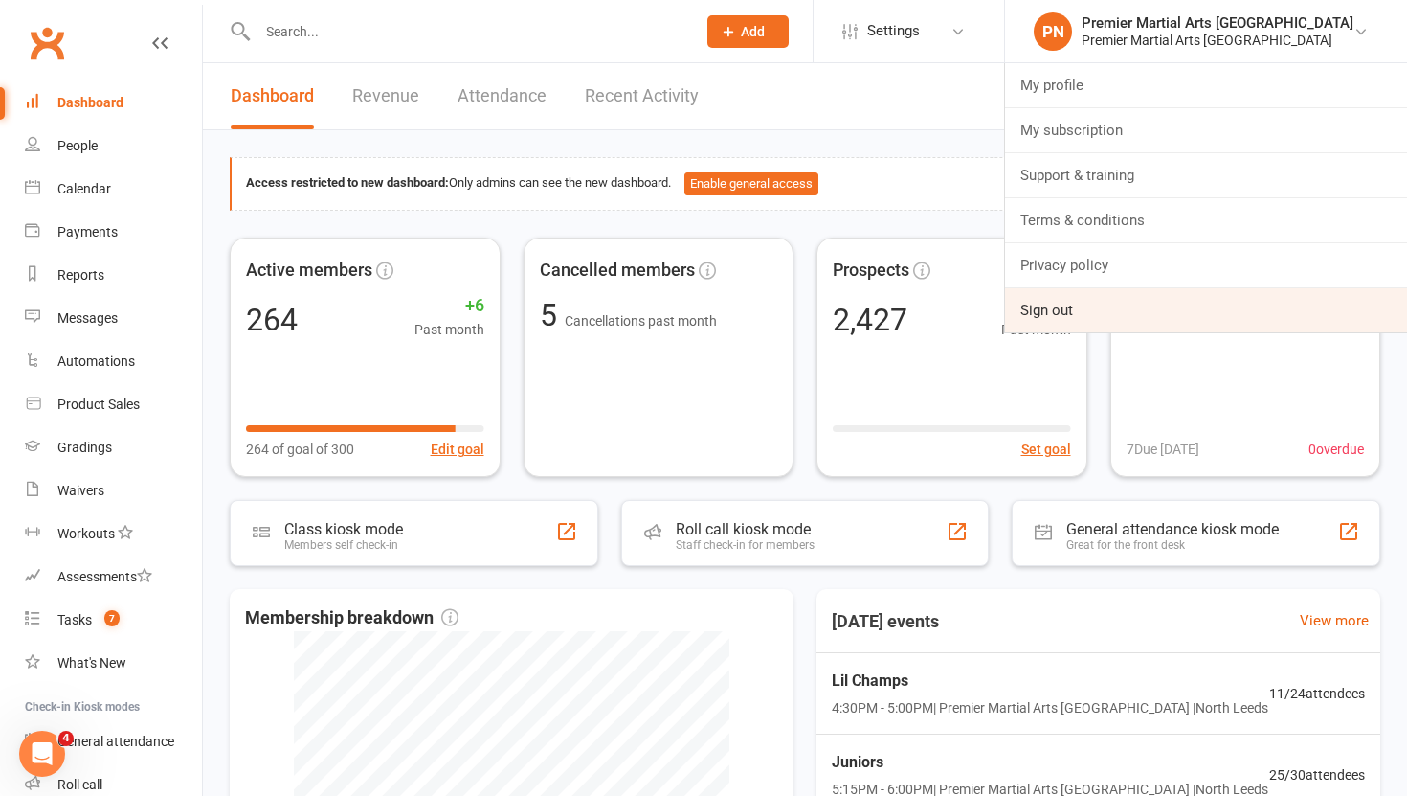
click at [1132, 314] on link "Sign out" at bounding box center [1206, 310] width 402 height 44
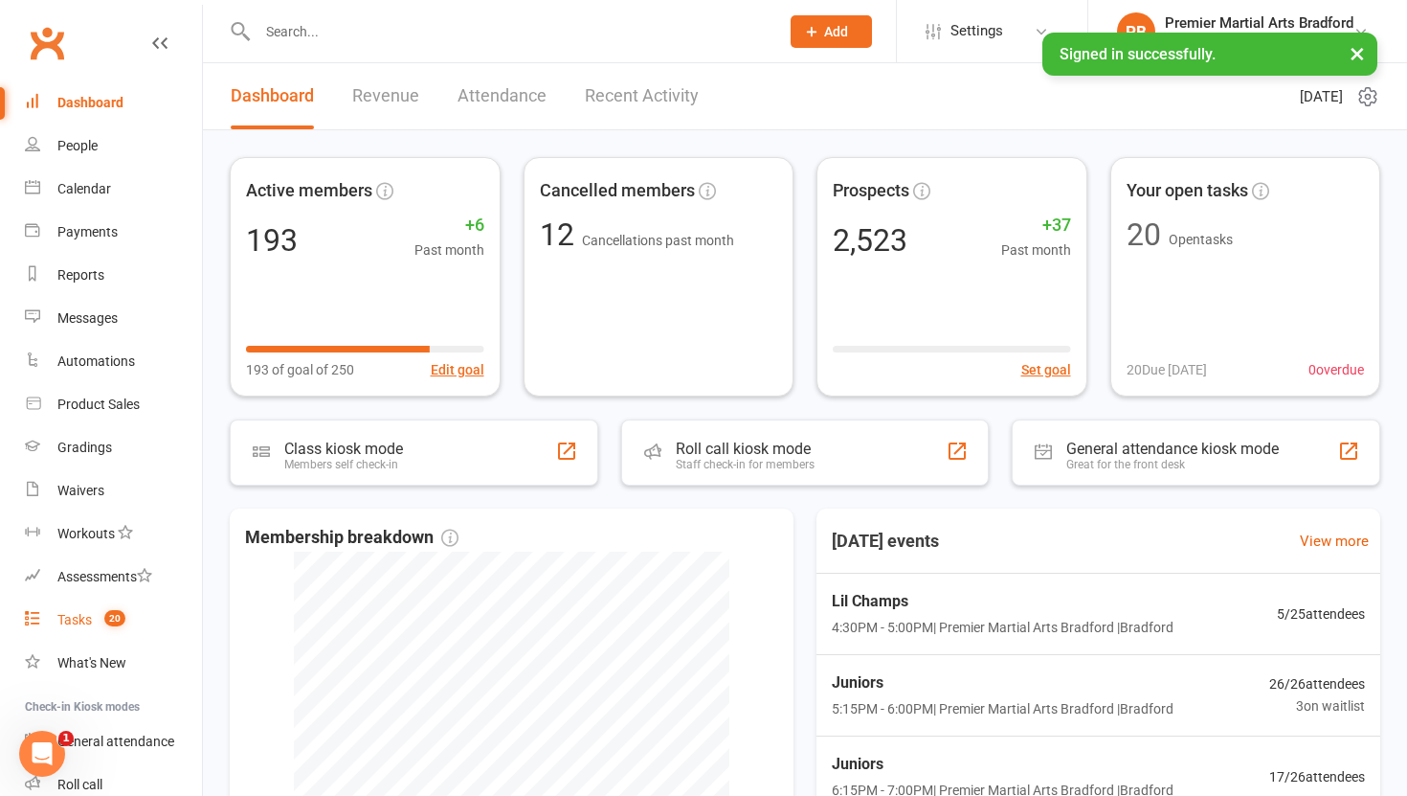
click at [76, 620] on div "Tasks" at bounding box center [74, 619] width 34 height 15
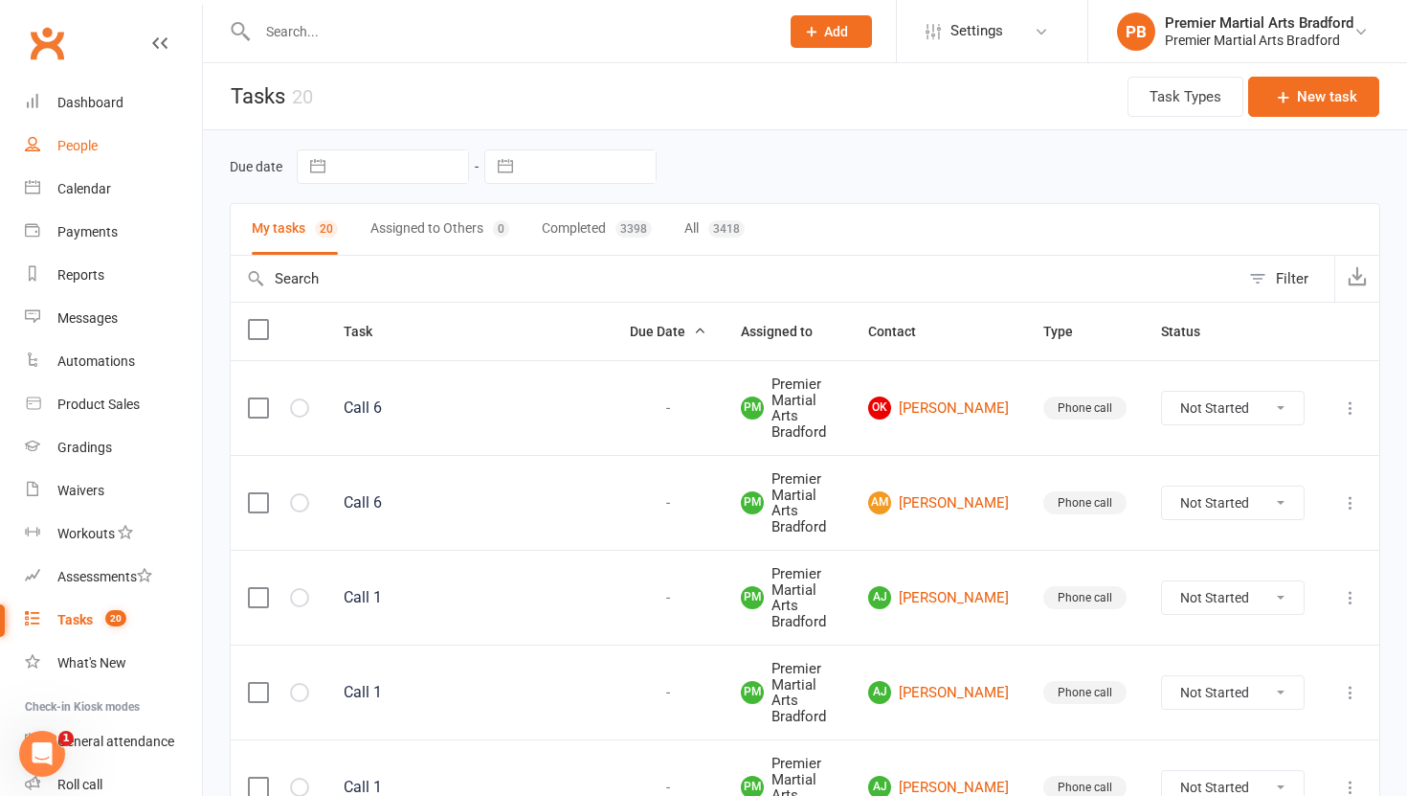
click at [84, 147] on div "People" at bounding box center [77, 145] width 40 height 15
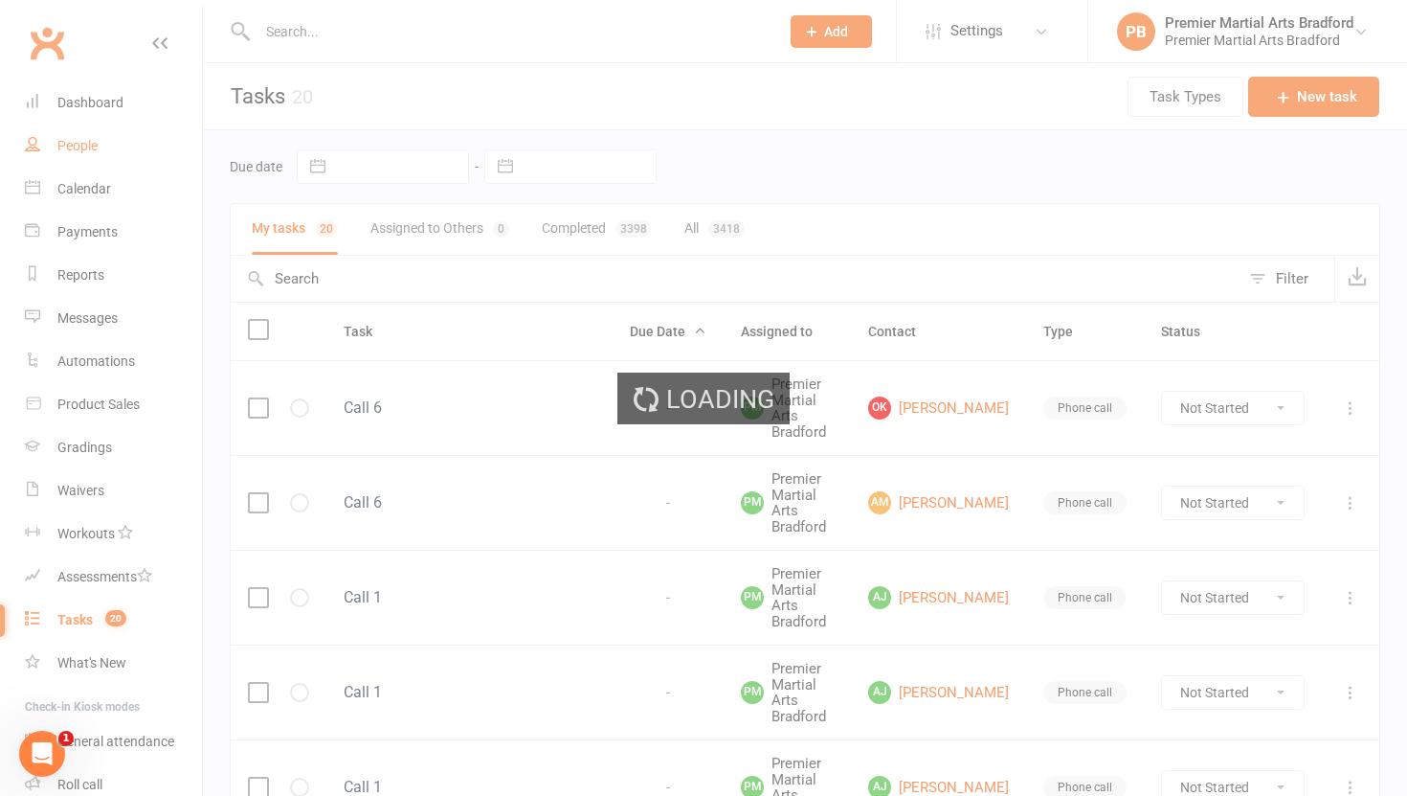
select select "100"
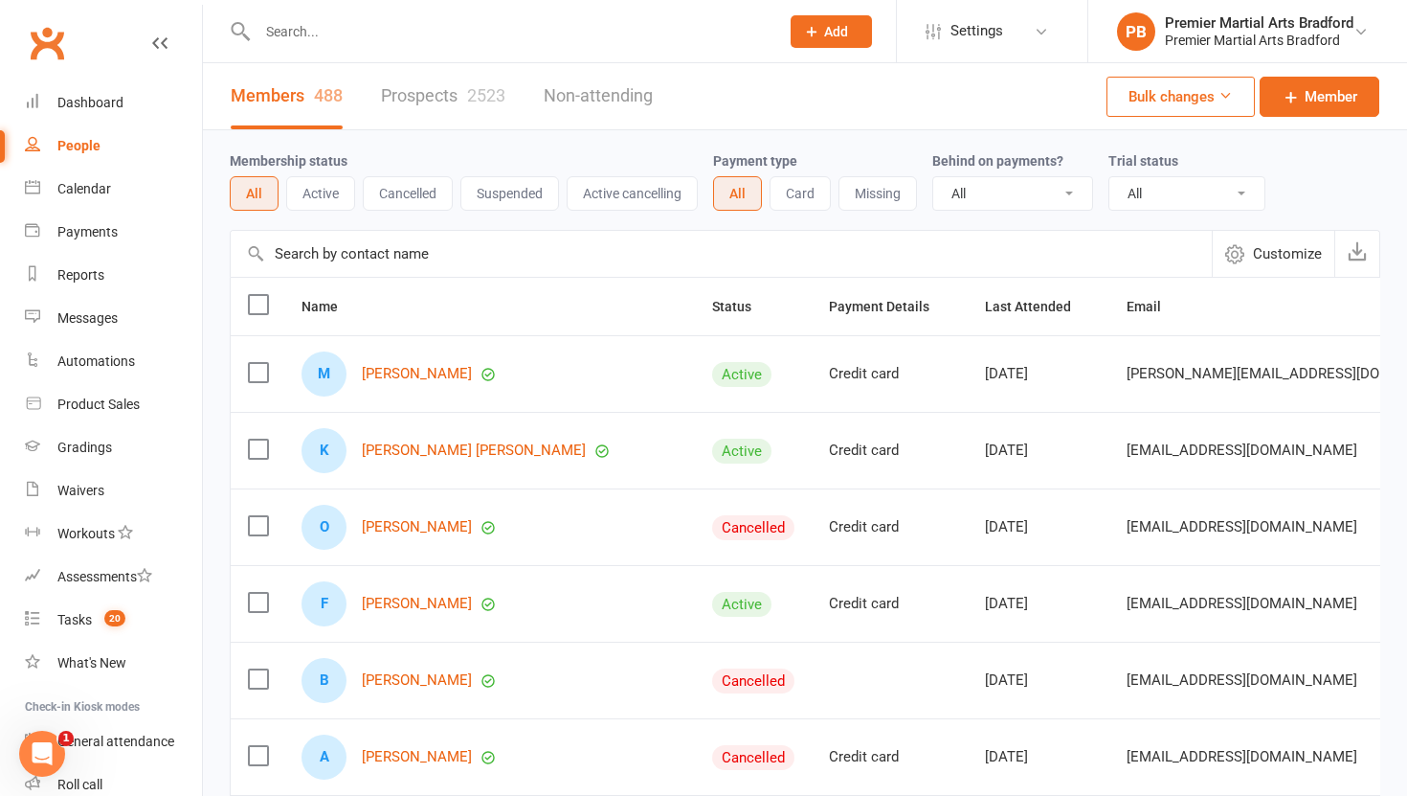
click at [400, 93] on link "Prospects 2523" at bounding box center [443, 96] width 124 height 66
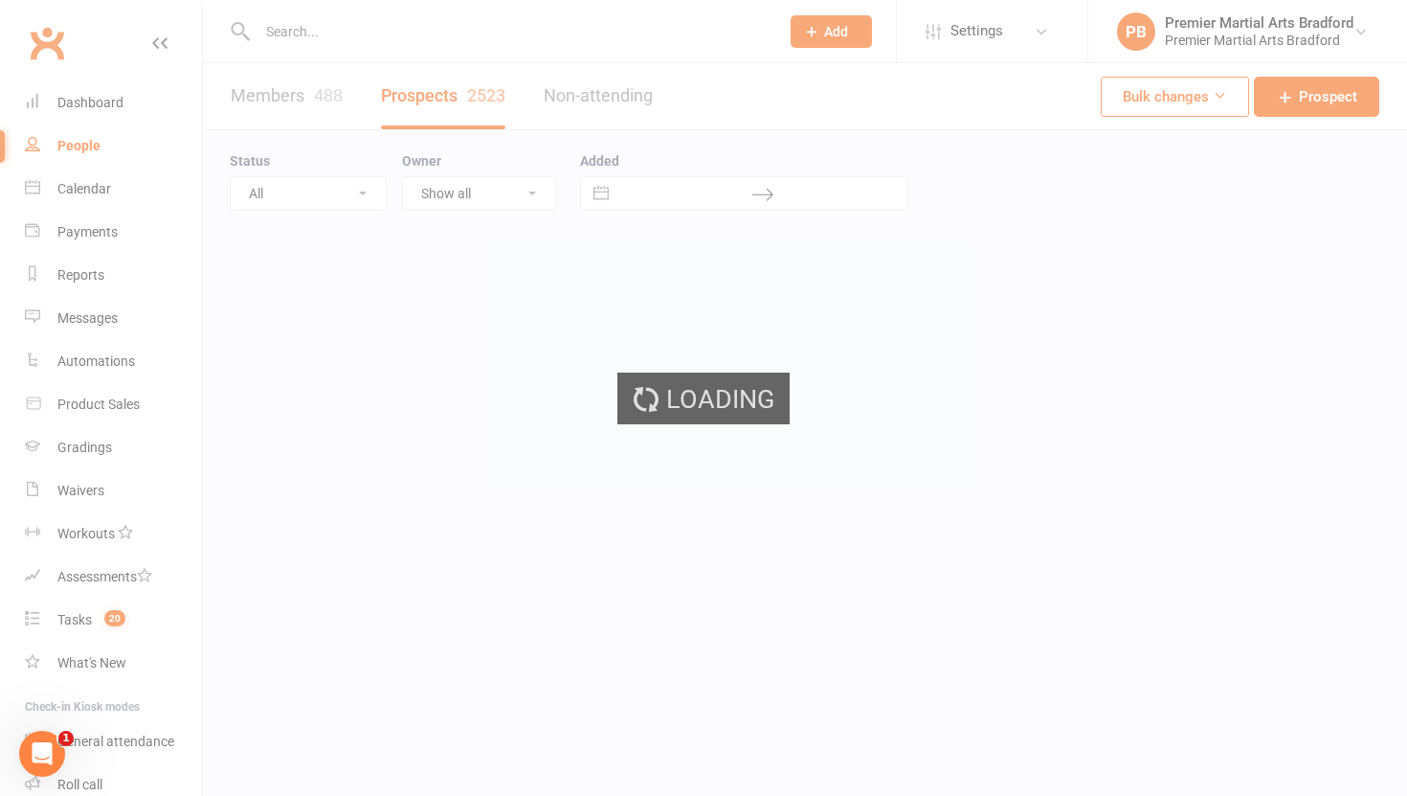
select select "100"
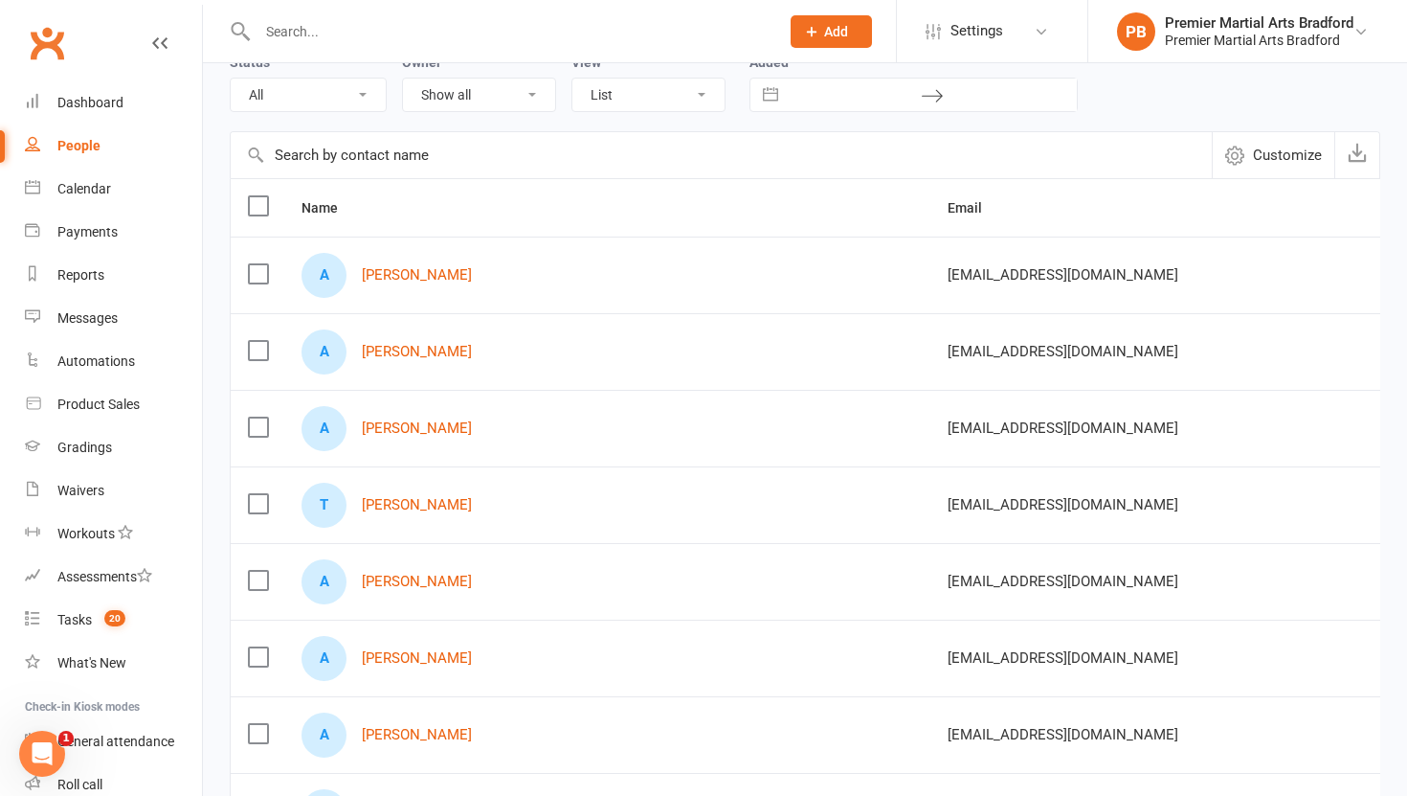
click at [253, 264] on label at bounding box center [257, 273] width 19 height 19
click at [253, 264] on input "checkbox" at bounding box center [257, 264] width 19 height 0
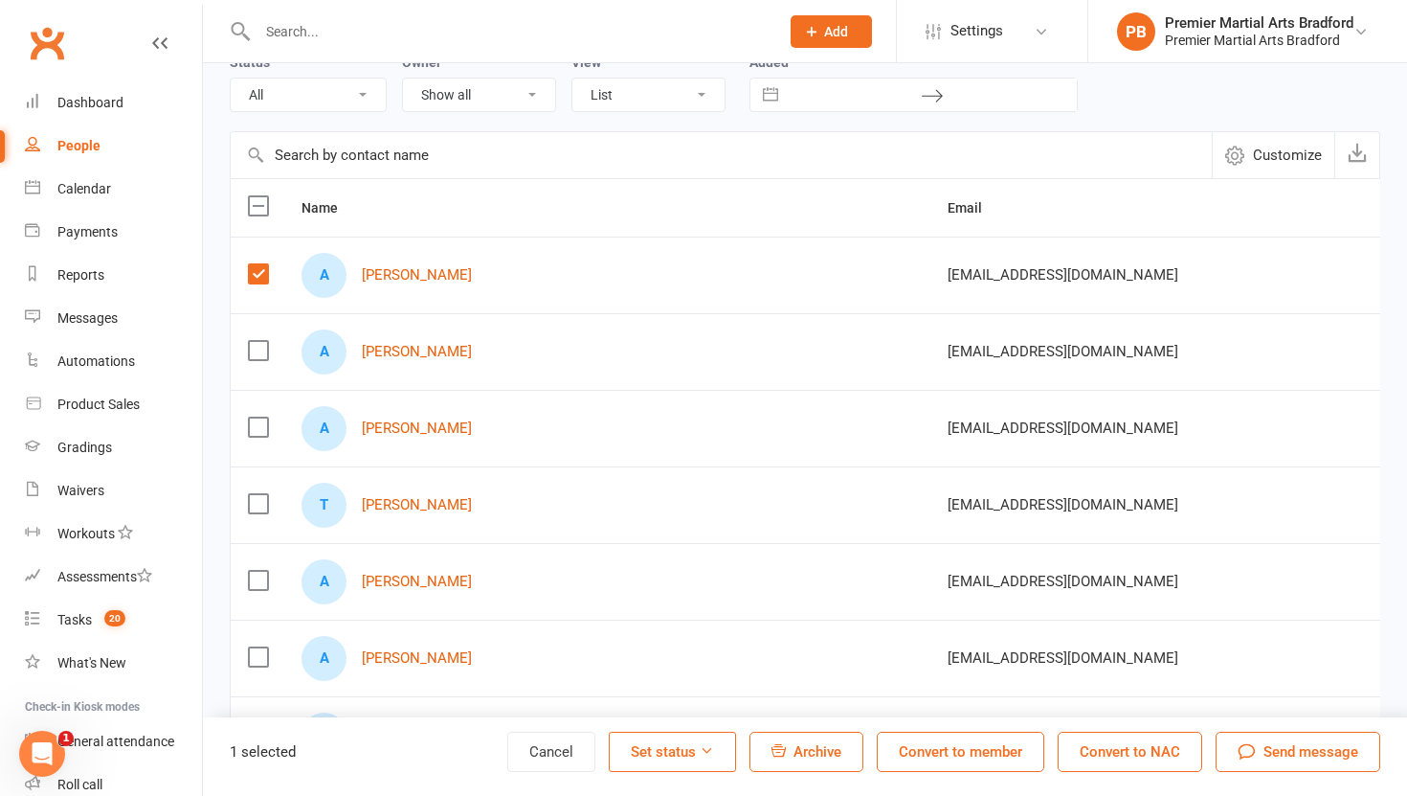
click at [251, 355] on label at bounding box center [257, 350] width 19 height 19
click at [251, 341] on input "checkbox" at bounding box center [257, 341] width 19 height 0
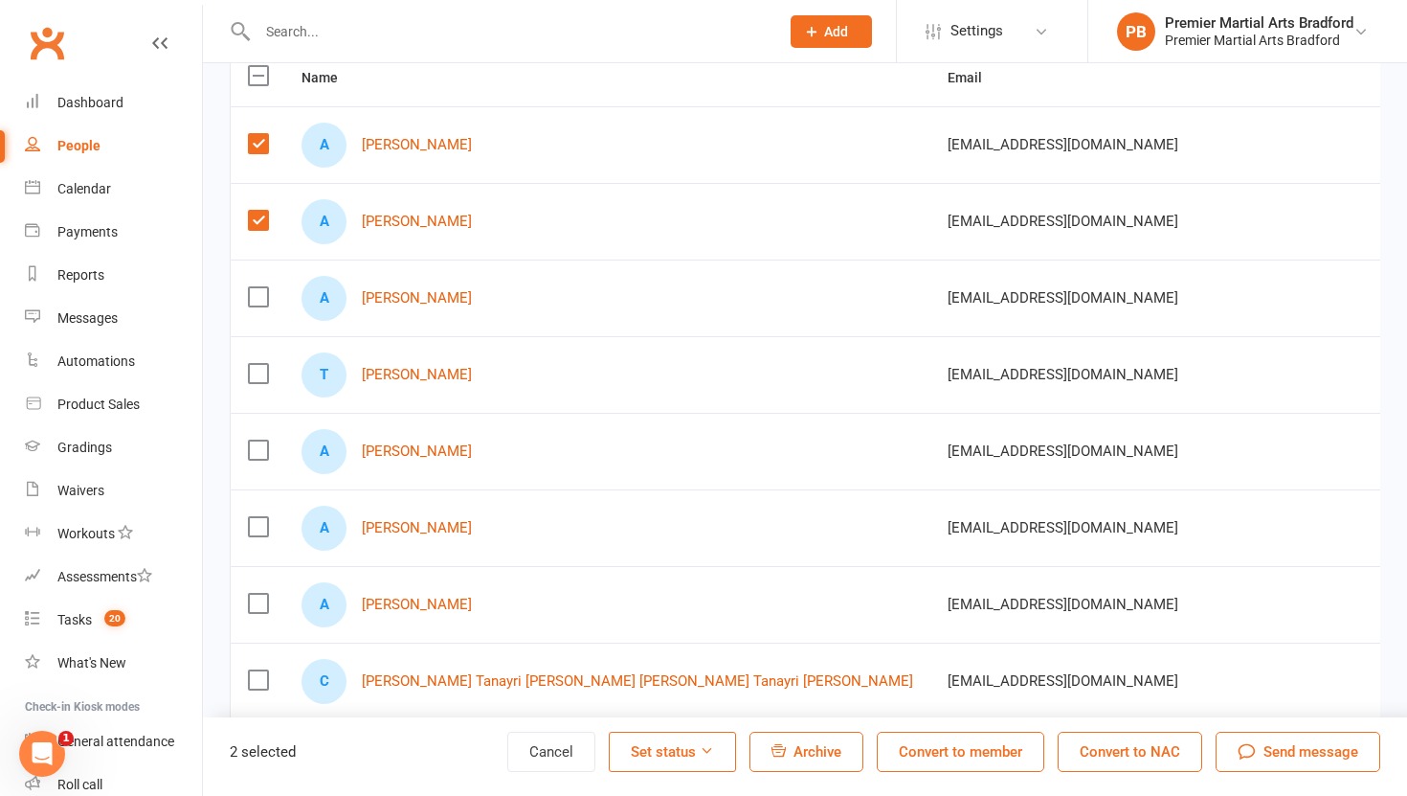
scroll to position [247, 0]
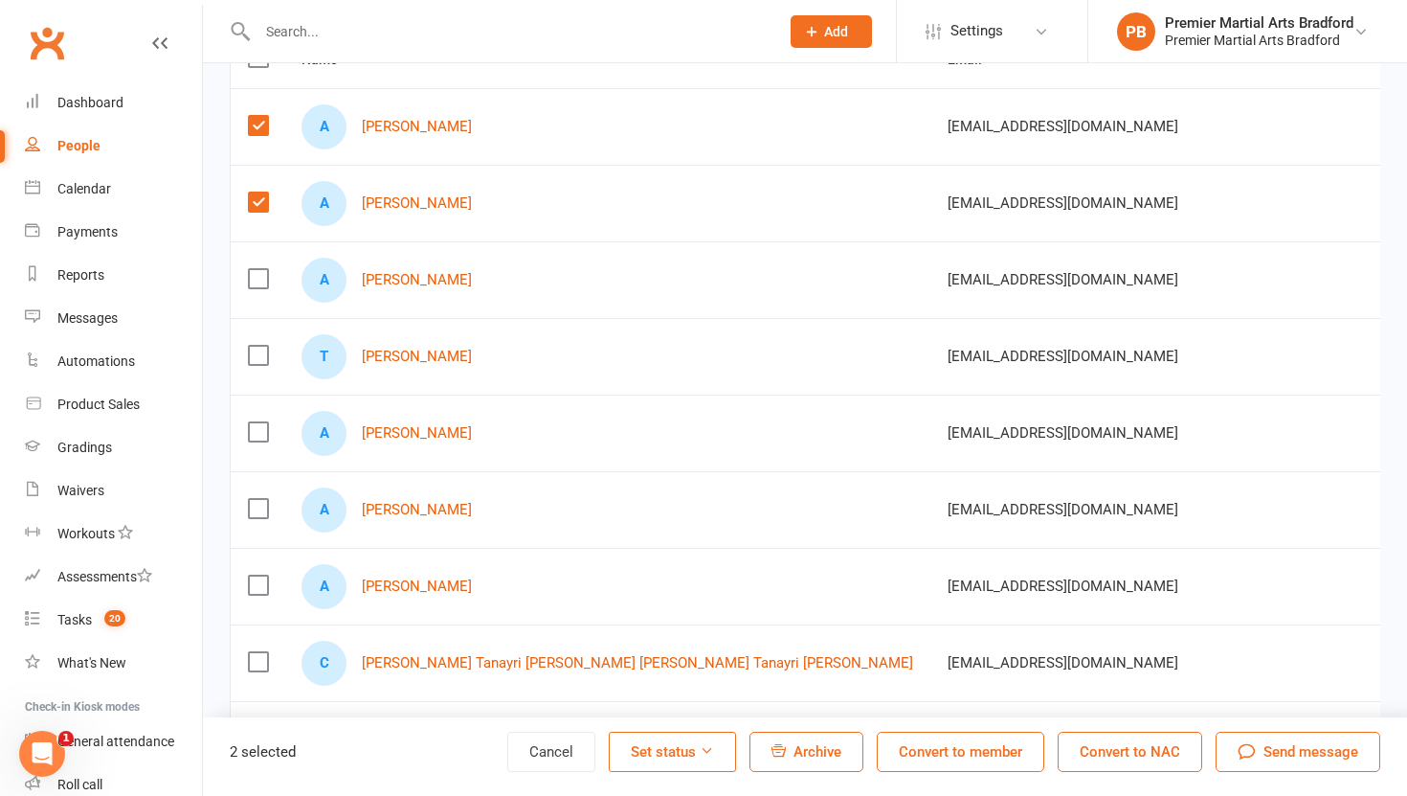
click at [263, 516] on label at bounding box center [257, 508] width 19 height 19
click at [263, 499] on input "checkbox" at bounding box center [257, 499] width 19 height 0
click at [254, 584] on label at bounding box center [257, 584] width 19 height 19
click at [254, 575] on input "checkbox" at bounding box center [257, 575] width 19 height 0
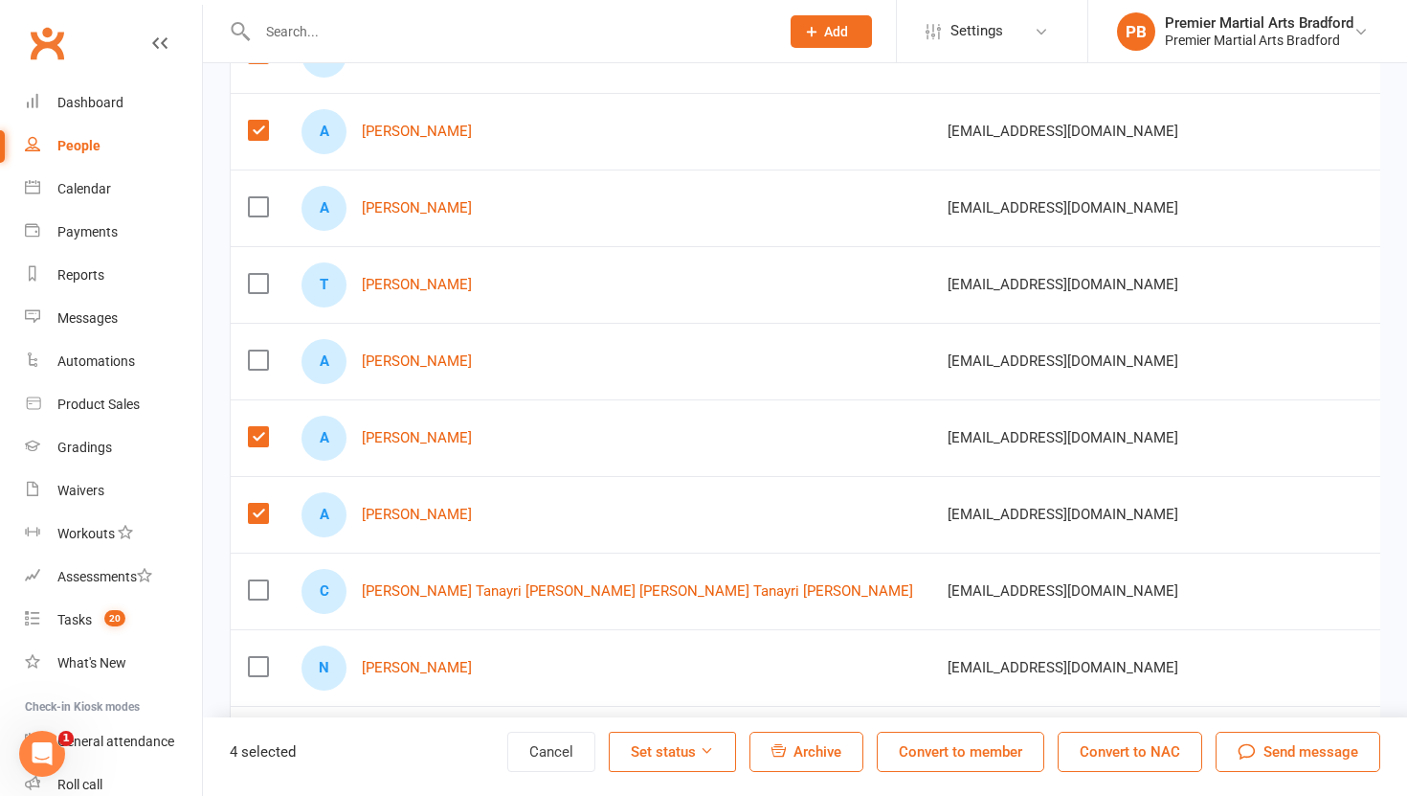
scroll to position [306, 0]
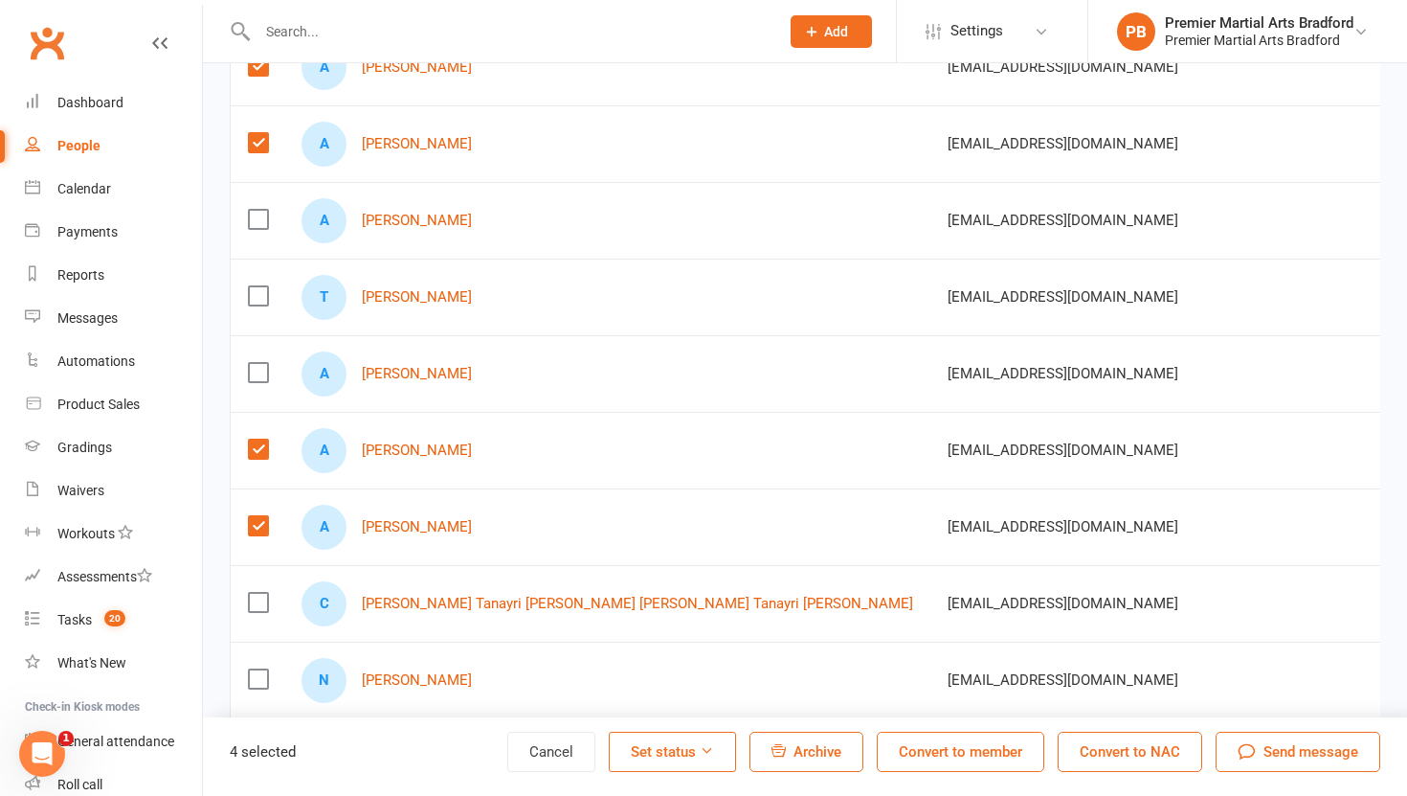
click at [261, 293] on label at bounding box center [257, 295] width 19 height 19
click at [261, 286] on input "checkbox" at bounding box center [257, 286] width 19 height 0
click at [819, 763] on button "Archive" at bounding box center [807, 751] width 114 height 40
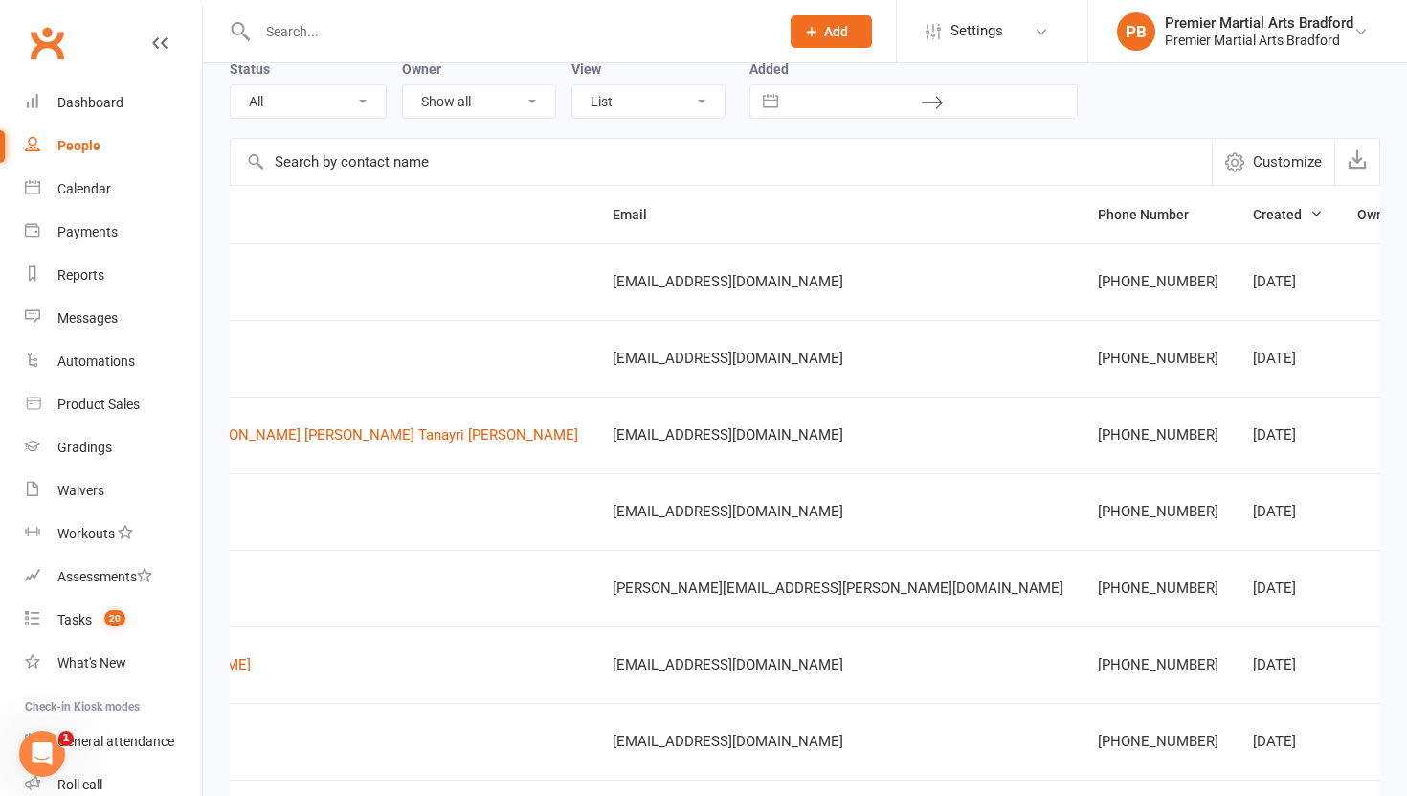
scroll to position [0, 403]
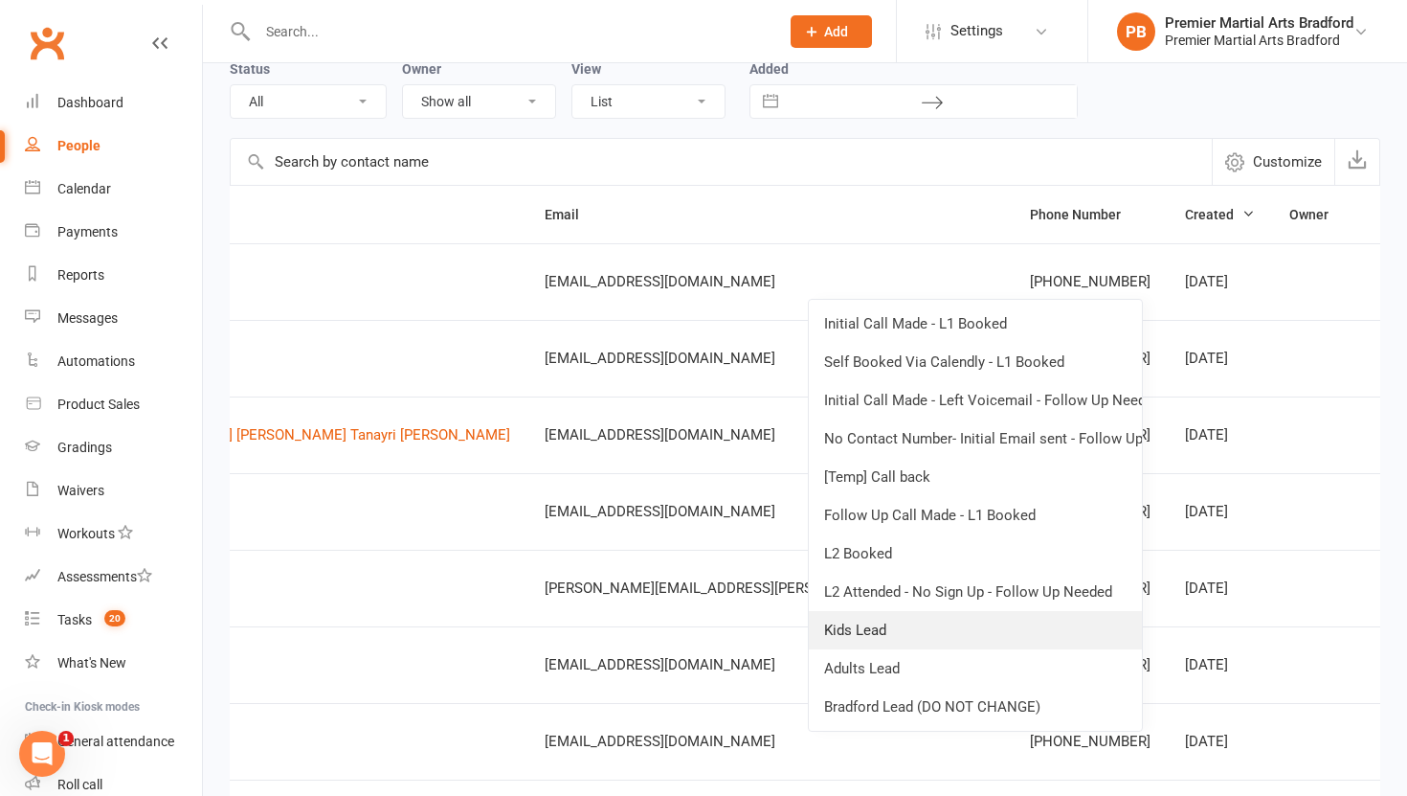
click at [884, 636] on link "Kids Lead" at bounding box center [975, 630] width 333 height 38
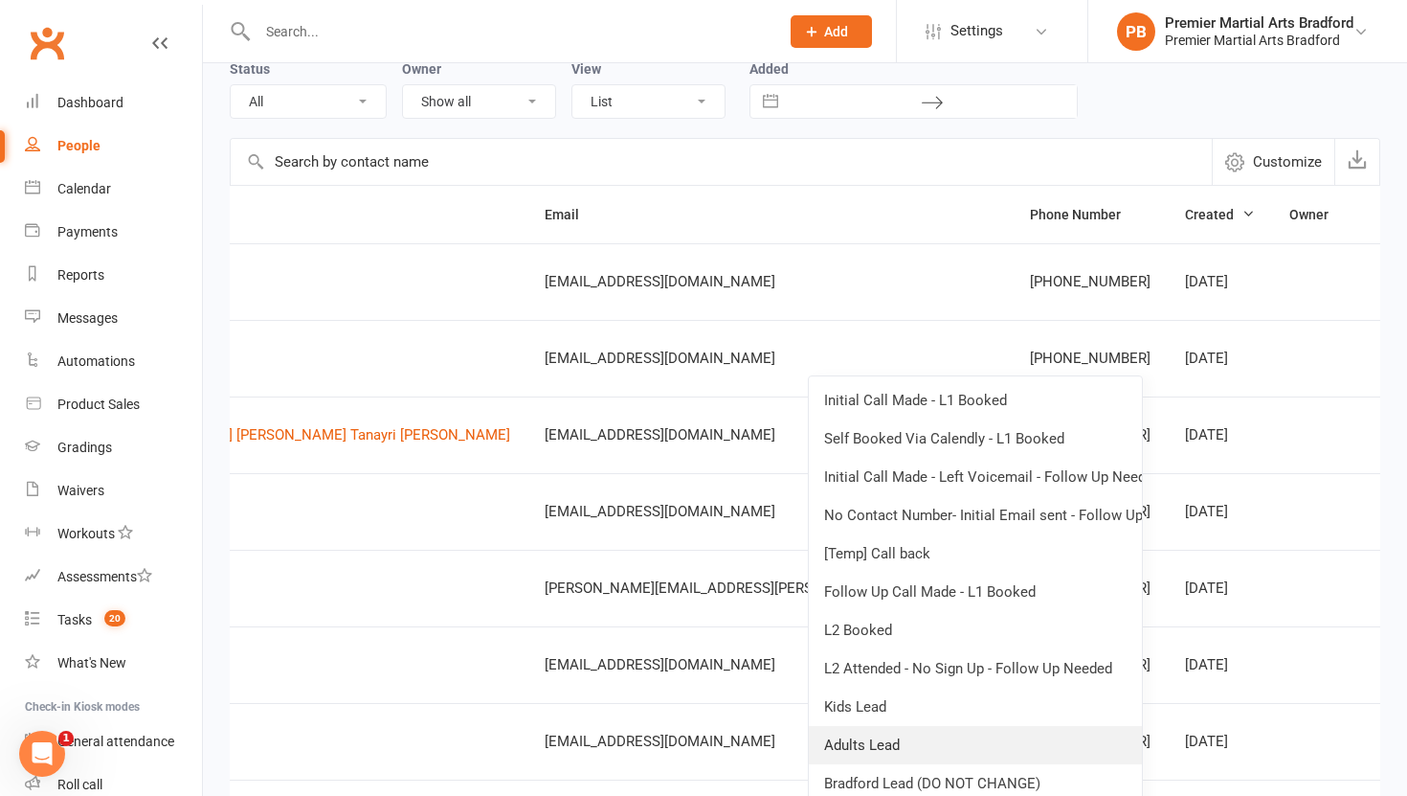
click at [882, 744] on link "Adults Lead" at bounding box center [975, 745] width 333 height 38
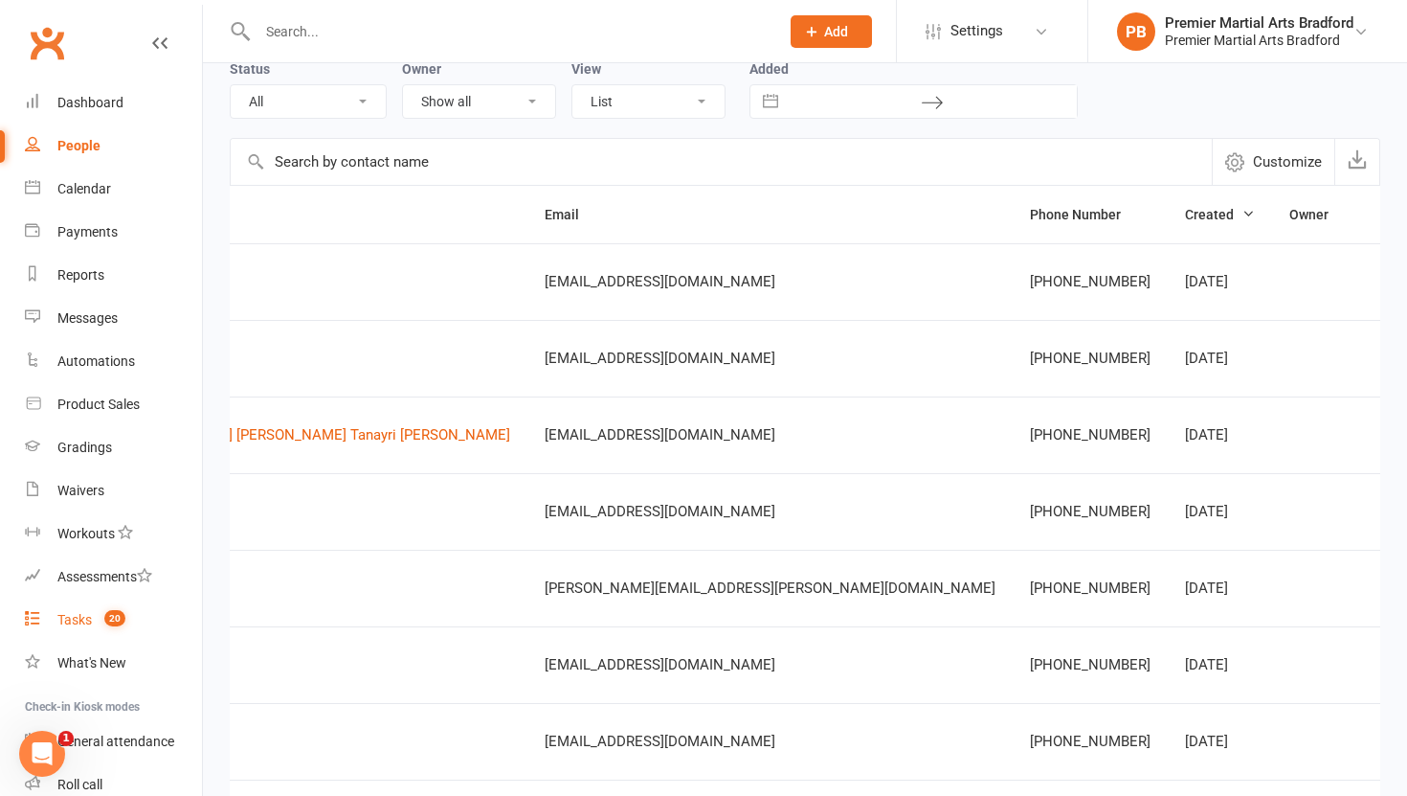
click at [66, 631] on link "Tasks 20" at bounding box center [113, 619] width 177 height 43
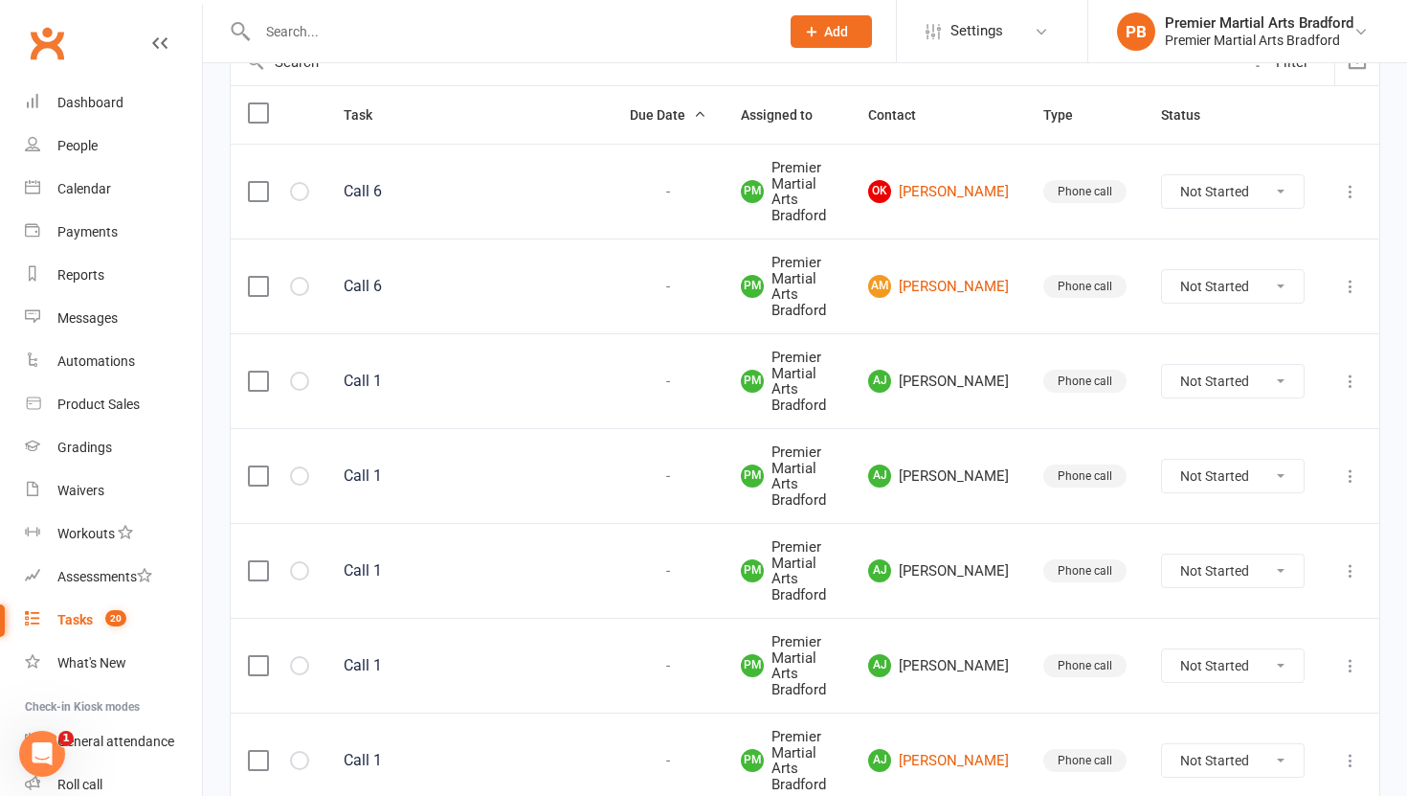
scroll to position [241, 0]
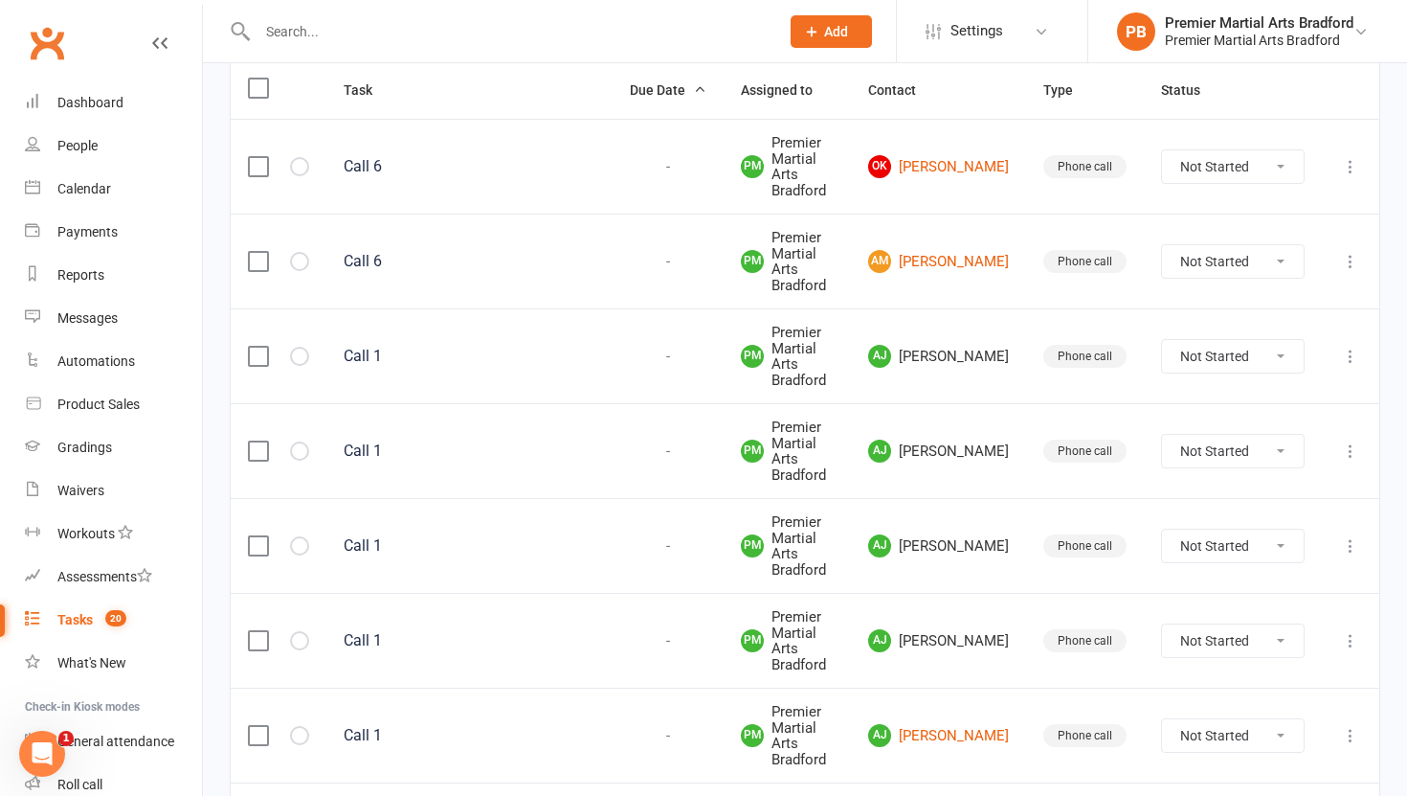
click at [266, 360] on label at bounding box center [257, 356] width 19 height 19
click at [266, 347] on input "checkbox" at bounding box center [257, 347] width 19 height 0
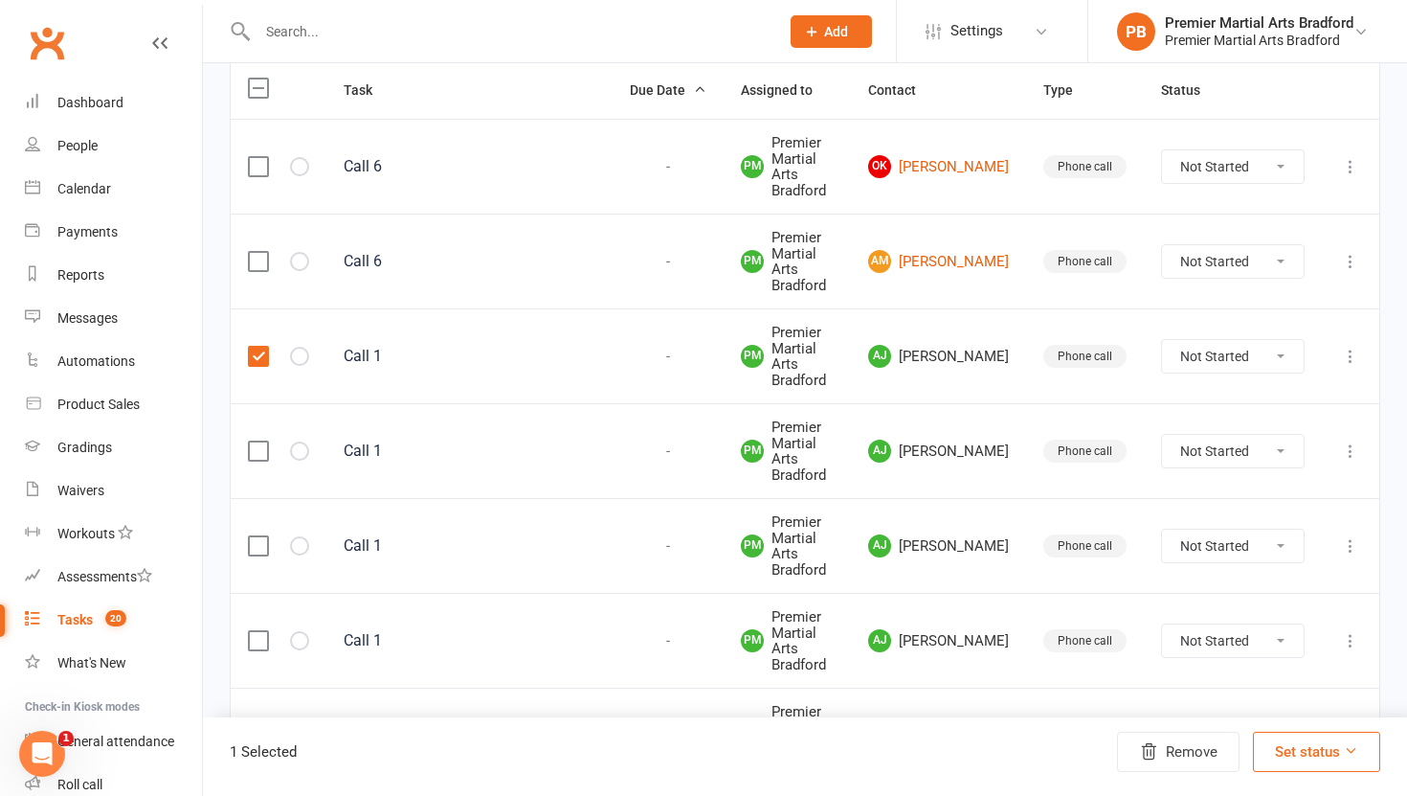
click at [255, 460] on label at bounding box center [257, 450] width 19 height 19
click at [255, 441] on input "checkbox" at bounding box center [257, 441] width 19 height 0
click at [250, 544] on label at bounding box center [257, 545] width 19 height 19
click at [250, 536] on input "checkbox" at bounding box center [257, 536] width 19 height 0
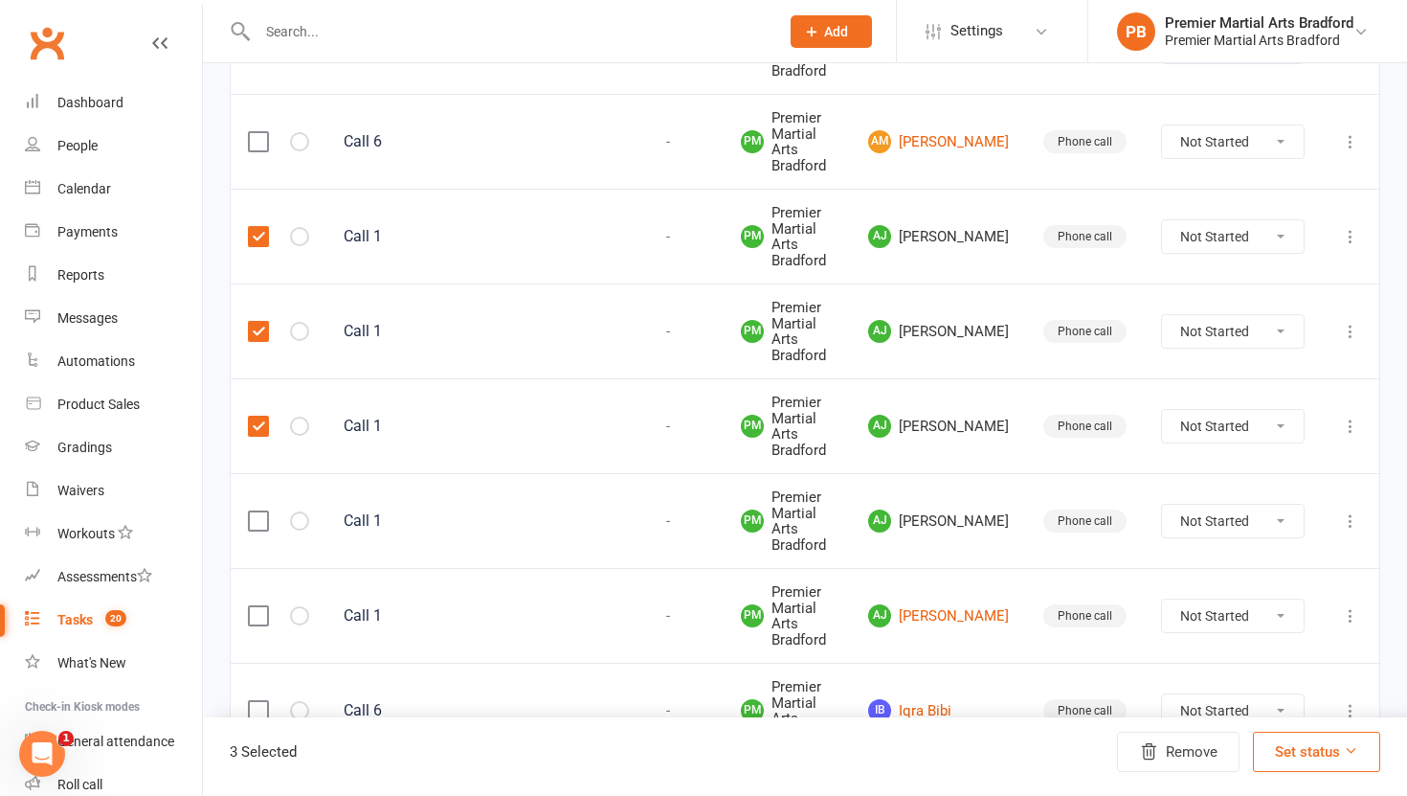
scroll to position [421, 0]
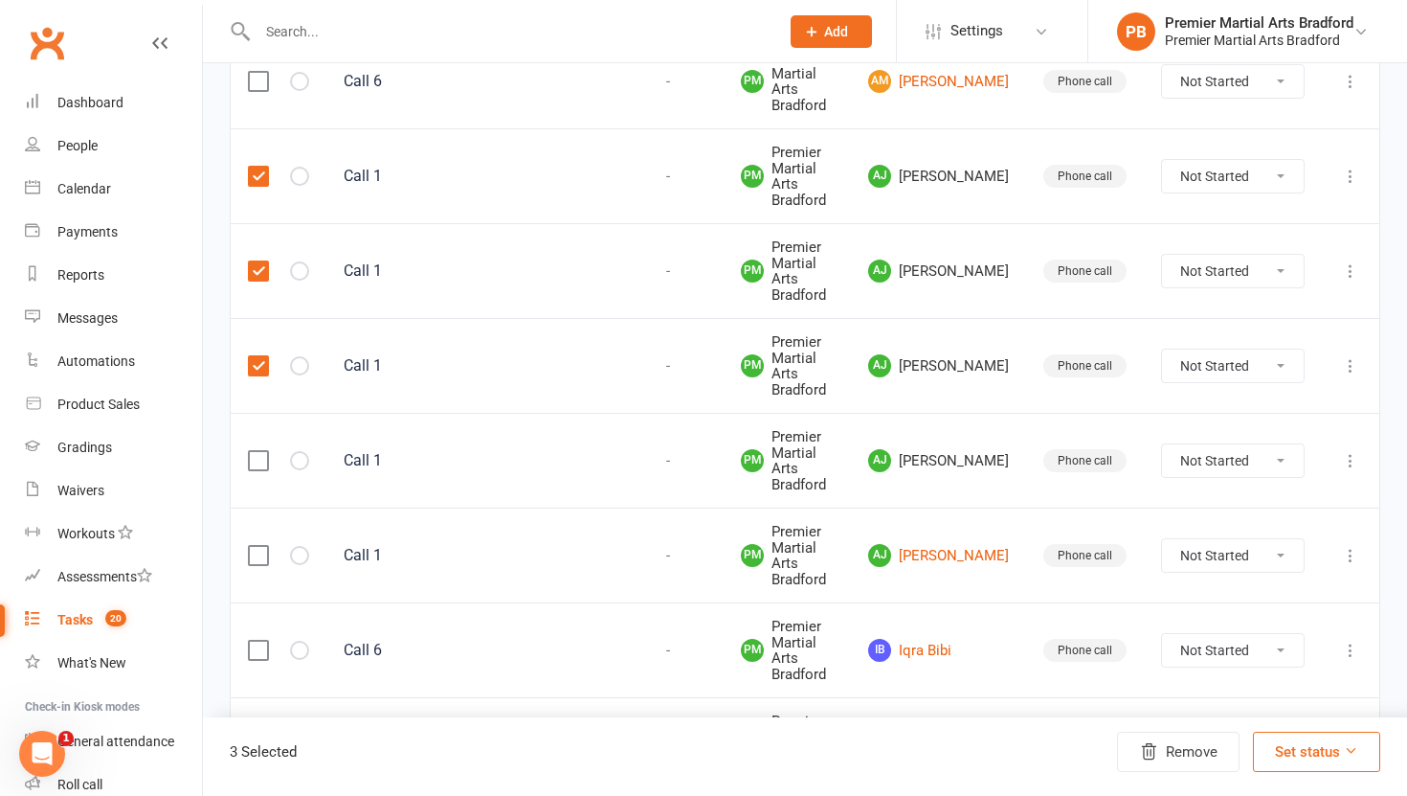
click at [256, 458] on label at bounding box center [257, 460] width 19 height 19
click at [256, 451] on input "checkbox" at bounding box center [257, 451] width 19 height 0
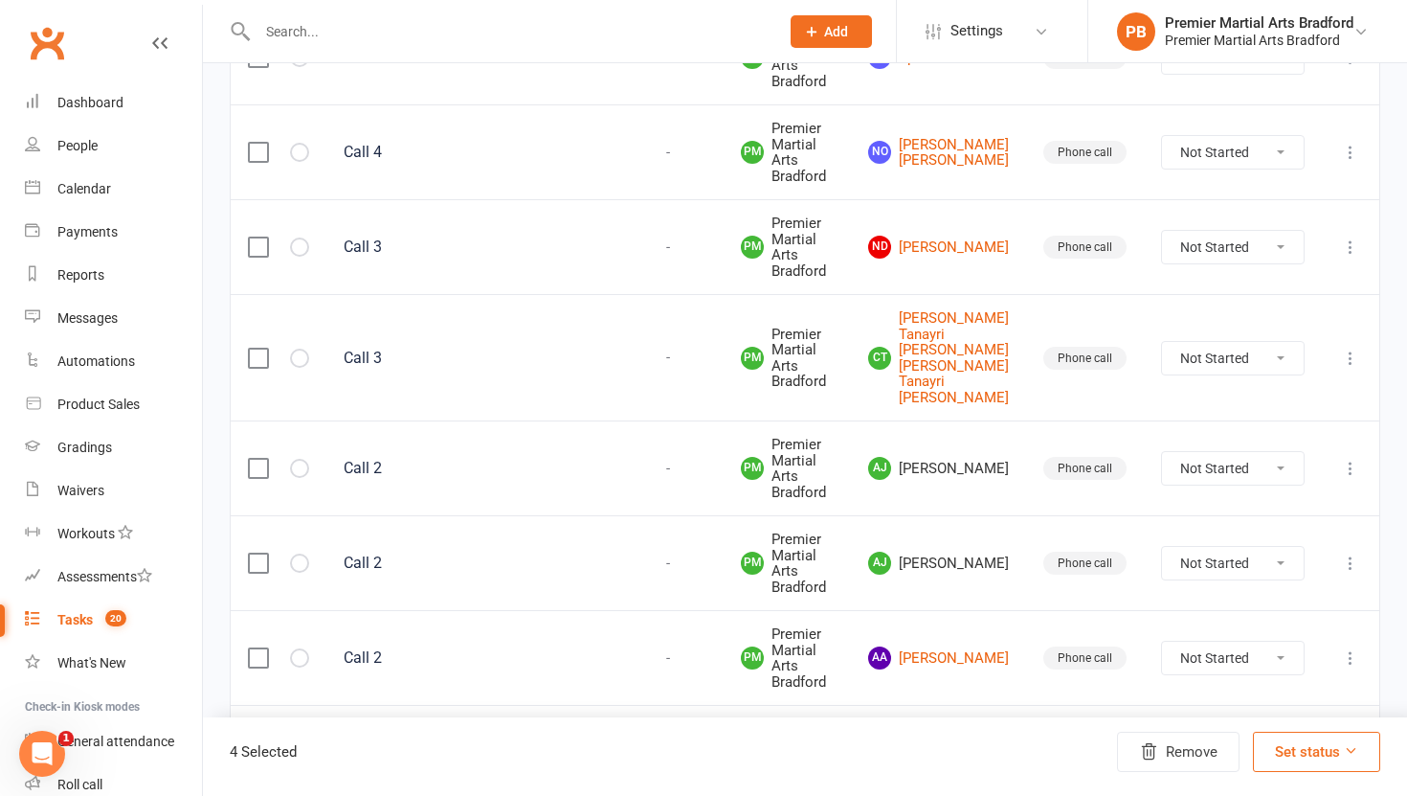
scroll to position [1032, 0]
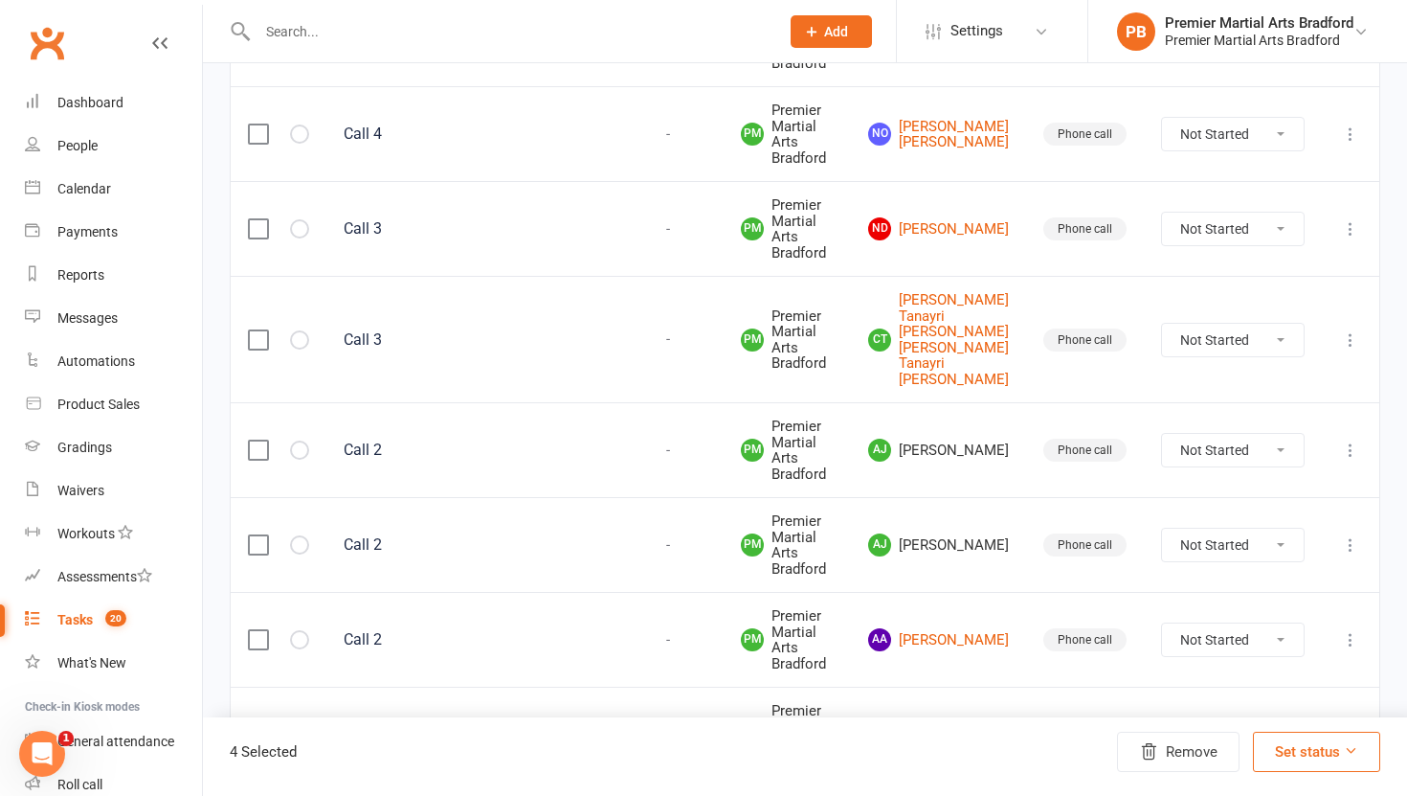
click at [255, 460] on label at bounding box center [257, 449] width 19 height 19
click at [255, 440] on input "checkbox" at bounding box center [257, 440] width 19 height 0
click at [252, 554] on label at bounding box center [257, 544] width 19 height 19
click at [252, 535] on input "checkbox" at bounding box center [257, 535] width 19 height 0
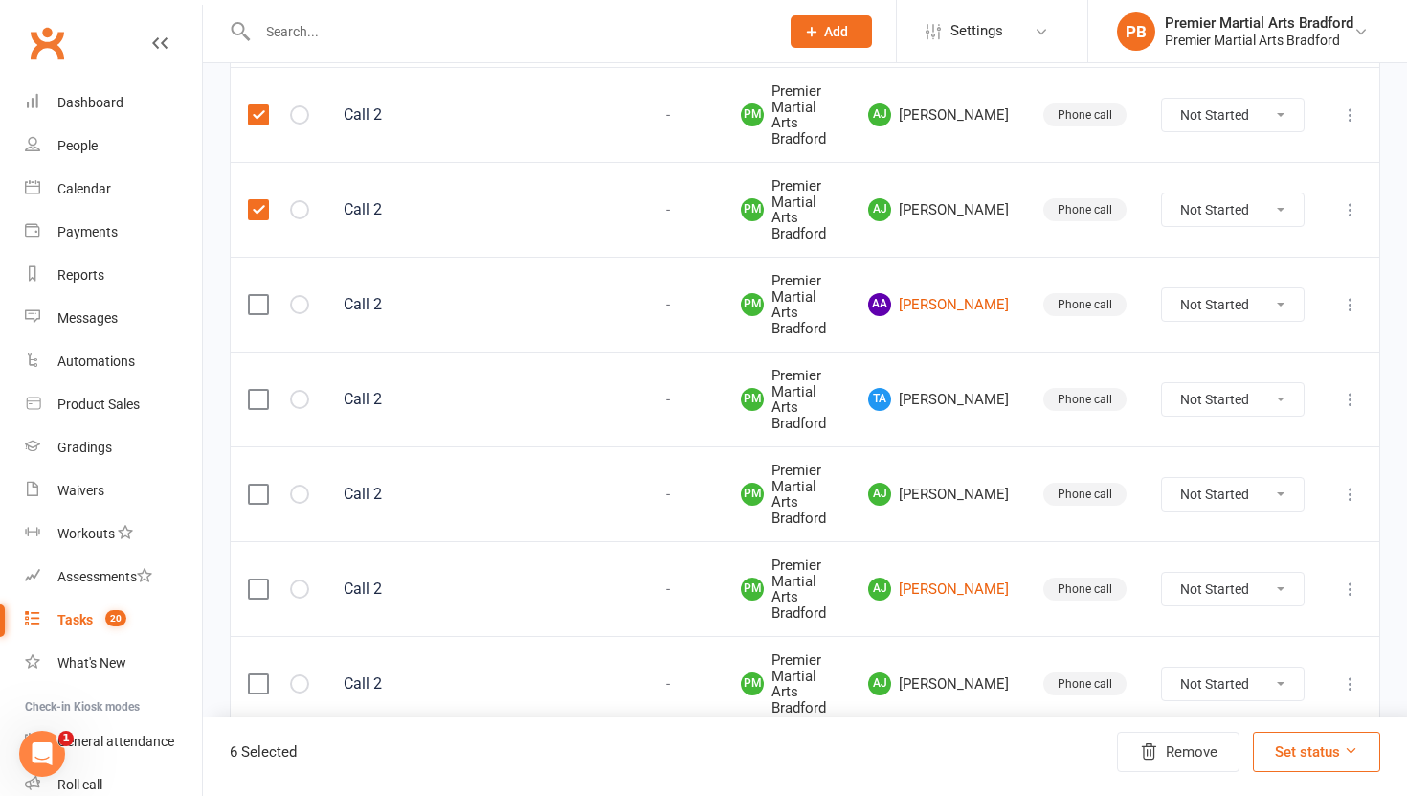
scroll to position [1379, 0]
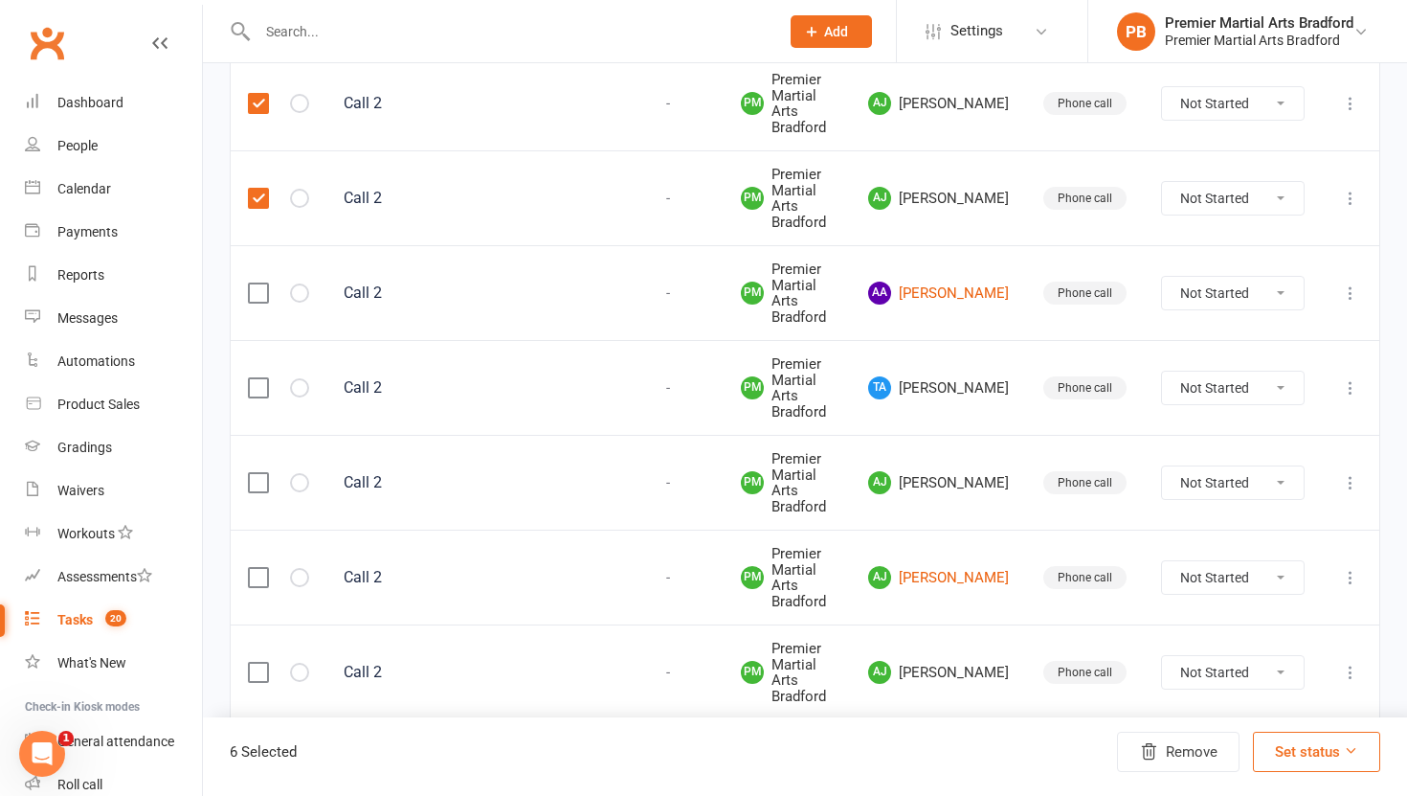
click at [260, 397] on label at bounding box center [257, 387] width 19 height 19
click at [260, 378] on input "checkbox" at bounding box center [257, 378] width 19 height 0
click at [259, 492] on label at bounding box center [257, 482] width 19 height 19
click at [259, 473] on input "checkbox" at bounding box center [257, 473] width 19 height 0
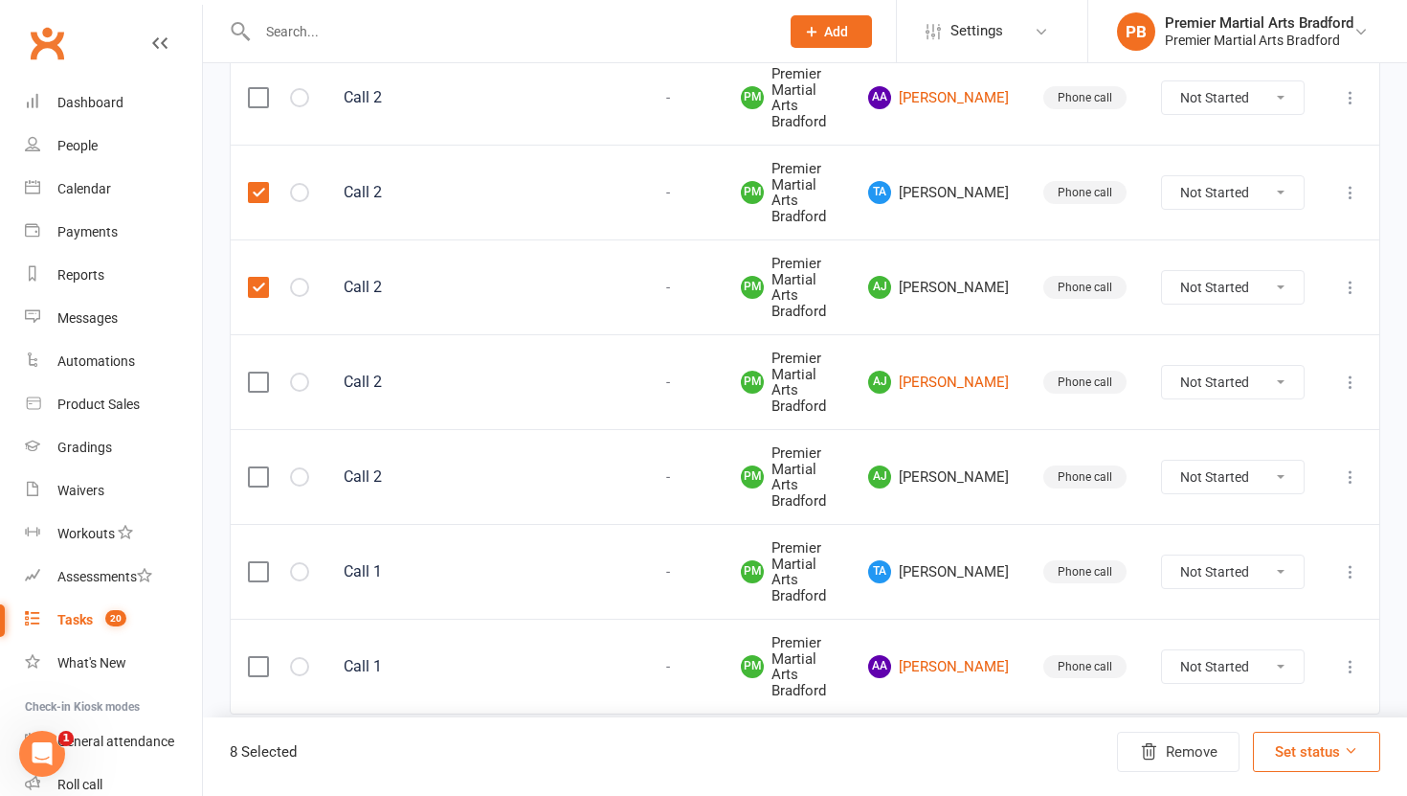
scroll to position [1592, 0]
click at [253, 486] on label at bounding box center [257, 476] width 19 height 19
click at [253, 467] on input "checkbox" at bounding box center [257, 467] width 19 height 0
click at [258, 581] on label at bounding box center [257, 571] width 19 height 19
click at [258, 562] on input "checkbox" at bounding box center [257, 562] width 19 height 0
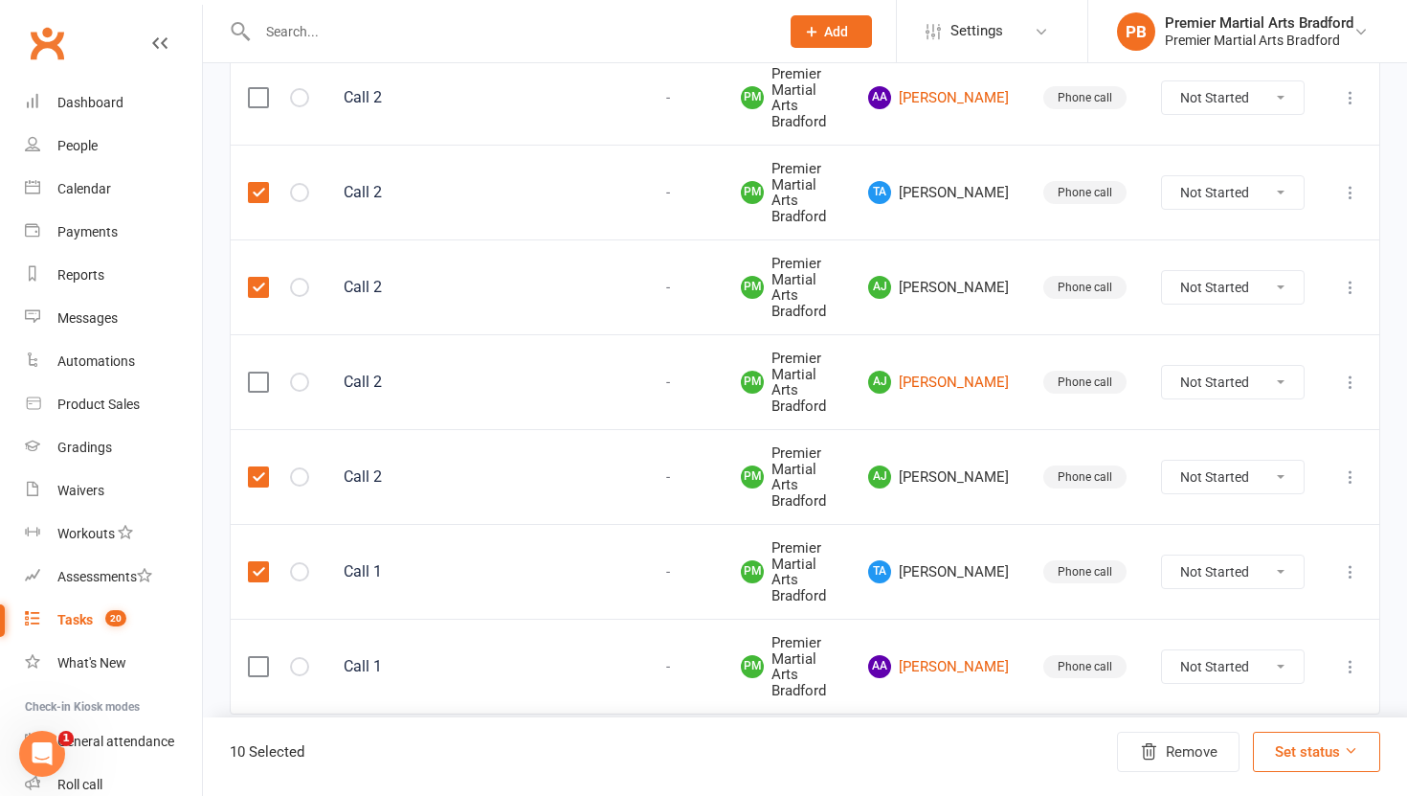
scroll to position [1605, 0]
click at [1186, 755] on button "Remove" at bounding box center [1178, 751] width 123 height 40
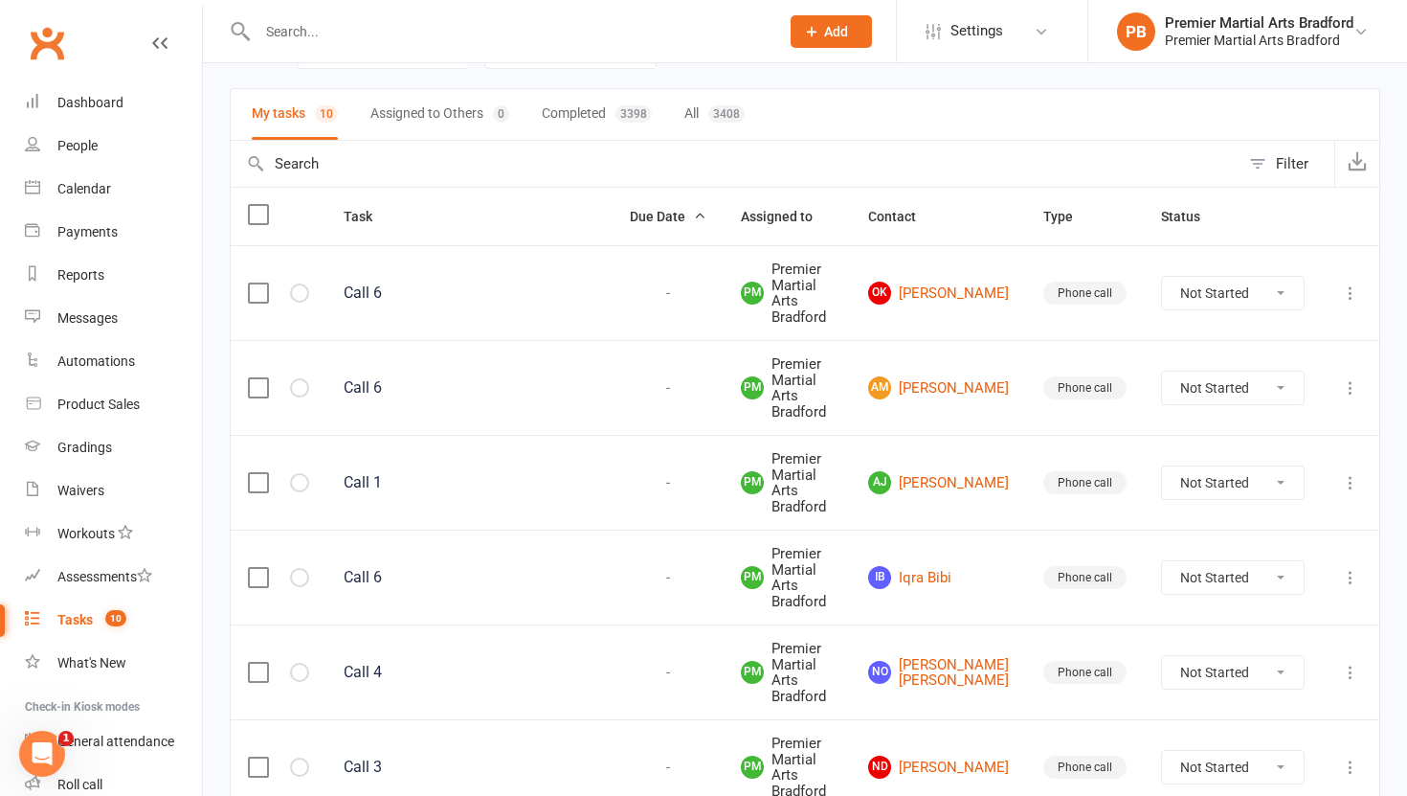
scroll to position [0, 0]
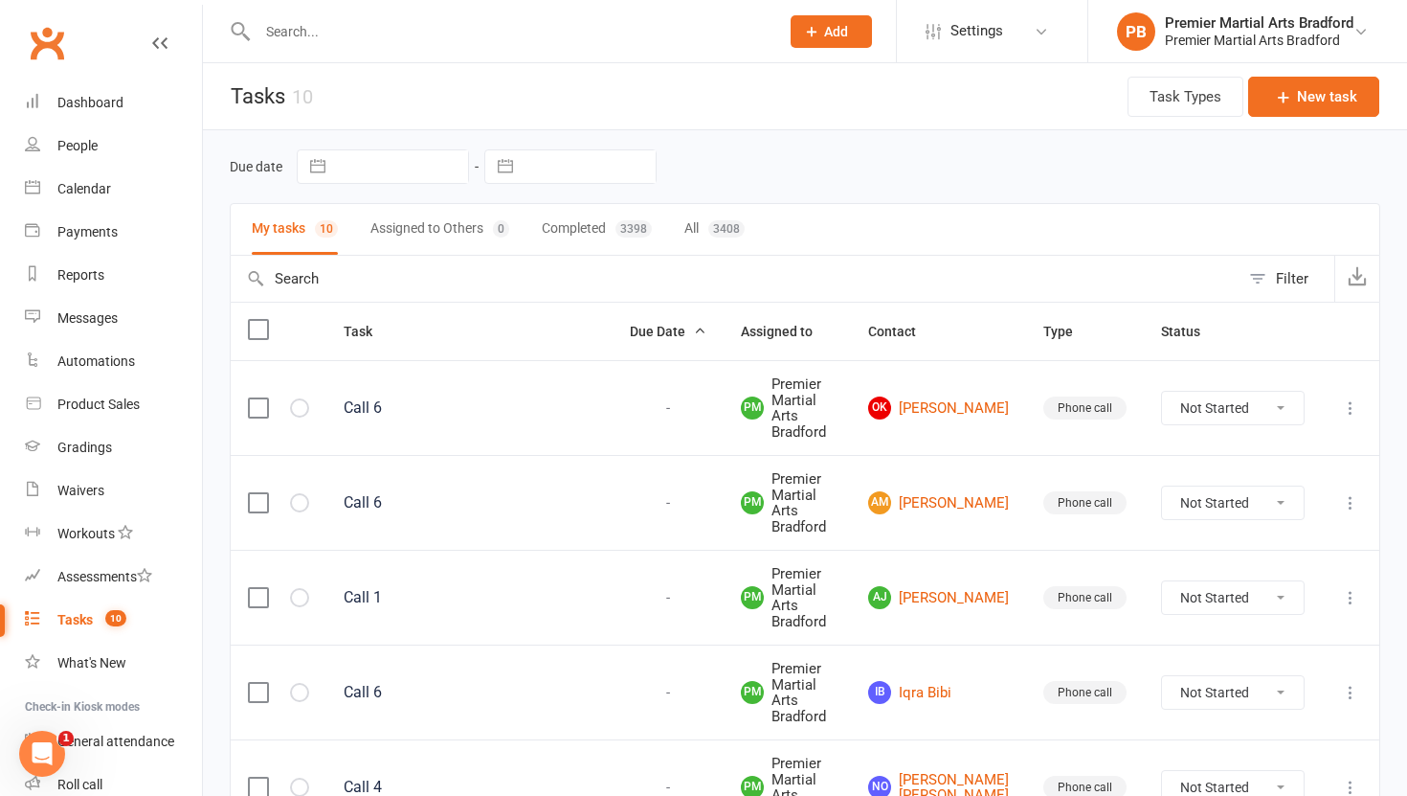
click at [391, 30] on input "text" at bounding box center [509, 31] width 514 height 27
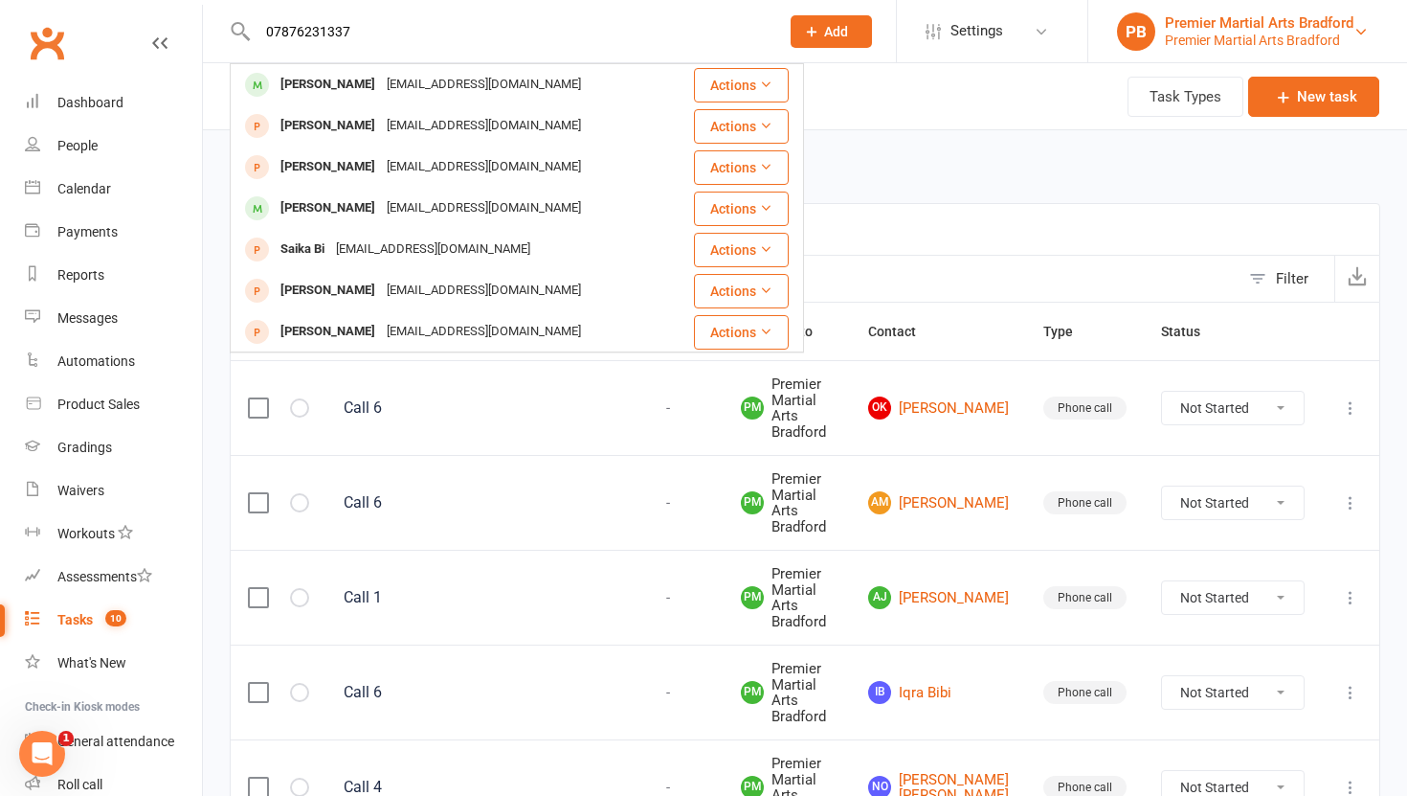
type input "07876231337"
click at [1241, 15] on div "Premier Martial Arts Bradford" at bounding box center [1259, 22] width 189 height 17
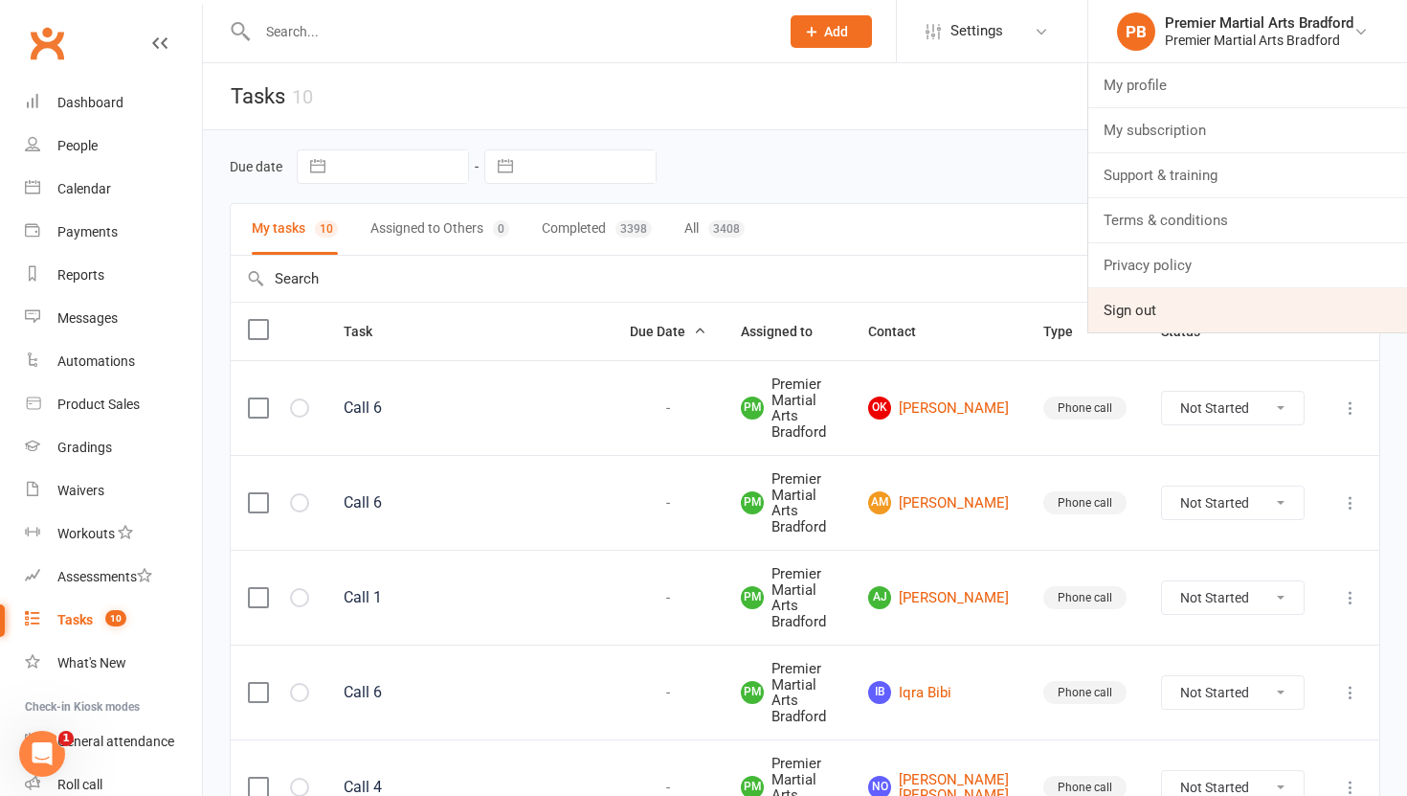
click at [1135, 309] on link "Sign out" at bounding box center [1247, 310] width 319 height 44
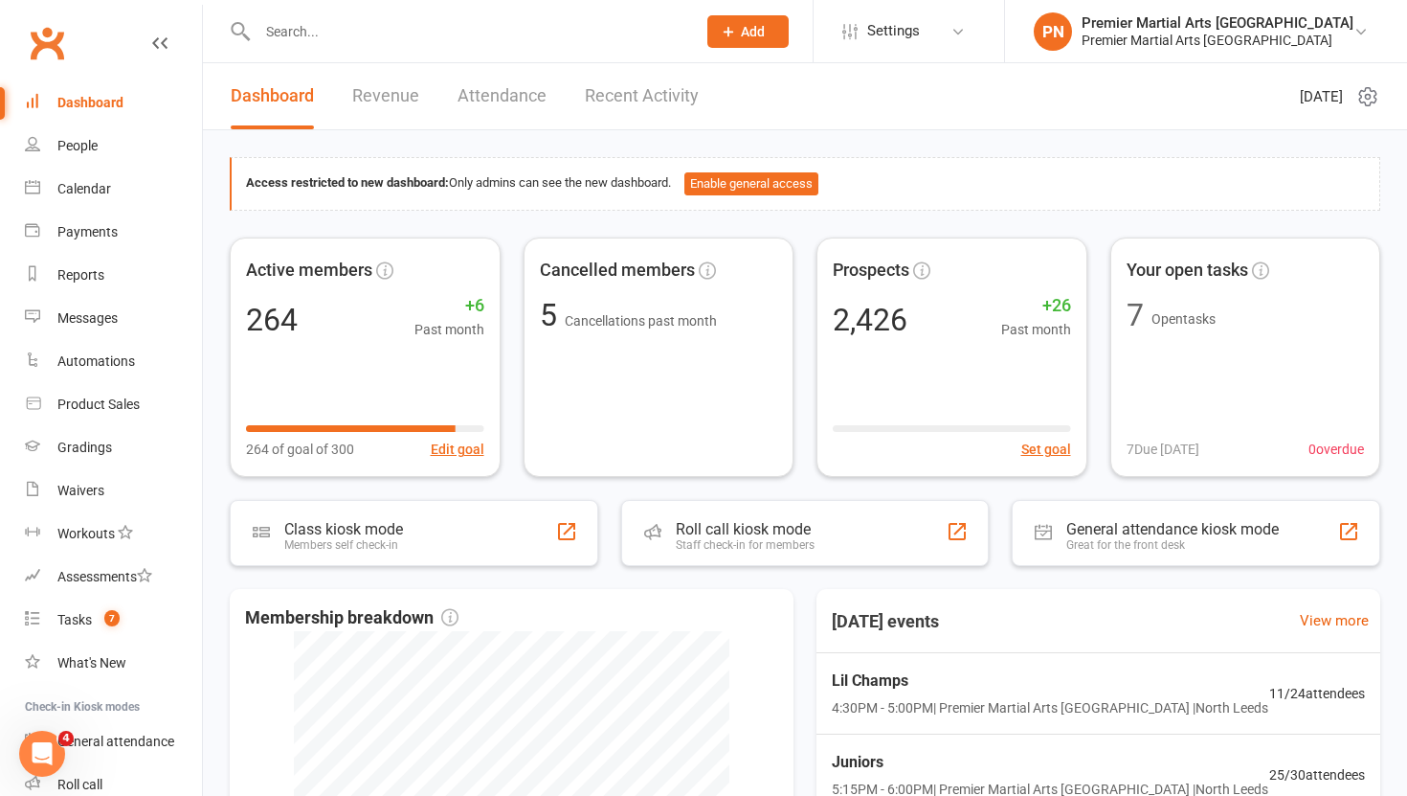
click at [324, 31] on input "text" at bounding box center [467, 31] width 431 height 27
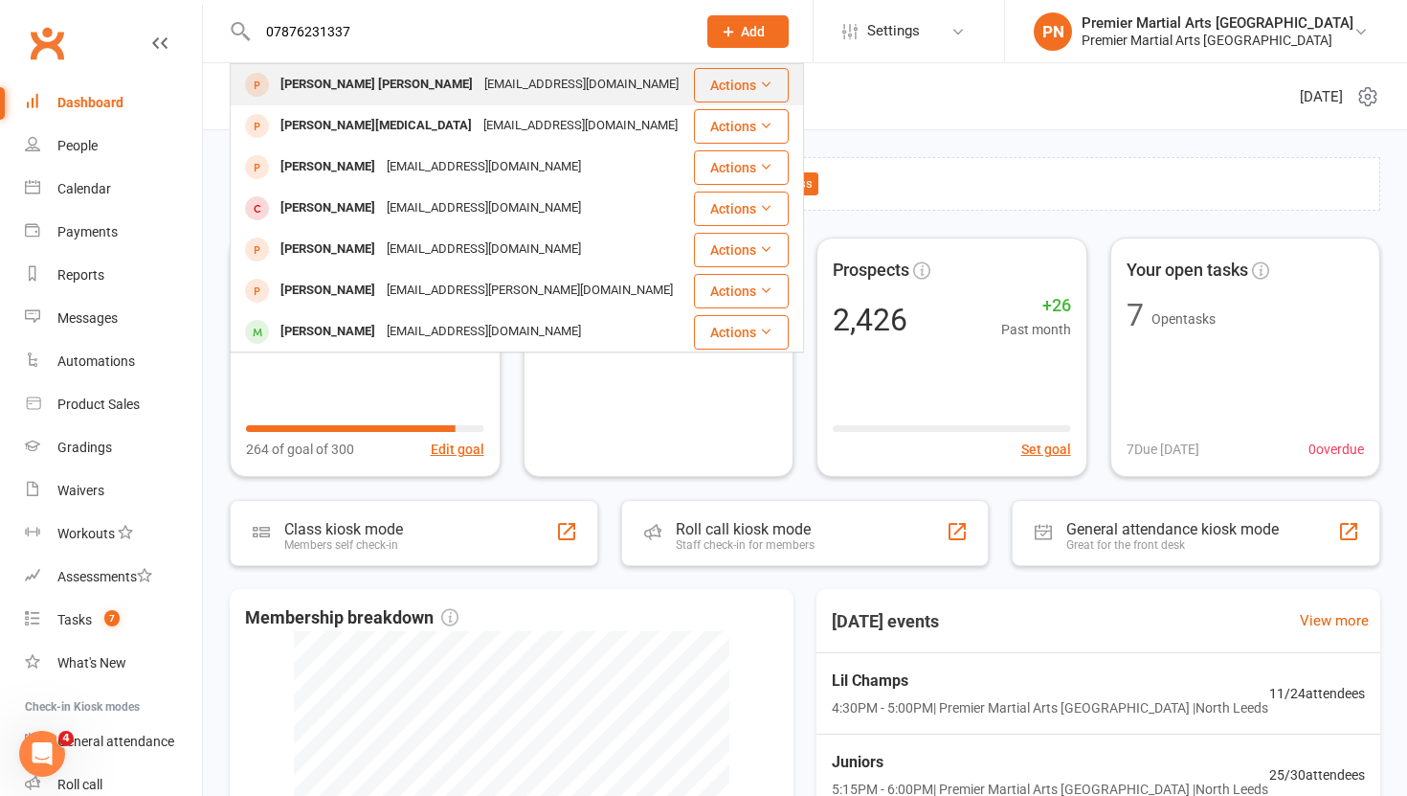
type input "07876231337"
click at [368, 97] on div "[PERSON_NAME] [PERSON_NAME]" at bounding box center [377, 85] width 204 height 28
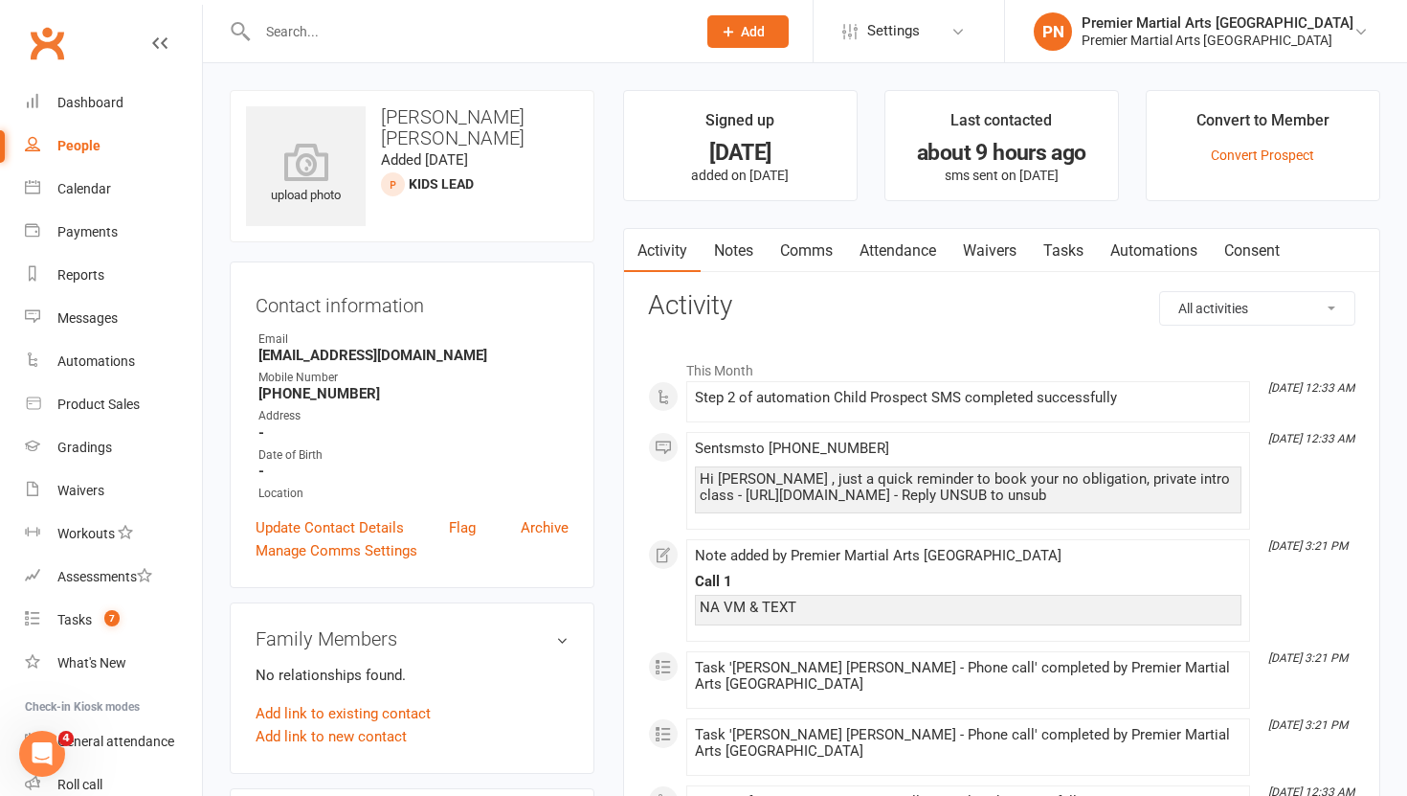
click at [1070, 252] on link "Tasks" at bounding box center [1063, 251] width 67 height 44
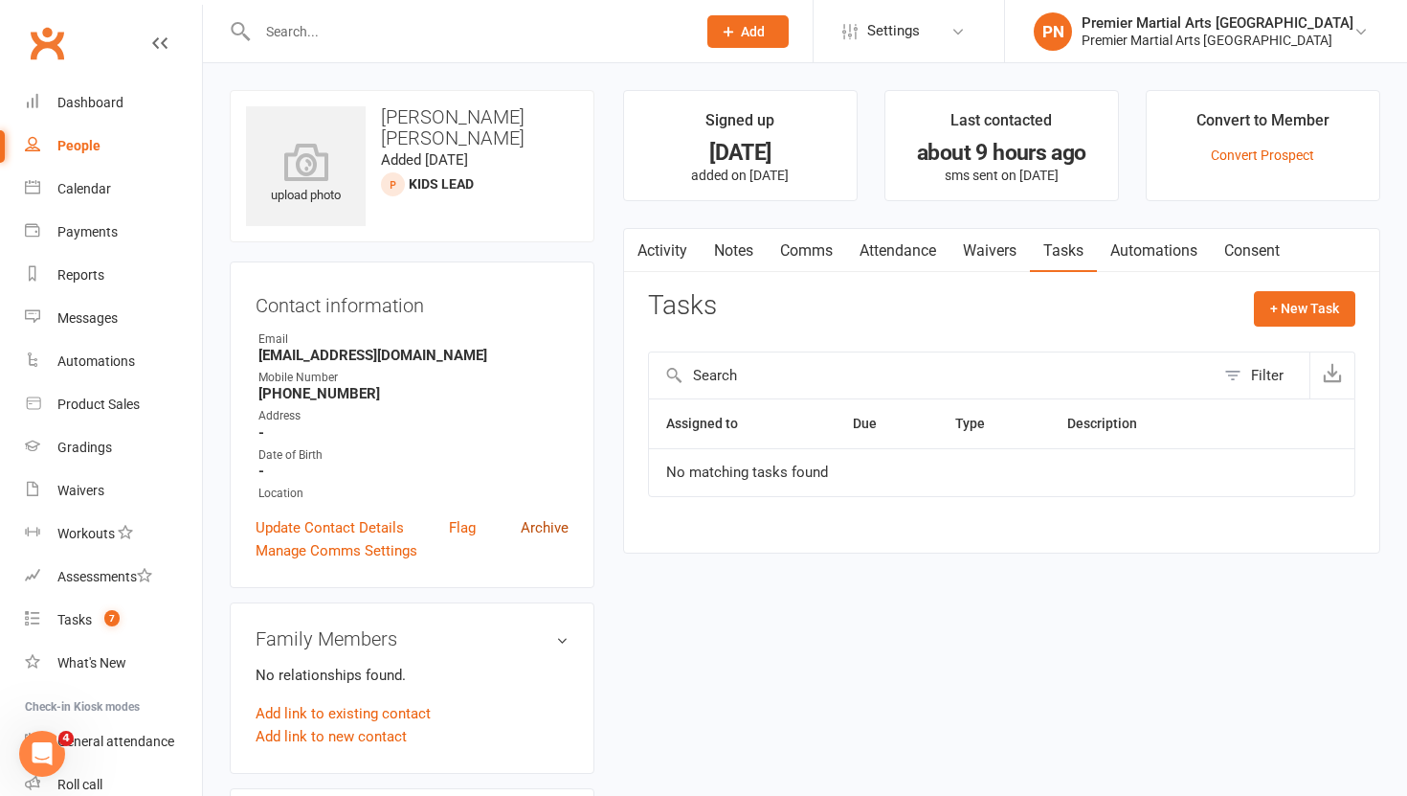
click at [541, 526] on link "Archive" at bounding box center [545, 527] width 48 height 23
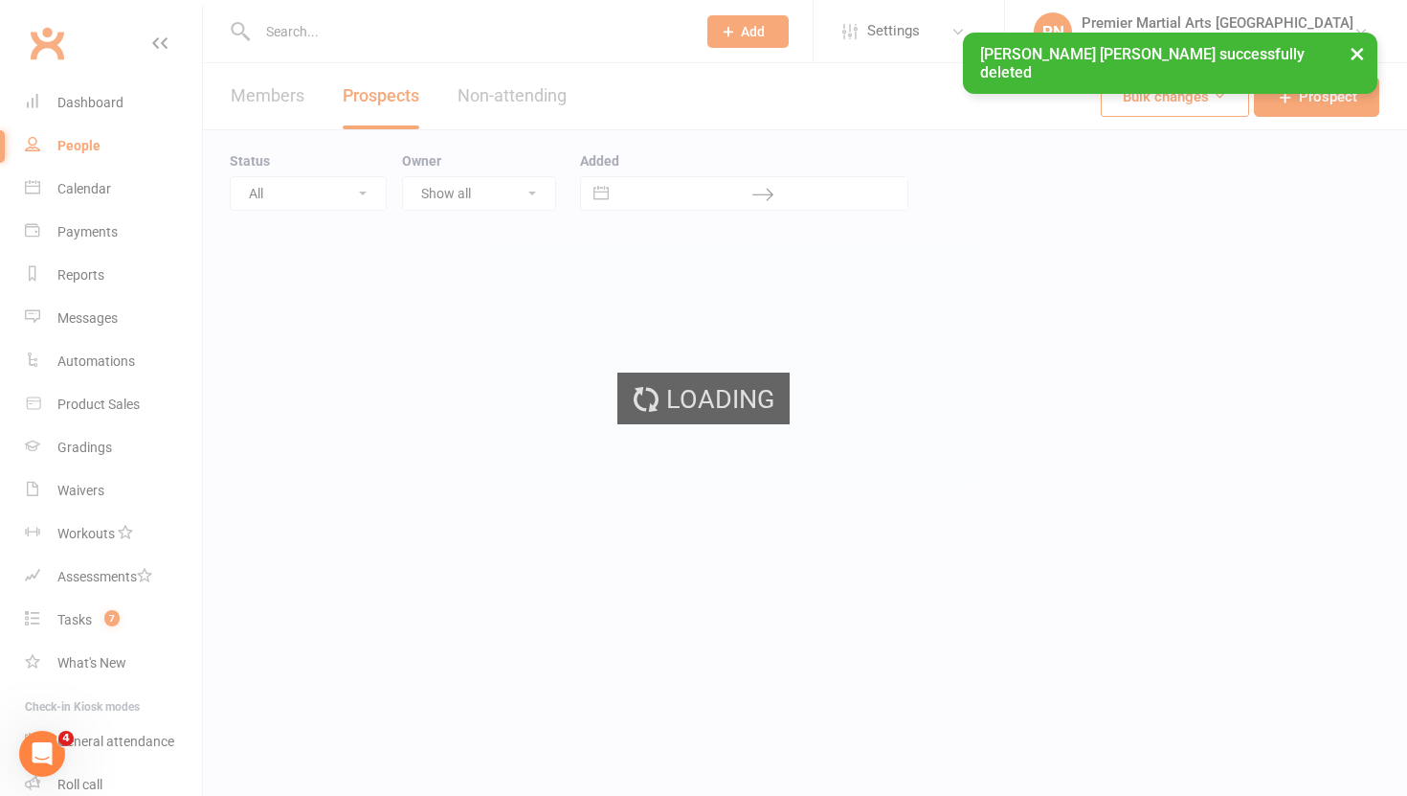
select select "100"
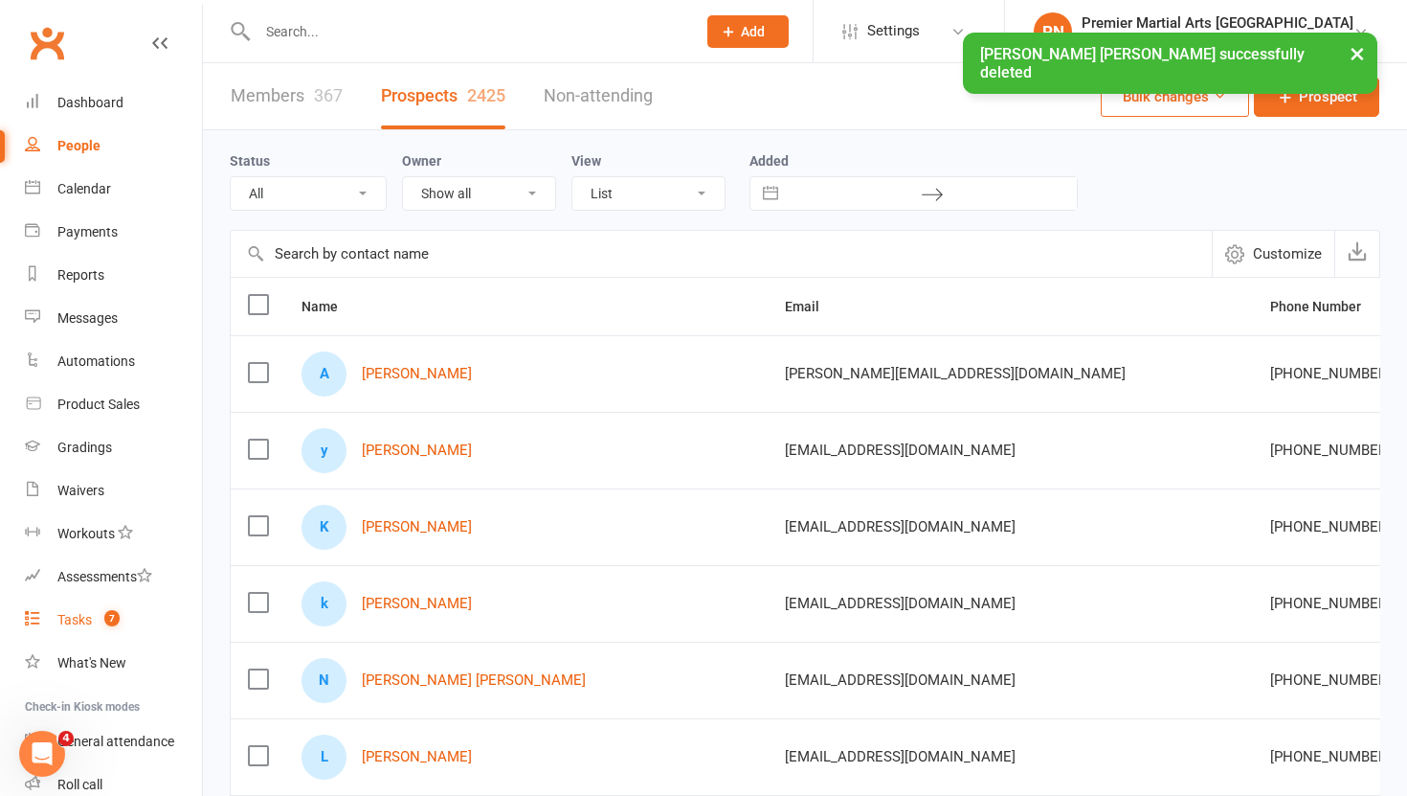
click at [73, 619] on div "Tasks" at bounding box center [74, 619] width 34 height 15
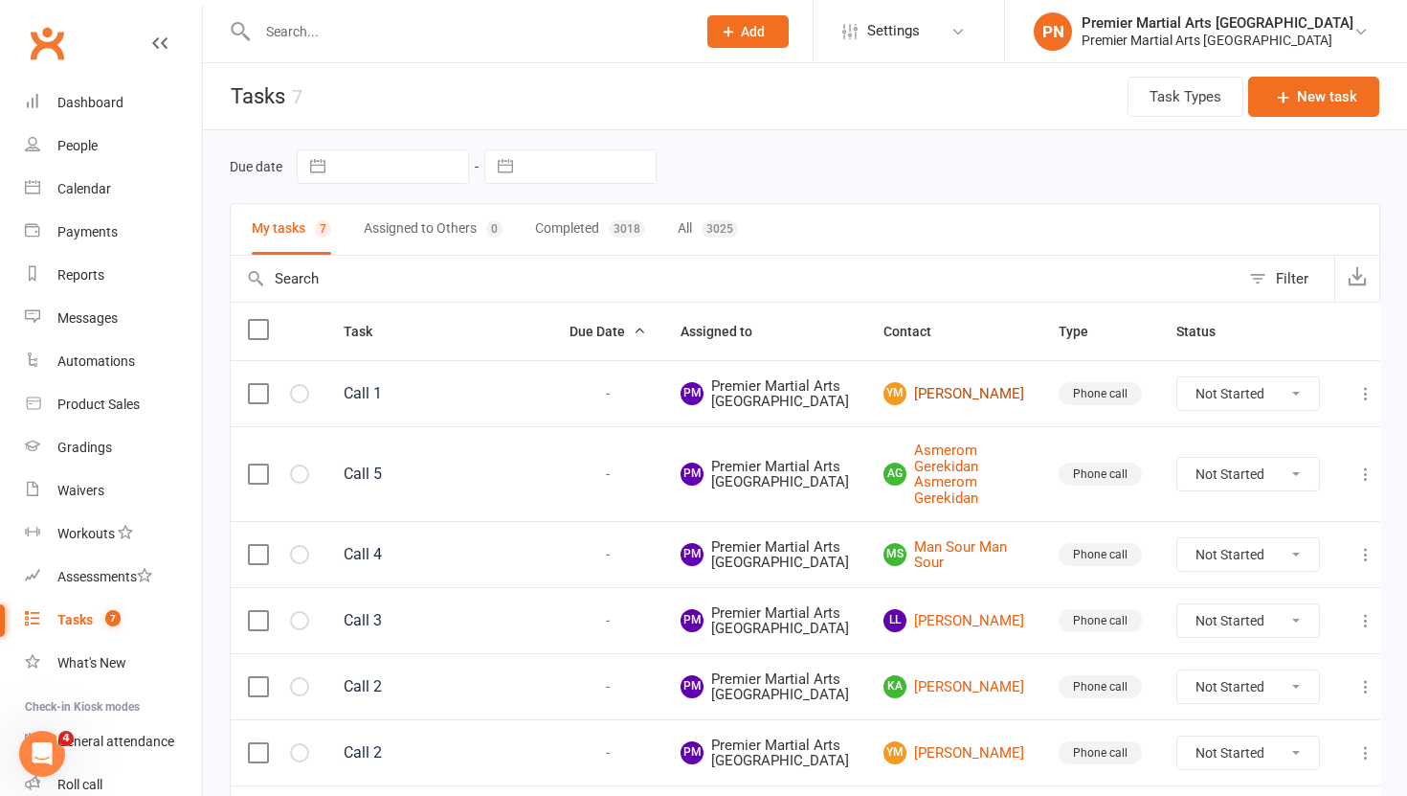
click at [953, 405] on link "ym yves mutamba" at bounding box center [954, 393] width 141 height 23
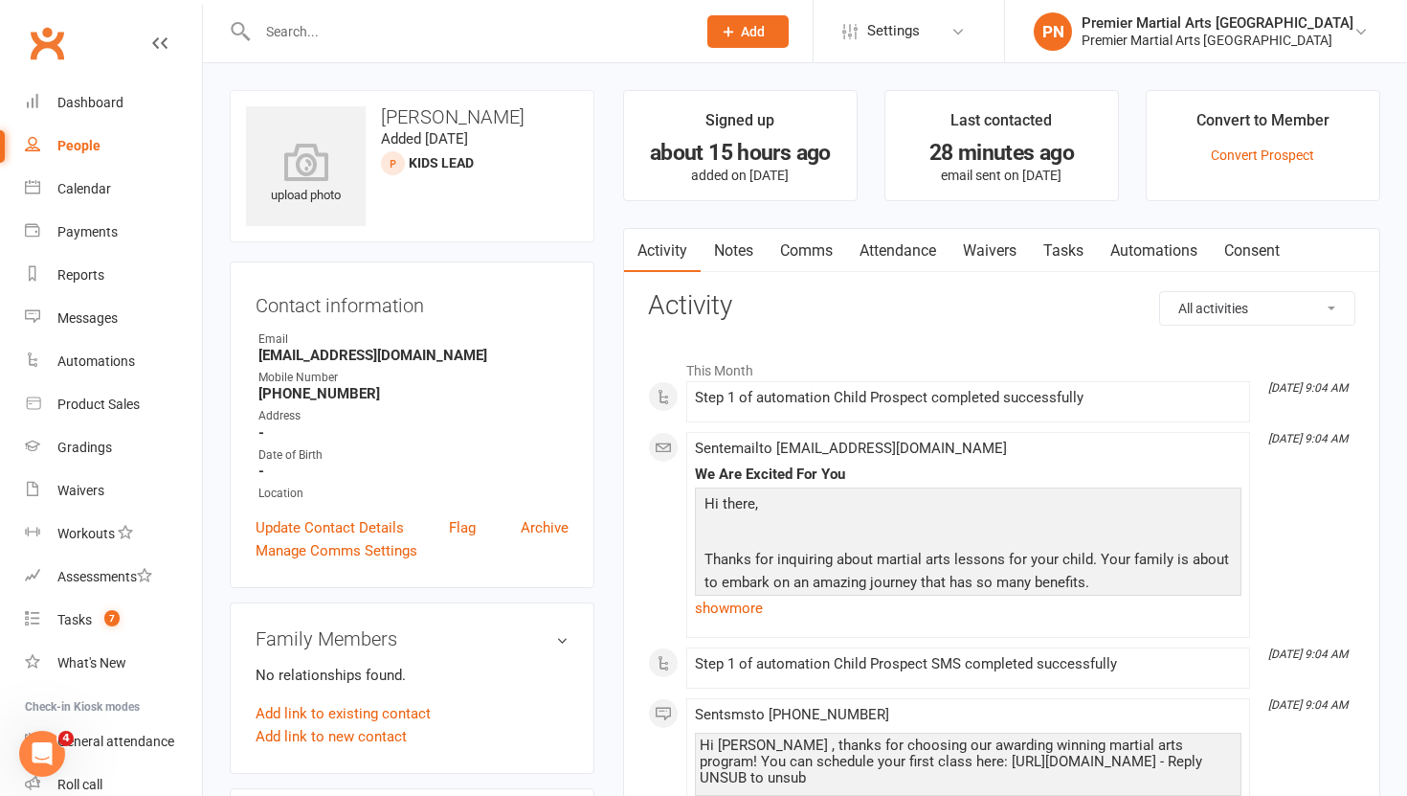
click at [1071, 249] on link "Tasks" at bounding box center [1063, 251] width 67 height 44
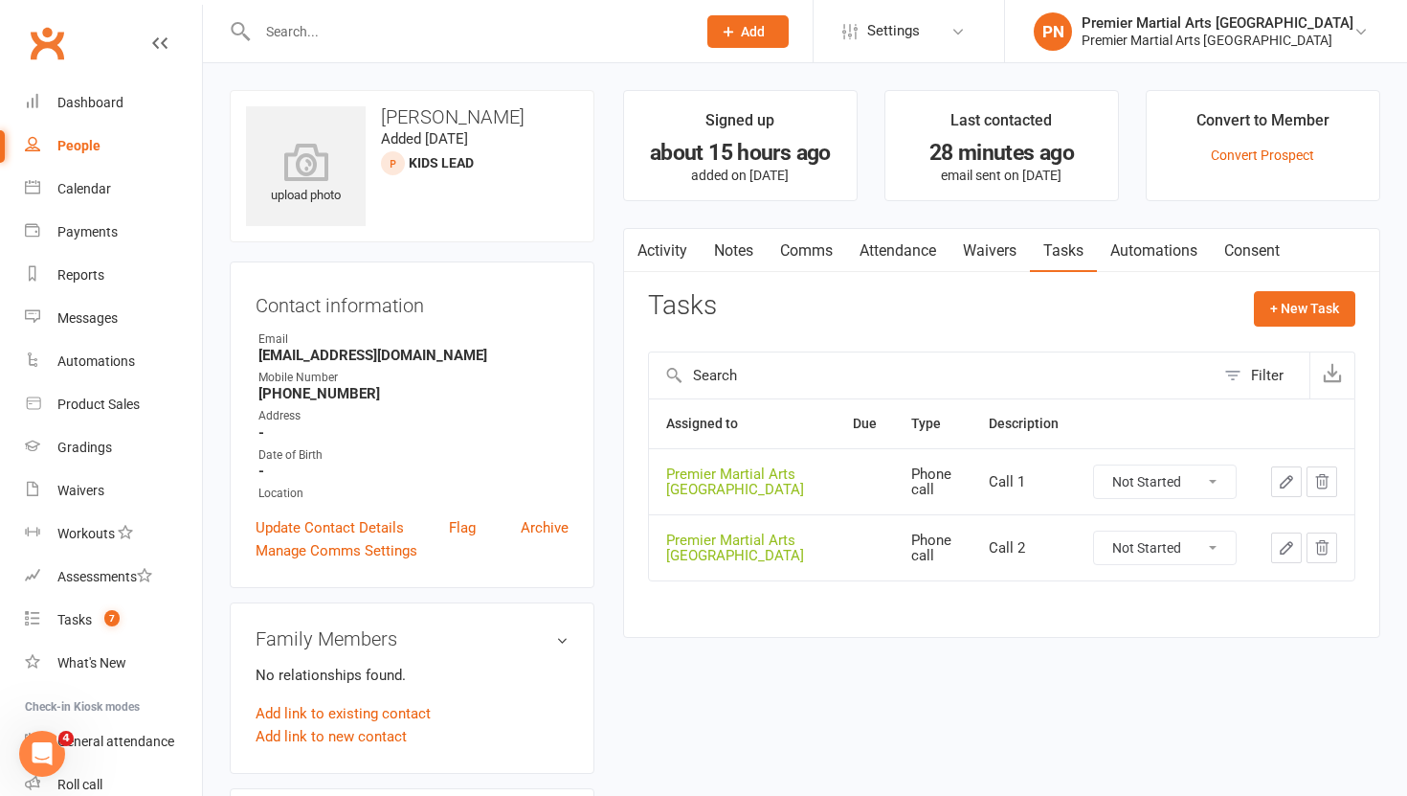
click at [1204, 467] on select "Not Started In Progress Waiting Complete" at bounding box center [1165, 481] width 142 height 33
click at [1094, 465] on select "Not Started In Progress Waiting Complete" at bounding box center [1165, 481] width 142 height 33
select select "unstarted"
click at [1212, 484] on select "Not Started In Progress Waiting Complete" at bounding box center [1165, 481] width 142 height 33
click at [1094, 465] on select "Not Started In Progress Waiting Complete" at bounding box center [1165, 481] width 142 height 33
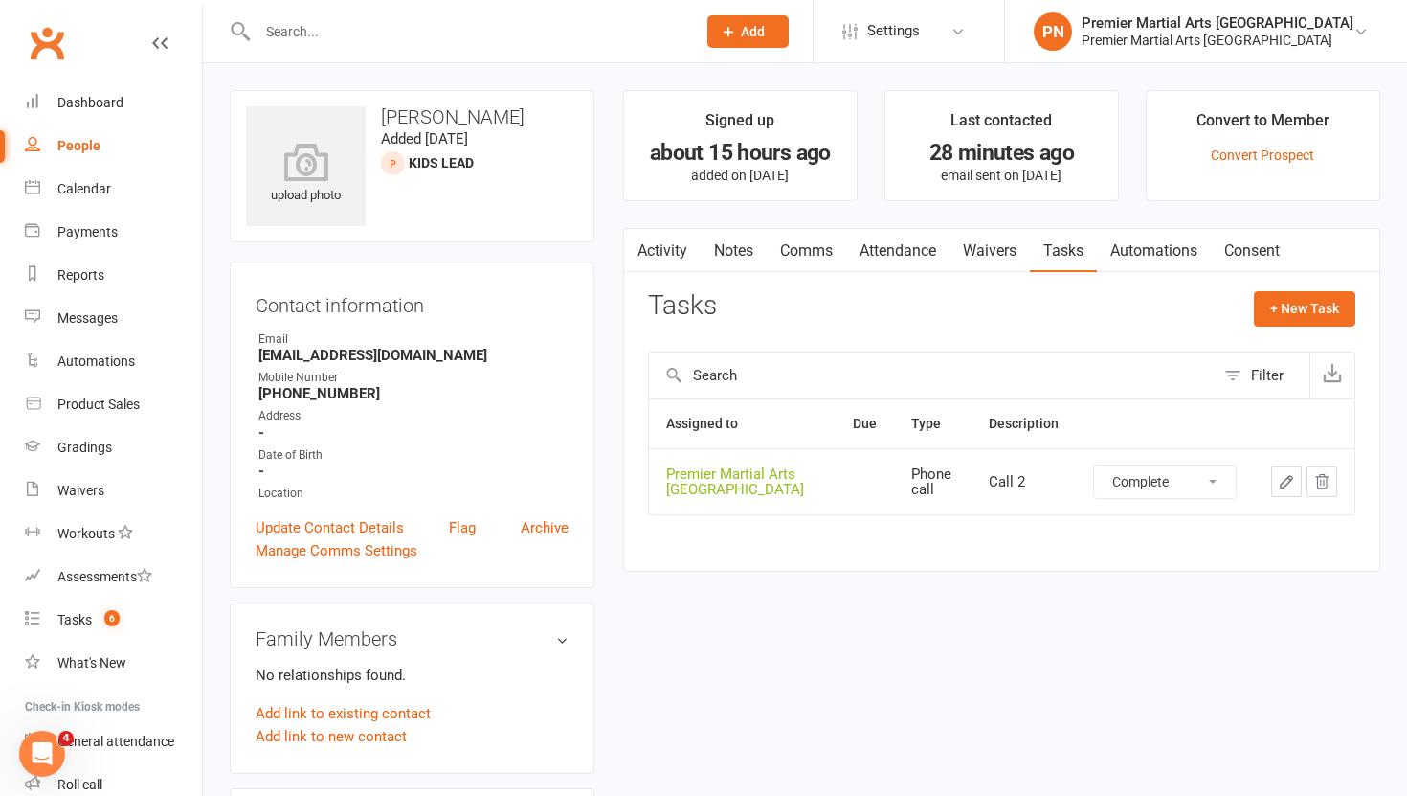
select select "unstarted"
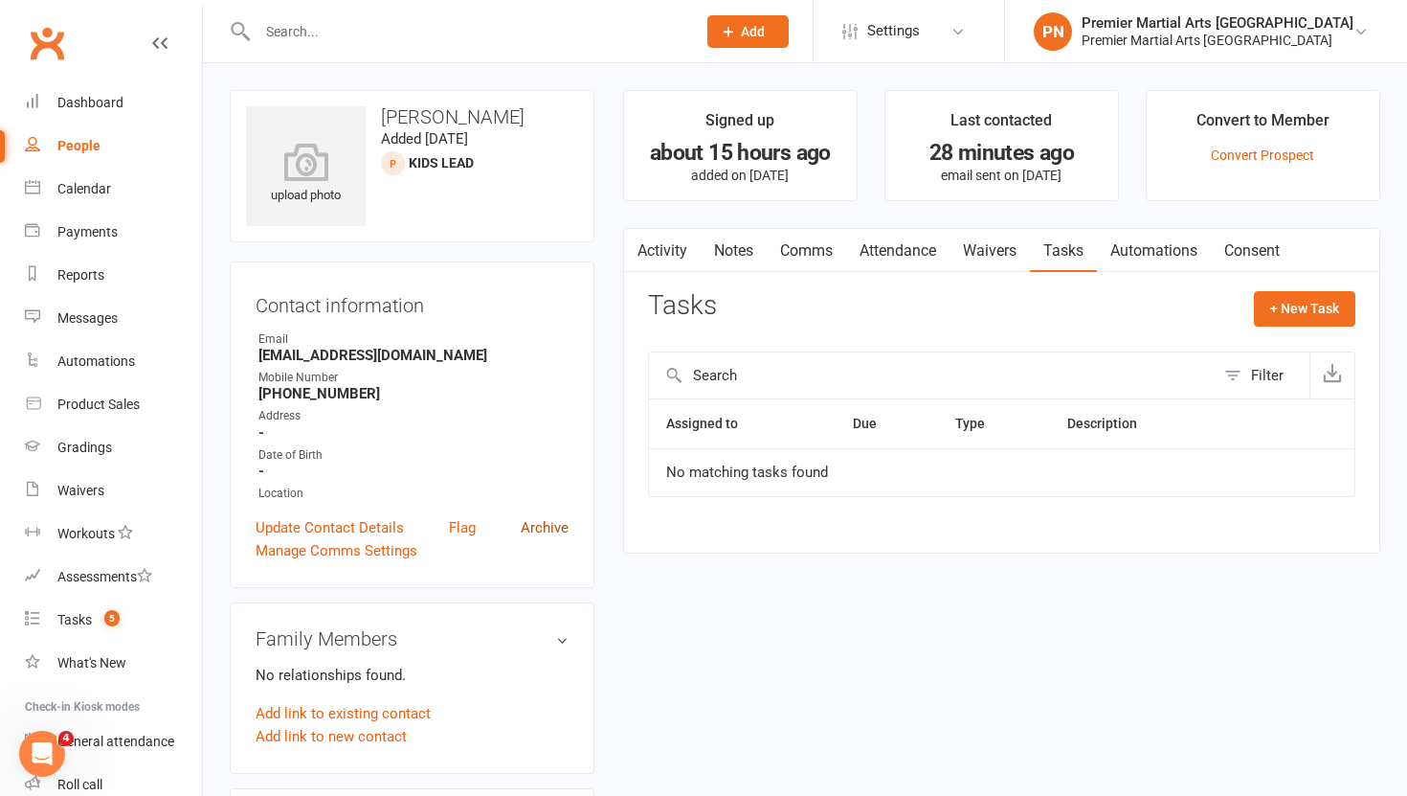
click at [539, 523] on link "Archive" at bounding box center [545, 527] width 48 height 23
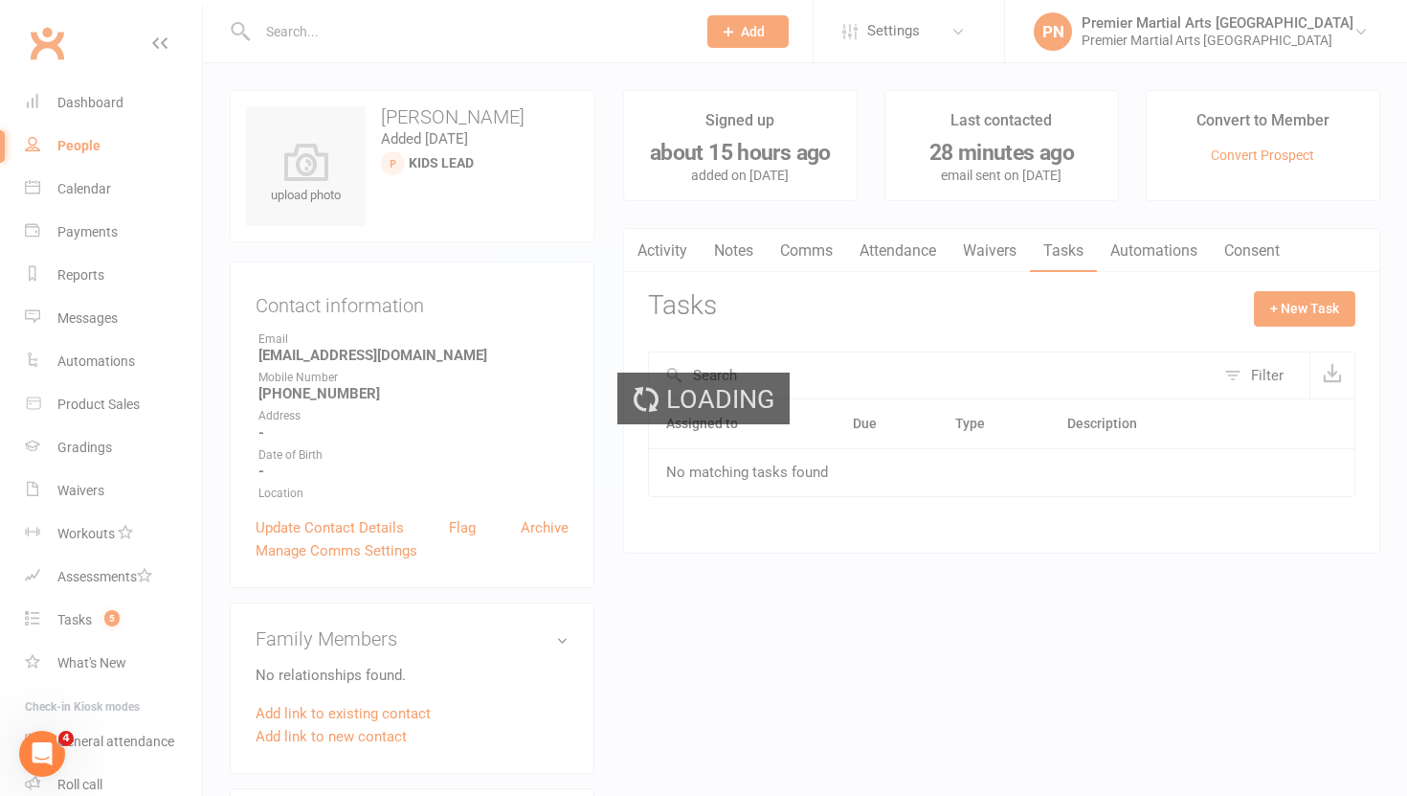
select select "100"
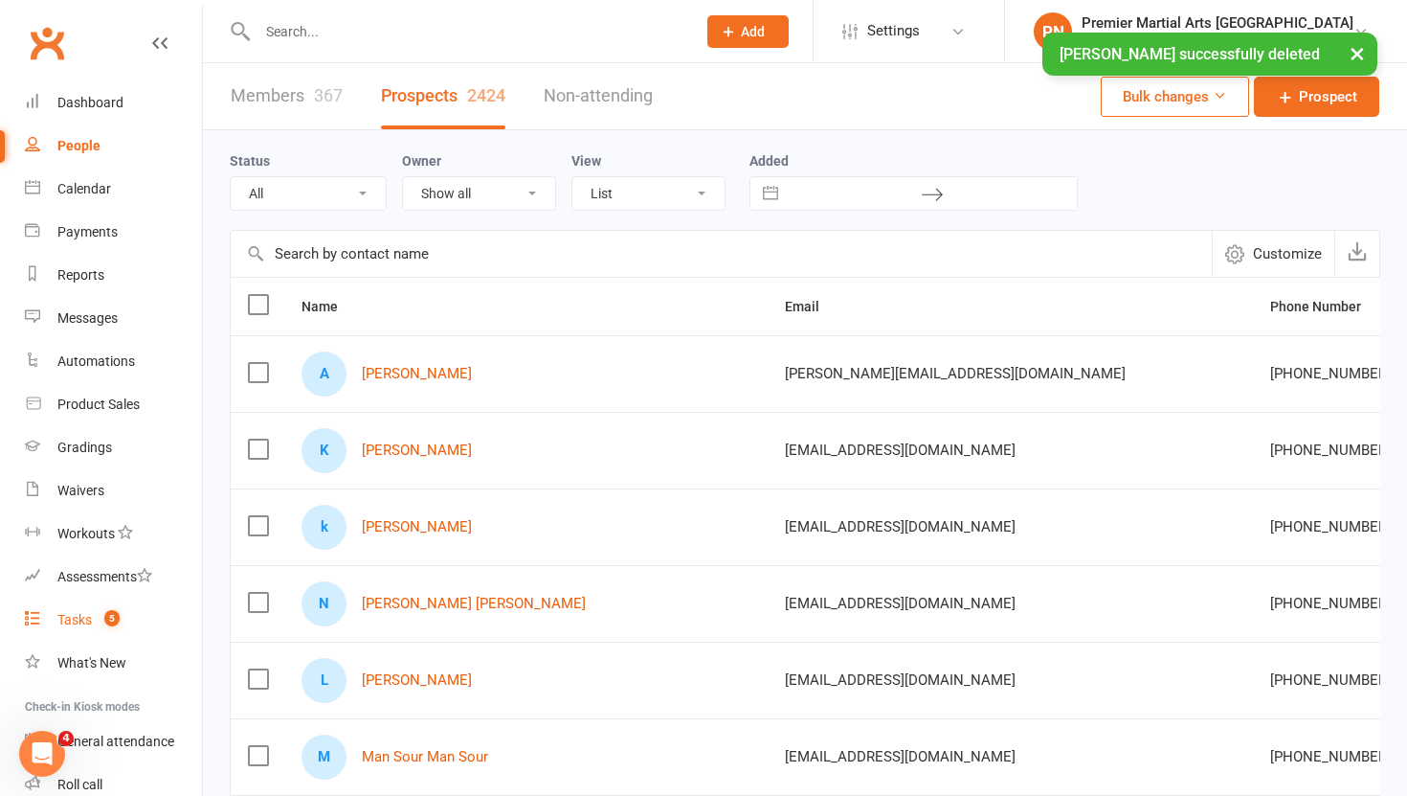
click at [87, 627] on div "Tasks" at bounding box center [74, 619] width 34 height 15
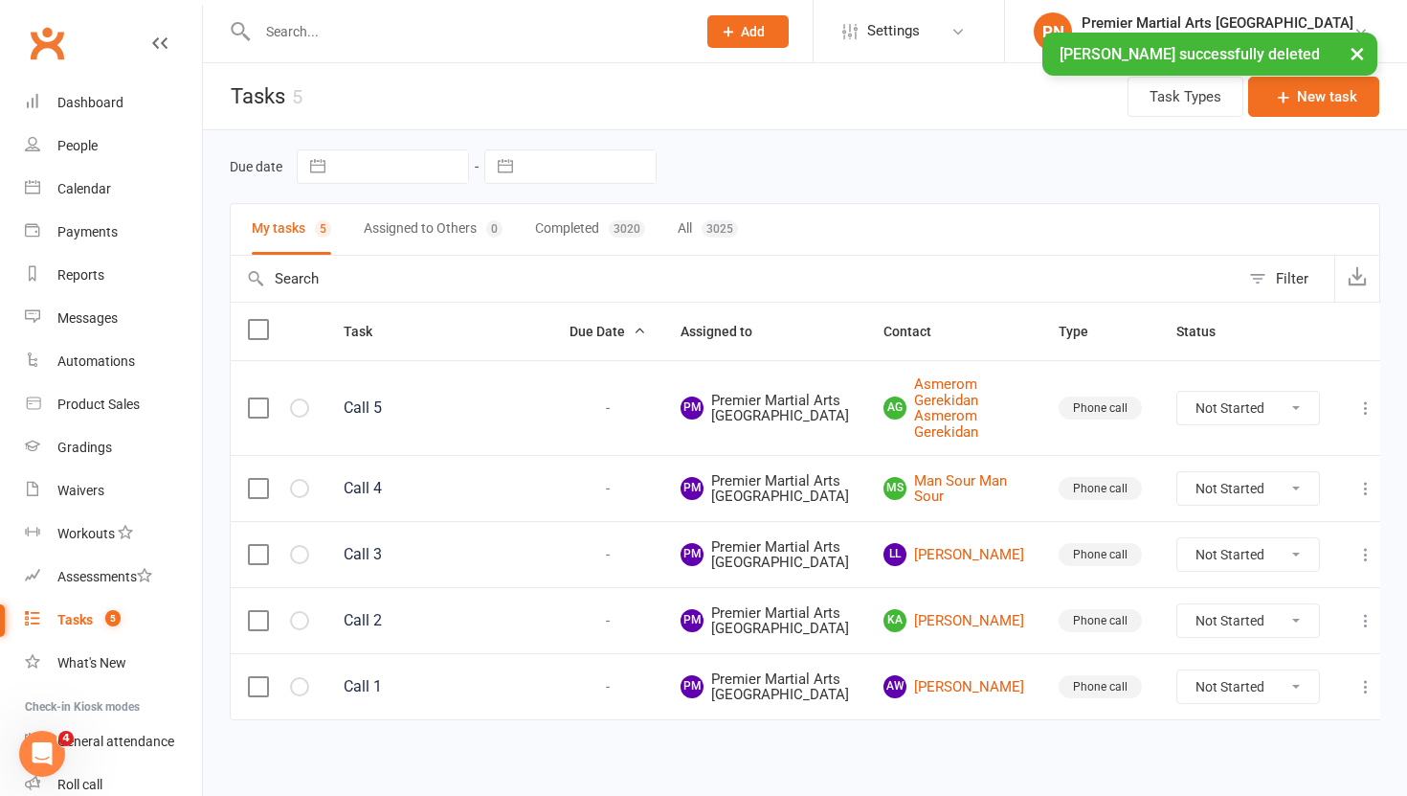
scroll to position [199, 0]
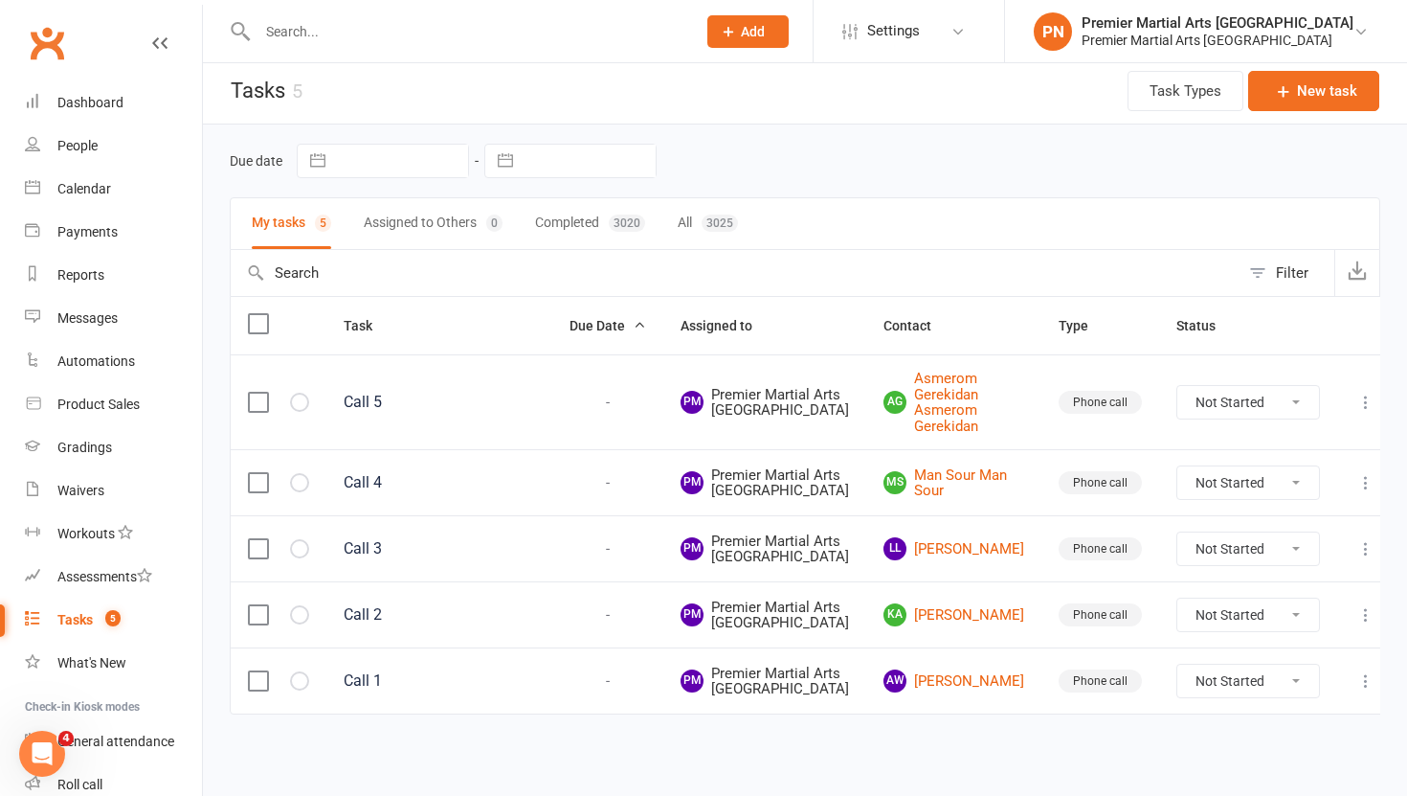
click at [980, 676] on td "AW Anna Winiowska" at bounding box center [953, 680] width 175 height 66
click at [967, 669] on link "AW Anna Winiowska" at bounding box center [954, 680] width 141 height 23
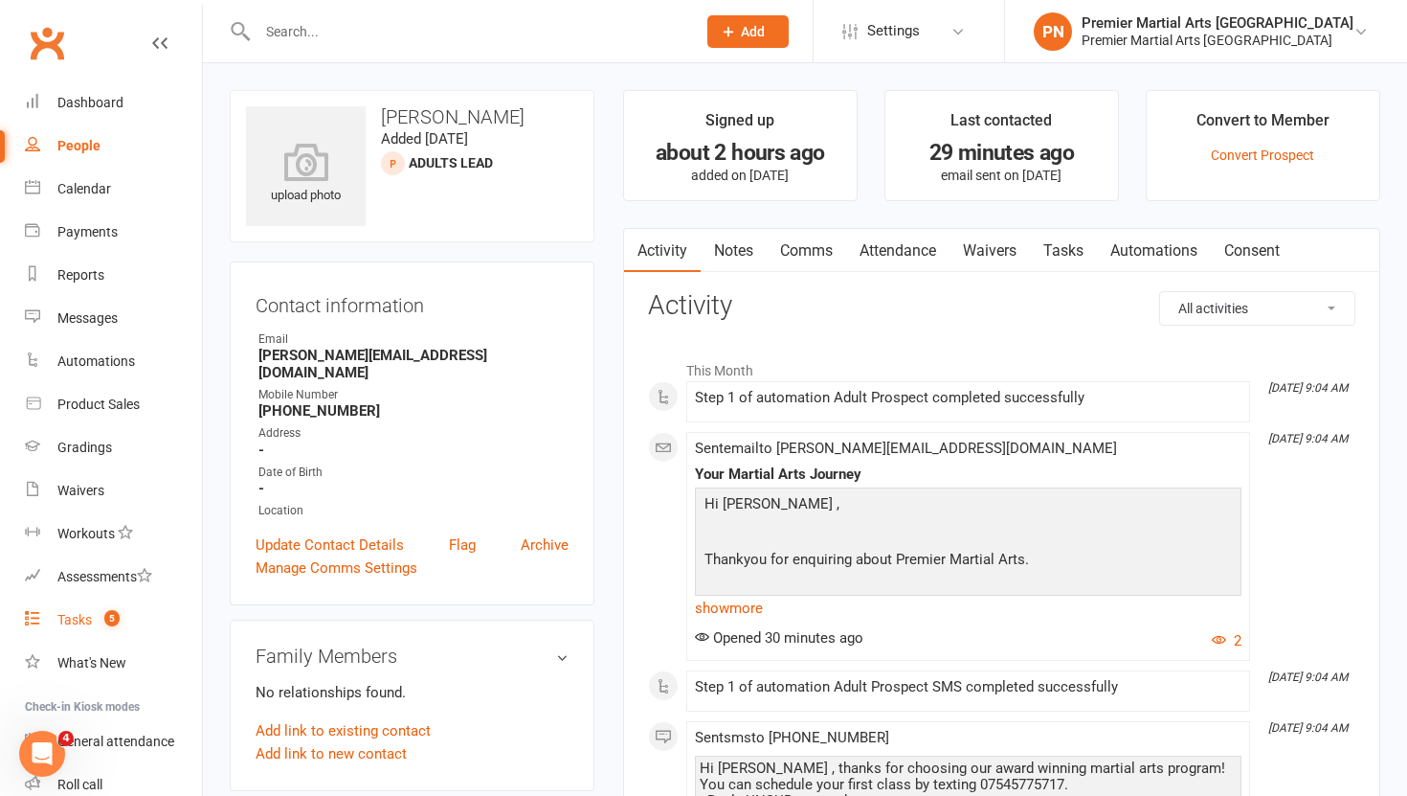
click at [70, 627] on div "Tasks" at bounding box center [74, 619] width 34 height 15
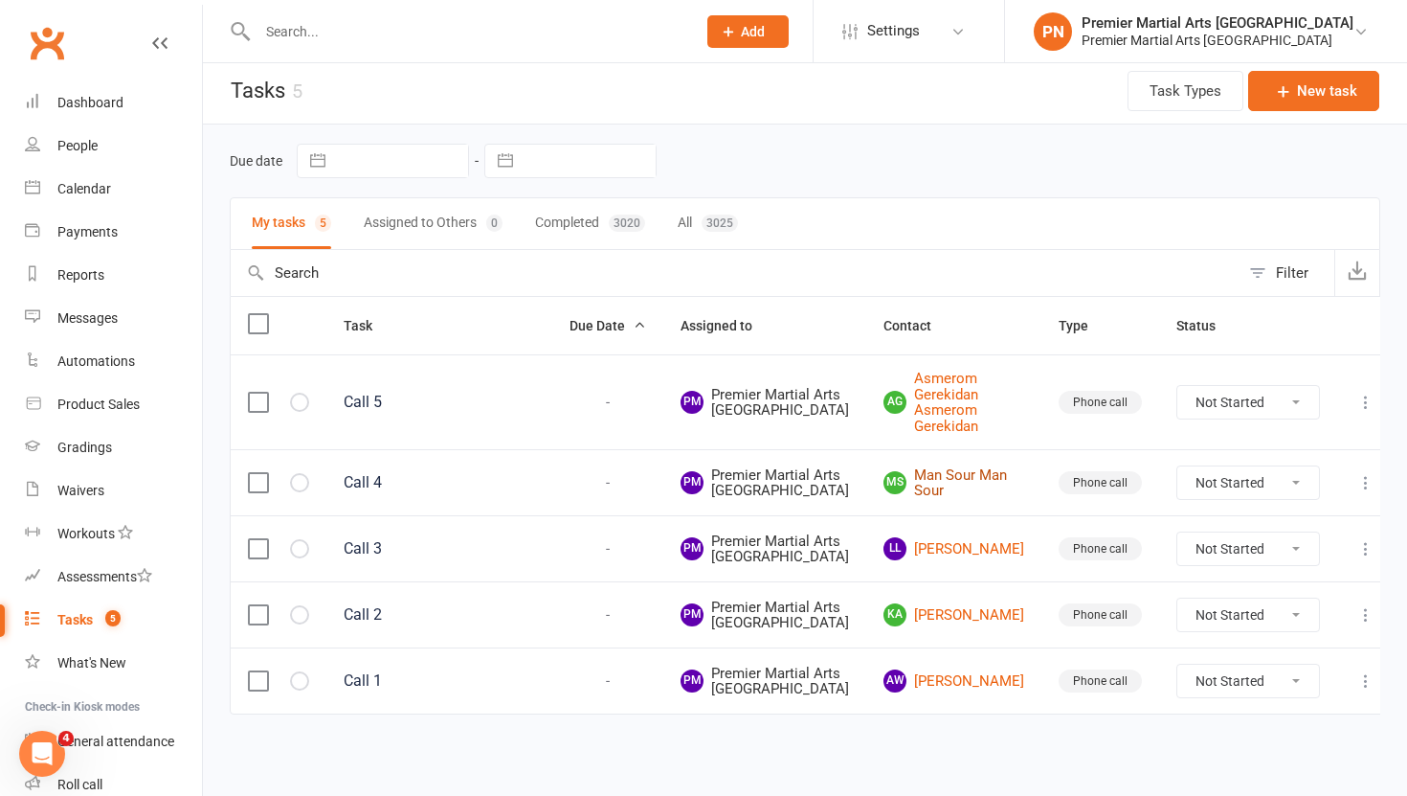
scroll to position [175, 0]
click at [970, 370] on link "AG Asmerom Gerekidan Asmerom Gerekidan" at bounding box center [954, 401] width 141 height 63
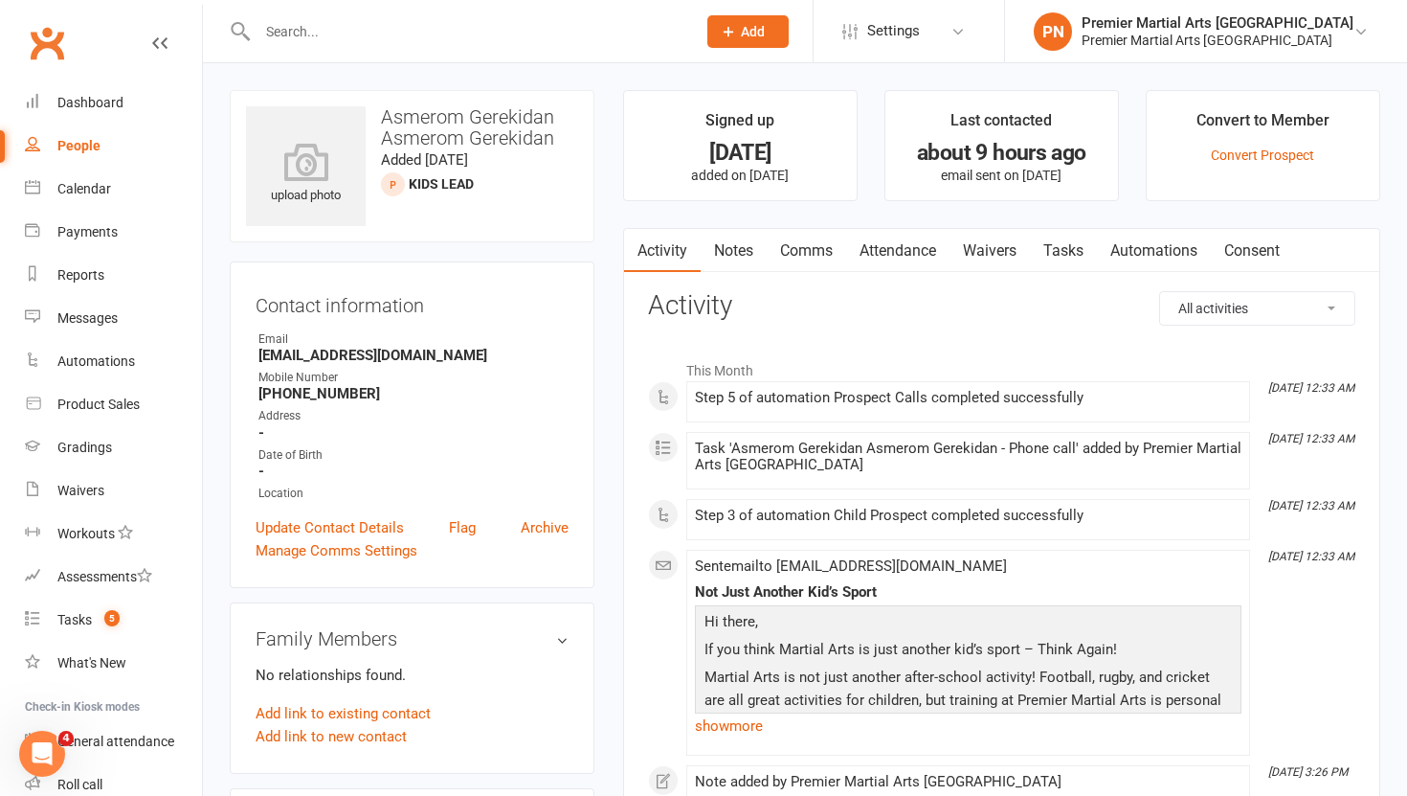
click at [1076, 250] on link "Tasks" at bounding box center [1063, 251] width 67 height 44
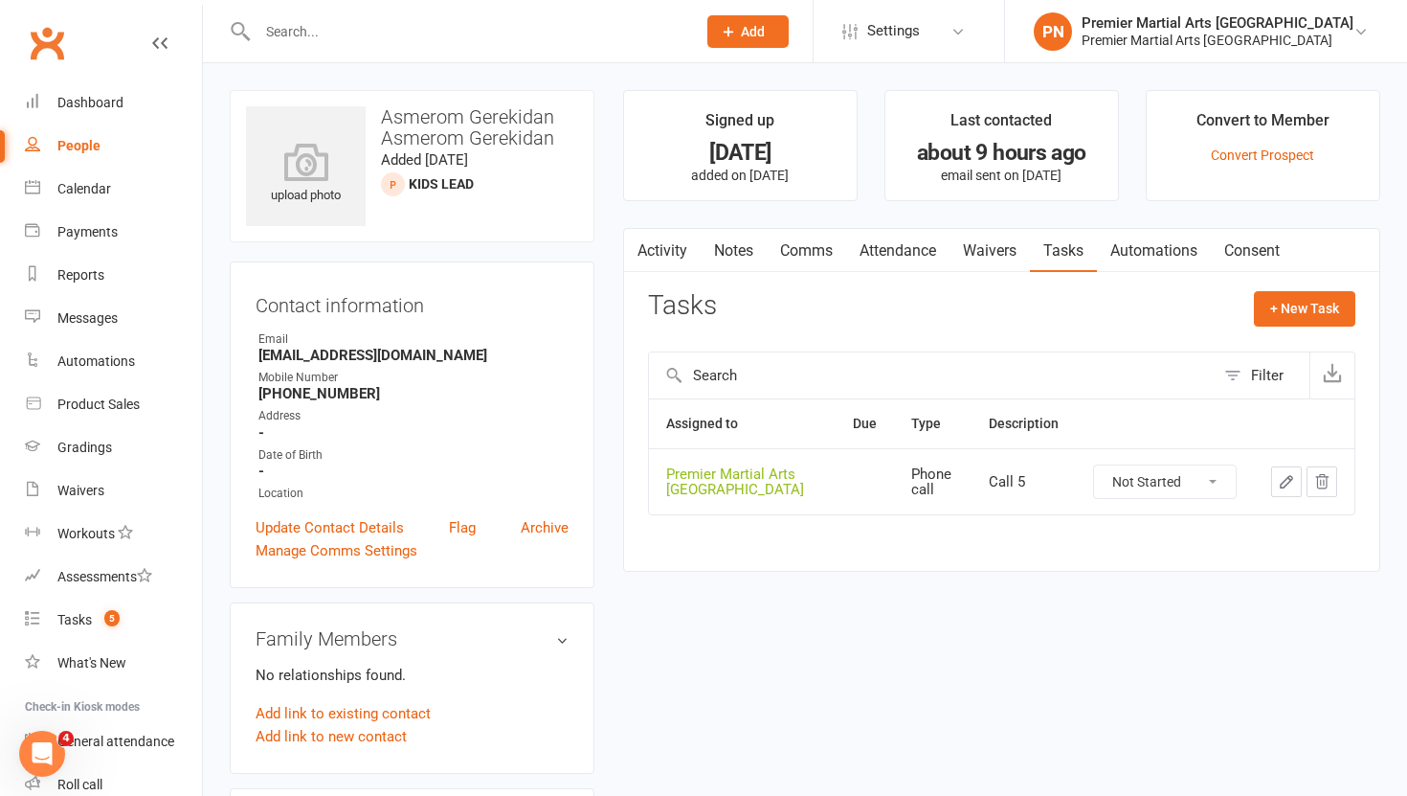
click at [1221, 487] on select "Not Started In Progress Waiting Complete" at bounding box center [1165, 481] width 142 height 33
click at [1094, 465] on select "Not Started In Progress Waiting Complete" at bounding box center [1165, 481] width 142 height 33
select select "unstarted"
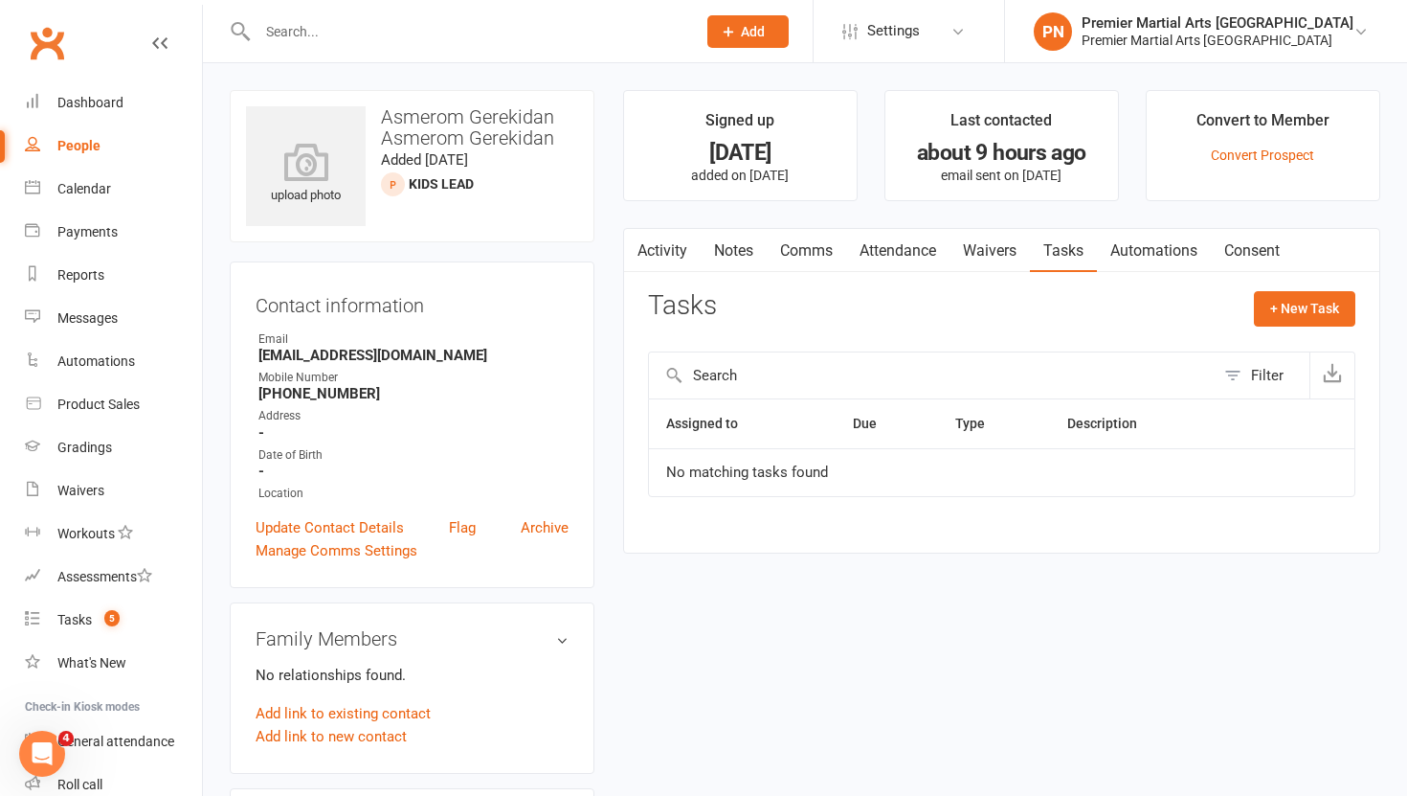
click at [741, 251] on link "Notes" at bounding box center [734, 251] width 66 height 44
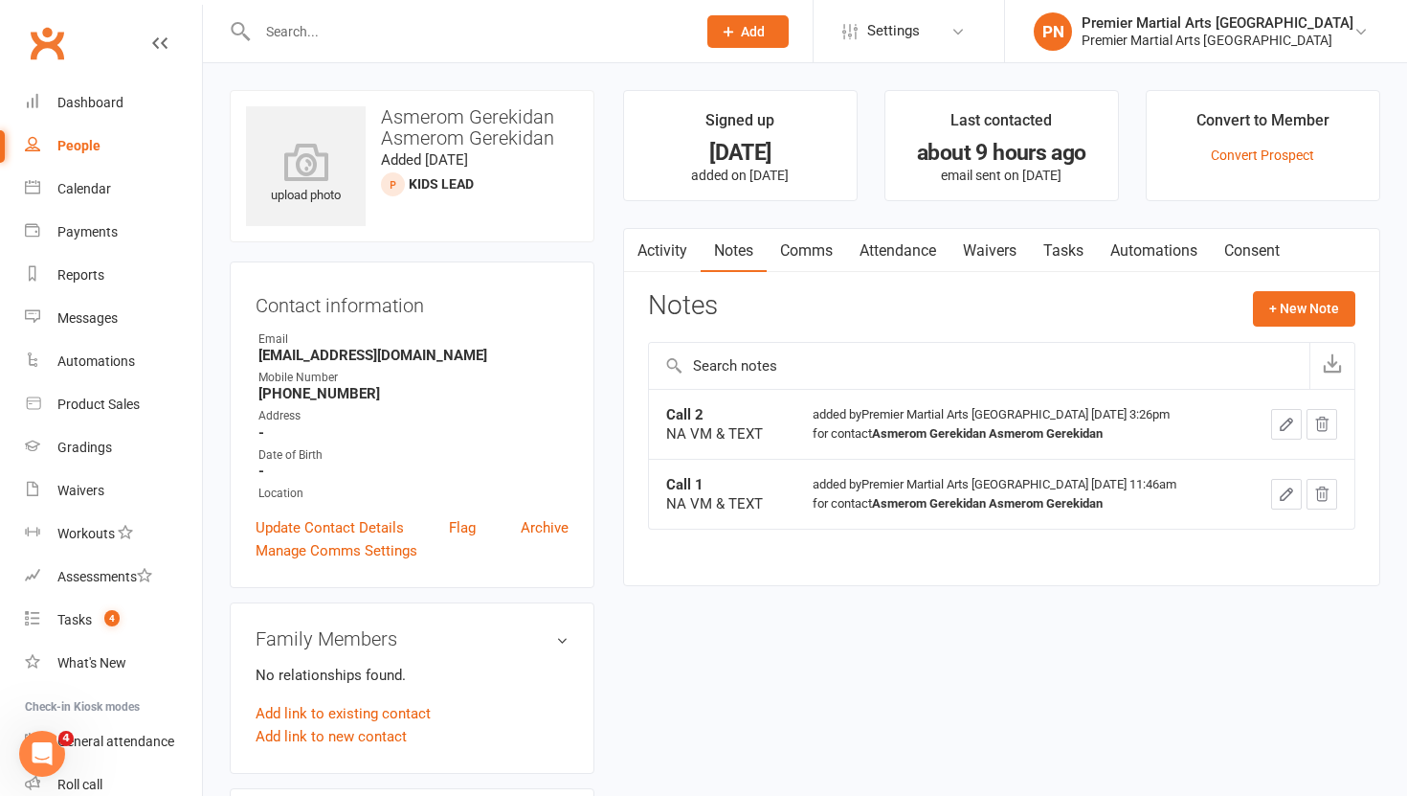
click at [1404, 291] on div "upload photo Asmerom Gerekidan Asmerom Gerekidan Added 9 September, 2025 Kids L…" at bounding box center [805, 775] width 1204 height 1424
click at [1305, 298] on button "+ New Note" at bounding box center [1304, 308] width 102 height 34
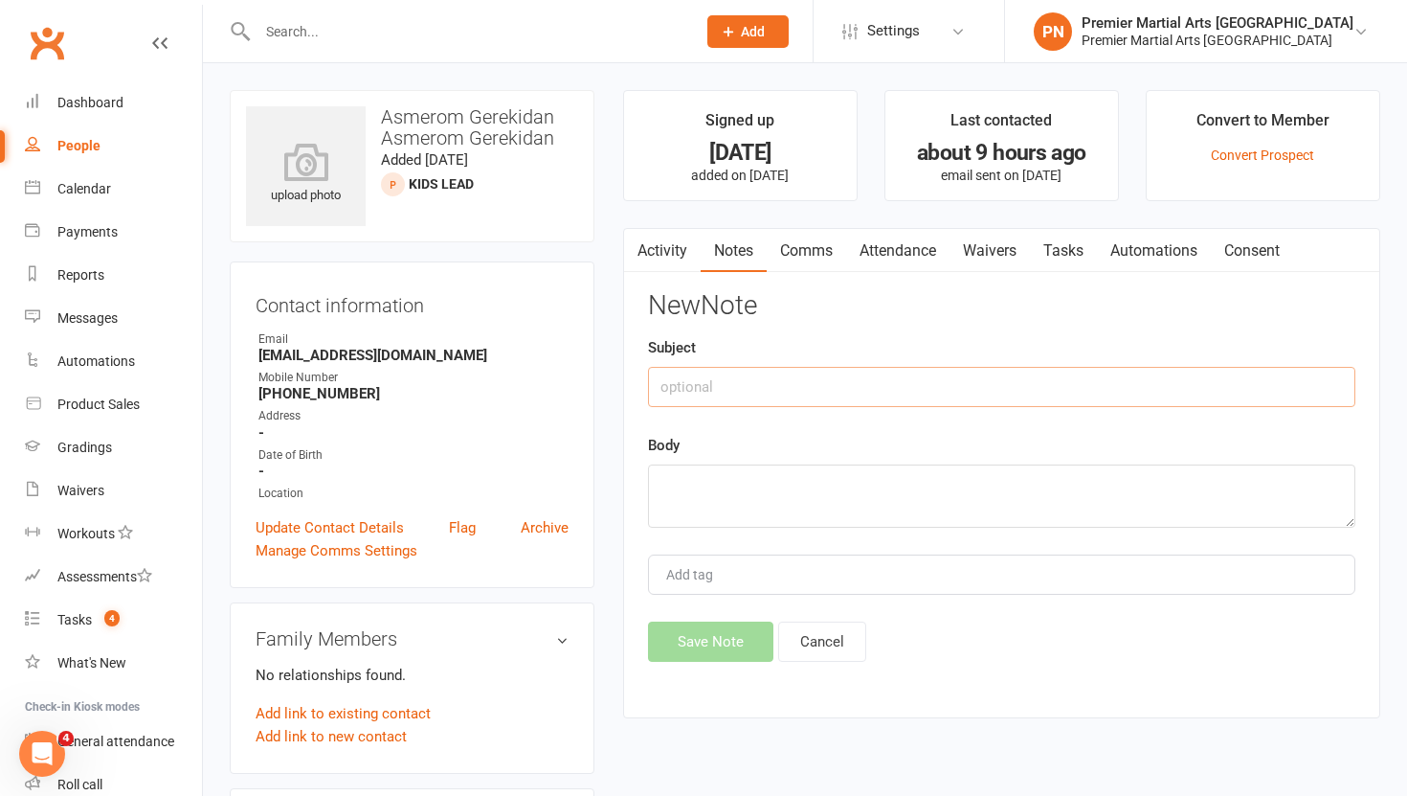
click at [809, 379] on input "text" at bounding box center [1001, 387] width 707 height 40
type input "Call 3"
click at [771, 503] on textarea at bounding box center [1001, 495] width 707 height 63
type textarea "NA VM & TEXT"
click at [705, 645] on button "Save Note" at bounding box center [710, 641] width 125 height 40
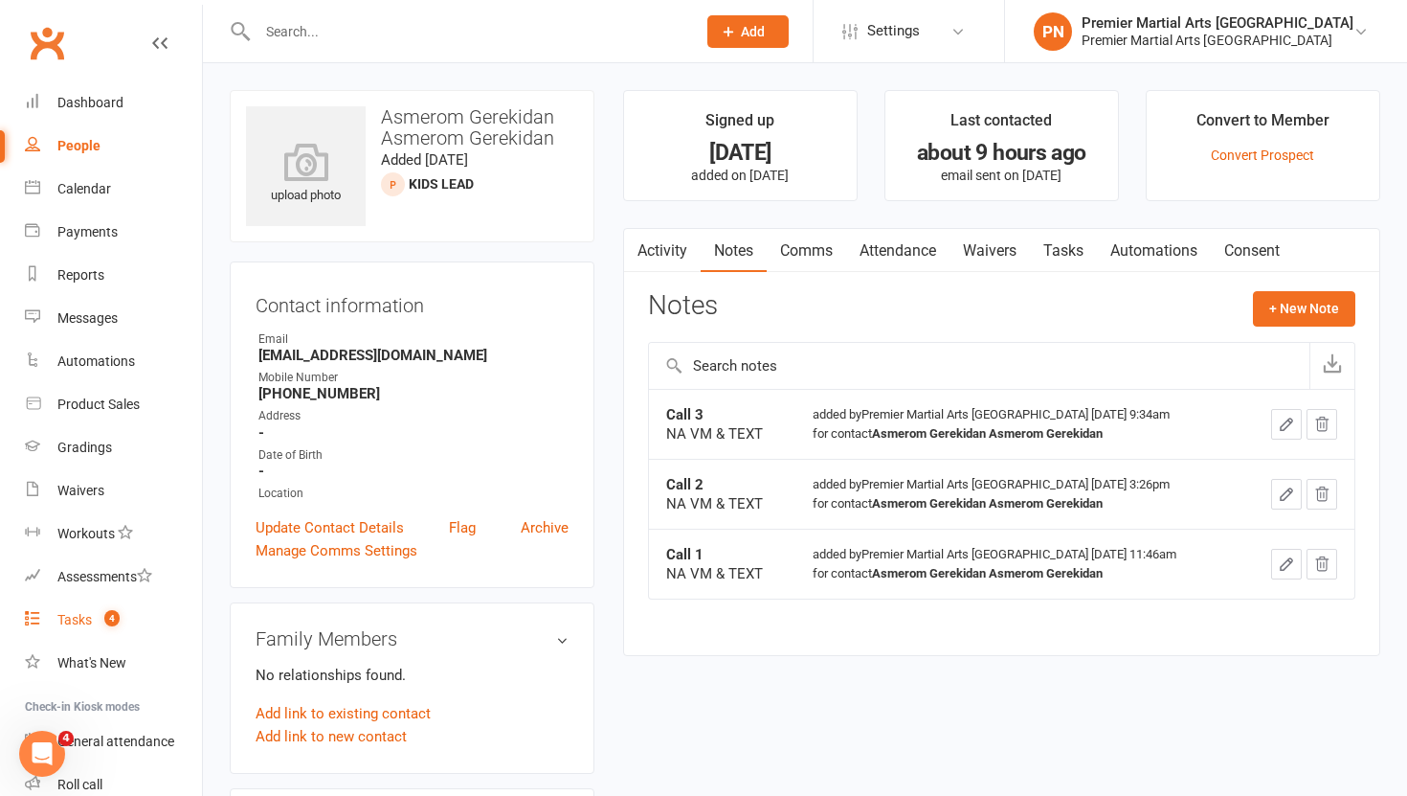
click at [79, 626] on div "Tasks" at bounding box center [74, 619] width 34 height 15
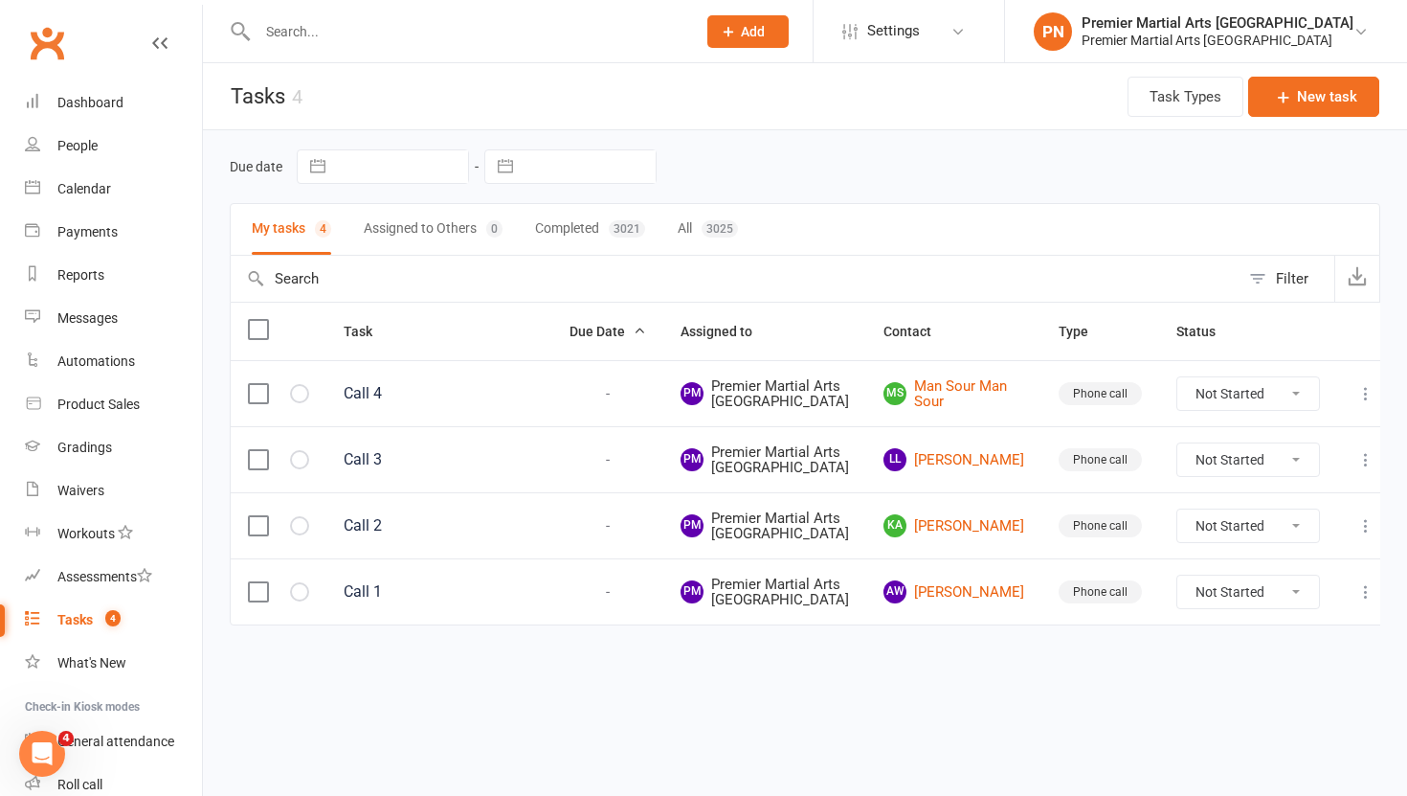
scroll to position [89, 0]
click at [971, 378] on link "MS Man Sour Man Sour" at bounding box center [954, 394] width 141 height 32
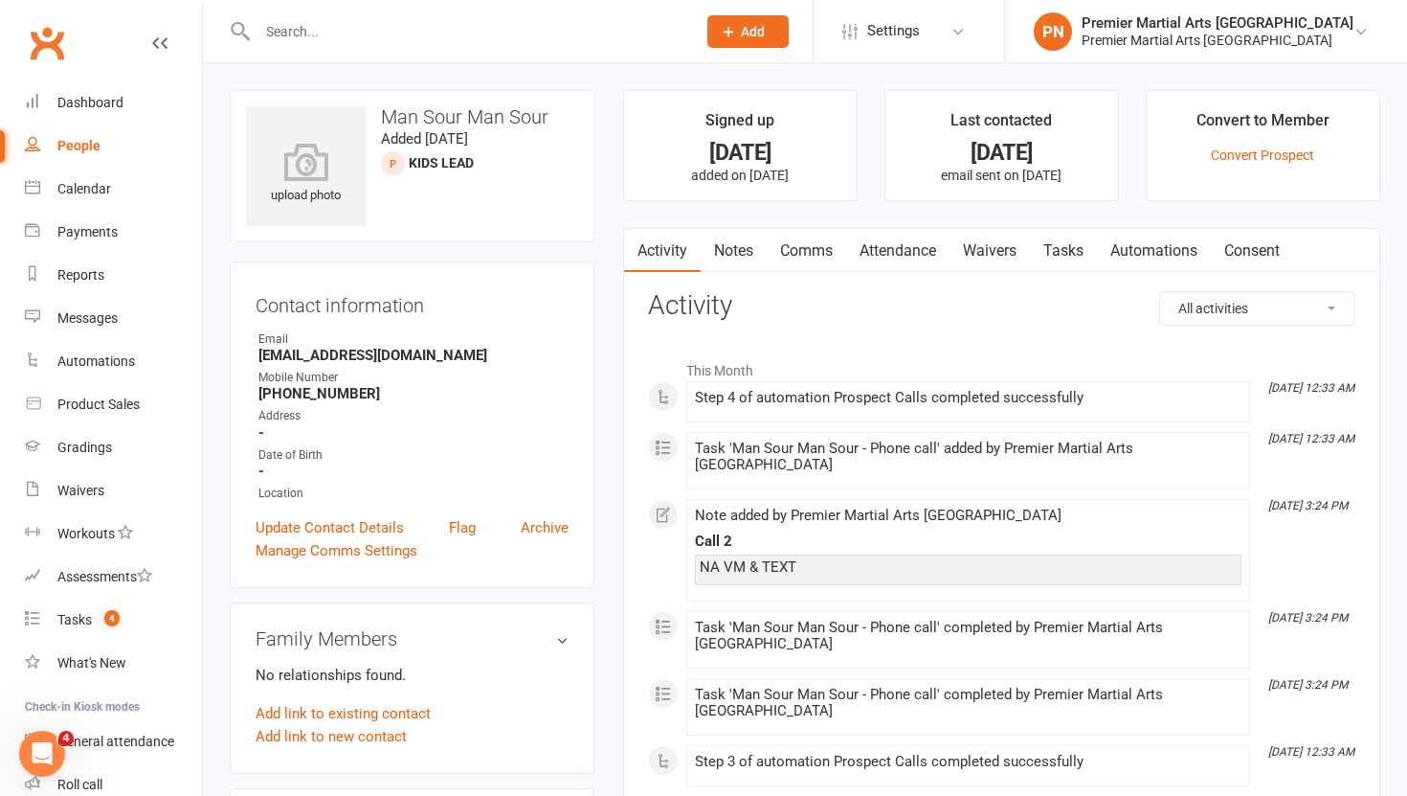
click at [1080, 253] on link "Tasks" at bounding box center [1063, 251] width 67 height 44
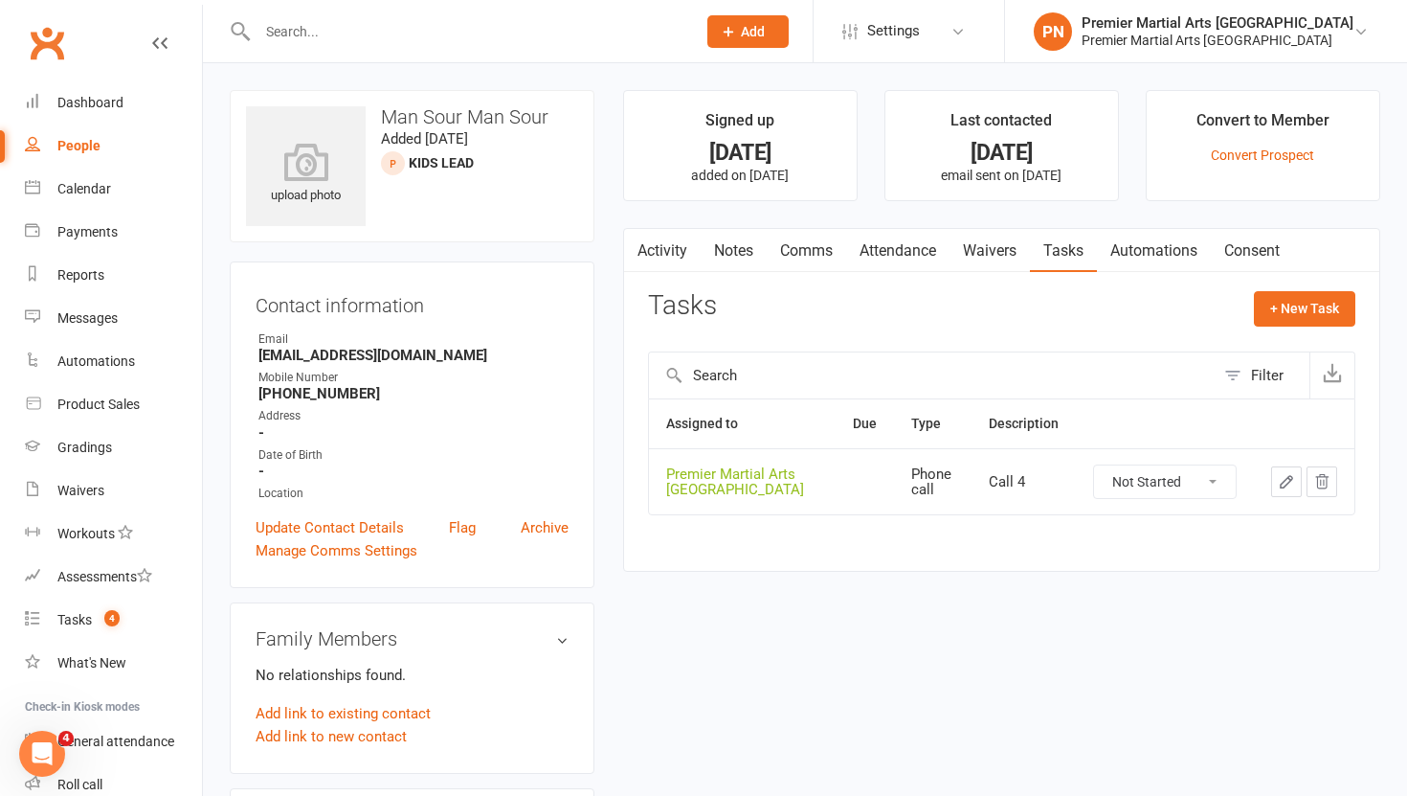
click at [1207, 481] on select "Not Started In Progress Waiting Complete" at bounding box center [1165, 481] width 142 height 33
click at [1094, 465] on select "Not Started In Progress Waiting Complete" at bounding box center [1165, 481] width 142 height 33
select select "unstarted"
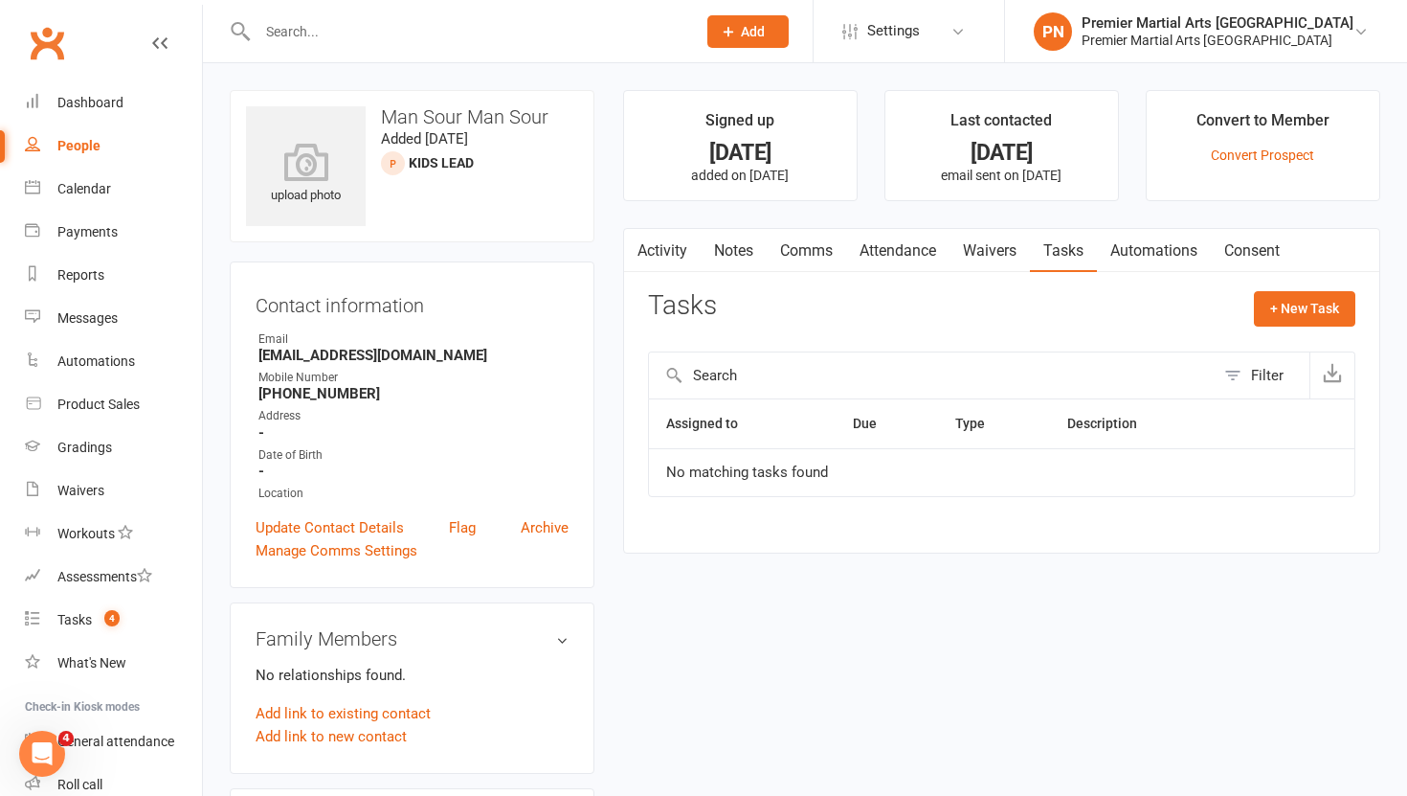
click at [731, 254] on link "Notes" at bounding box center [734, 251] width 66 height 44
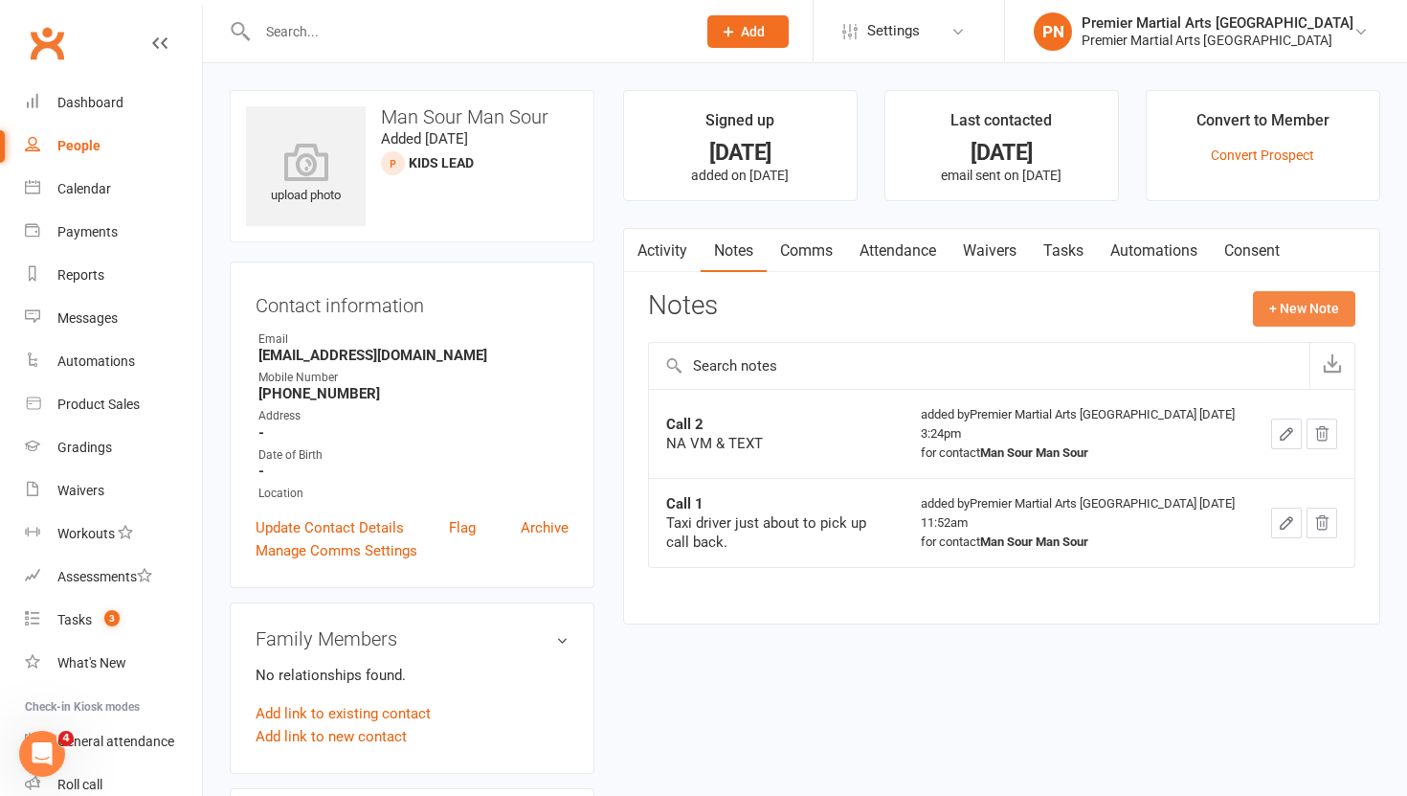
click at [1292, 318] on button "+ New Note" at bounding box center [1304, 308] width 102 height 34
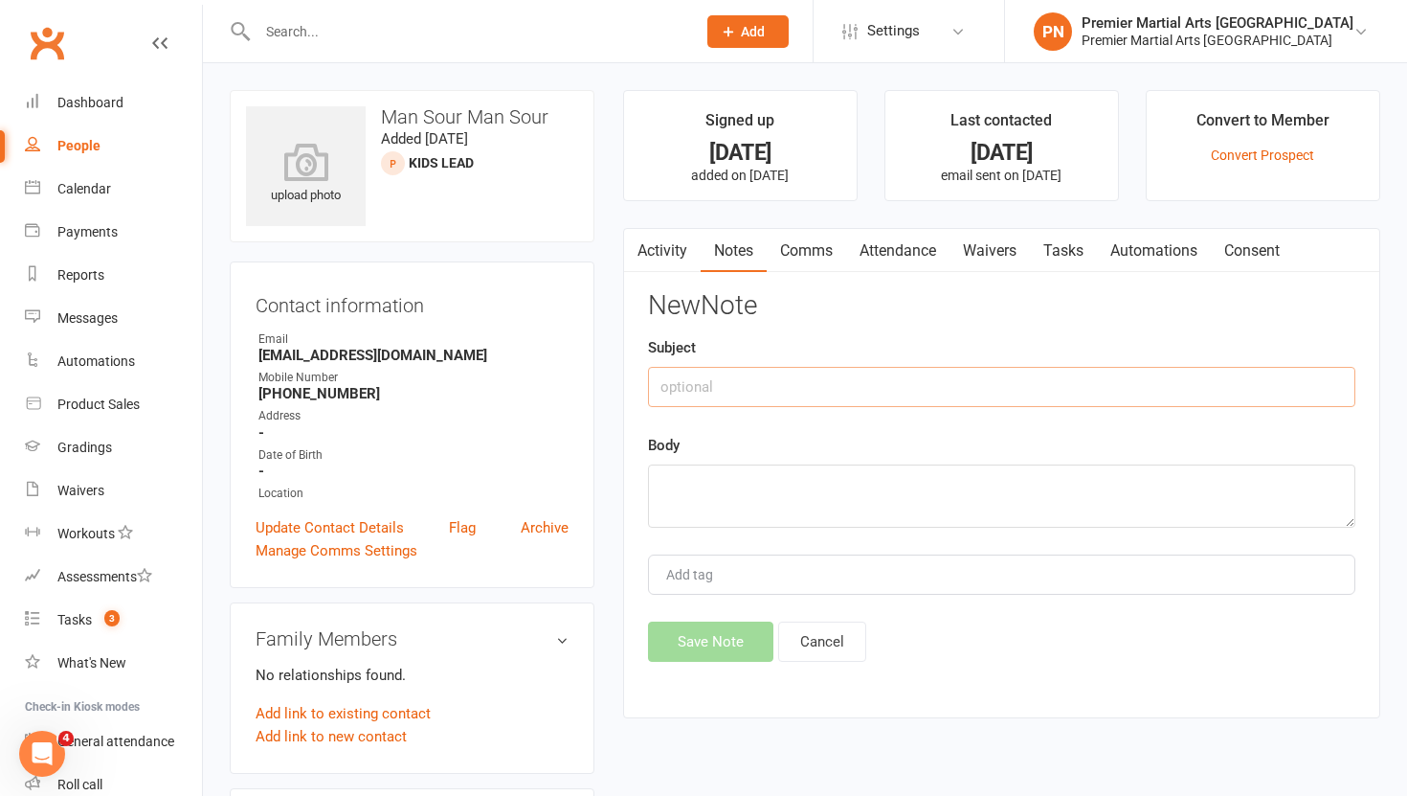
click at [678, 382] on input "text" at bounding box center [1001, 387] width 707 height 40
type input "Call 3"
click at [714, 500] on textarea at bounding box center [1001, 495] width 707 height 63
type textarea "NA VM & TEXT"
click at [682, 639] on button "Save Note" at bounding box center [710, 641] width 125 height 40
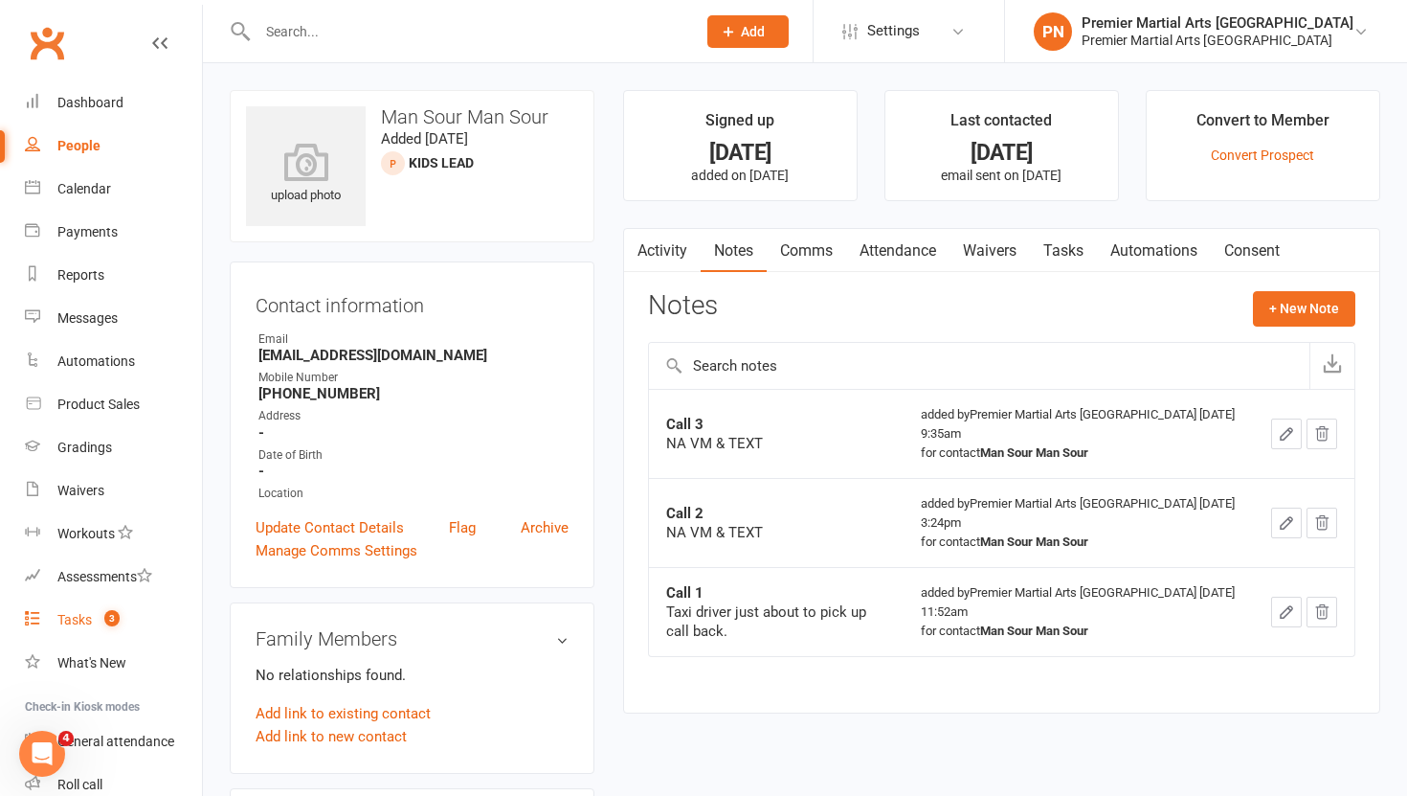
click at [70, 624] on div "Tasks" at bounding box center [74, 619] width 34 height 15
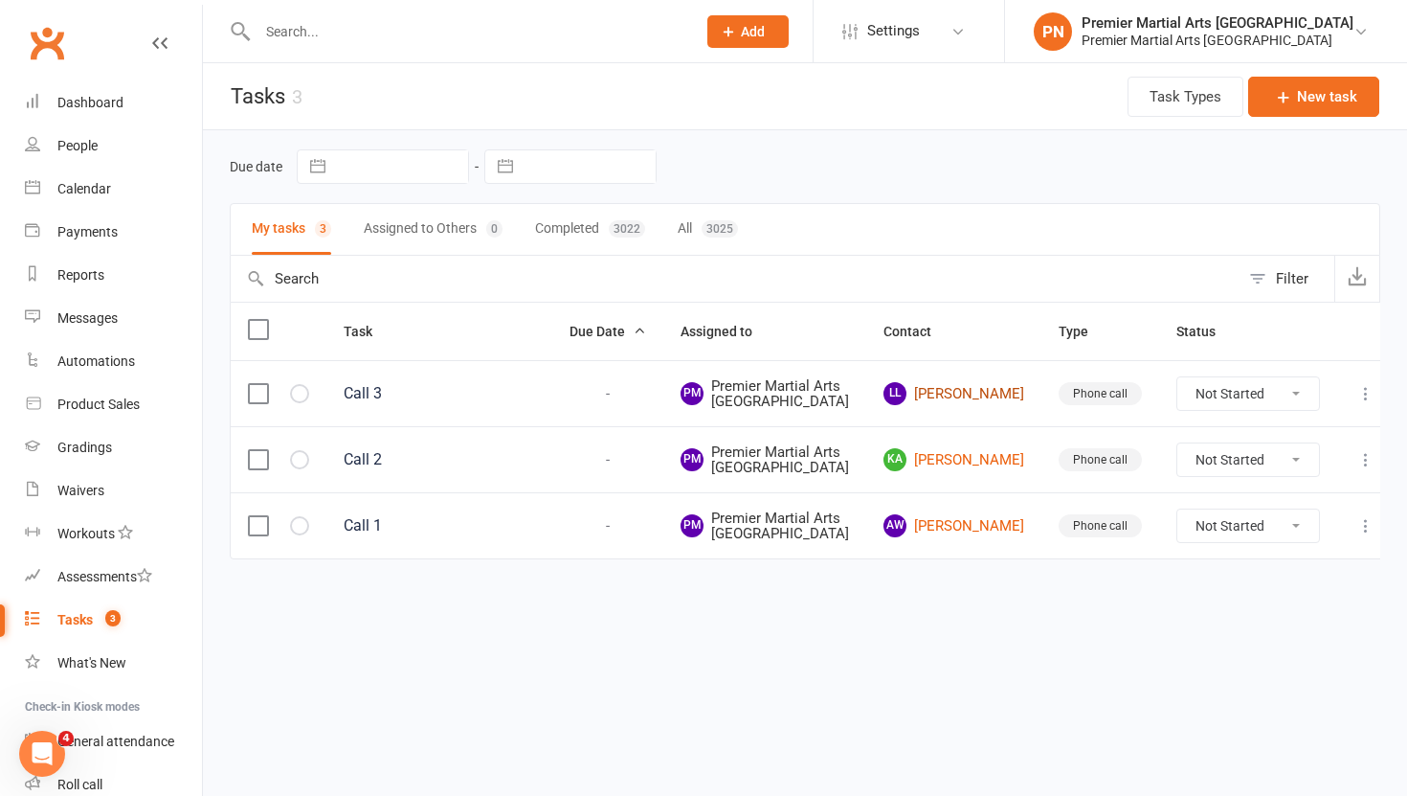
click at [956, 405] on link "LL Liam Lee" at bounding box center [954, 393] width 141 height 23
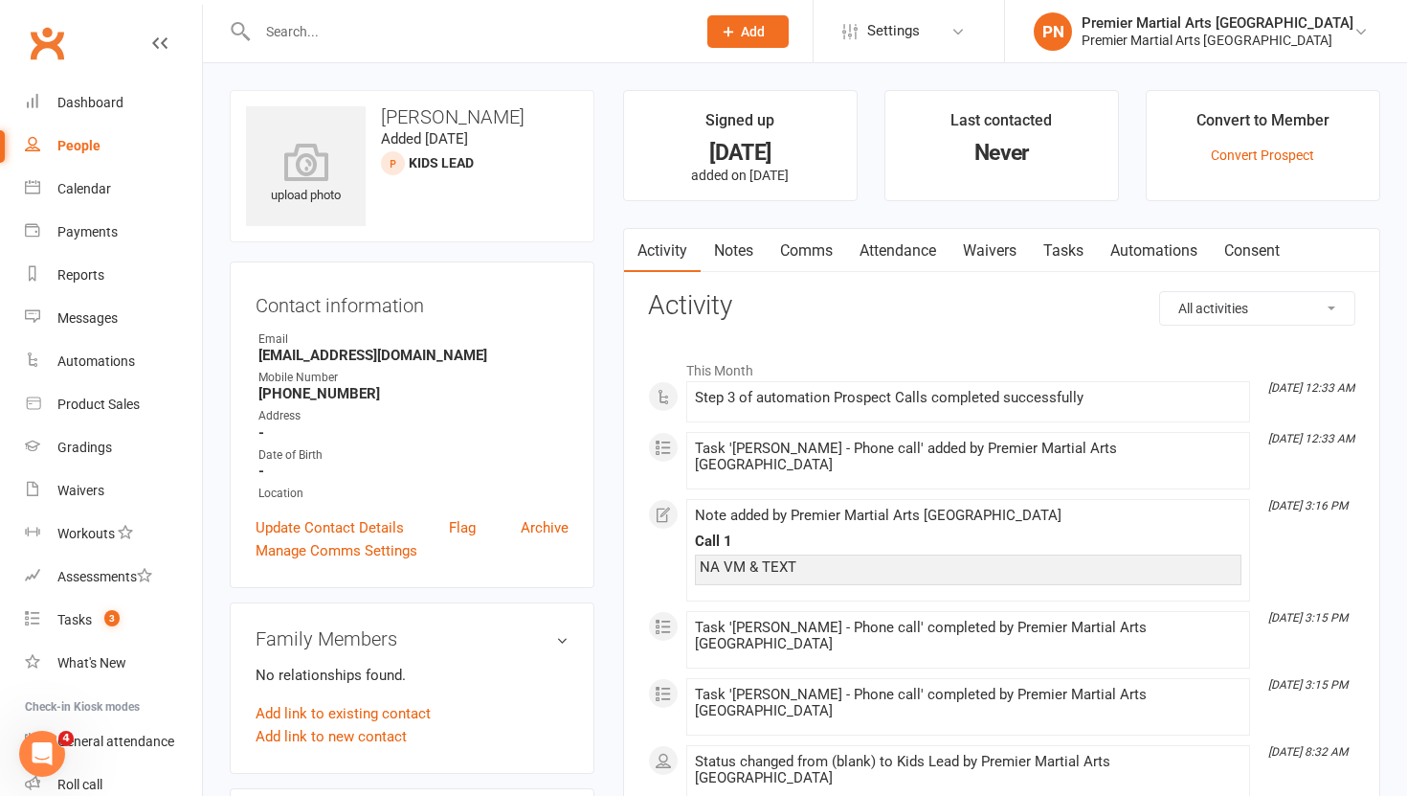
click at [1066, 249] on link "Tasks" at bounding box center [1063, 251] width 67 height 44
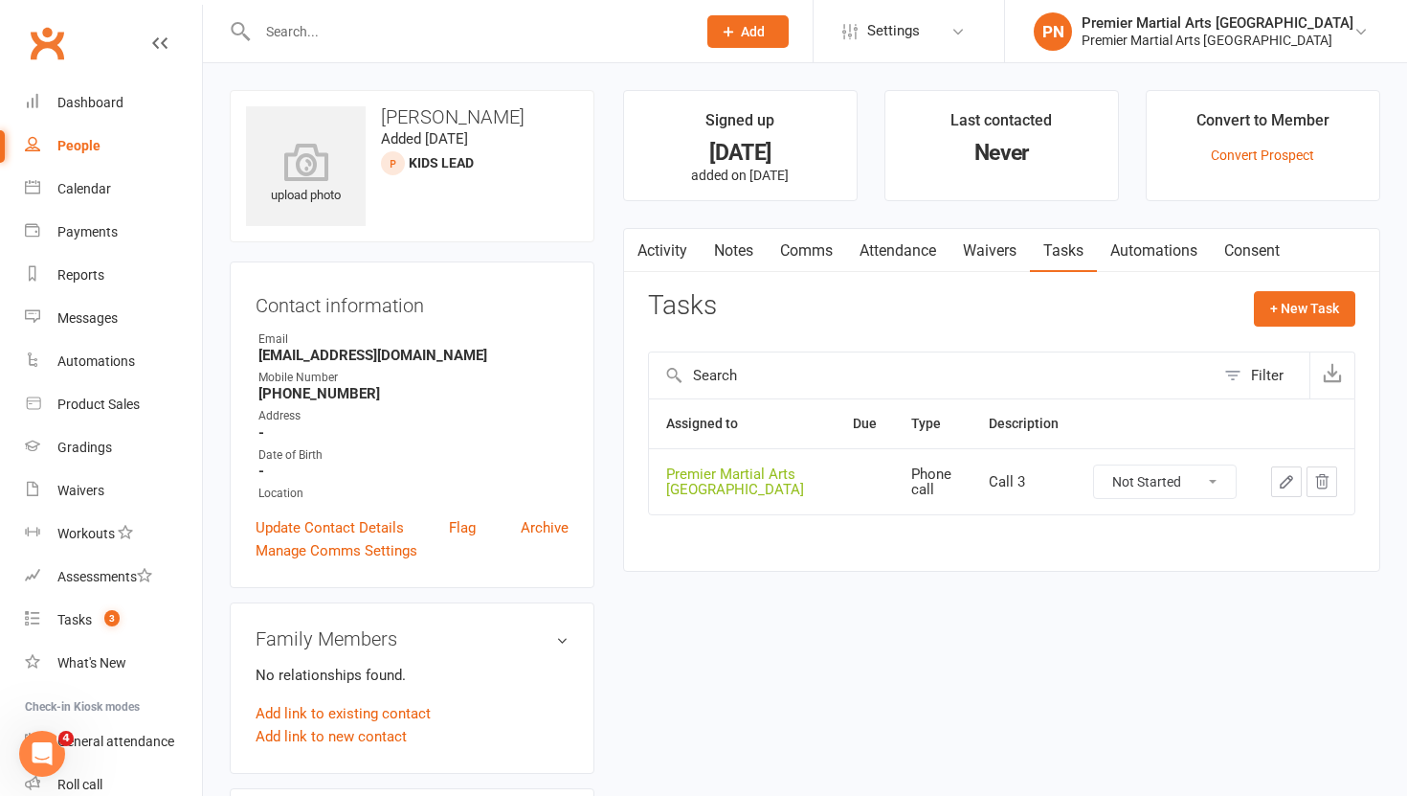
click at [1215, 482] on select "Not Started In Progress Waiting Complete" at bounding box center [1165, 481] width 142 height 33
click at [1094, 465] on select "Not Started In Progress Waiting Complete" at bounding box center [1165, 481] width 142 height 33
select select "unstarted"
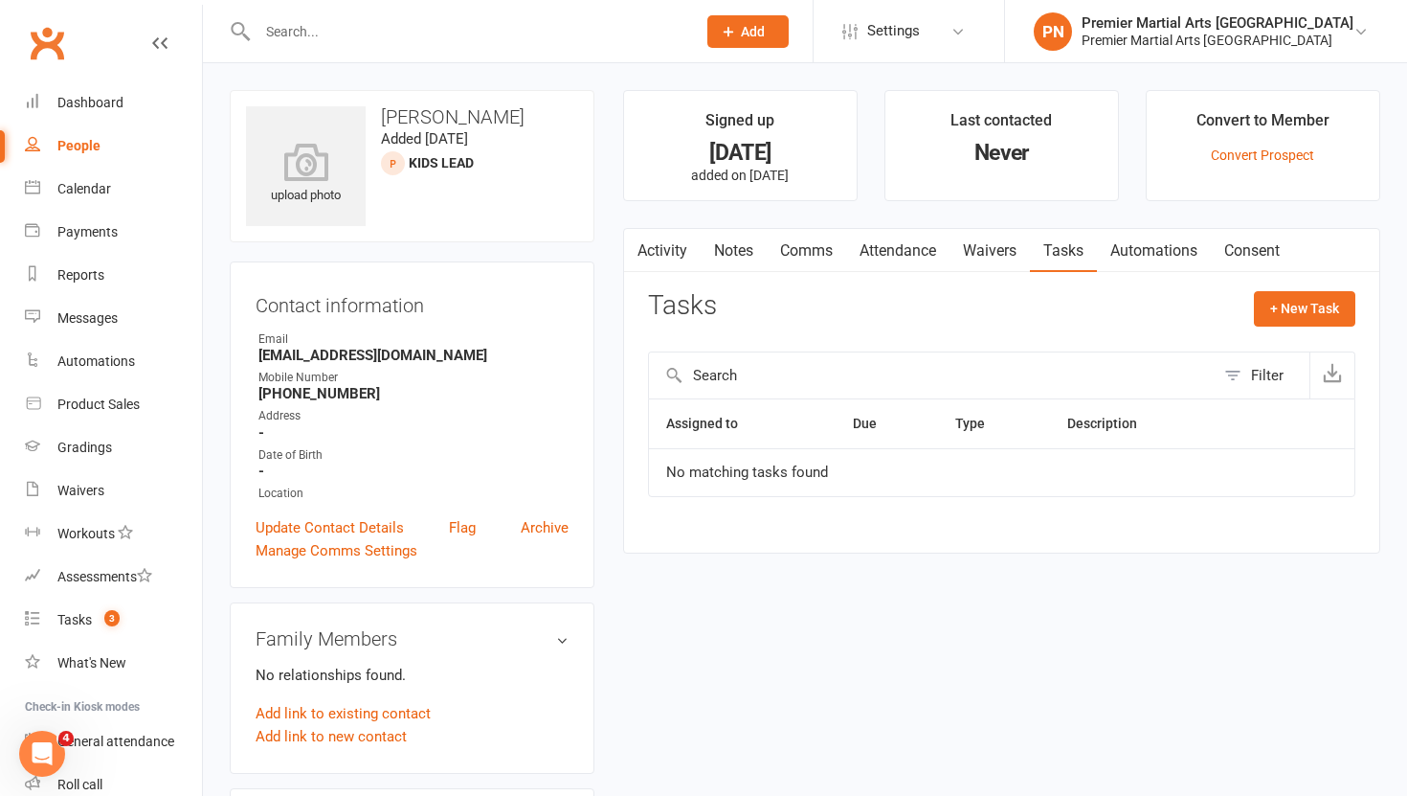
click at [733, 252] on link "Notes" at bounding box center [734, 251] width 66 height 44
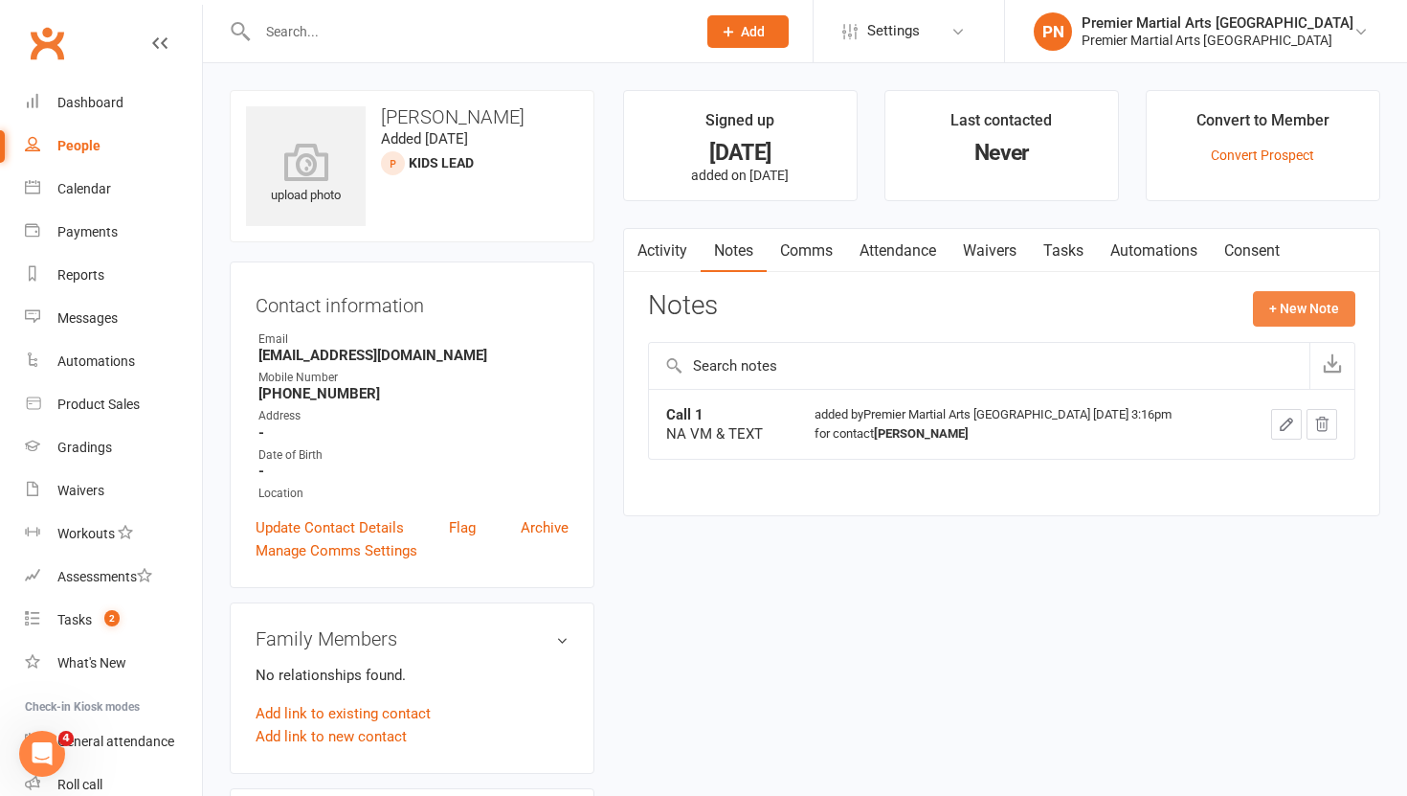
click at [1289, 310] on button "+ New Note" at bounding box center [1304, 308] width 102 height 34
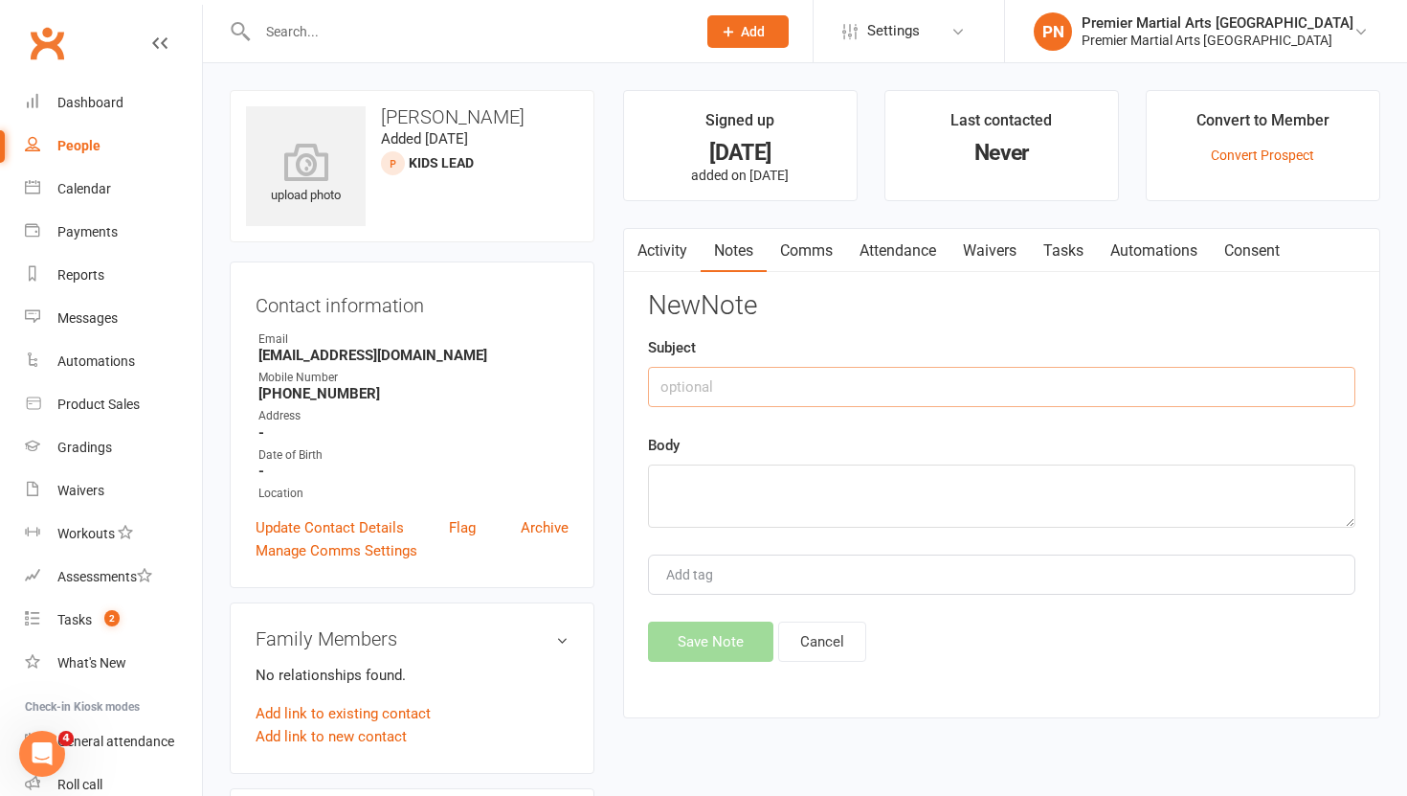
click at [728, 391] on input "text" at bounding box center [1001, 387] width 707 height 40
type input "Call 2"
click at [718, 491] on textarea at bounding box center [1001, 495] width 707 height 63
type textarea "NA VM & TEXT"
click at [717, 643] on button "Save Note" at bounding box center [710, 641] width 125 height 40
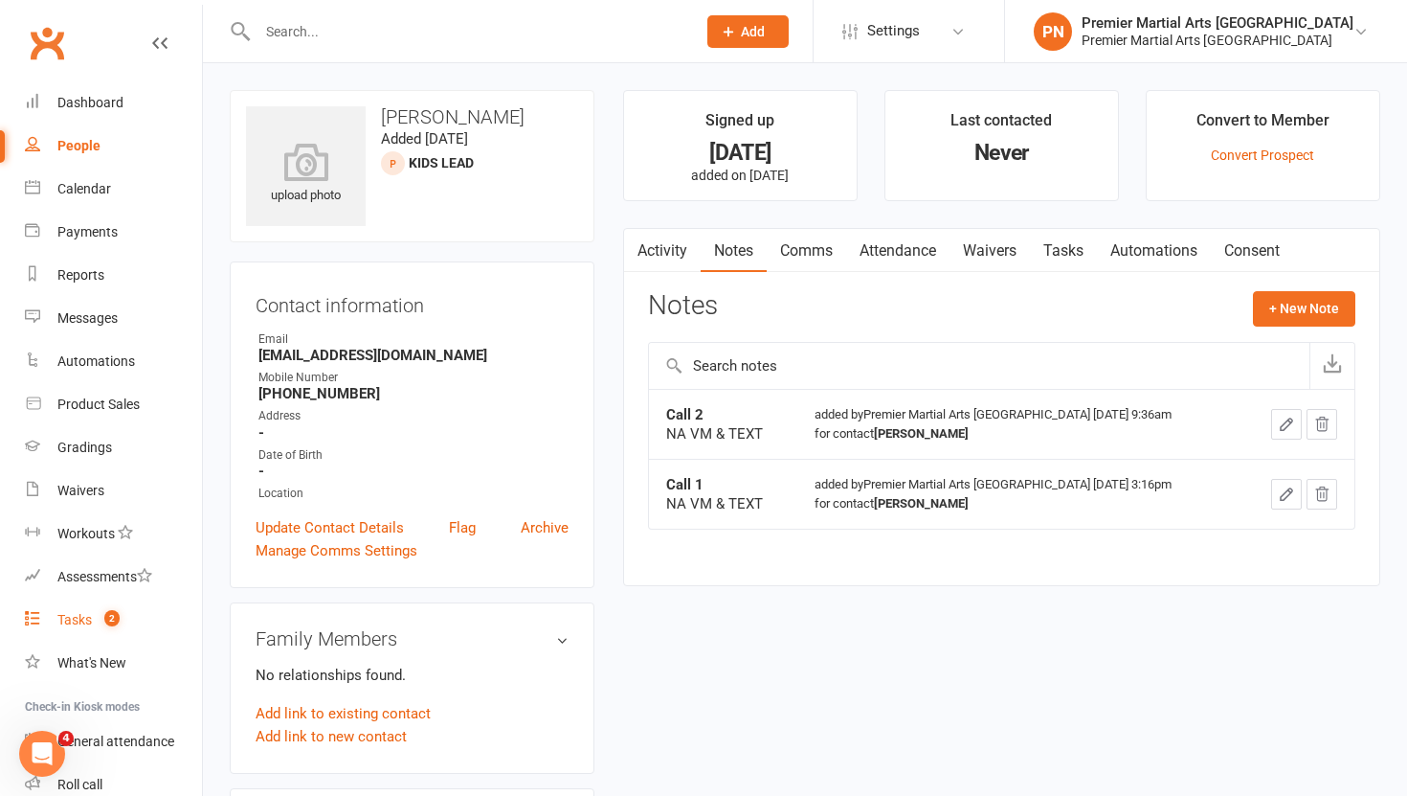
click at [70, 617] on div "Tasks" at bounding box center [74, 619] width 34 height 15
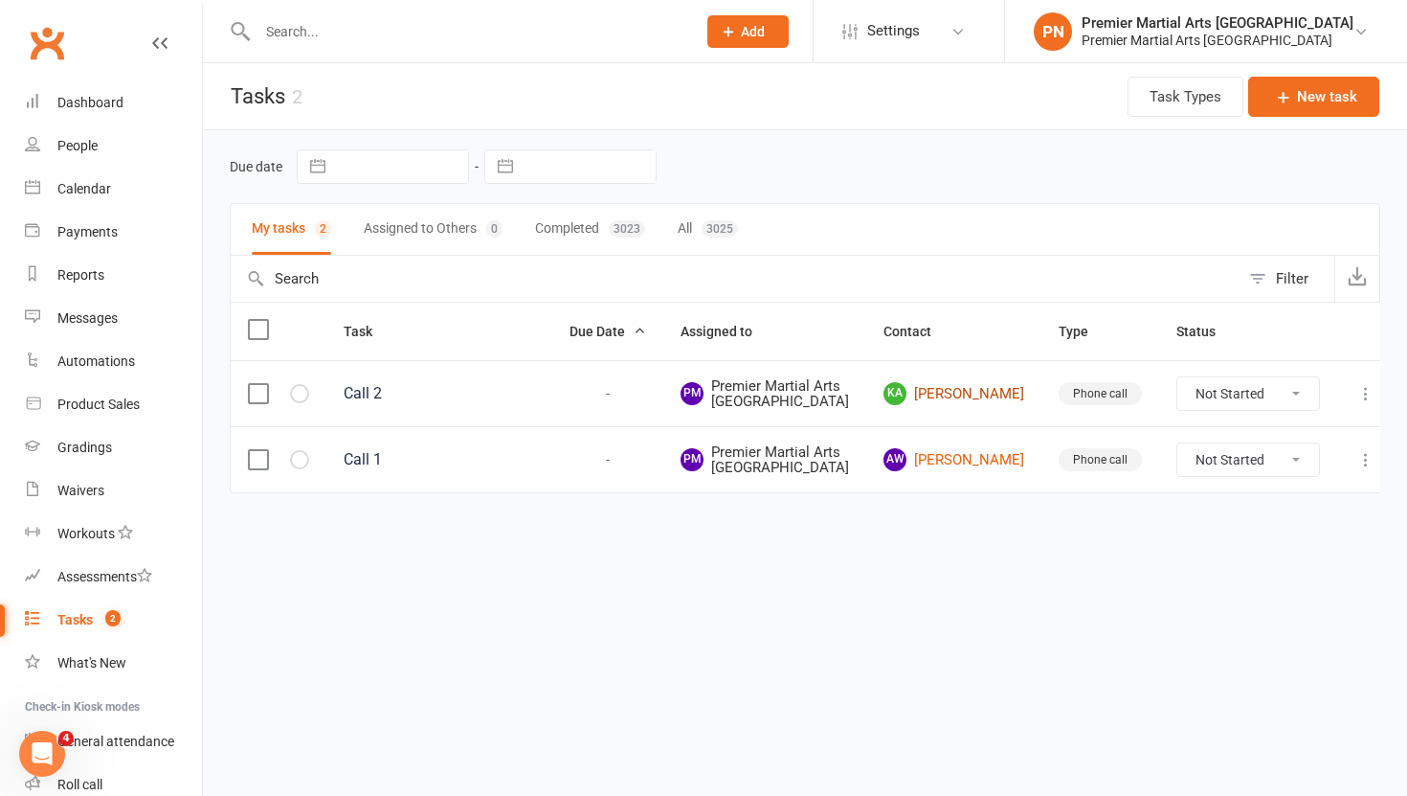
click at [949, 405] on link "KA Kiera Ahmed" at bounding box center [954, 393] width 141 height 23
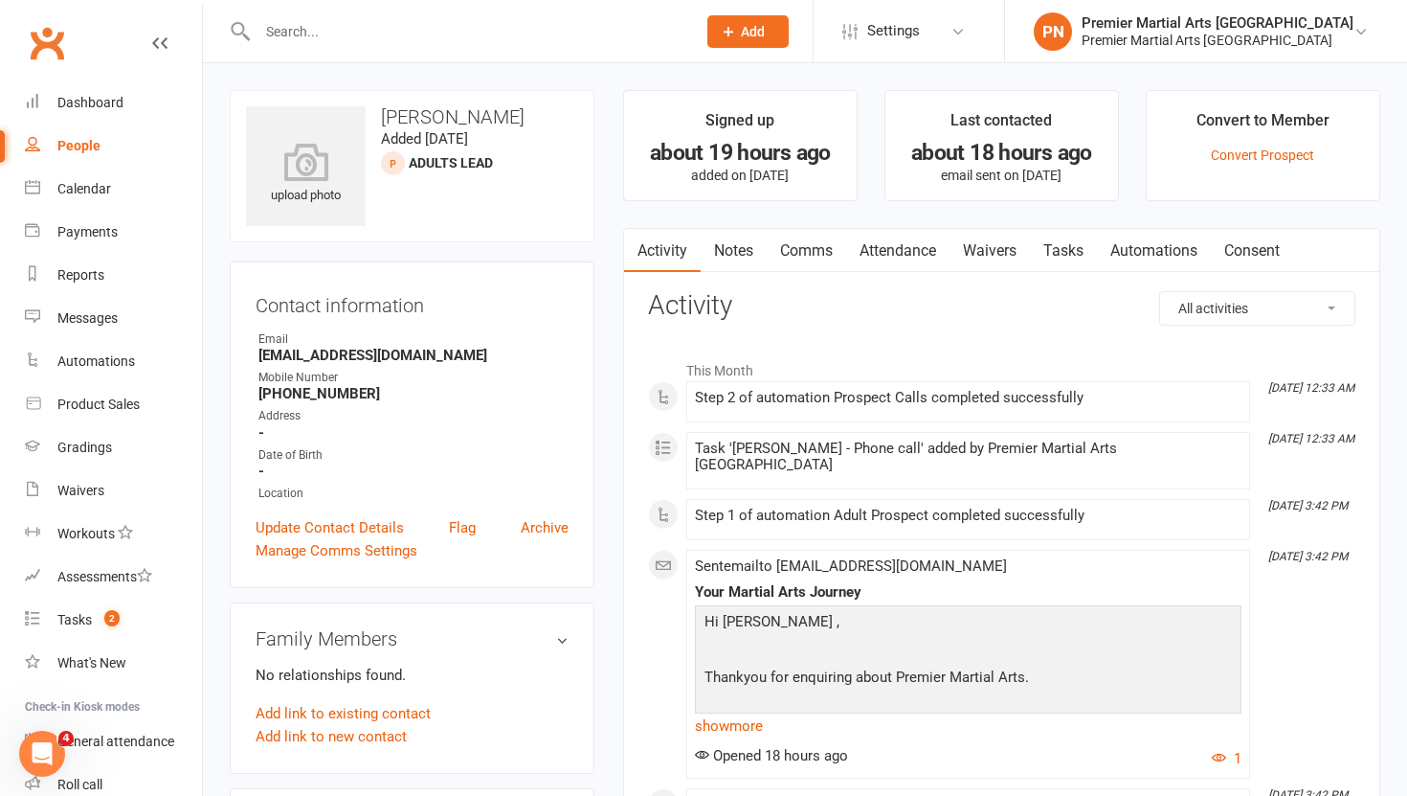
click at [1079, 261] on link "Tasks" at bounding box center [1063, 251] width 67 height 44
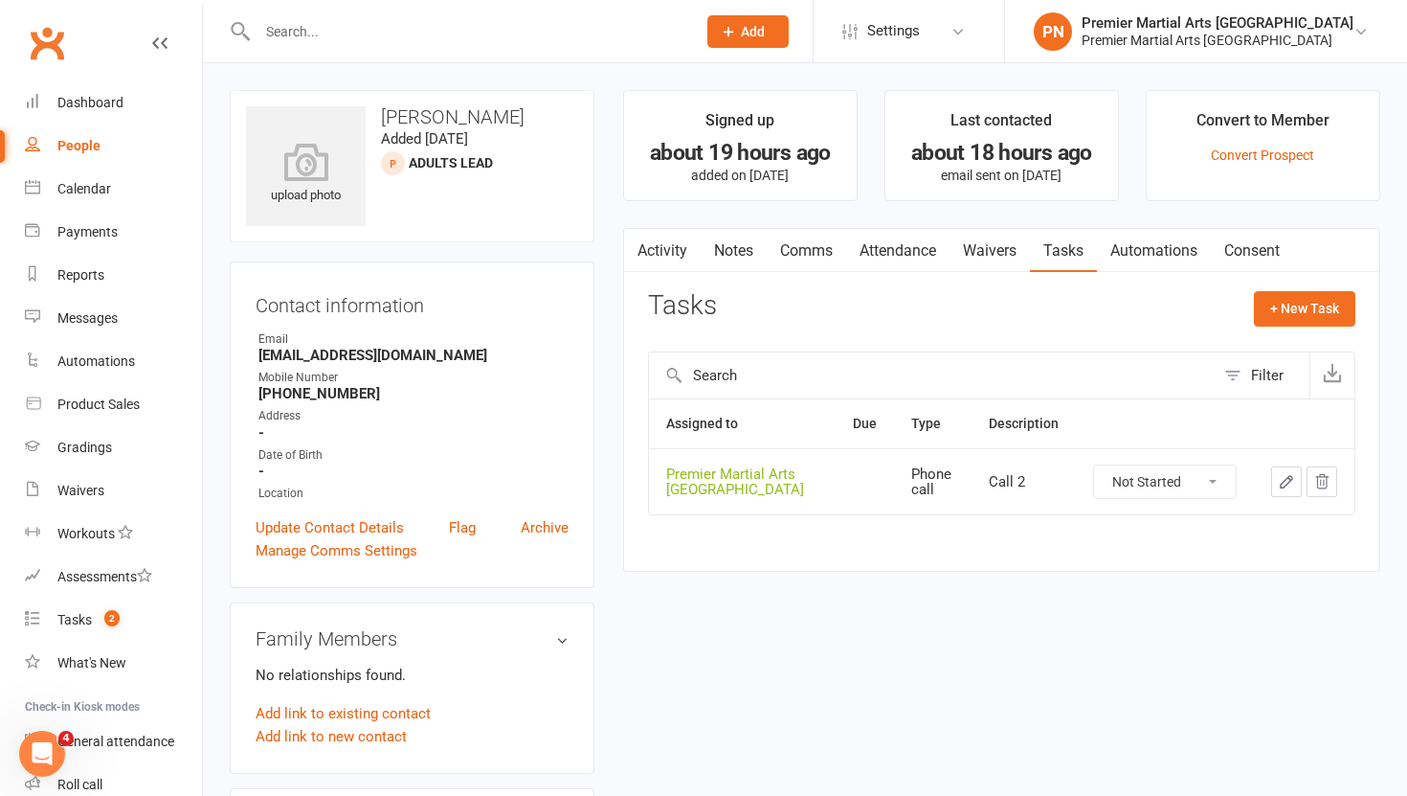
click at [1212, 484] on select "Not Started In Progress Waiting Complete" at bounding box center [1165, 481] width 142 height 33
click at [1094, 465] on select "Not Started In Progress Waiting Complete" at bounding box center [1165, 481] width 142 height 33
select select "unstarted"
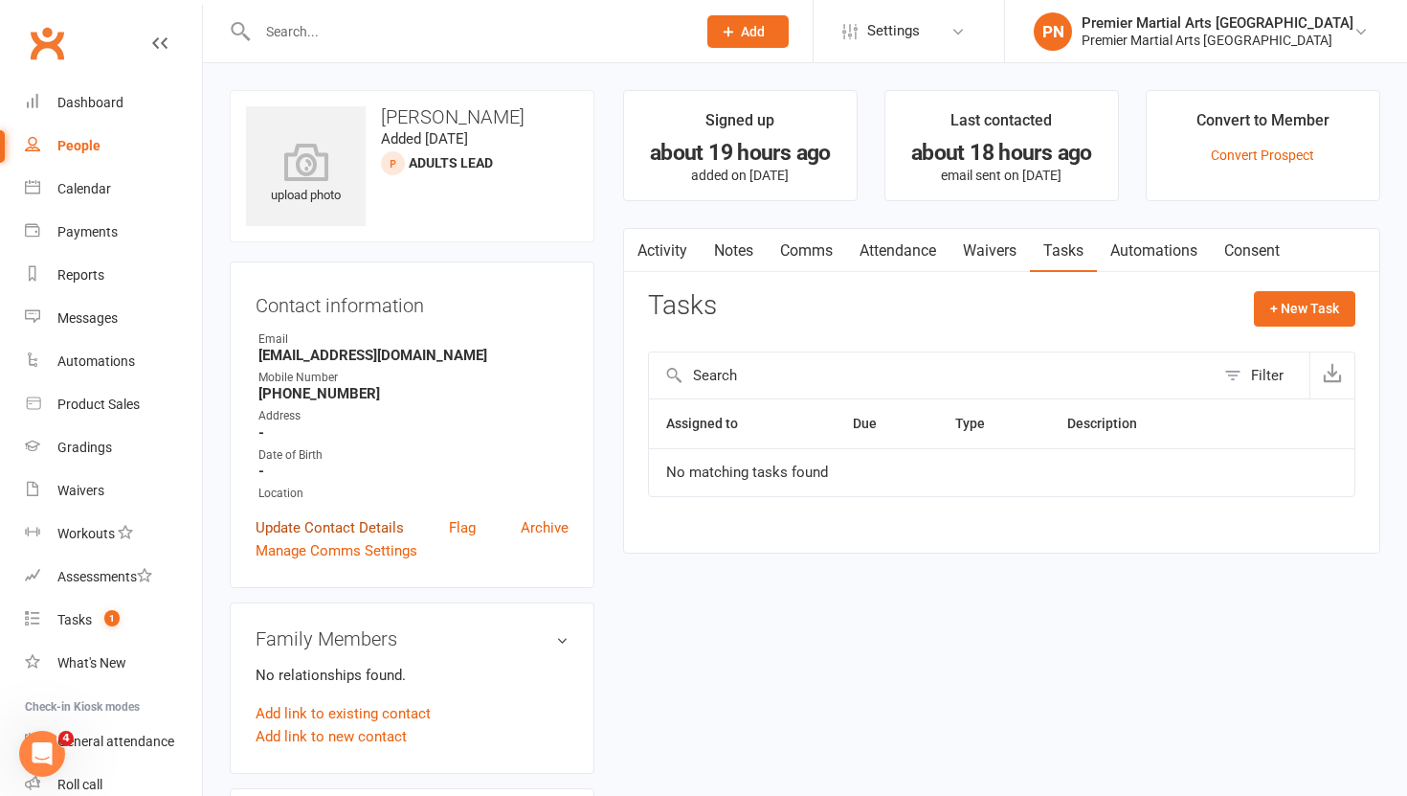
click at [375, 526] on link "Update Contact Details" at bounding box center [330, 527] width 148 height 23
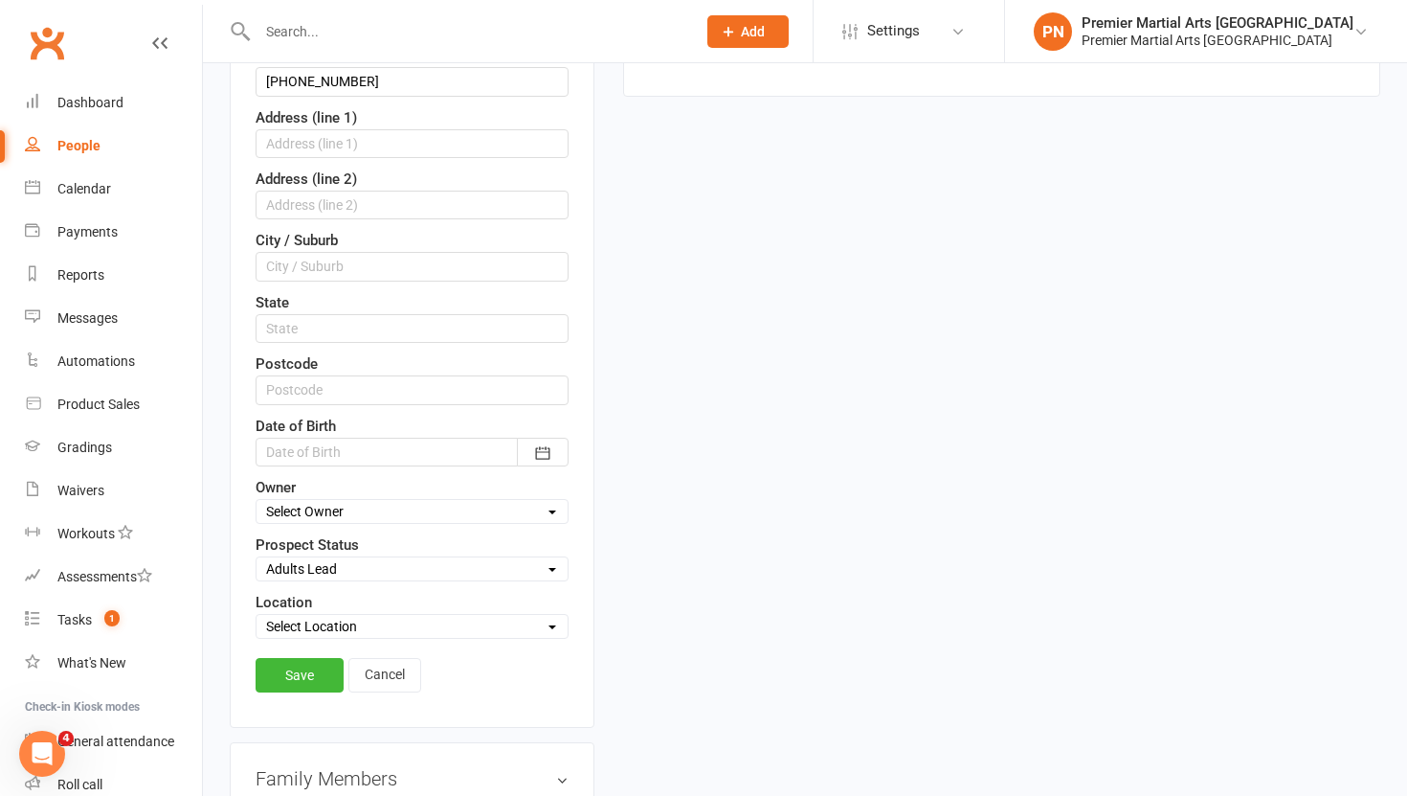
scroll to position [459, 0]
click at [374, 560] on select "Select Initial Call Made - L1 Booked Self Booked Via Calendly - L1 Booked Initi…" at bounding box center [412, 566] width 311 height 21
select select "Initial Call Made - L1 Booked"
click at [257, 556] on select "Select Initial Call Made - L1 Booked Self Booked Via Calendly - L1 Booked Initi…" at bounding box center [412, 566] width 311 height 21
click at [312, 672] on link "Save" at bounding box center [300, 673] width 88 height 34
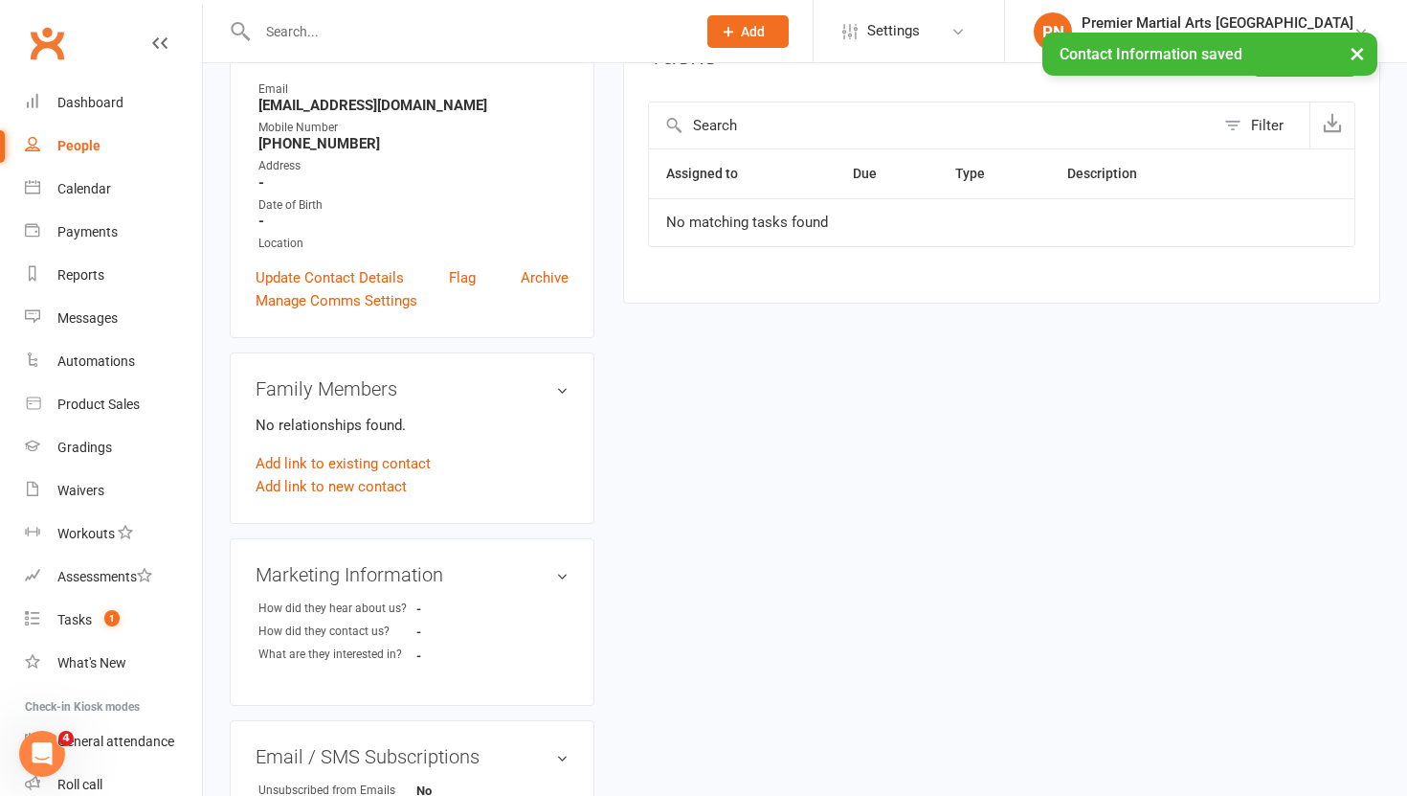
scroll to position [248, 0]
click at [69, 619] on div "Tasks" at bounding box center [74, 619] width 34 height 15
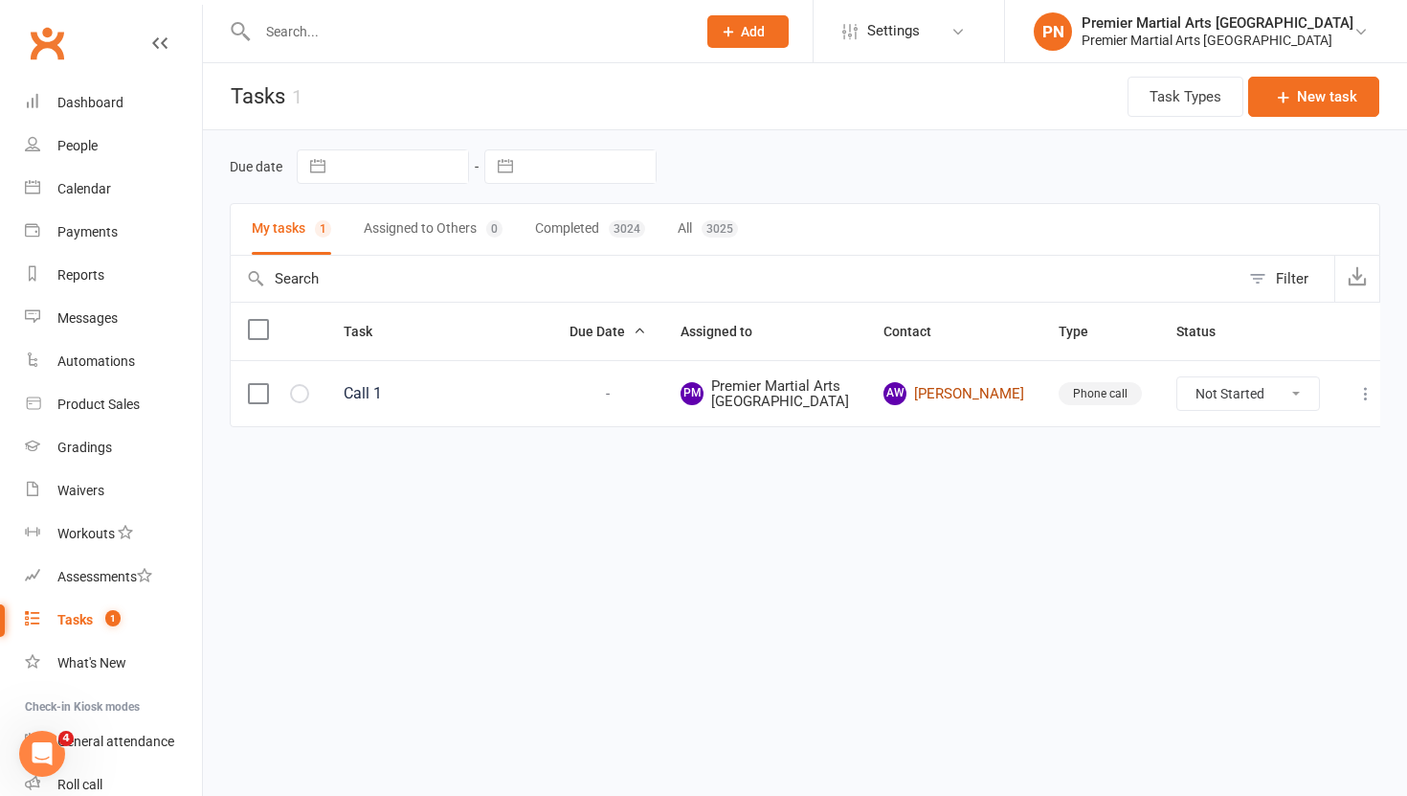
click at [966, 405] on link "AW Anna Winiowska" at bounding box center [954, 393] width 141 height 23
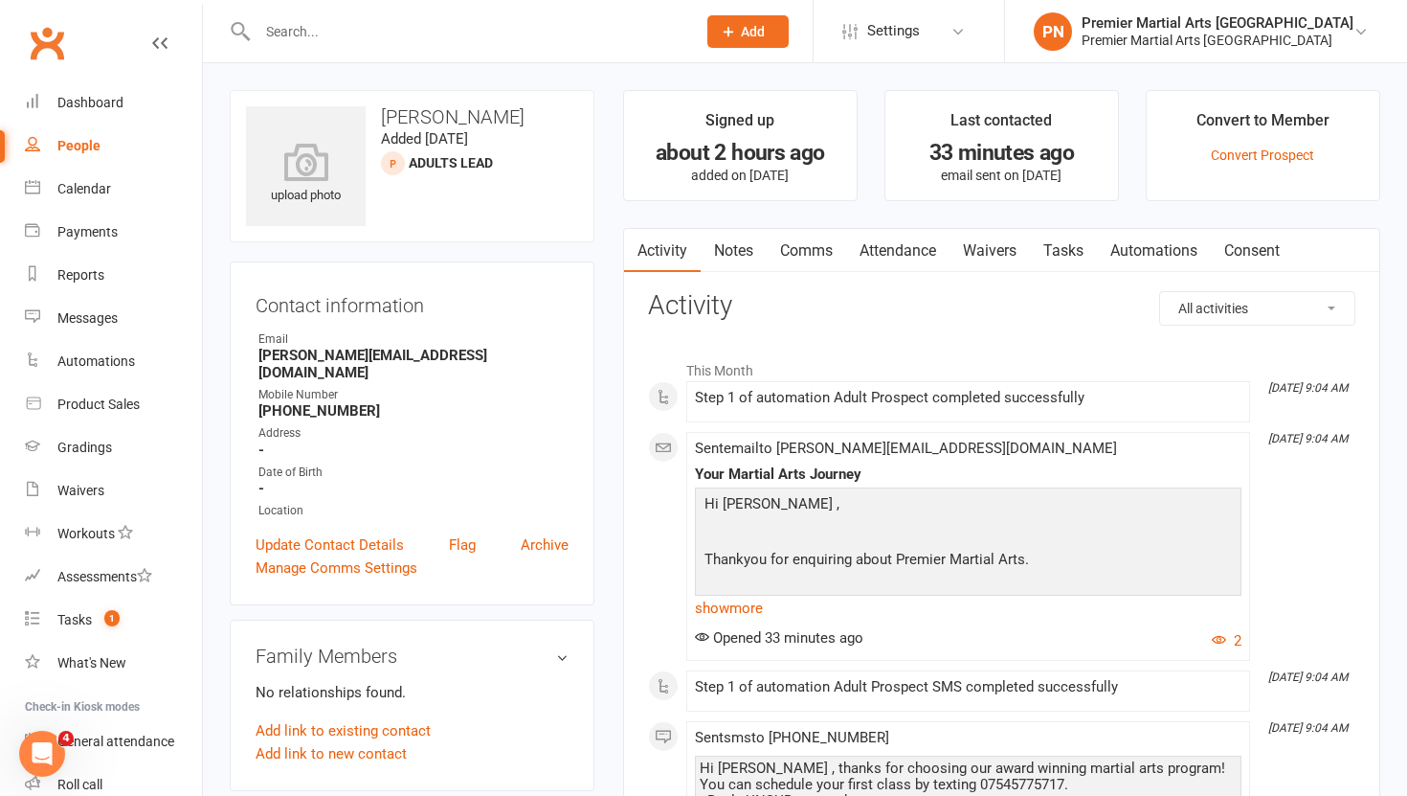
click at [1068, 251] on link "Tasks" at bounding box center [1063, 251] width 67 height 44
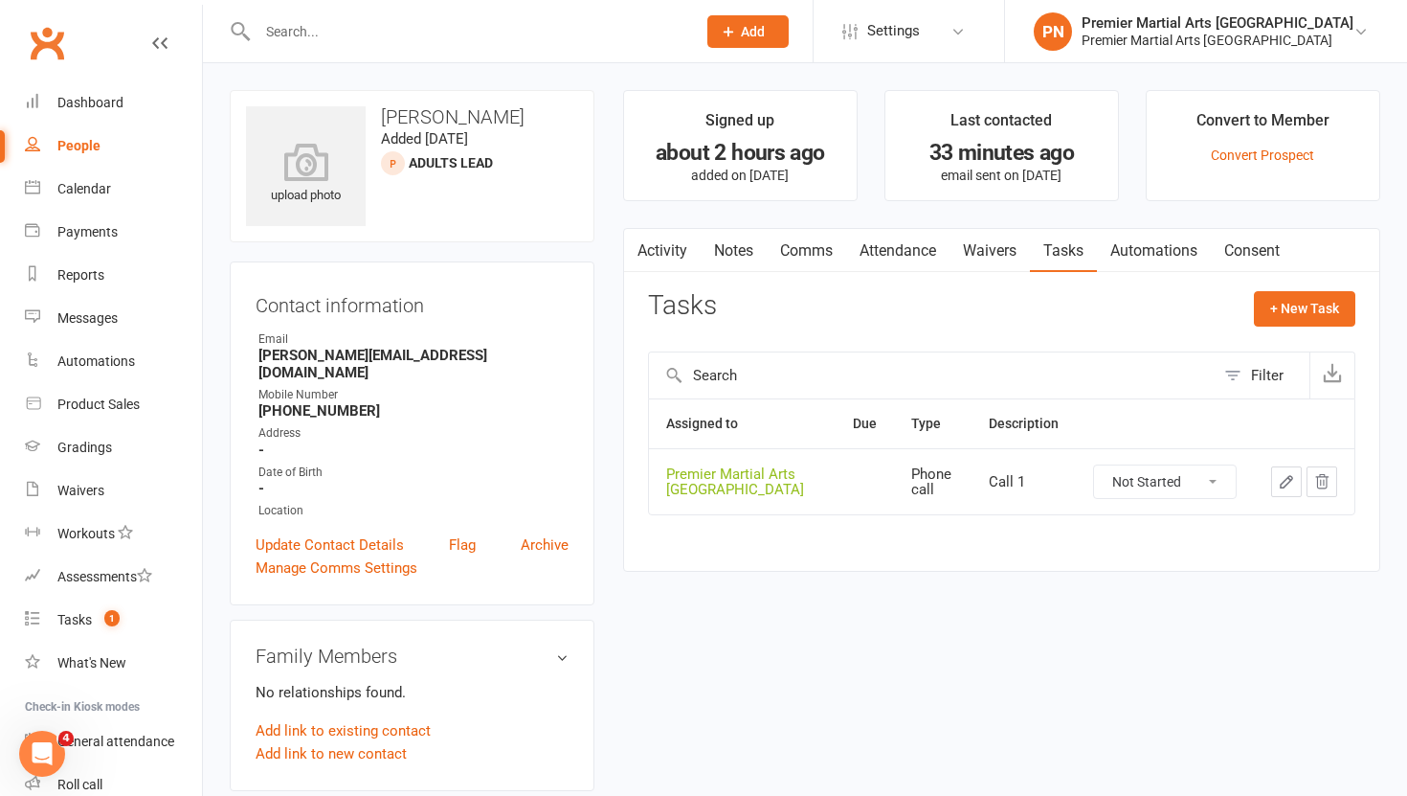
click at [1214, 479] on select "Not Started In Progress Waiting Complete" at bounding box center [1165, 481] width 142 height 33
click at [1094, 465] on select "Not Started In Progress Waiting Complete" at bounding box center [1165, 481] width 142 height 33
select select "unstarted"
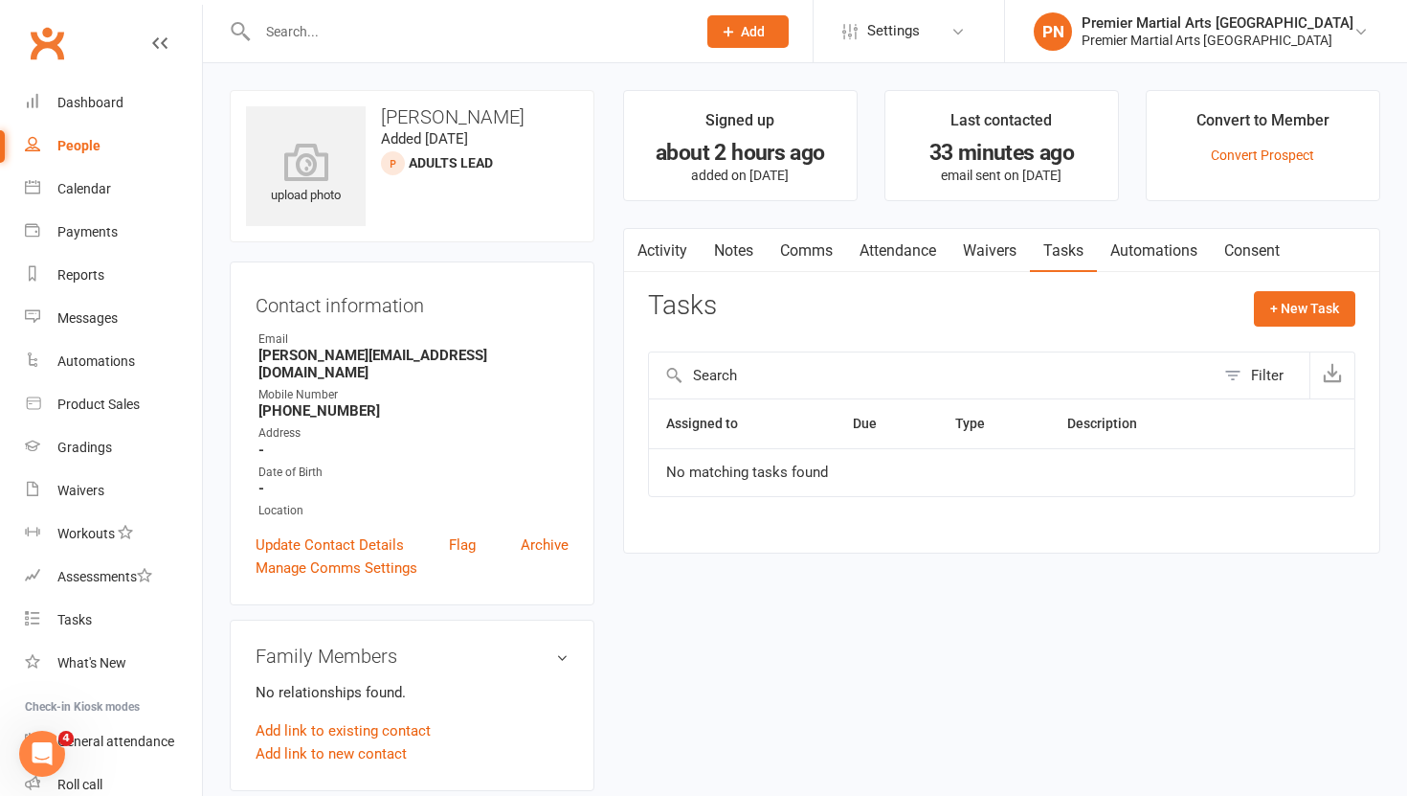
click at [737, 248] on link "Notes" at bounding box center [734, 251] width 66 height 44
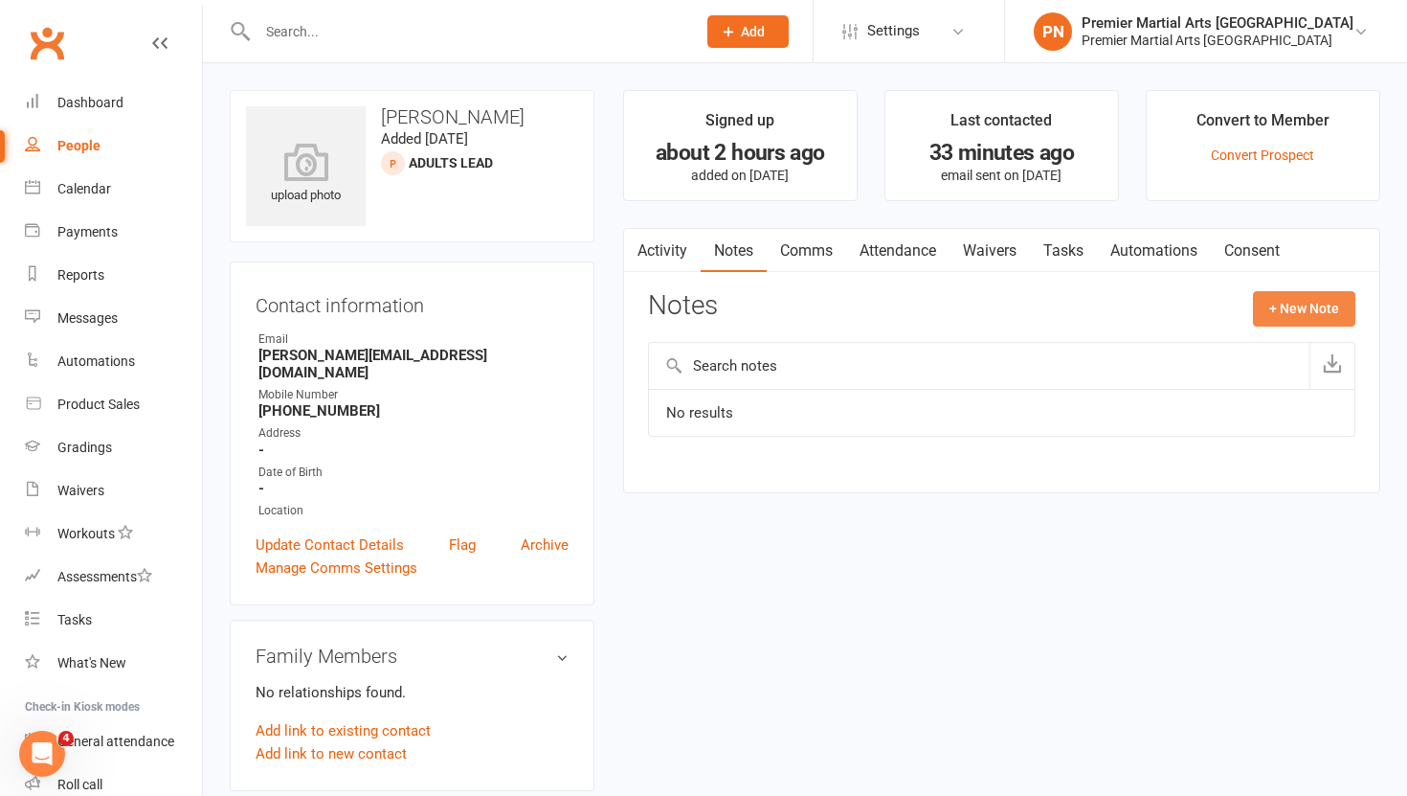
click at [1325, 303] on button "+ New Note" at bounding box center [1304, 308] width 102 height 34
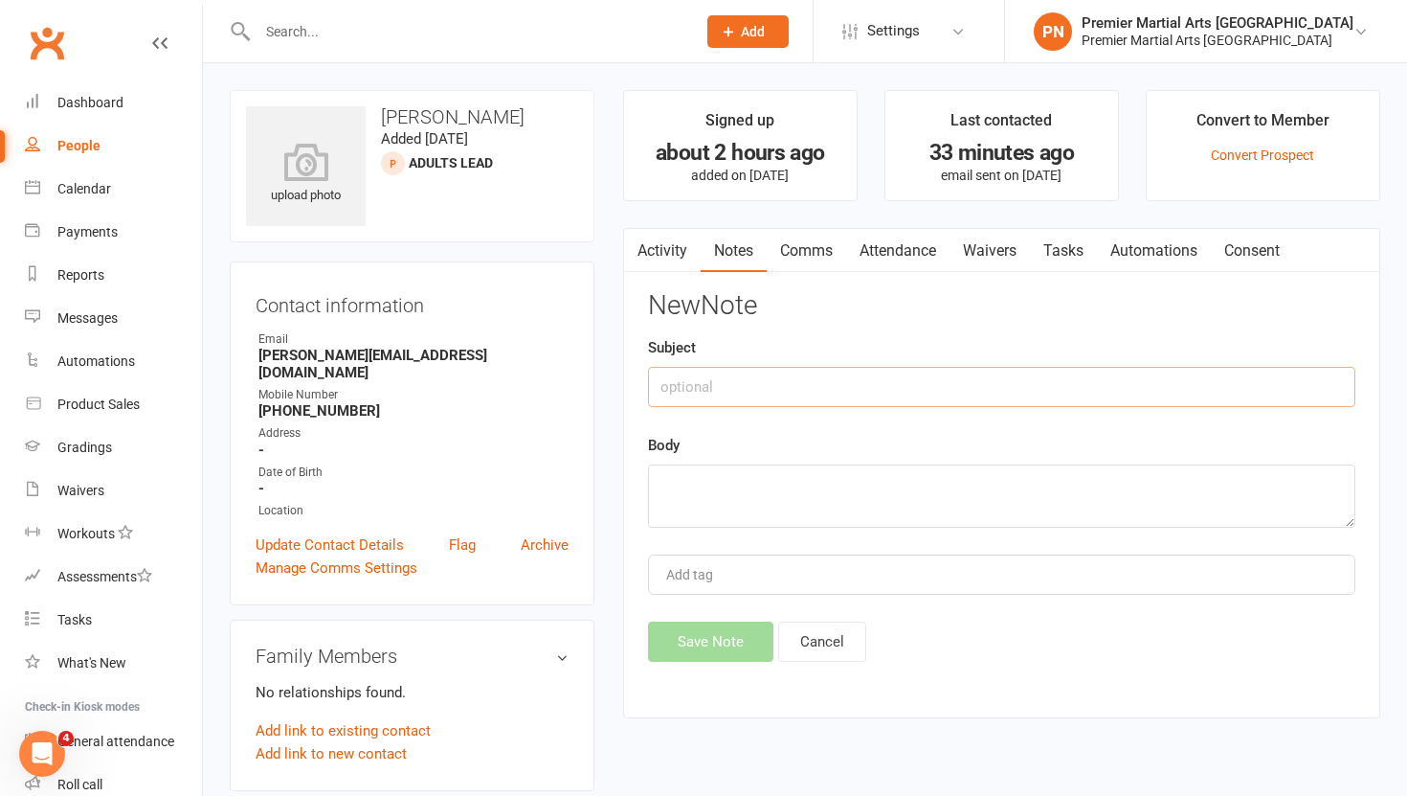
click at [885, 386] on input "text" at bounding box center [1001, 387] width 707 height 40
type input "Call 1"
click at [834, 507] on textarea at bounding box center [1001, 495] width 707 height 63
type textarea "NA VM & TEXT"
click at [705, 662] on div "Activity Notes Comms Attendance Waivers Tasks Automations Consent Notes + New N…" at bounding box center [1001, 473] width 757 height 491
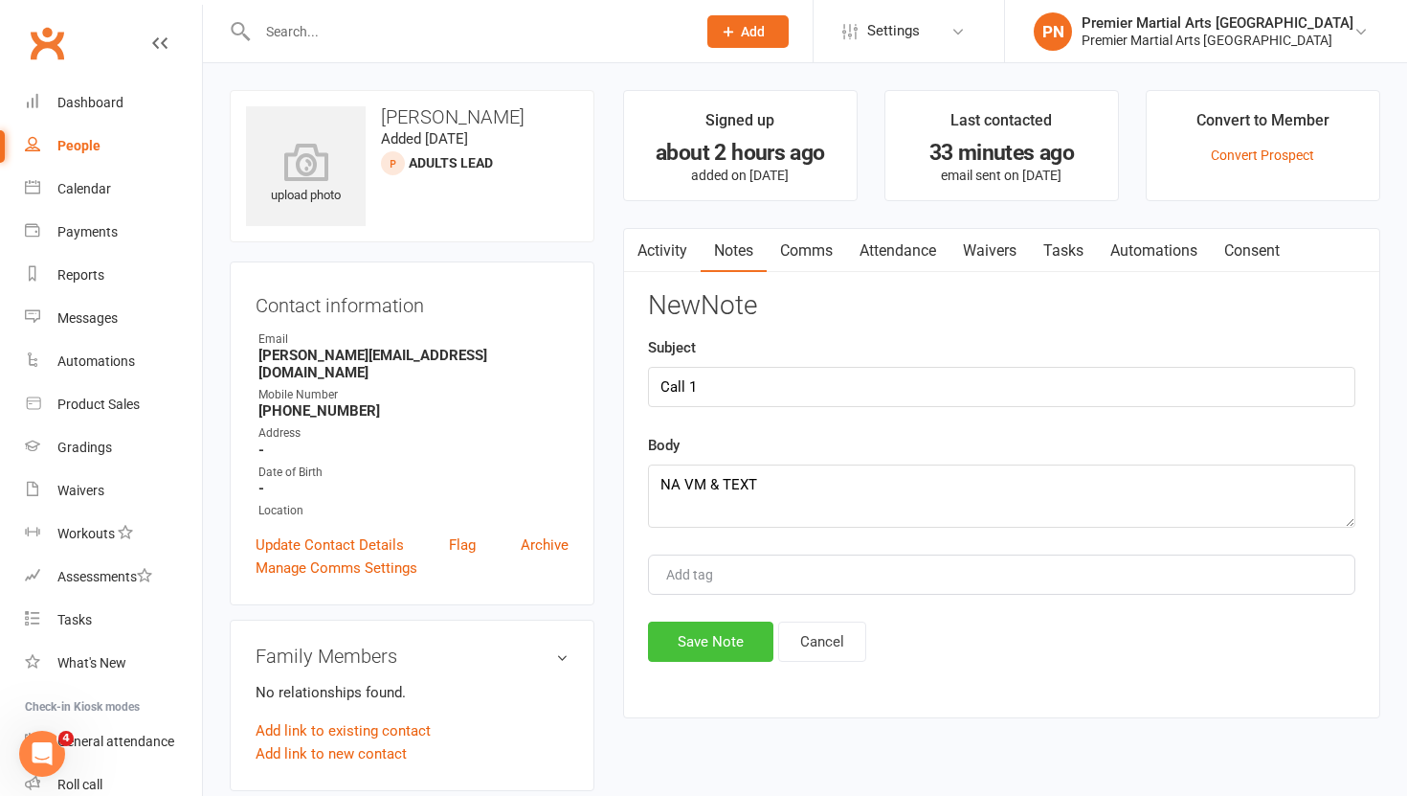
click at [713, 641] on button "Save Note" at bounding box center [710, 641] width 125 height 40
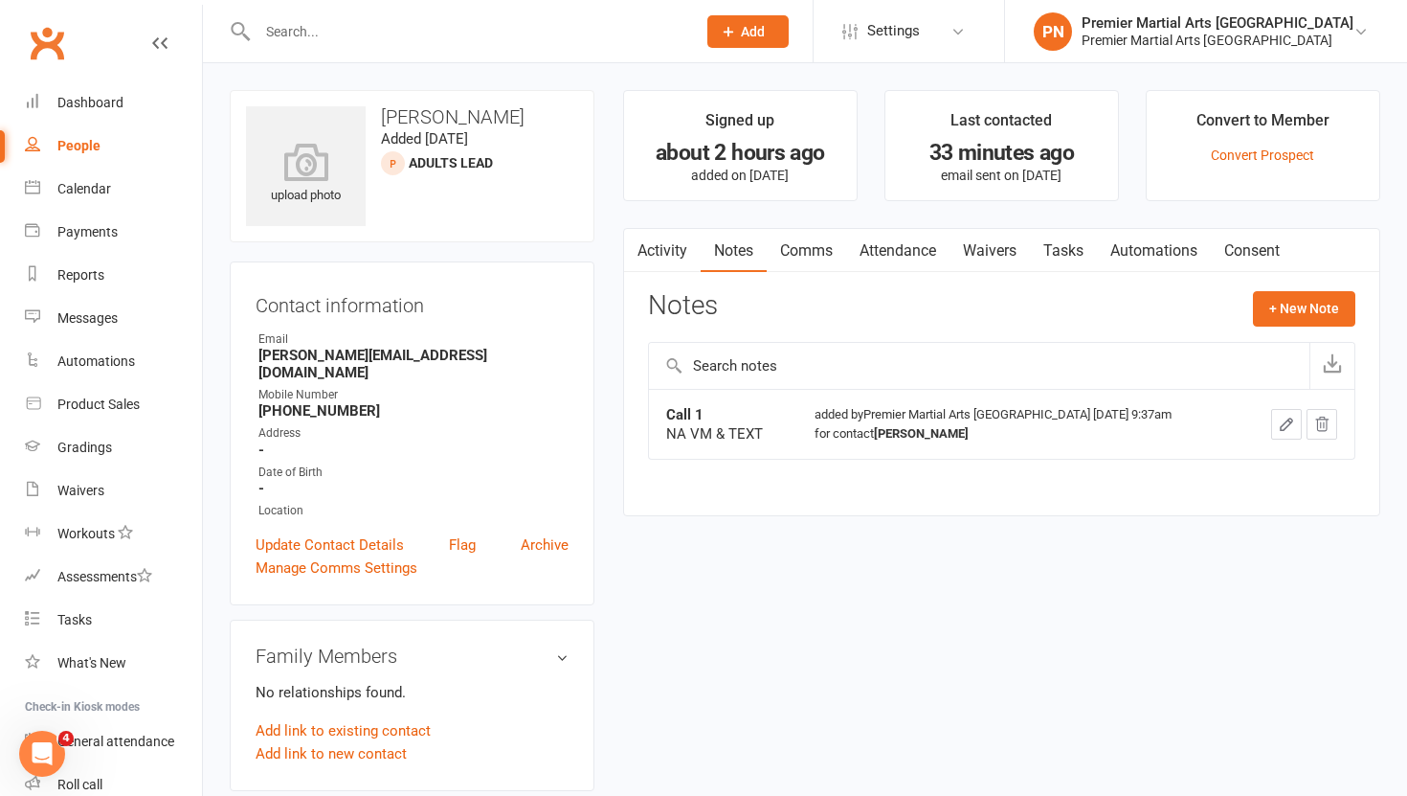
click at [455, 21] on input "text" at bounding box center [467, 31] width 431 height 27
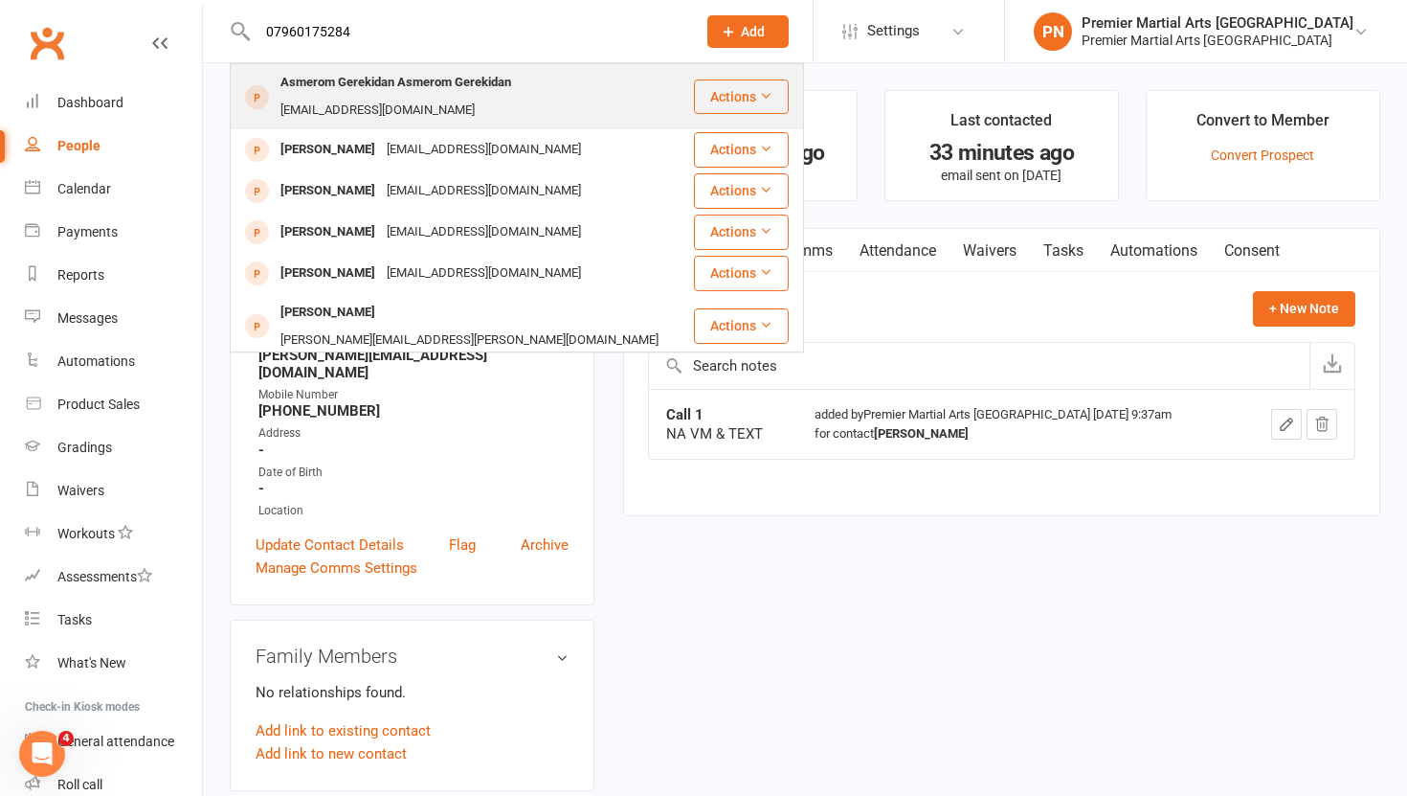
type input "07960175284"
click at [353, 96] on div "Asmerom Gerekidan Asmerom Gerekidan" at bounding box center [396, 83] width 242 height 28
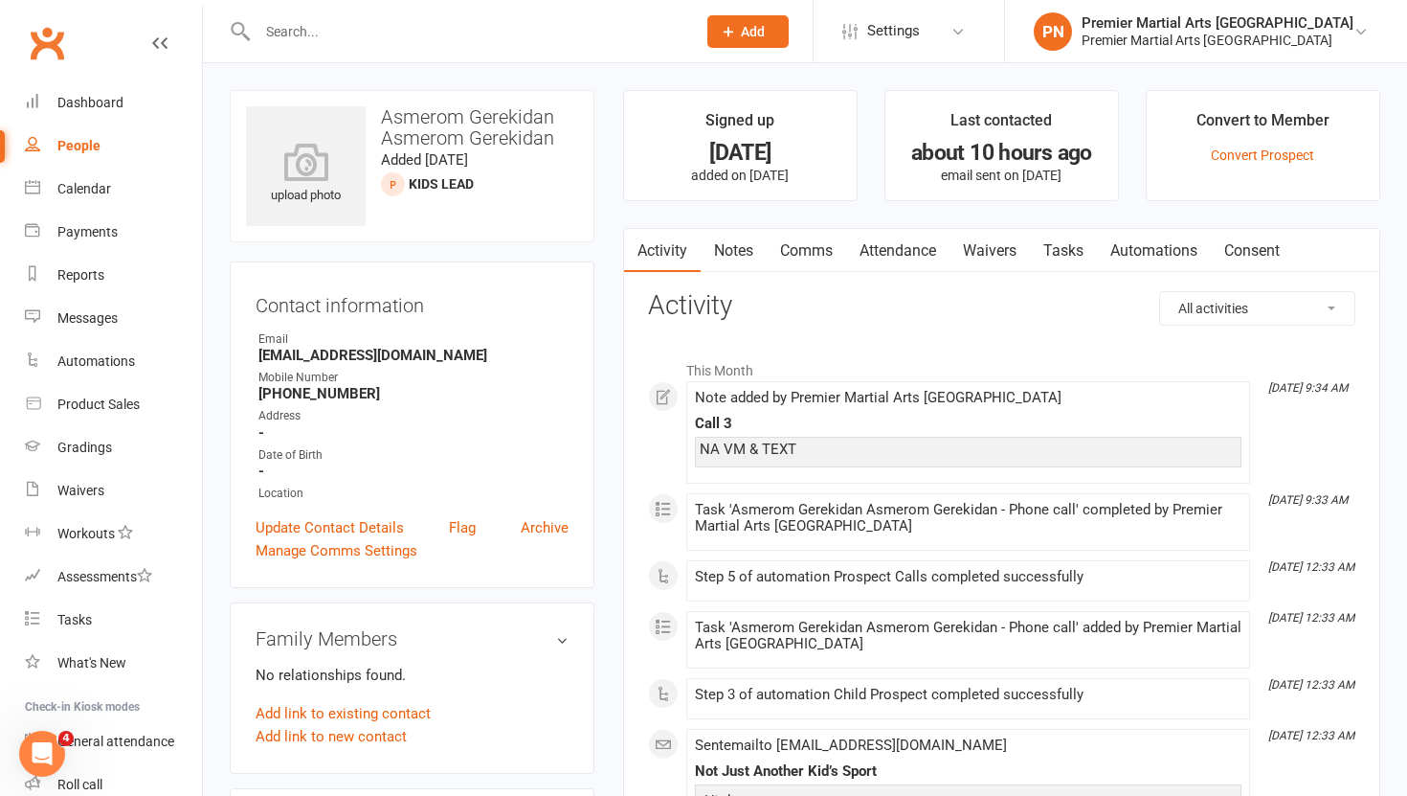
click at [746, 255] on link "Notes" at bounding box center [734, 251] width 66 height 44
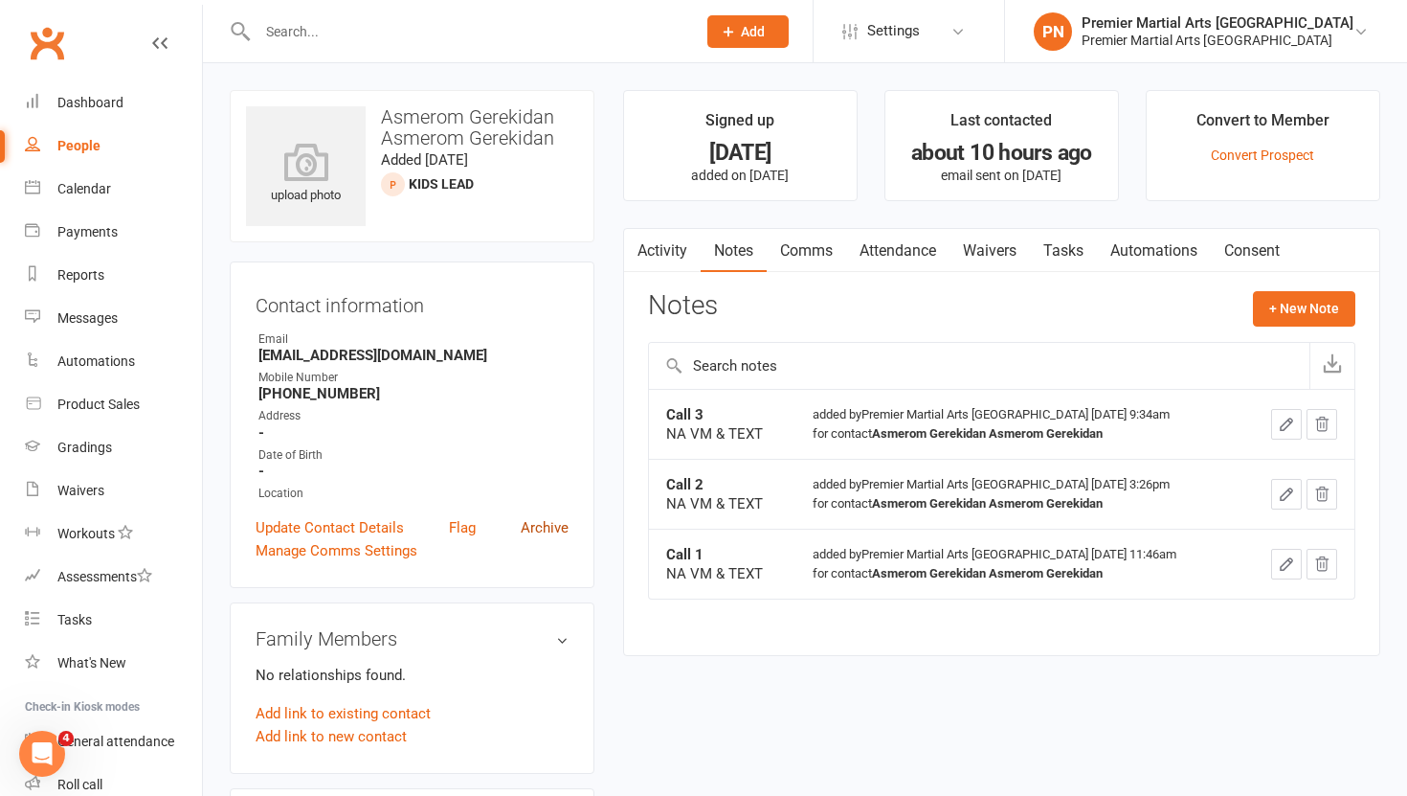
click at [549, 527] on link "Archive" at bounding box center [545, 527] width 48 height 23
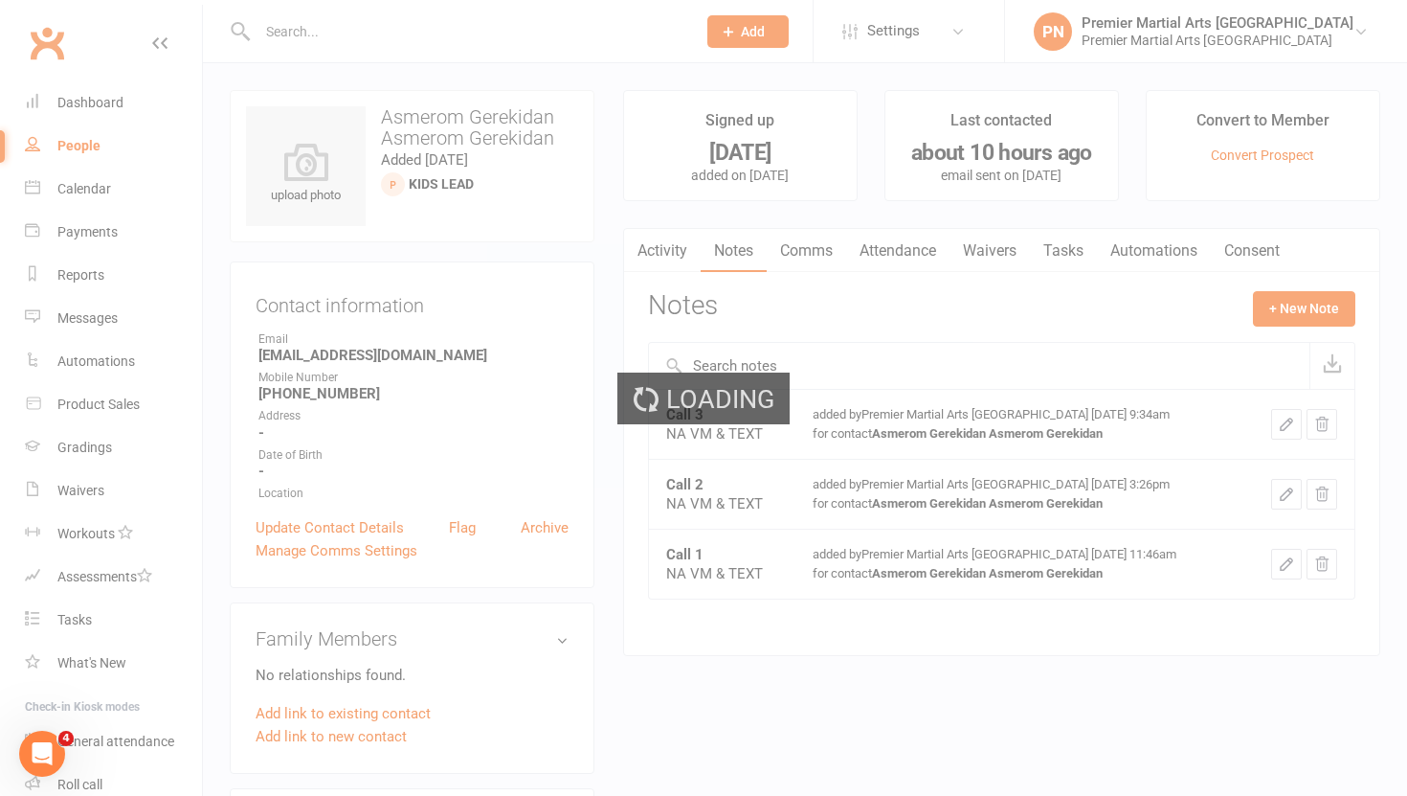
select select "100"
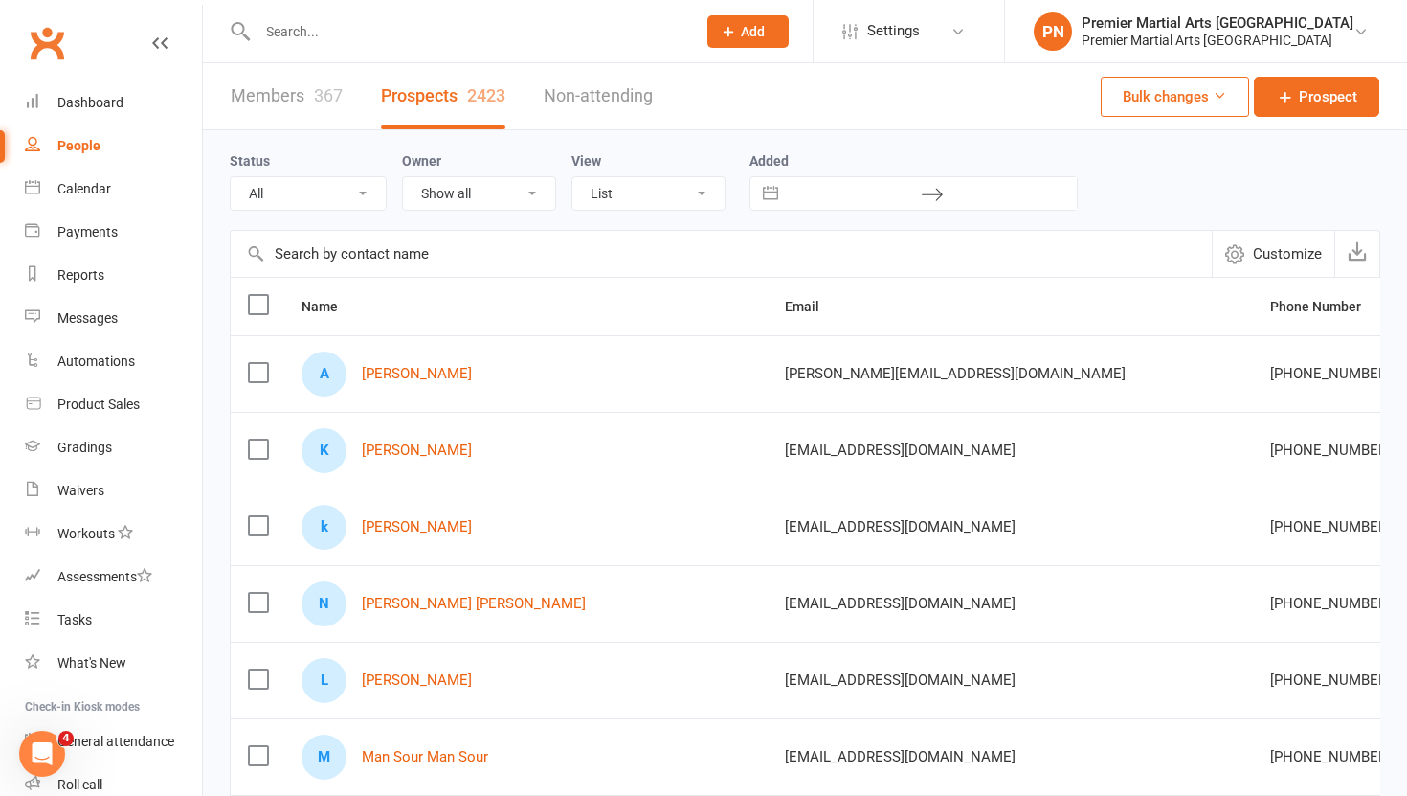
click at [451, 34] on input "text" at bounding box center [467, 31] width 431 height 27
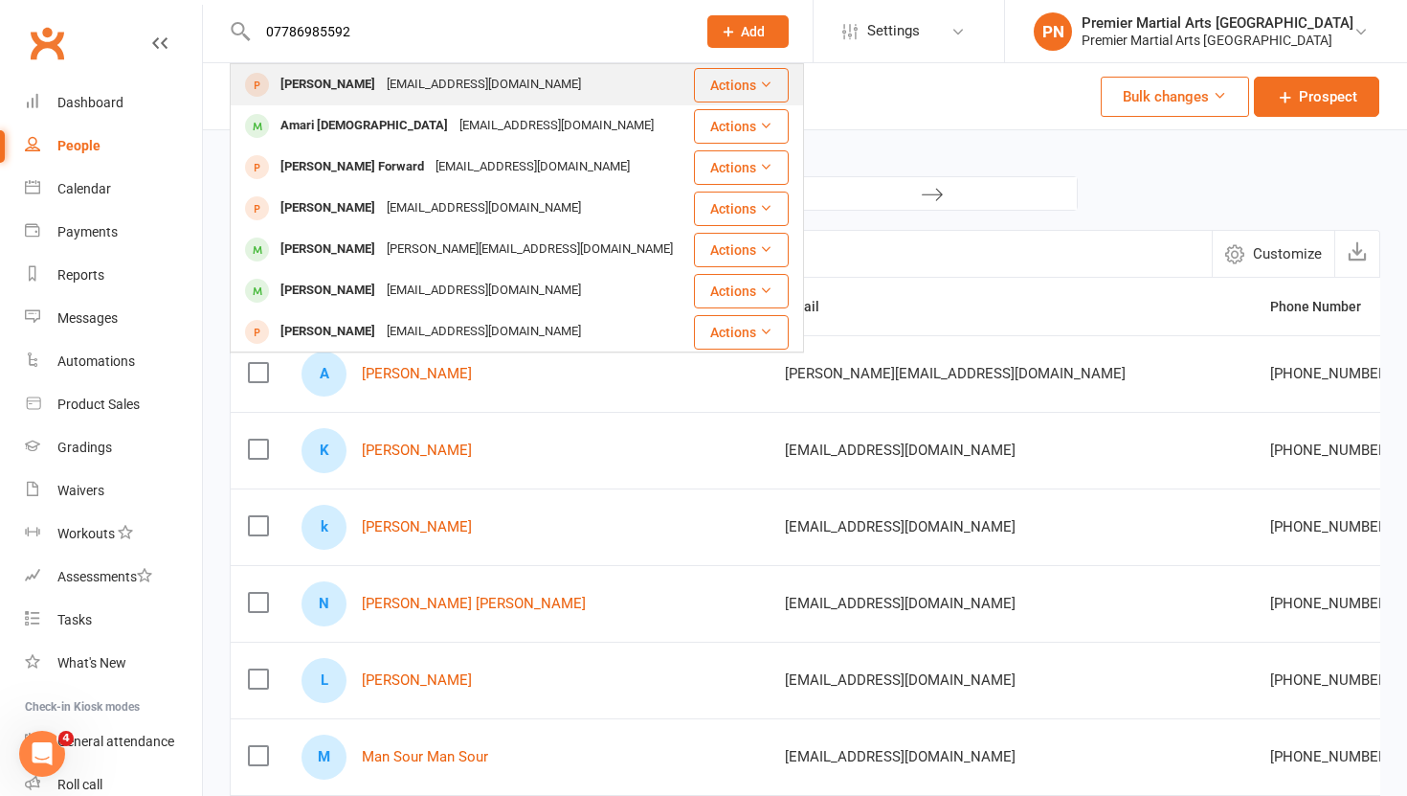
type input "07786985592"
click at [443, 84] on div "[EMAIL_ADDRESS][DOMAIN_NAME]" at bounding box center [484, 85] width 206 height 28
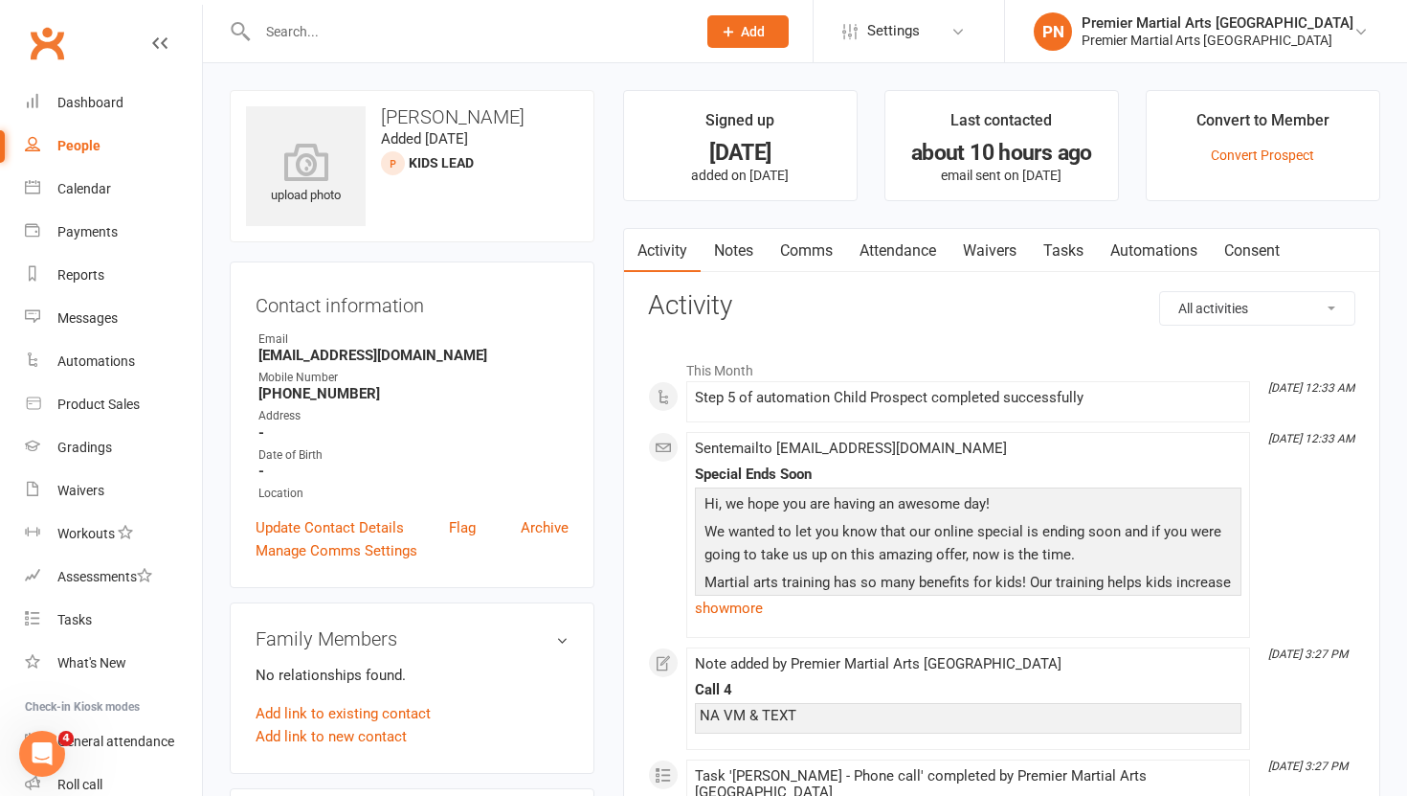
click at [1063, 254] on link "Tasks" at bounding box center [1063, 251] width 67 height 44
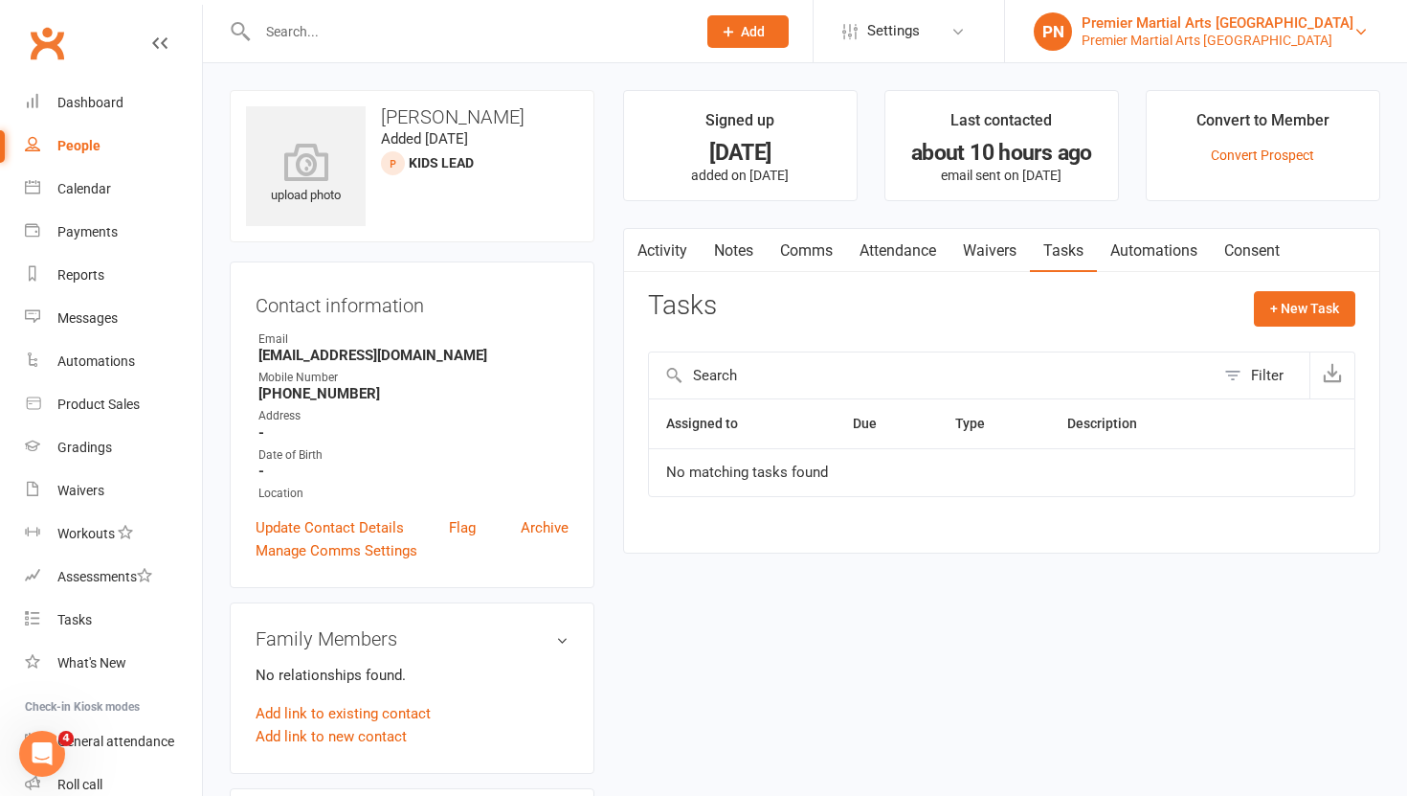
click at [1334, 37] on div "Premier Martial Arts [GEOGRAPHIC_DATA]" at bounding box center [1218, 40] width 272 height 17
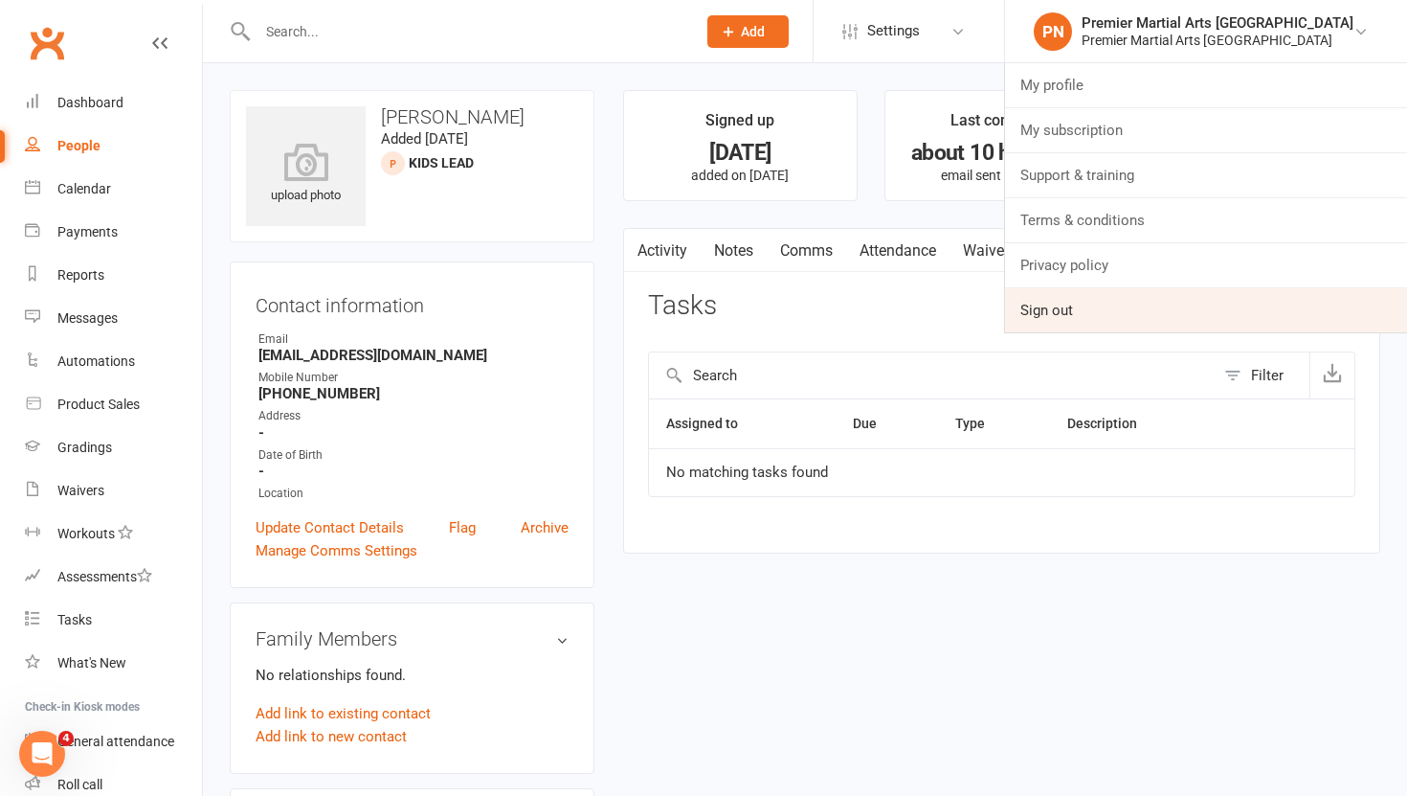
click at [1146, 304] on link "Sign out" at bounding box center [1206, 310] width 402 height 44
